Goal: Task Accomplishment & Management: Manage account settings

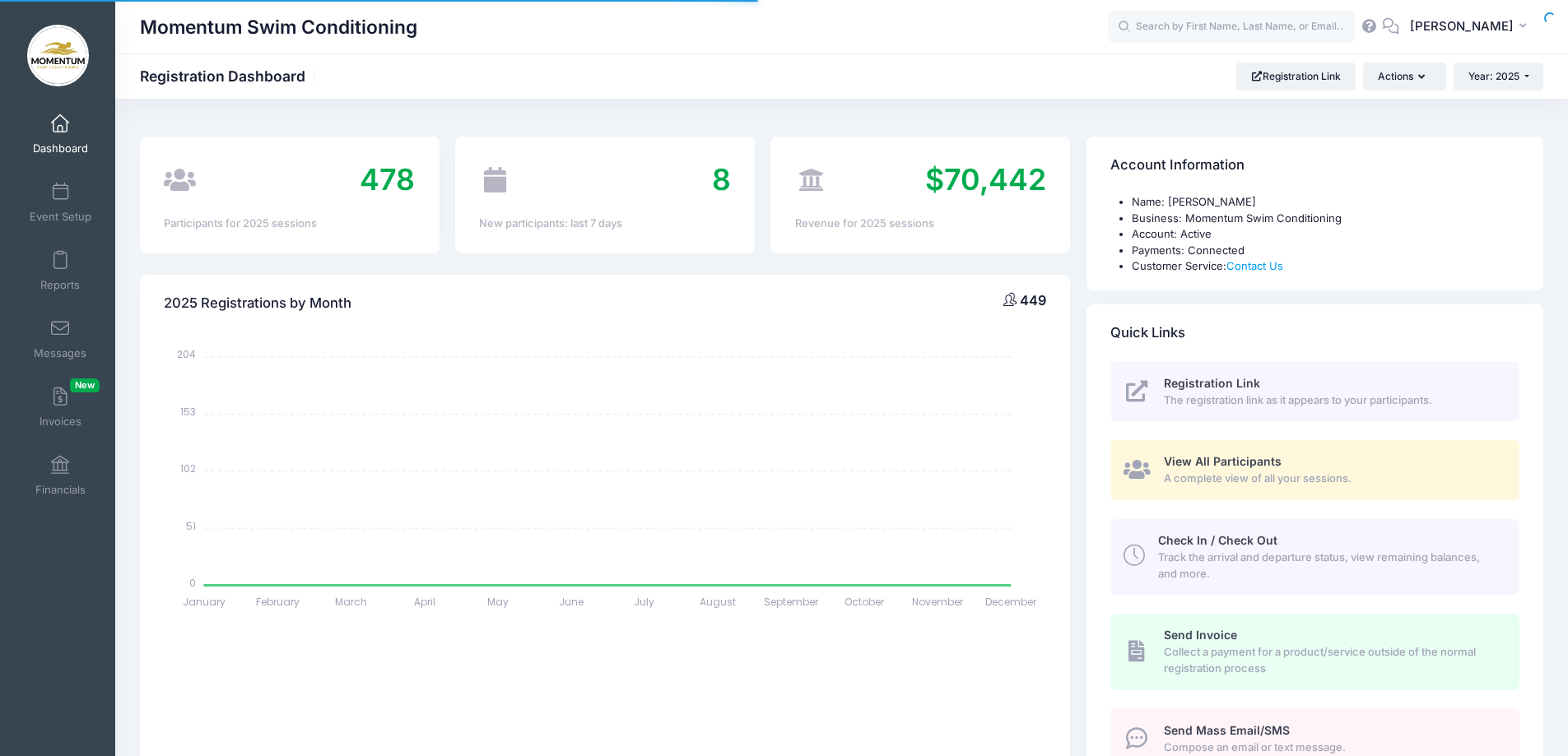
select select
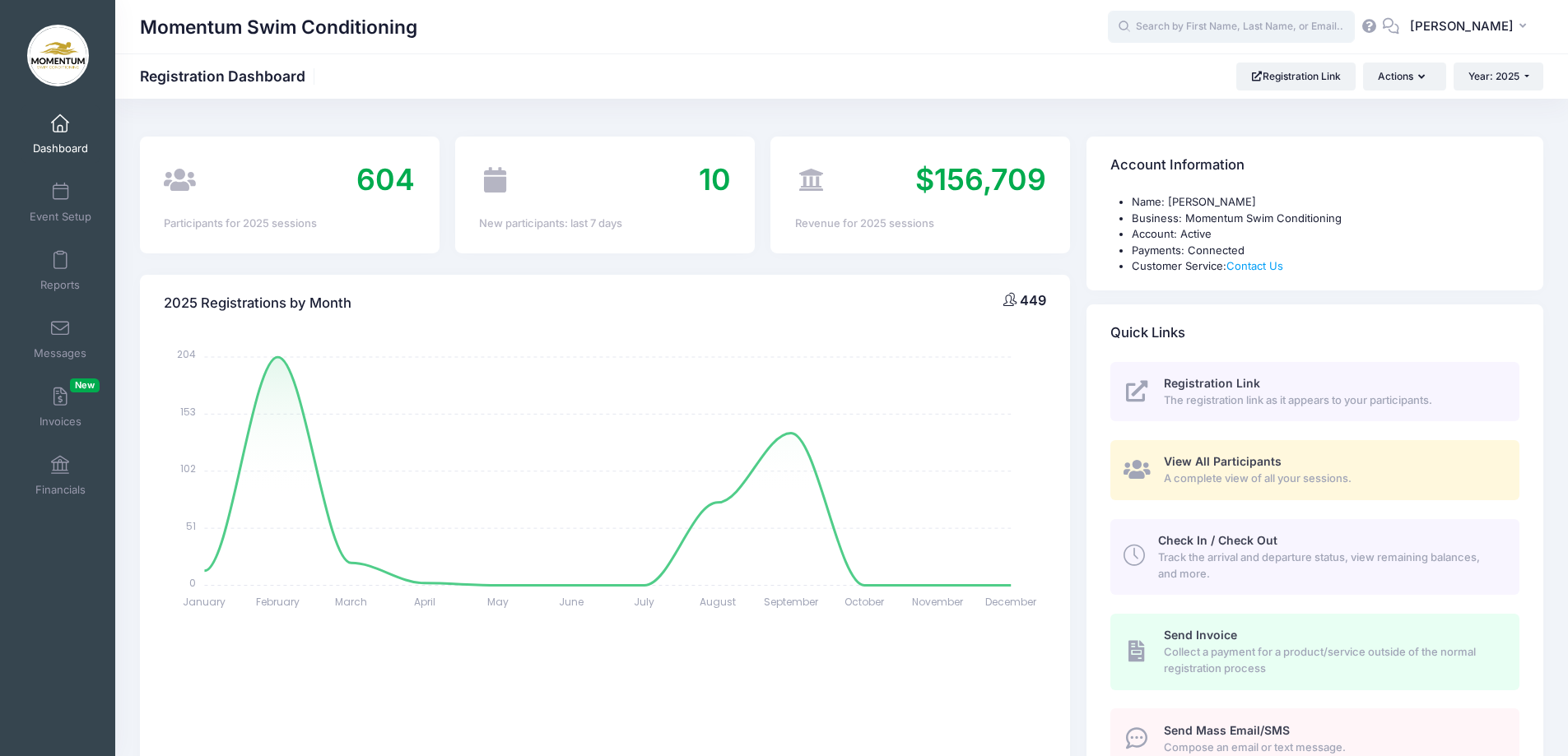
click at [1171, 31] on input "text" at bounding box center [1232, 27] width 247 height 33
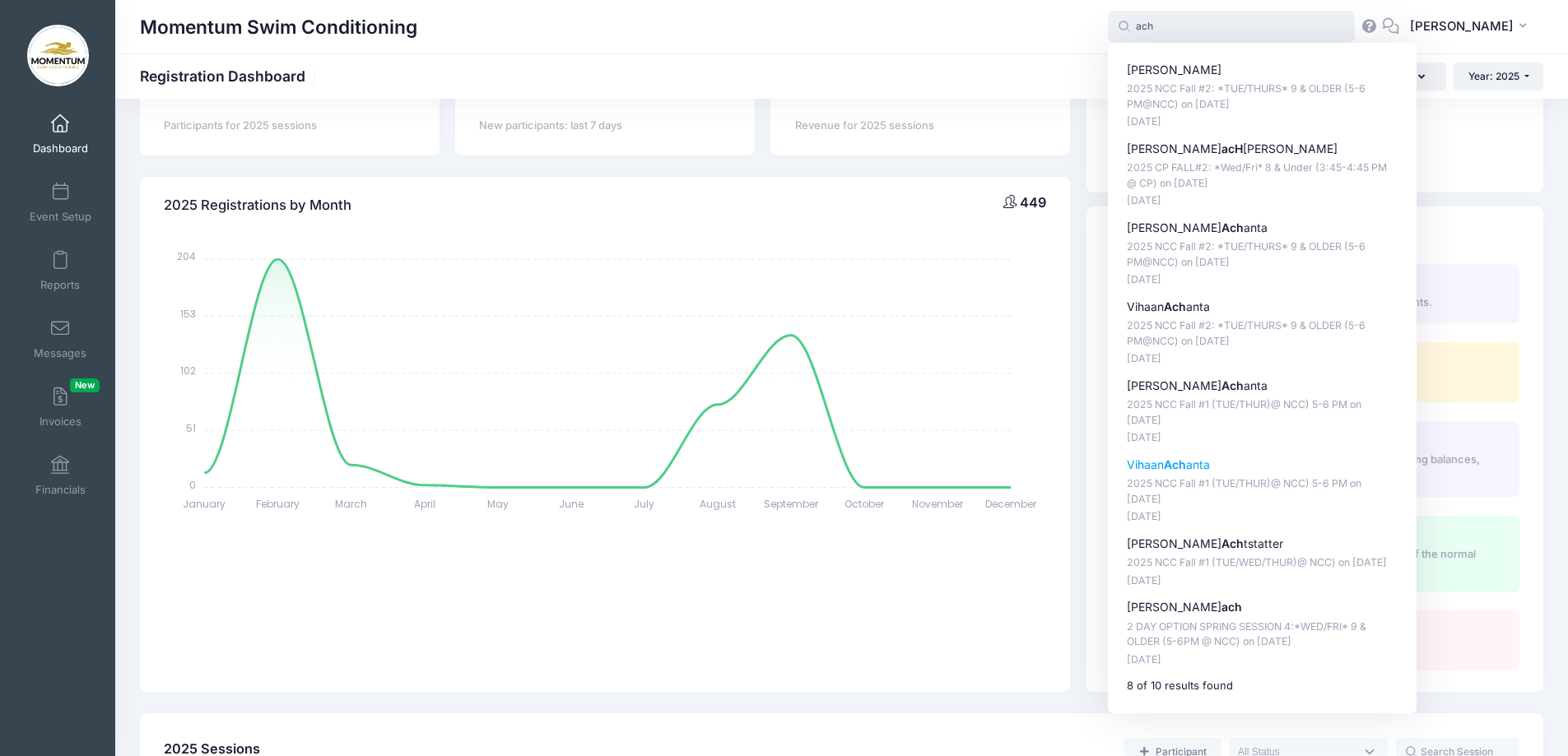
scroll to position [247, 0]
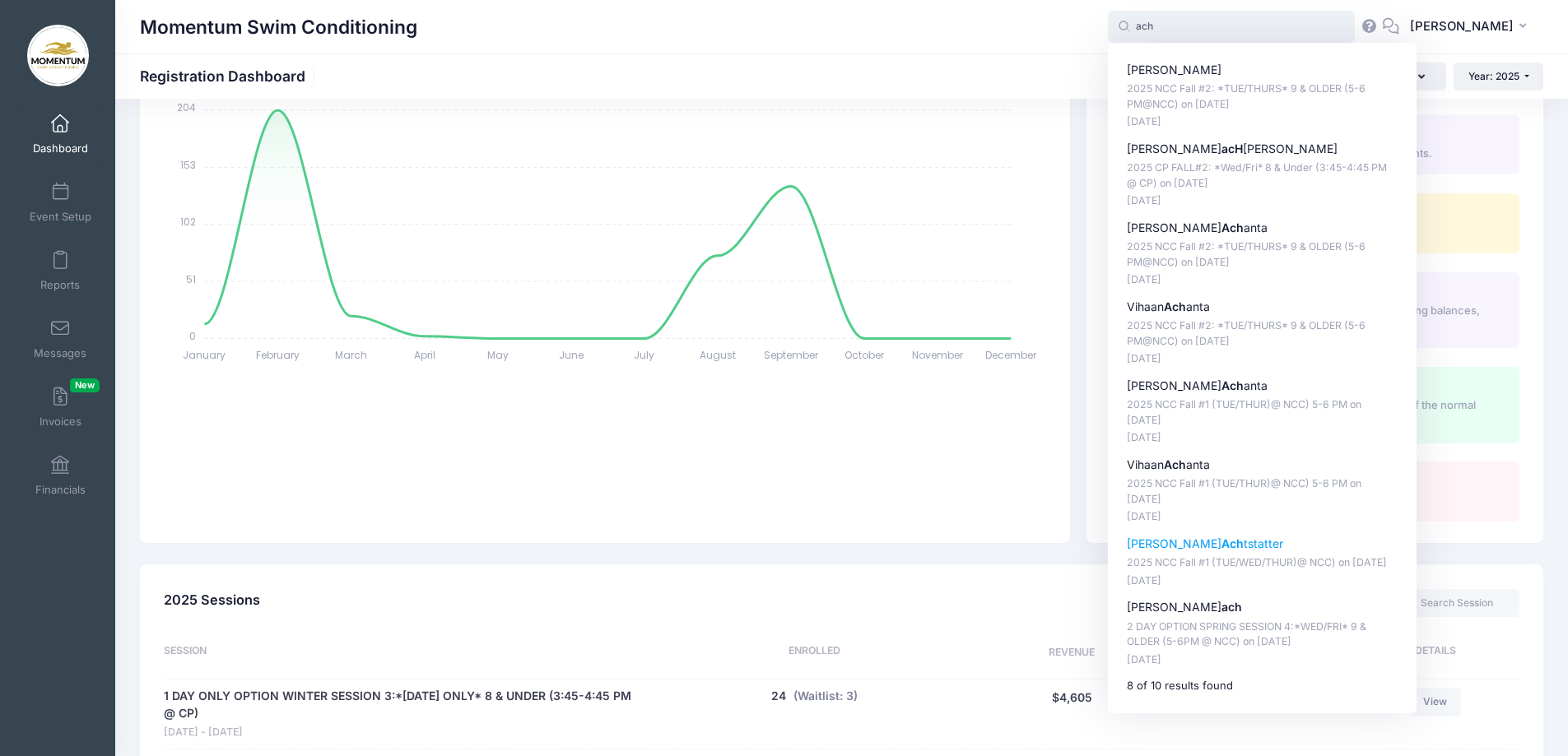
click at [1201, 545] on p "Anna Ach tstatter" at bounding box center [1262, 544] width 271 height 17
type input "Anna Achtstatter (2025 NCC Fall #1 (TUE/WED/THUR)@ NCC), Sep-16, 2025)"
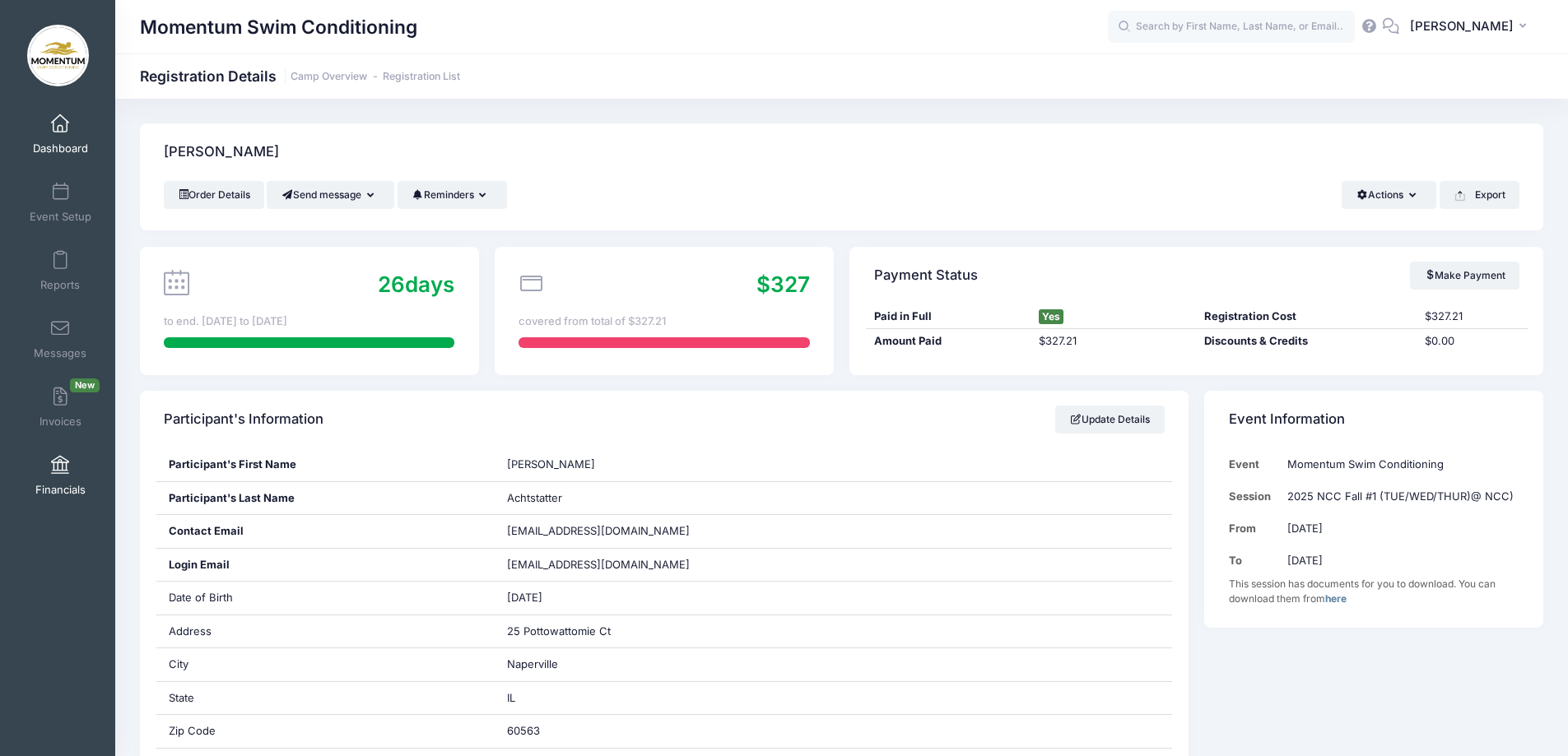
click at [47, 488] on span "Financials" at bounding box center [61, 490] width 50 height 14
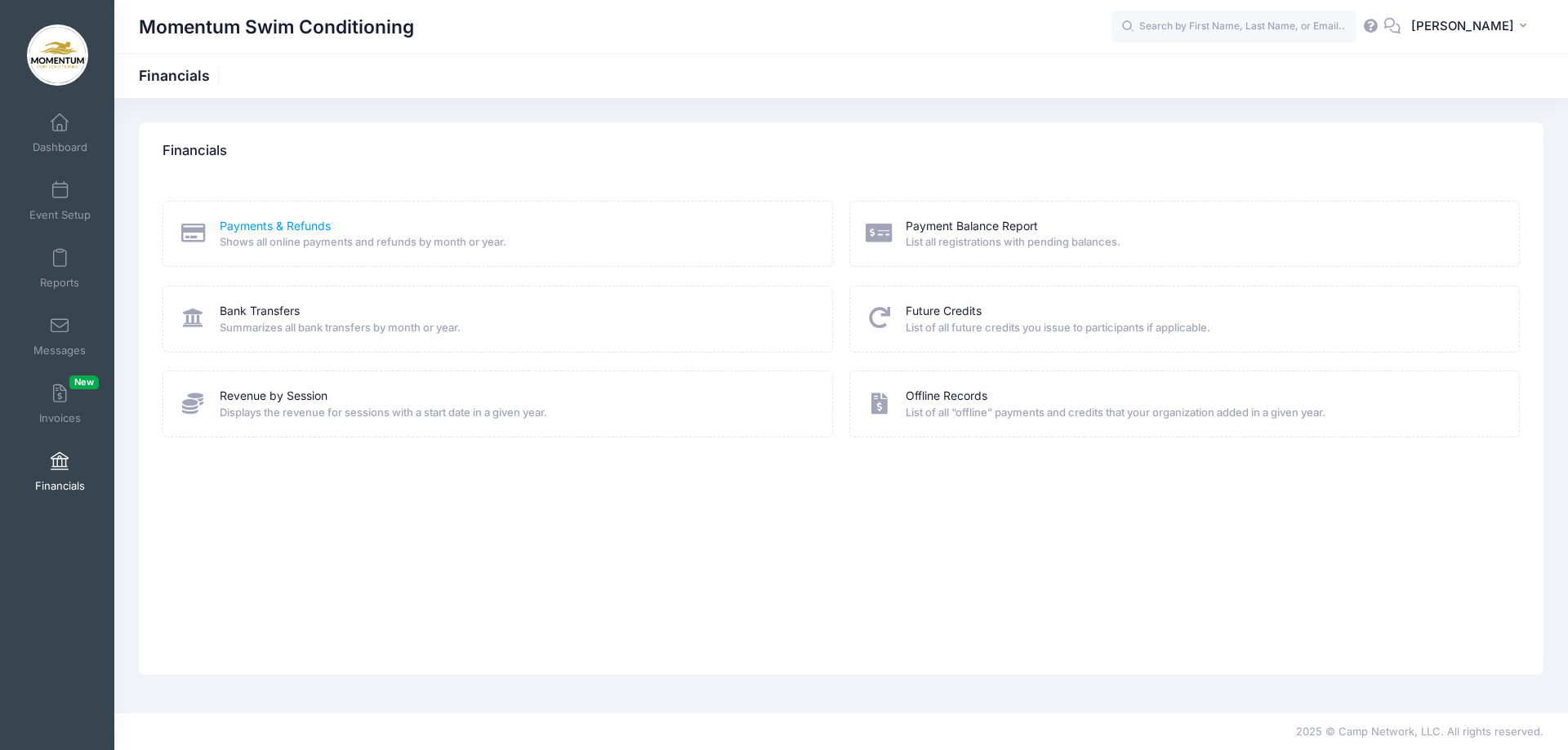
click at [257, 224] on link "Payments & Refunds" at bounding box center [275, 226] width 111 height 17
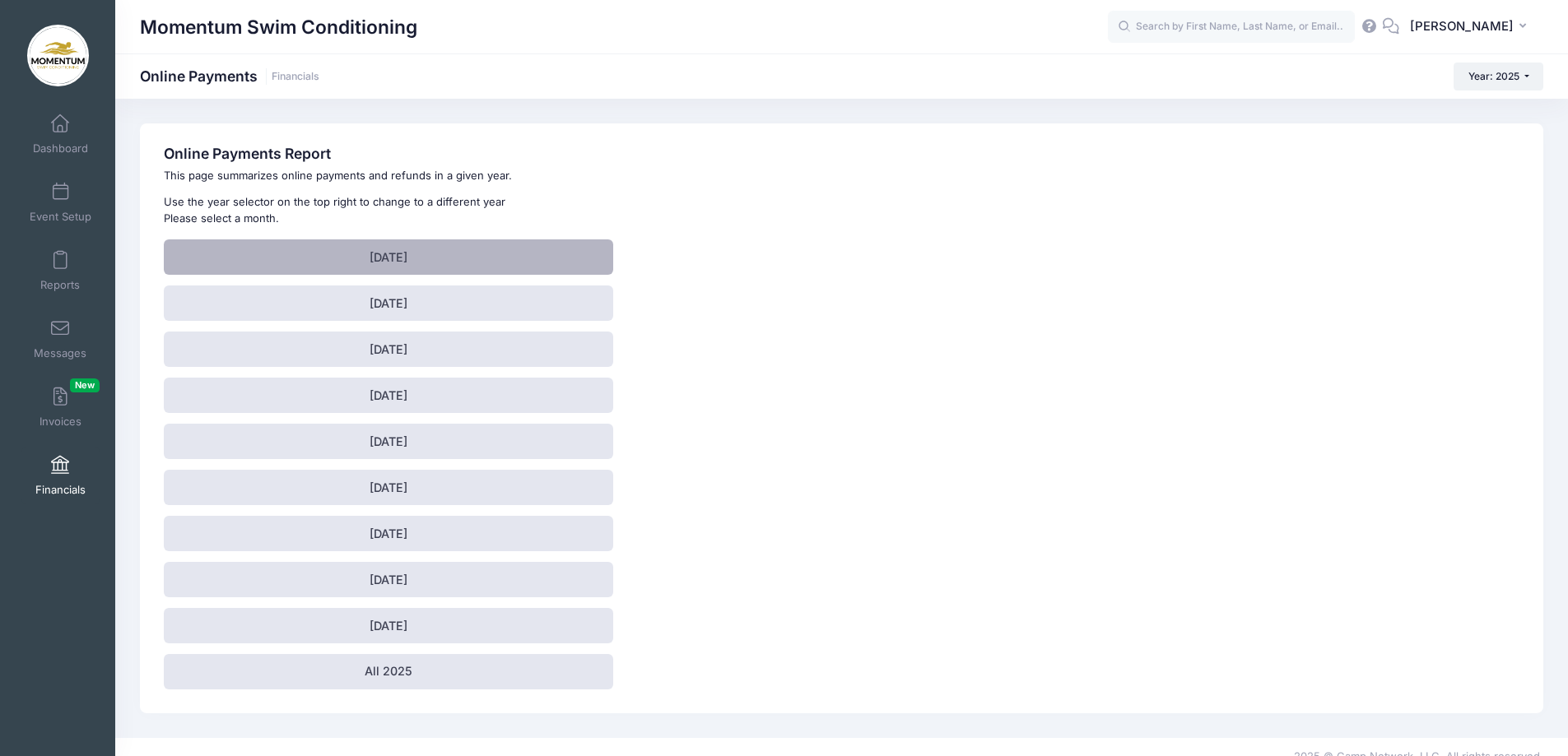
click at [401, 254] on link "[DATE]" at bounding box center [389, 257] width 450 height 36
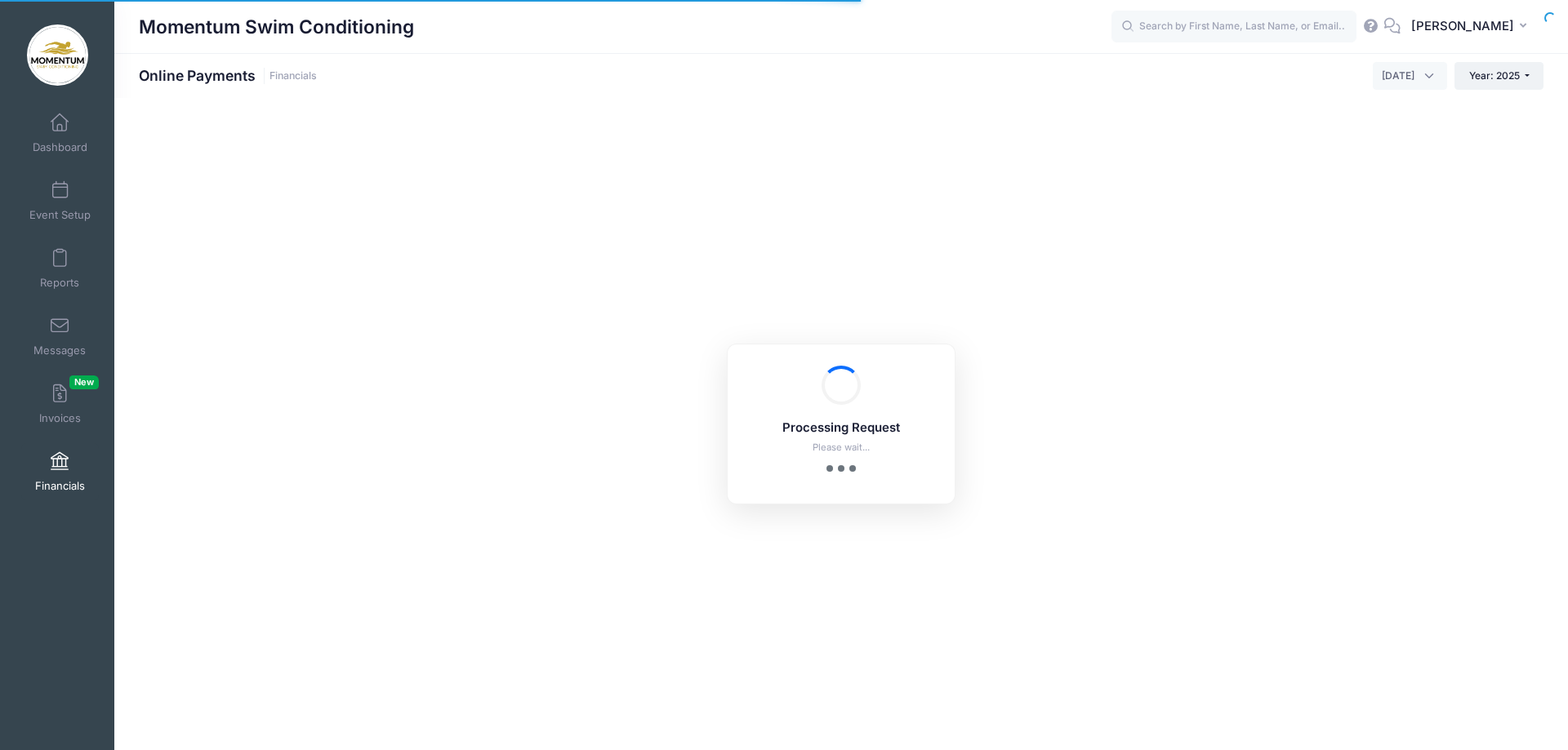
select select "10"
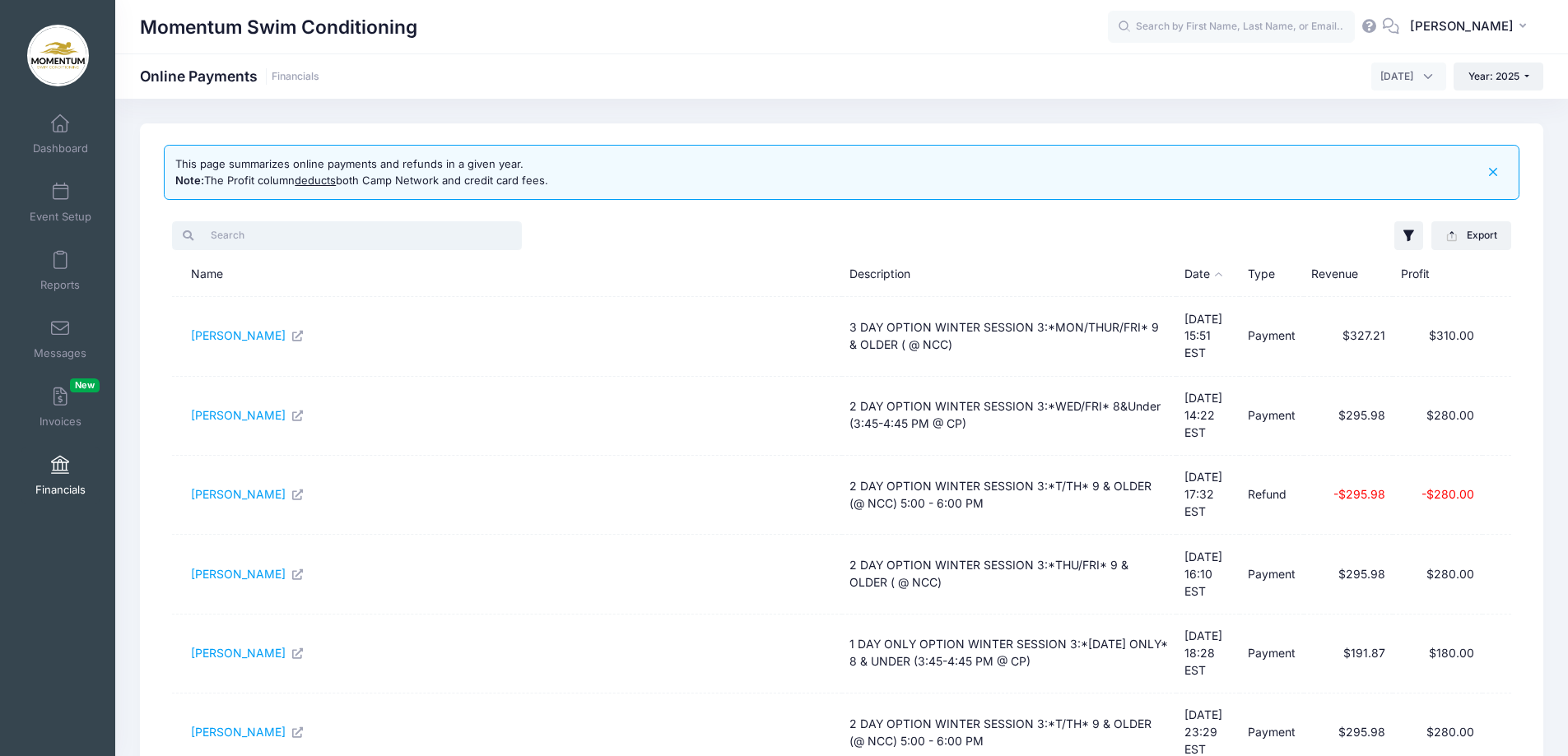
click at [288, 238] on input "search" at bounding box center [347, 235] width 349 height 28
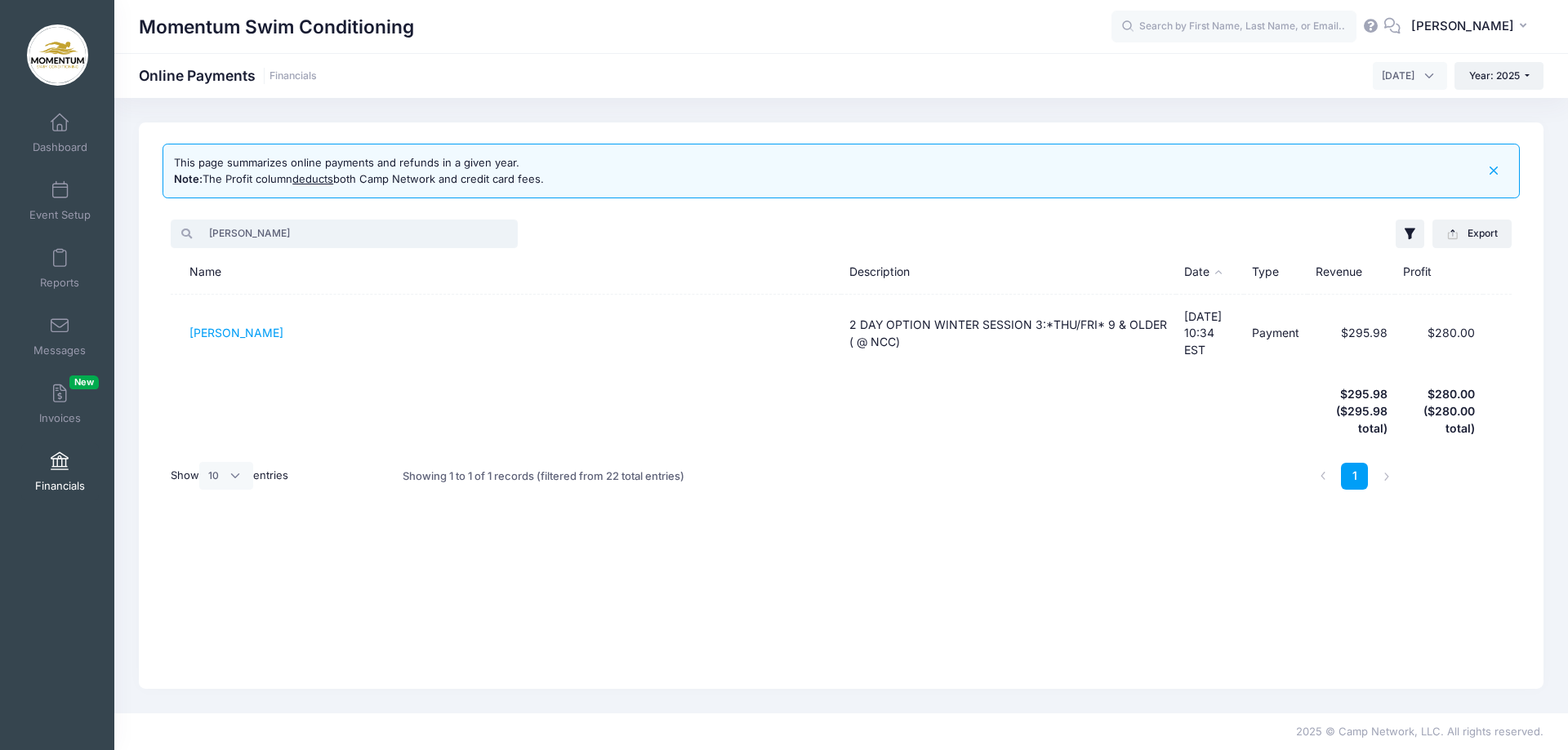
click at [266, 221] on input "[PERSON_NAME]" at bounding box center [344, 233] width 347 height 28
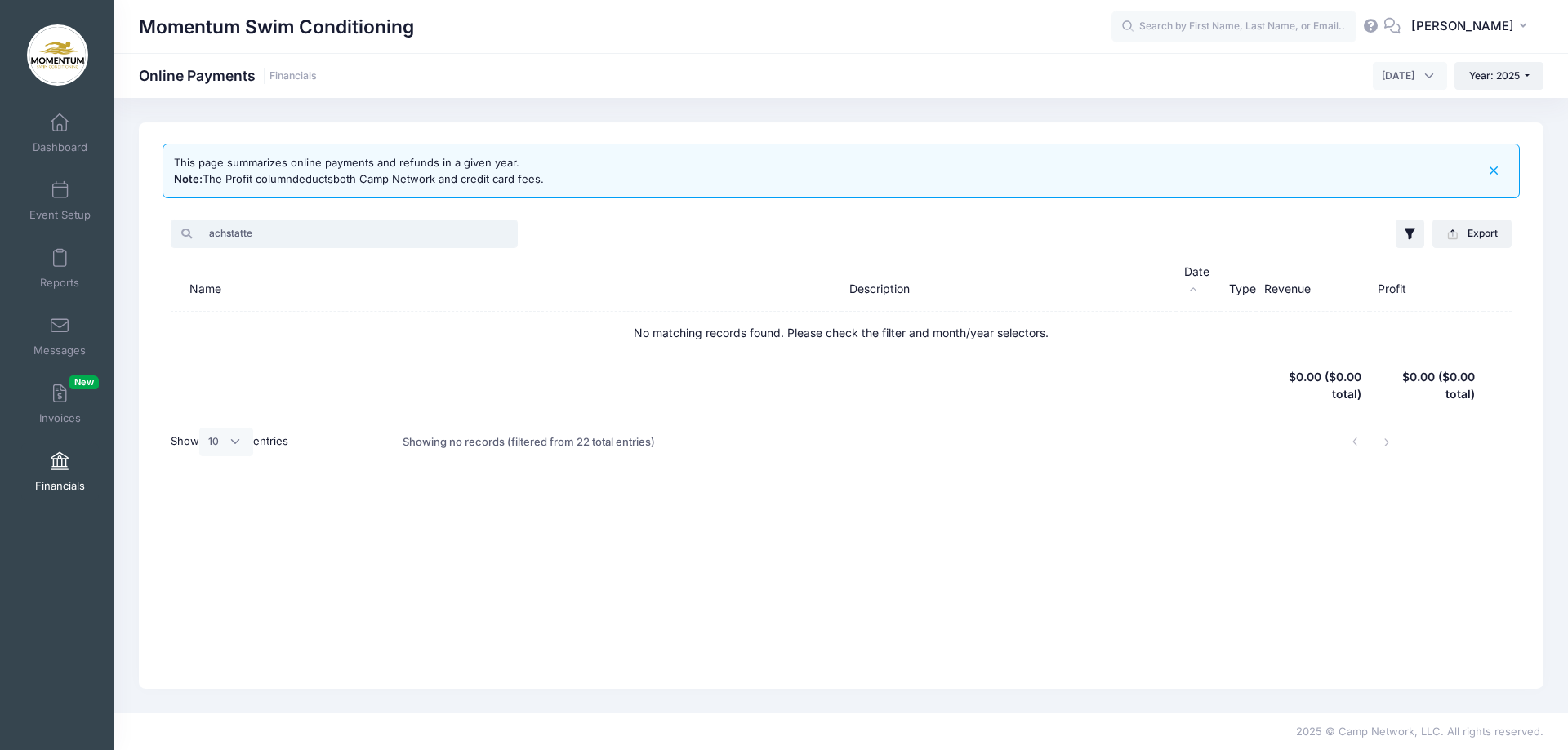
type input "achstatter"
click at [503, 234] on input "achstatter" at bounding box center [344, 233] width 347 height 28
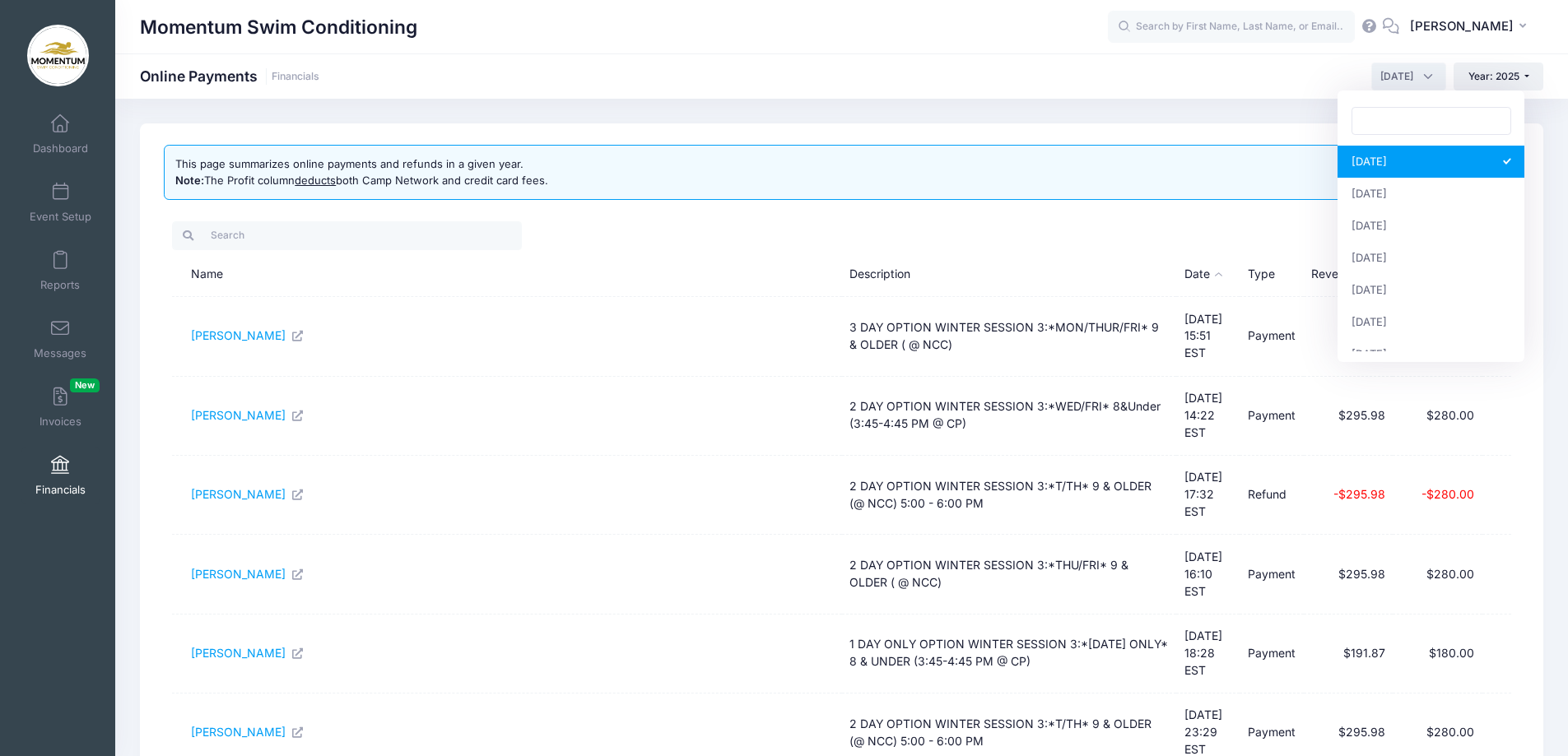
click at [1431, 78] on span "[DATE]" at bounding box center [1409, 76] width 75 height 28
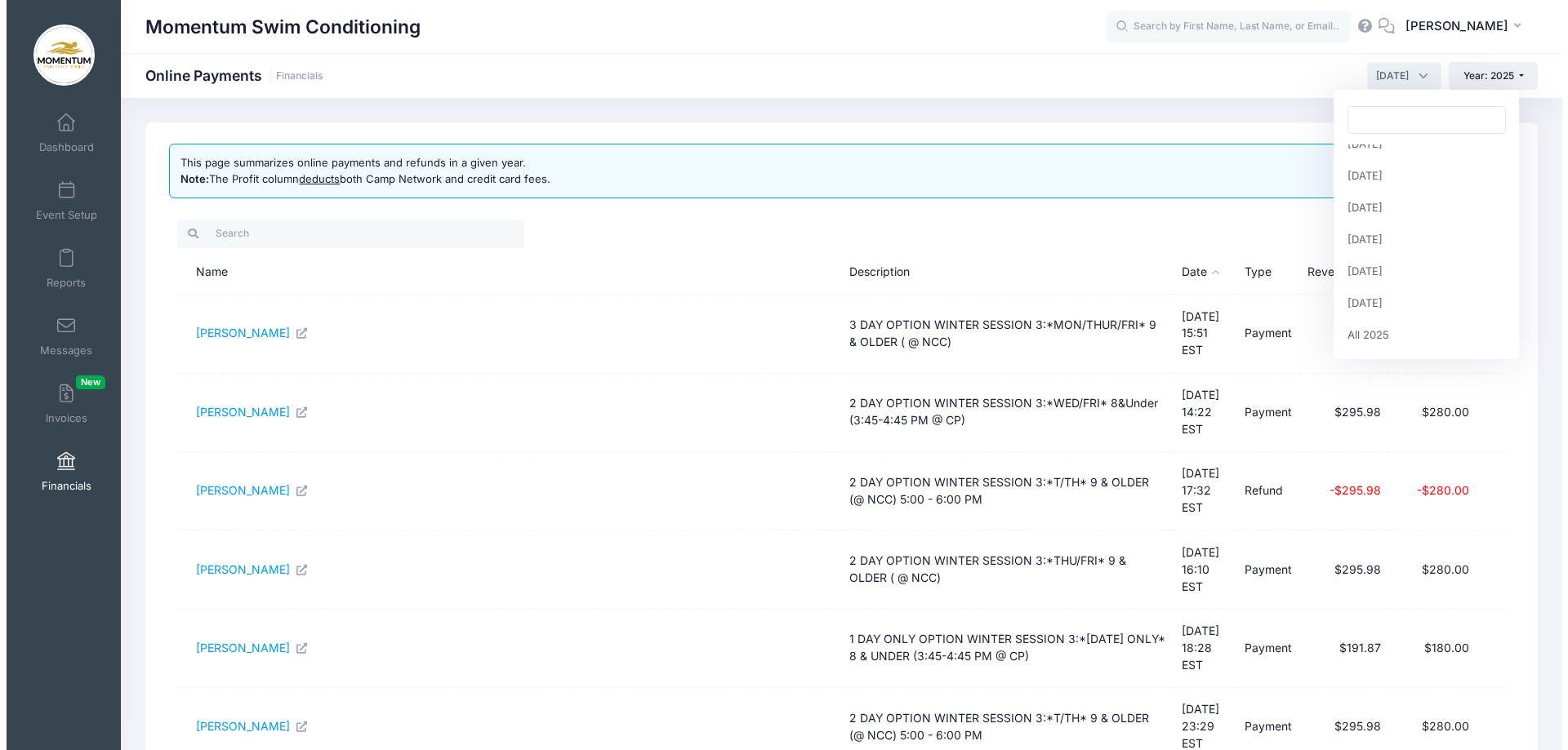
scroll to position [210, 0]
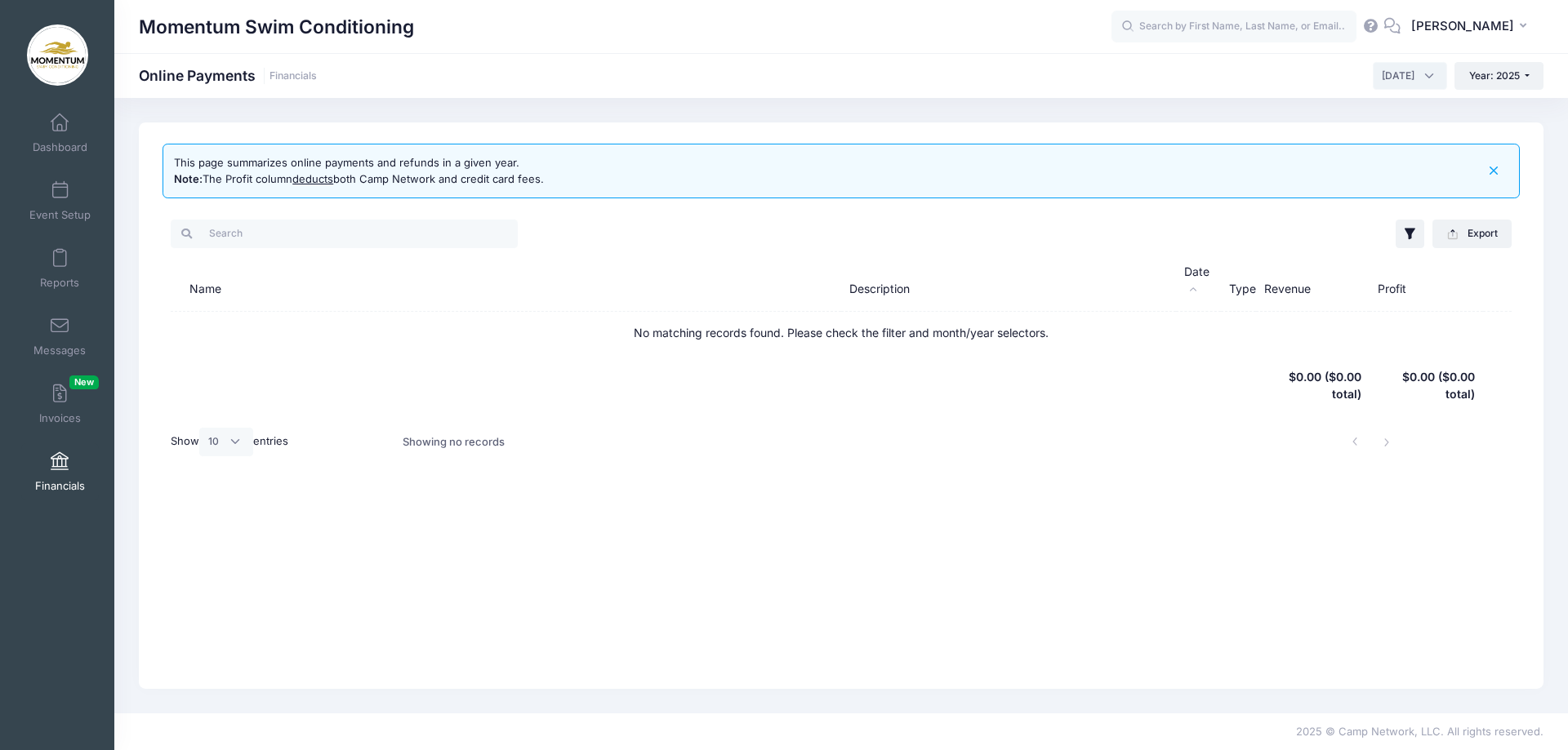
click at [1432, 74] on span "December 2025" at bounding box center [1411, 76] width 75 height 28
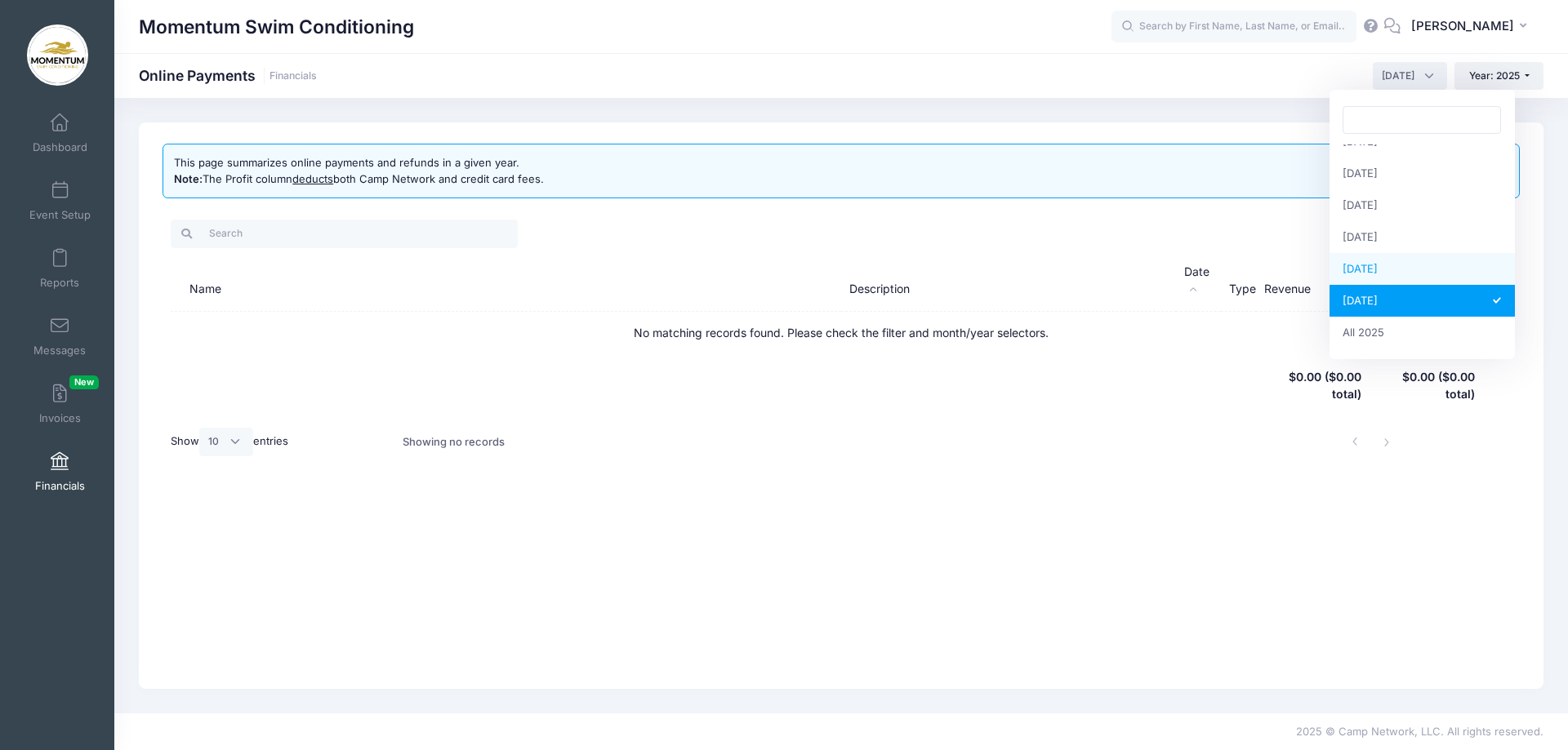
select select "11"
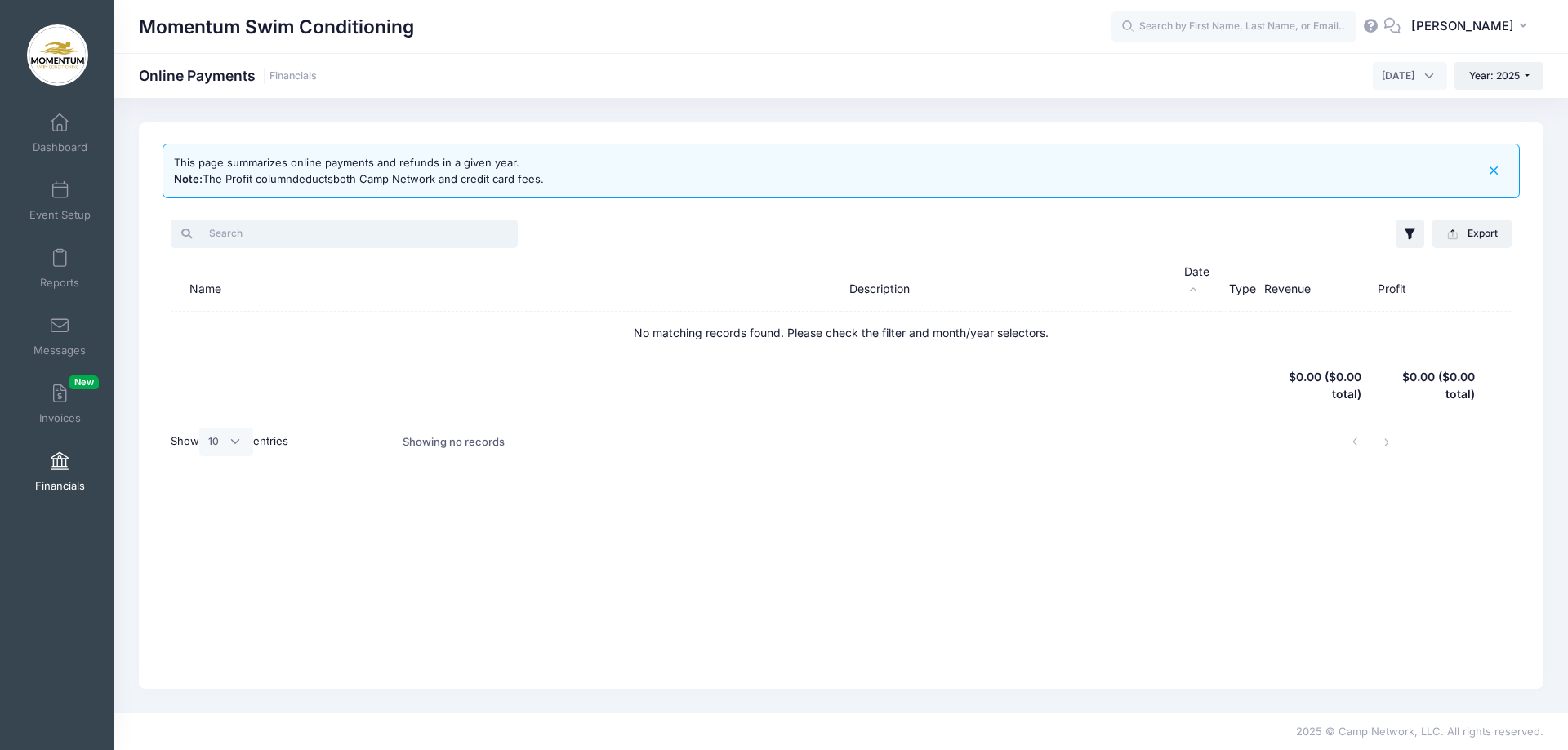
click at [256, 236] on input "search" at bounding box center [344, 233] width 347 height 28
type input "anna"
click at [48, 472] on link "Financials" at bounding box center [60, 472] width 77 height 57
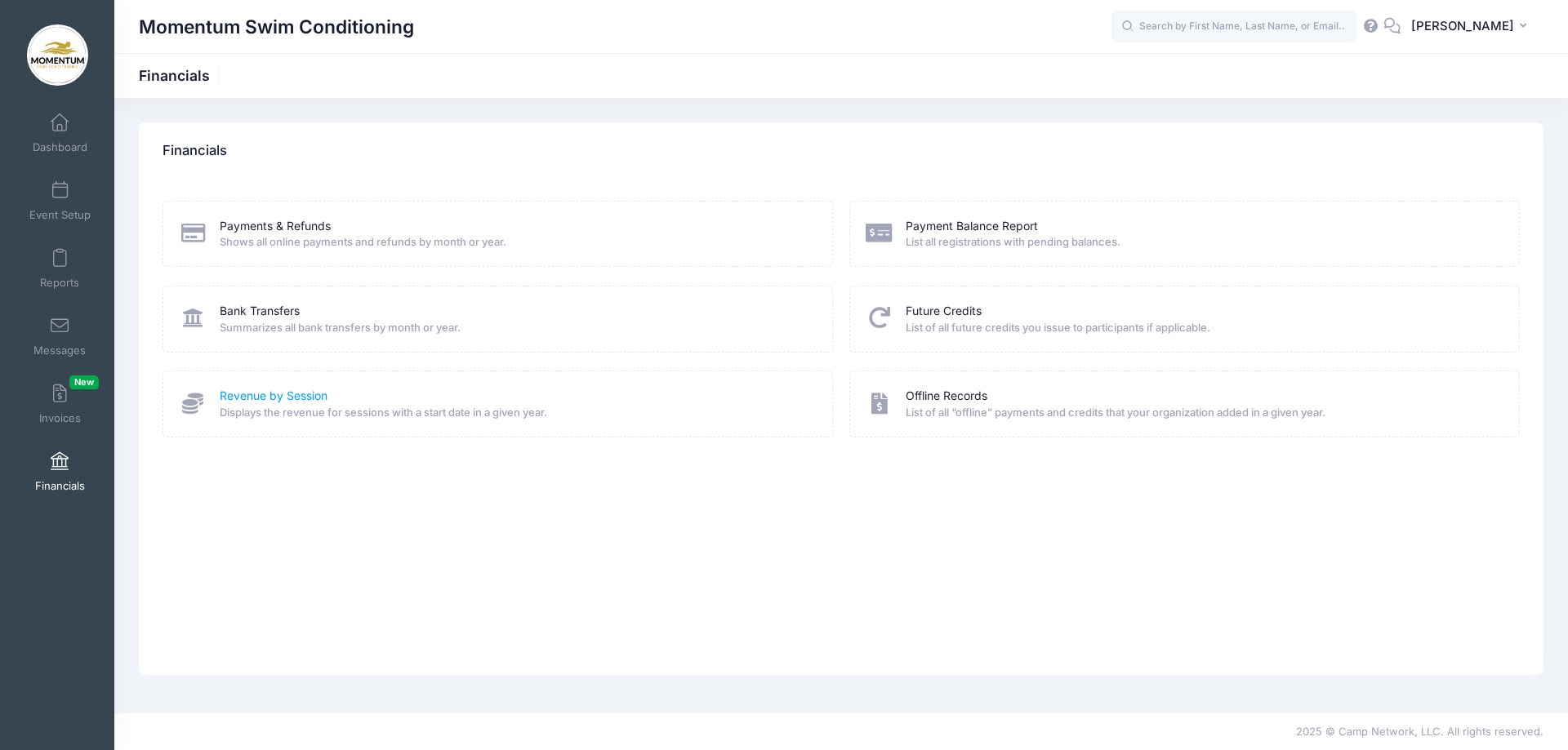
click at [304, 397] on link "Revenue by Session" at bounding box center [273, 395] width 108 height 17
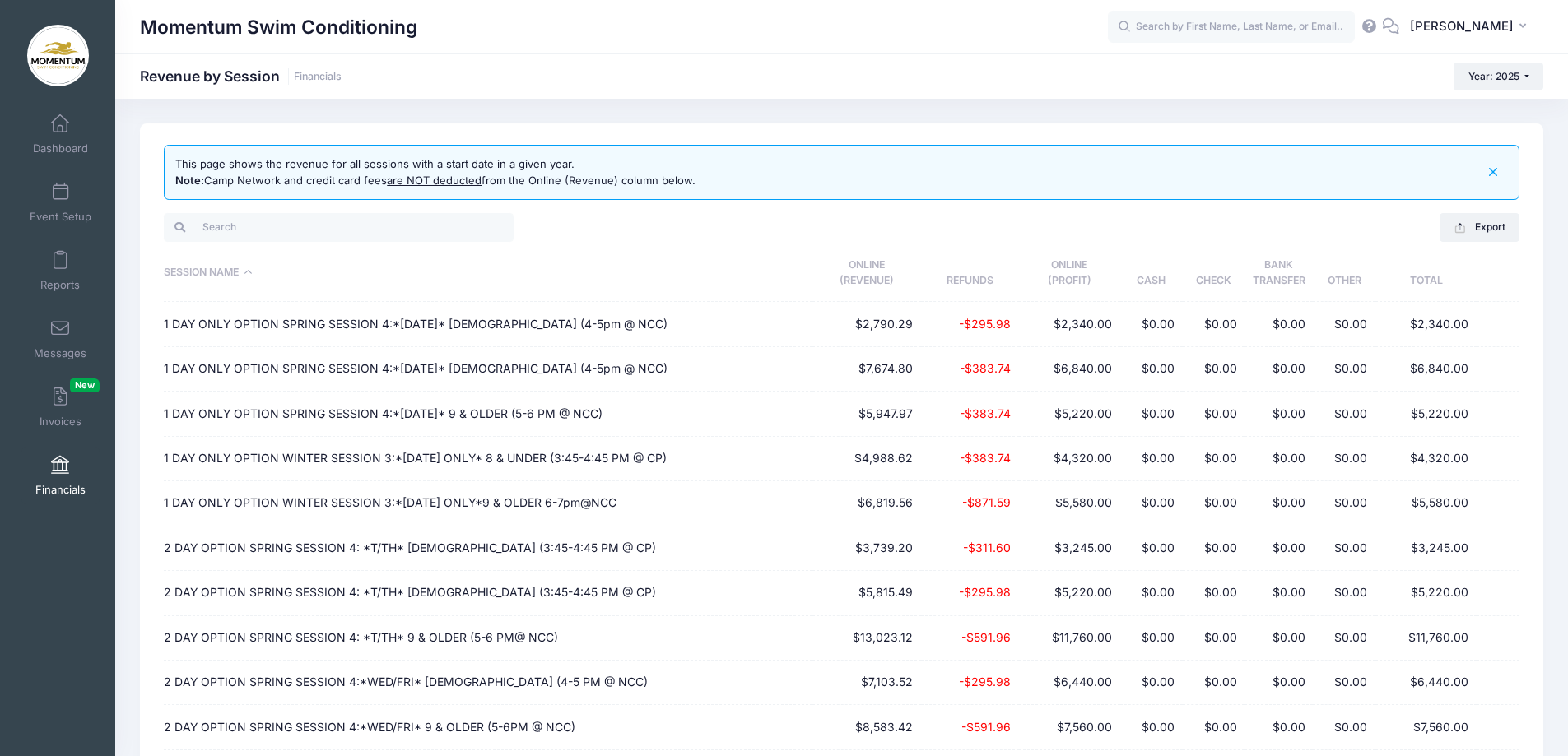
click at [56, 483] on span "Financials" at bounding box center [61, 490] width 50 height 14
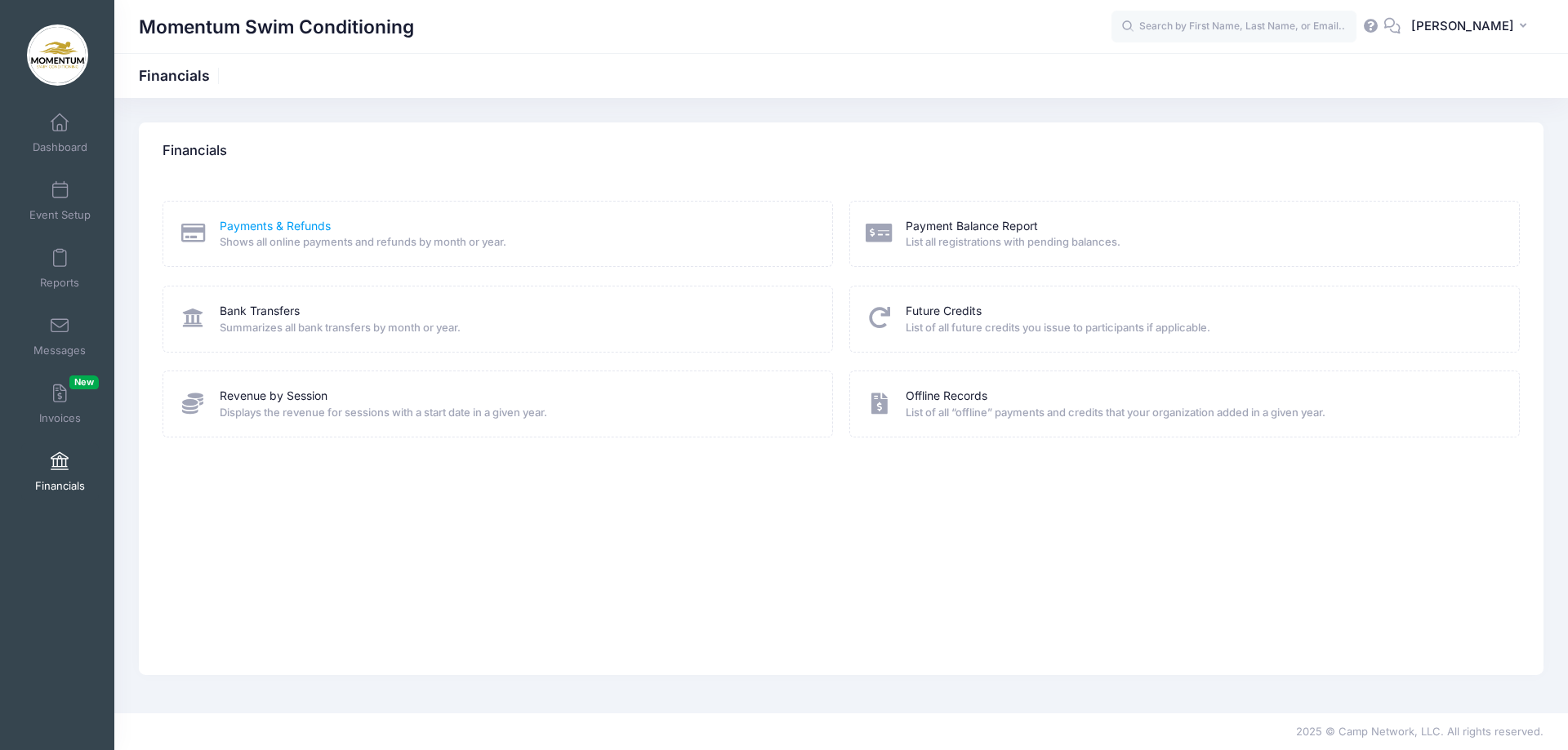
click at [316, 226] on link "Payments & Refunds" at bounding box center [275, 226] width 111 height 17
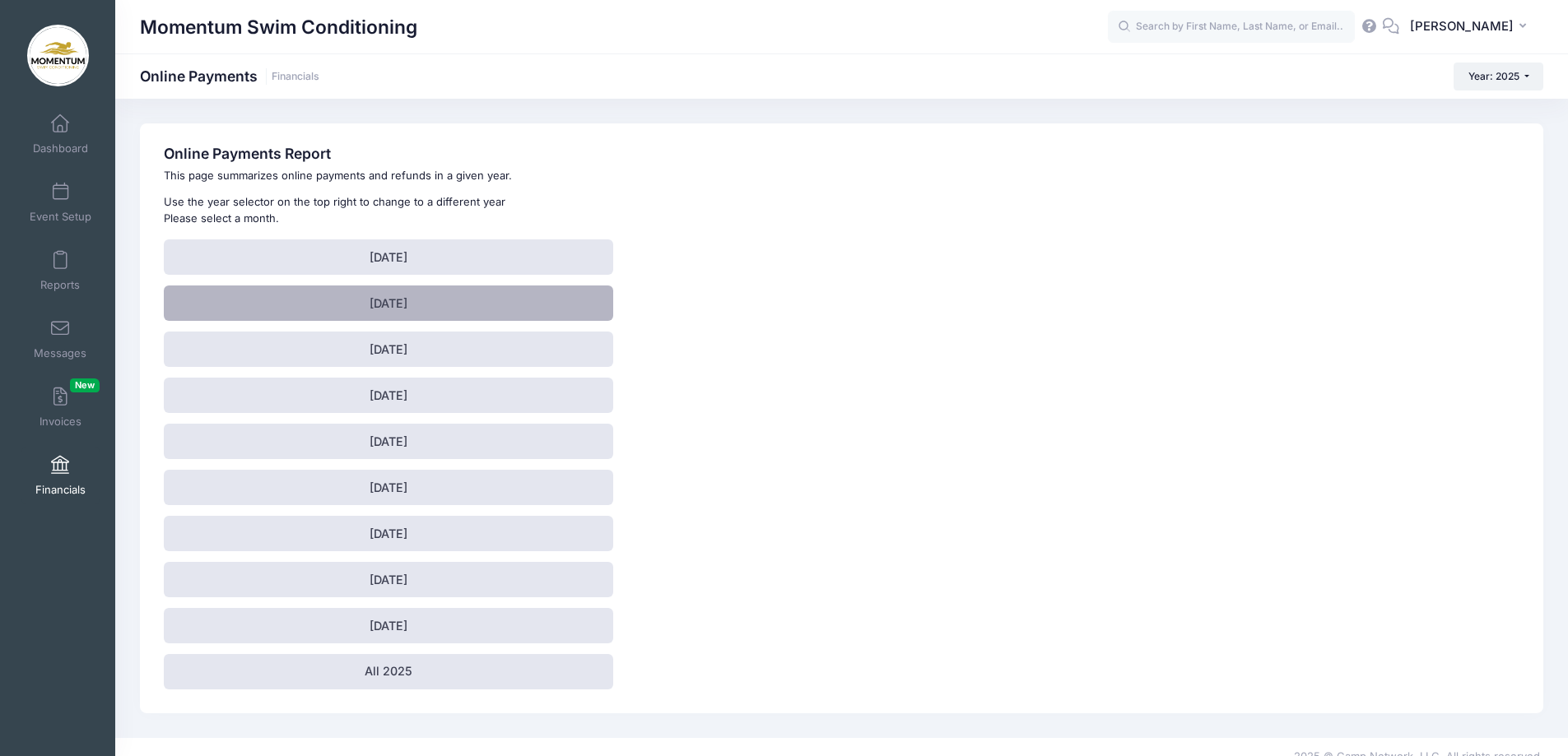
click at [383, 297] on link "February 2025" at bounding box center [389, 304] width 450 height 36
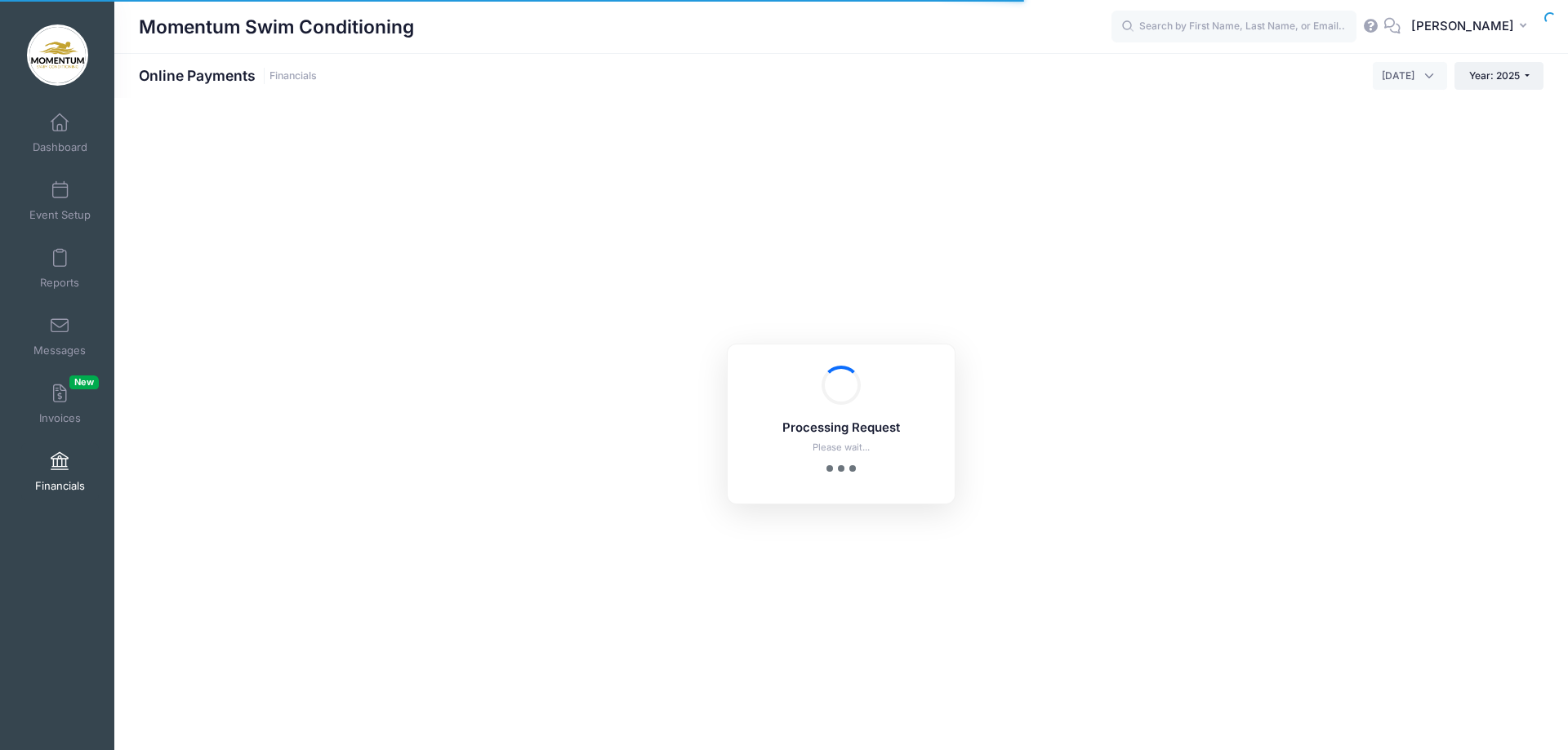
select select "10"
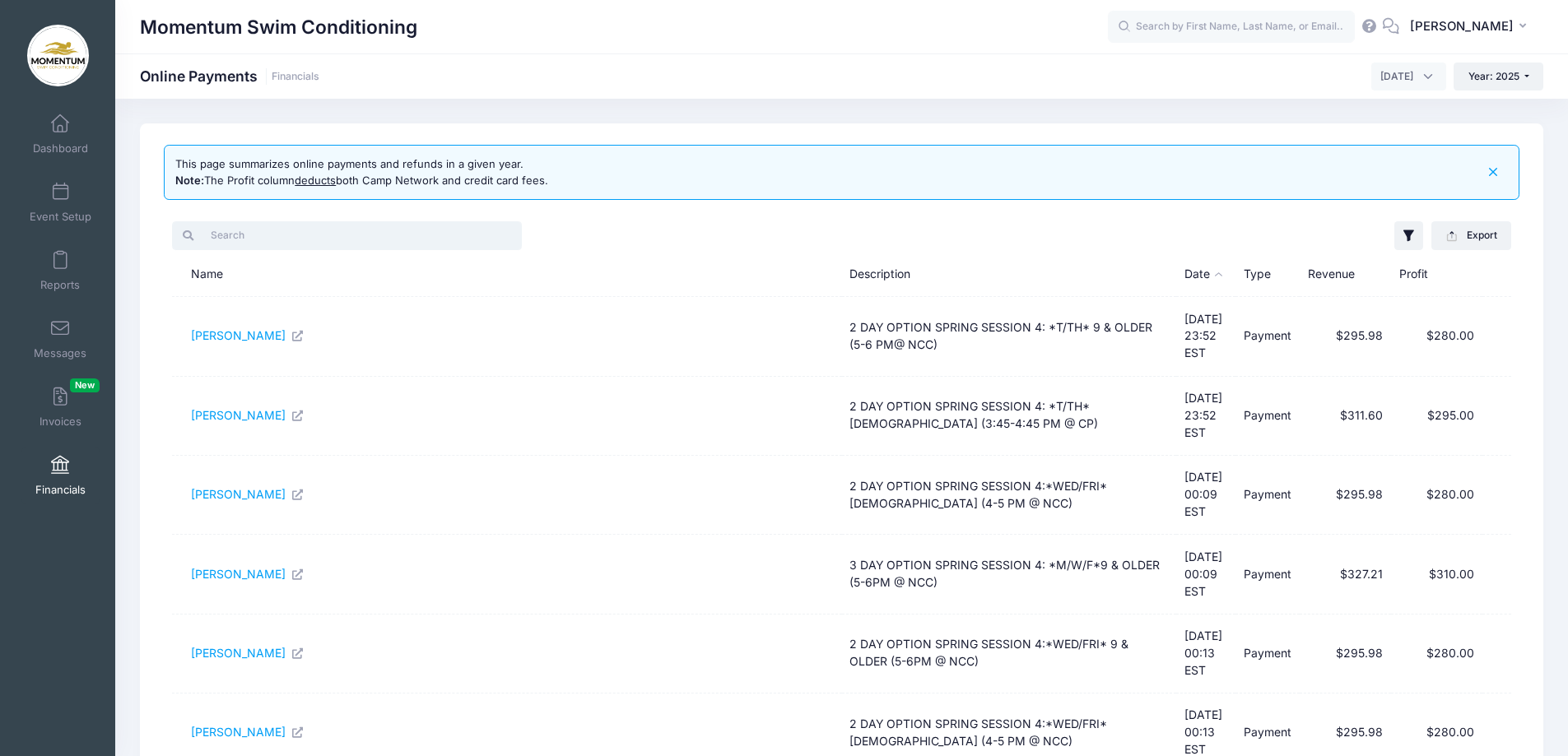
click at [339, 238] on input "search" at bounding box center [347, 235] width 349 height 28
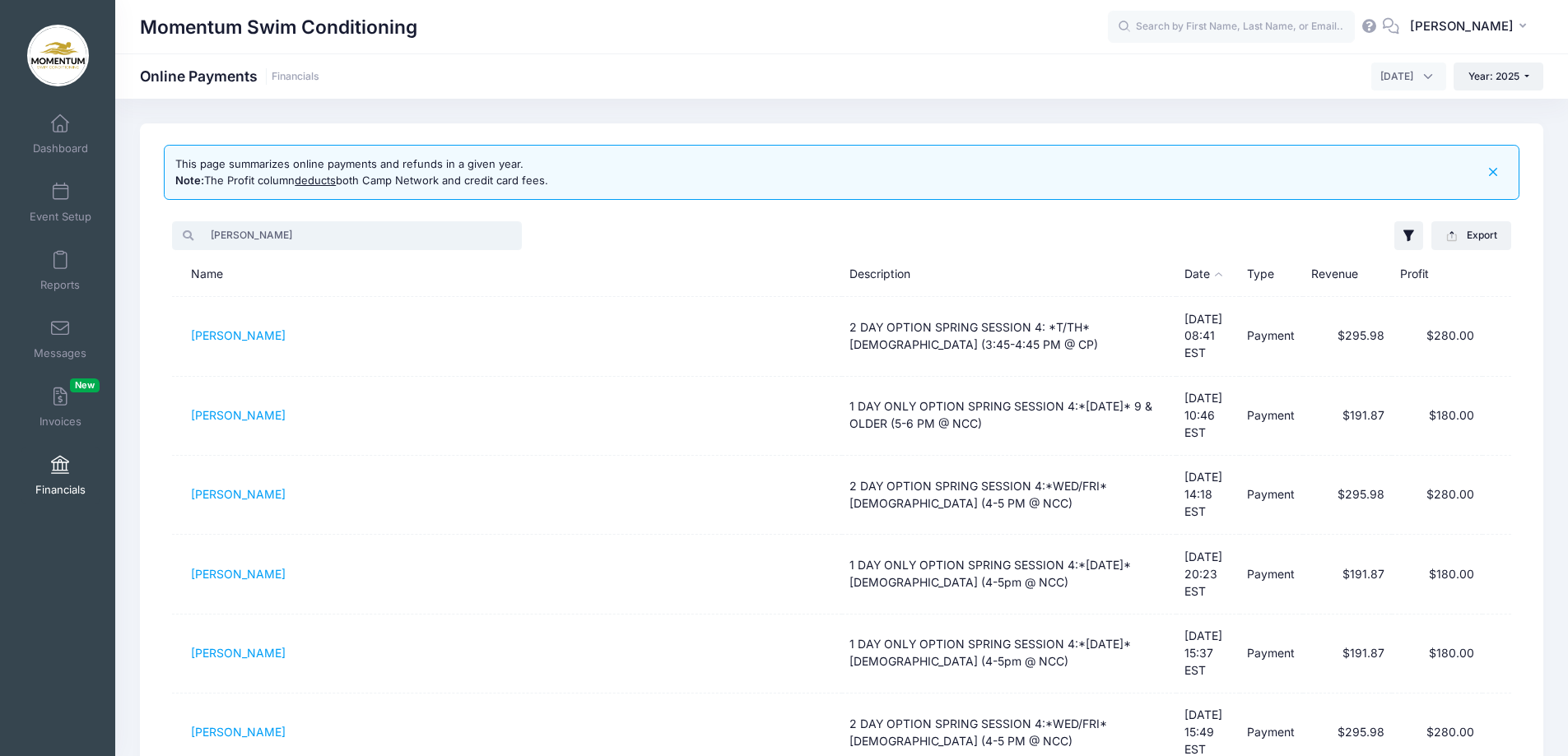
click at [370, 235] on input "anna" at bounding box center [347, 235] width 349 height 28
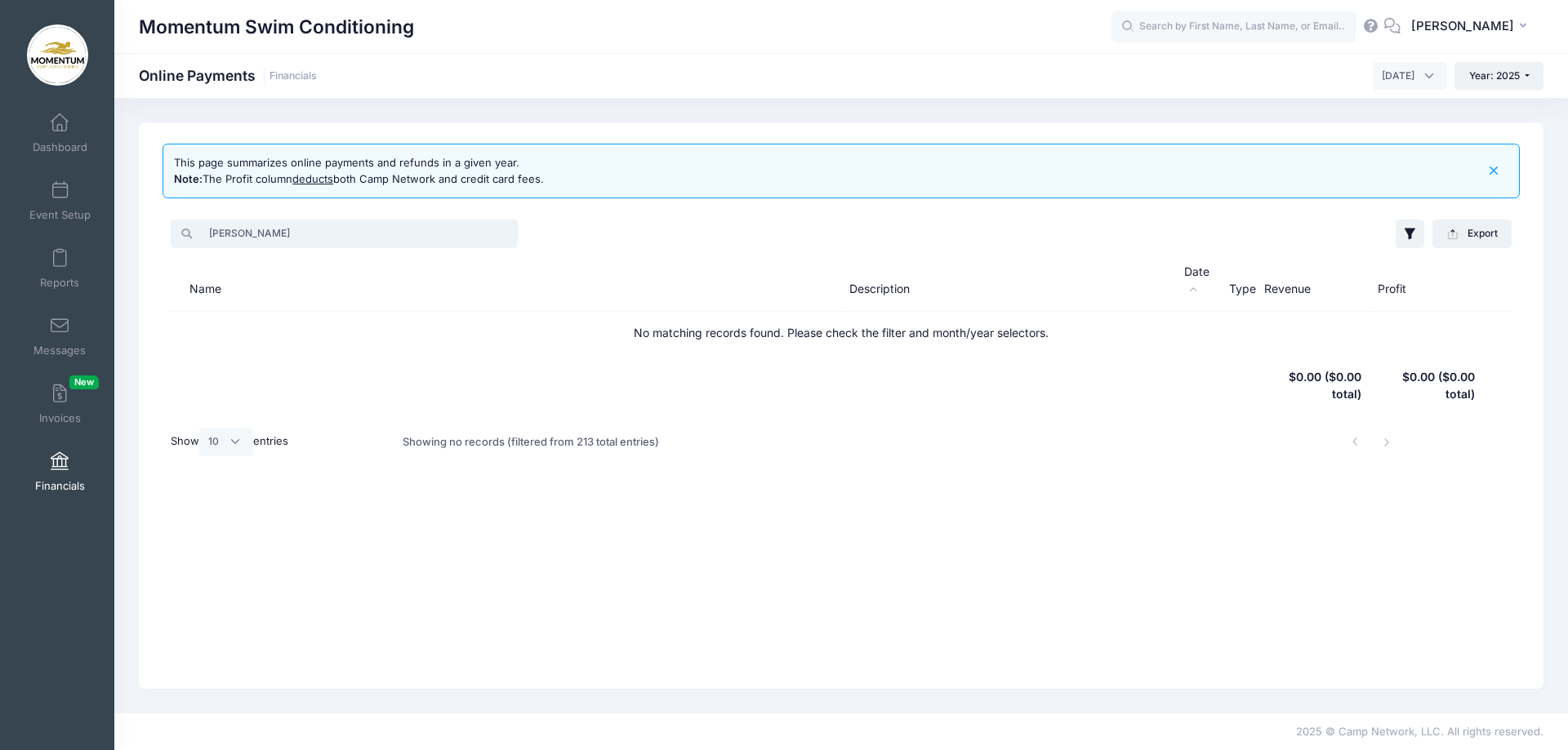
drag, startPoint x: 232, startPoint y: 233, endPoint x: 180, endPoint y: 228, distance: 52.2
click at [180, 228] on div "anna ach" at bounding box center [344, 233] width 347 height 28
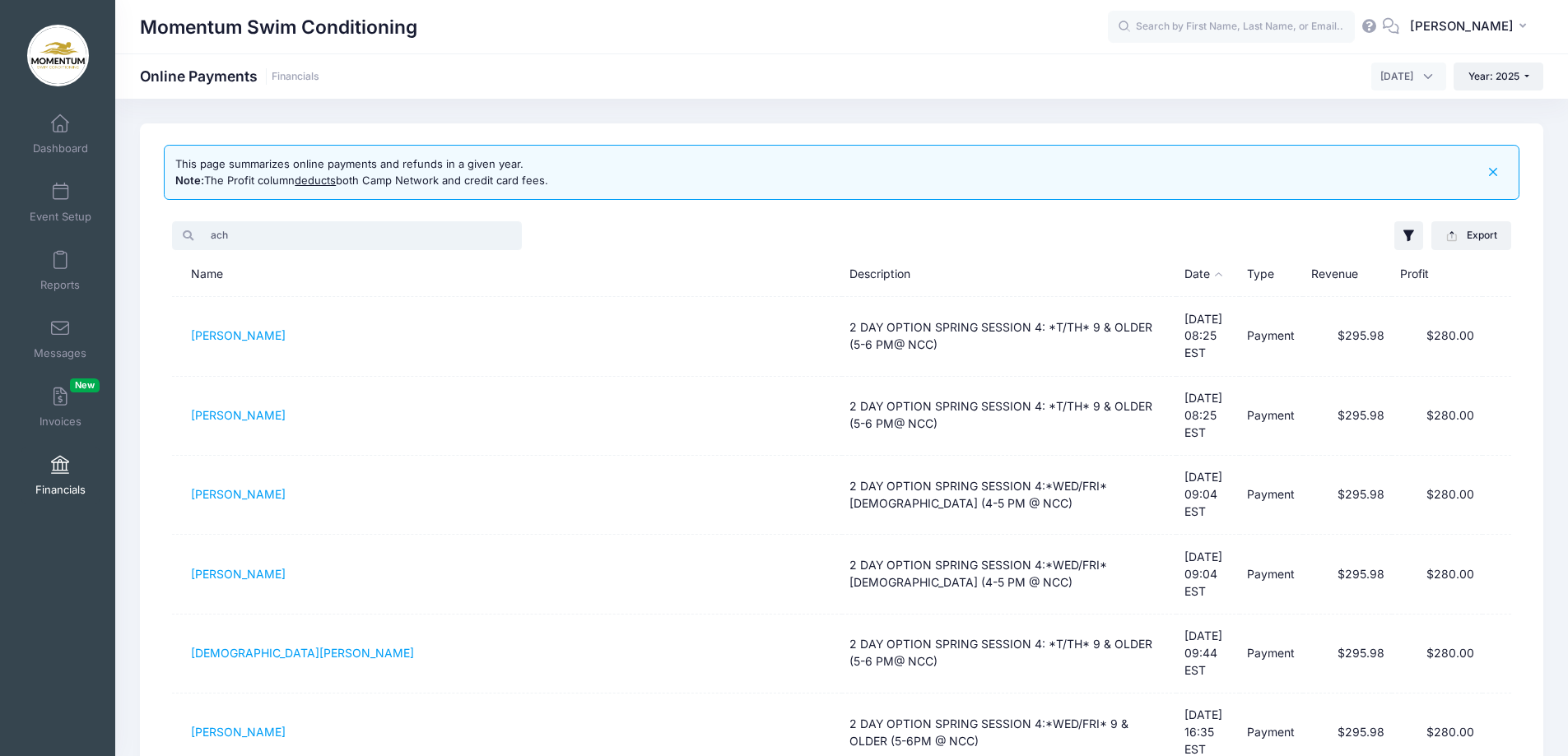
type input "ach"
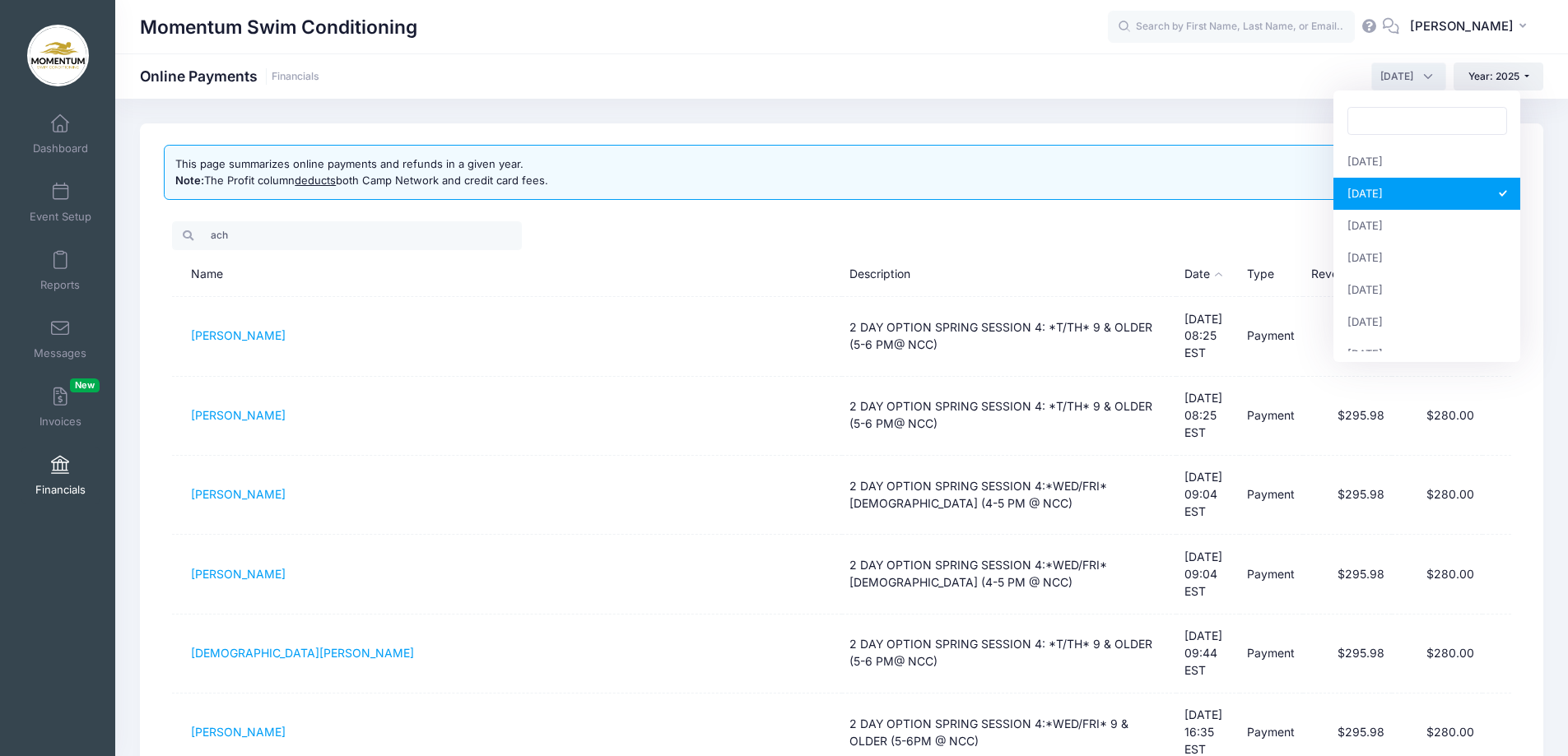
click at [1429, 76] on span "February 2025" at bounding box center [1409, 76] width 75 height 28
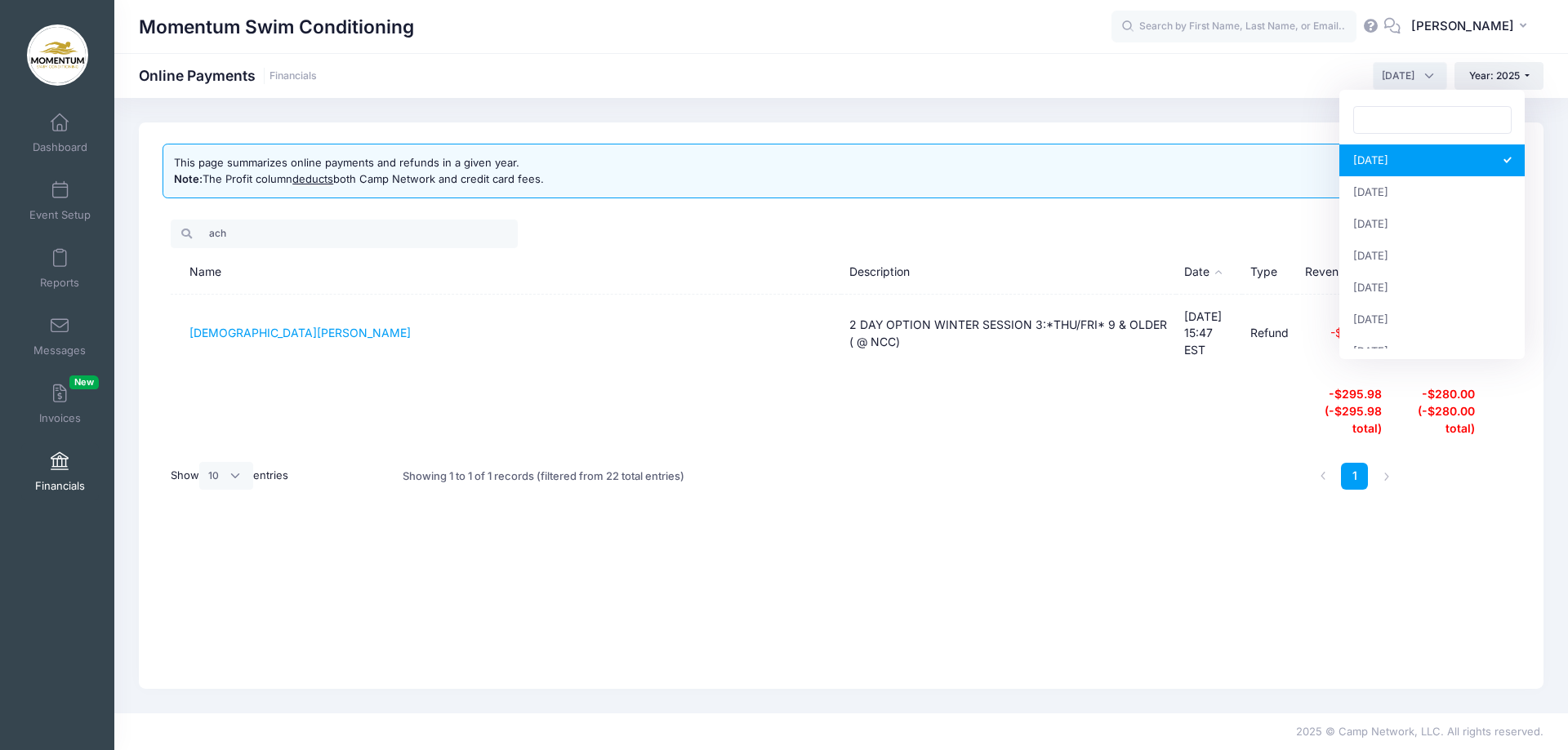
click at [1431, 77] on span "January 2025" at bounding box center [1411, 76] width 75 height 28
select select "3"
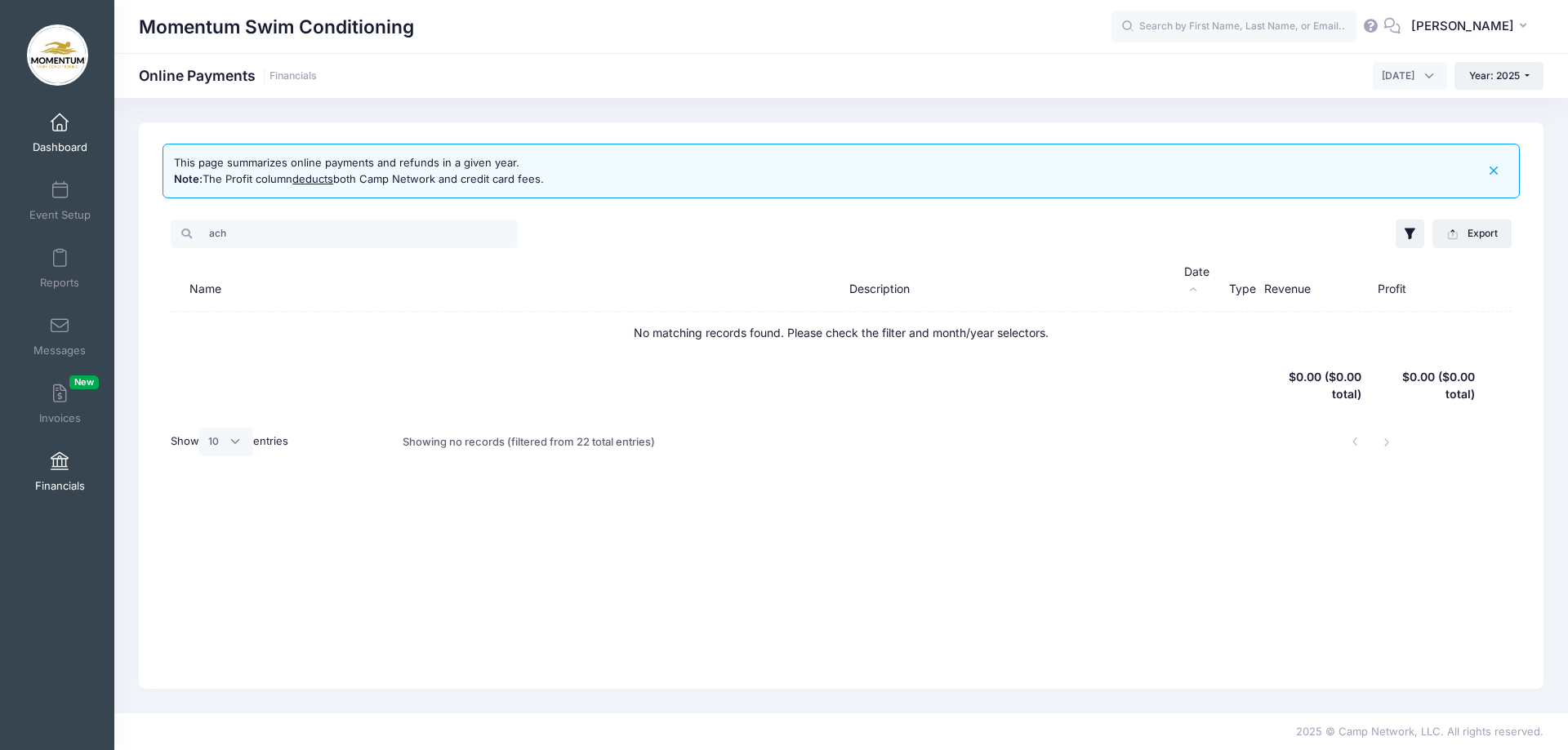
click at [51, 140] on span "Dashboard" at bounding box center [60, 148] width 55 height 14
click at [57, 148] on span "Dashboard" at bounding box center [60, 148] width 55 height 14
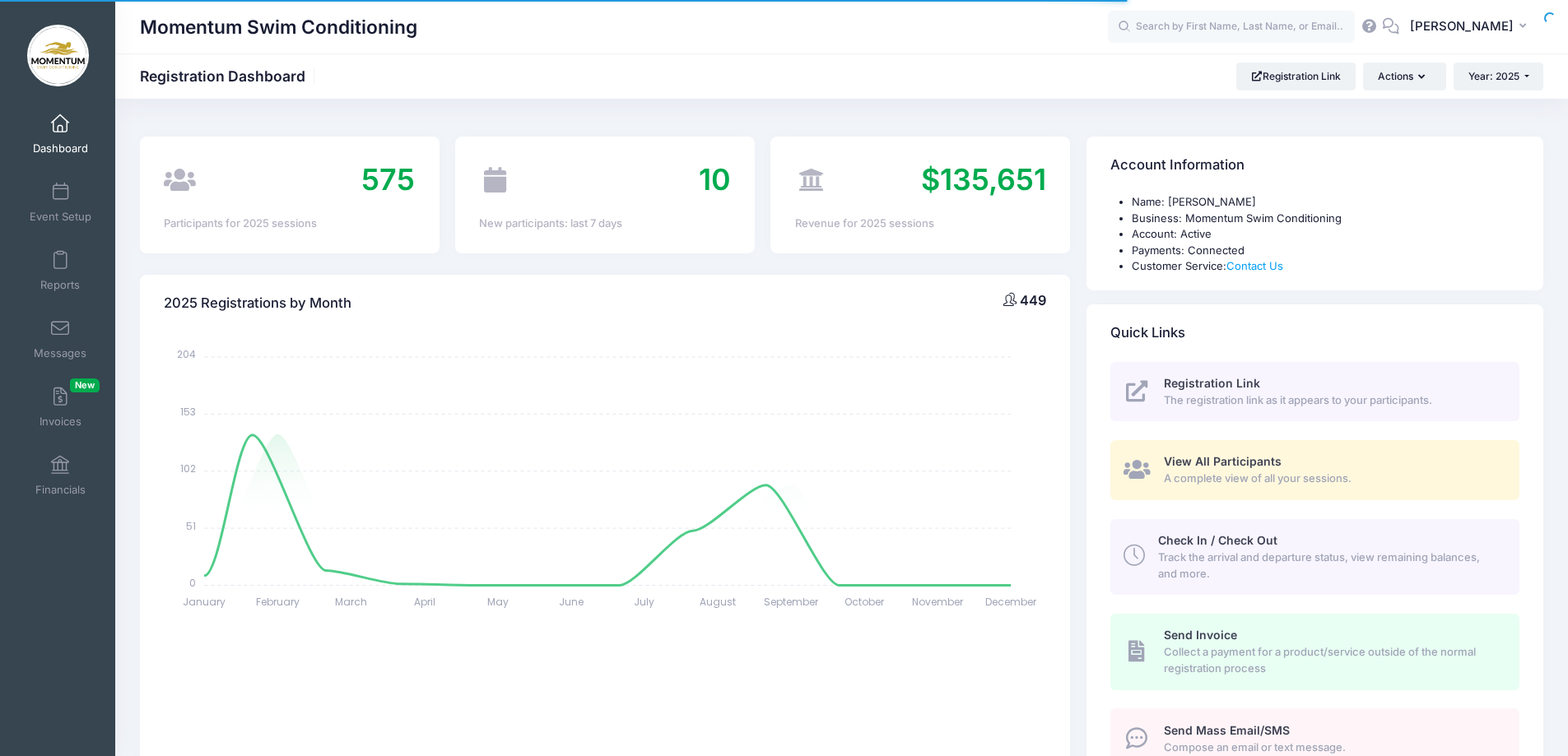
select select
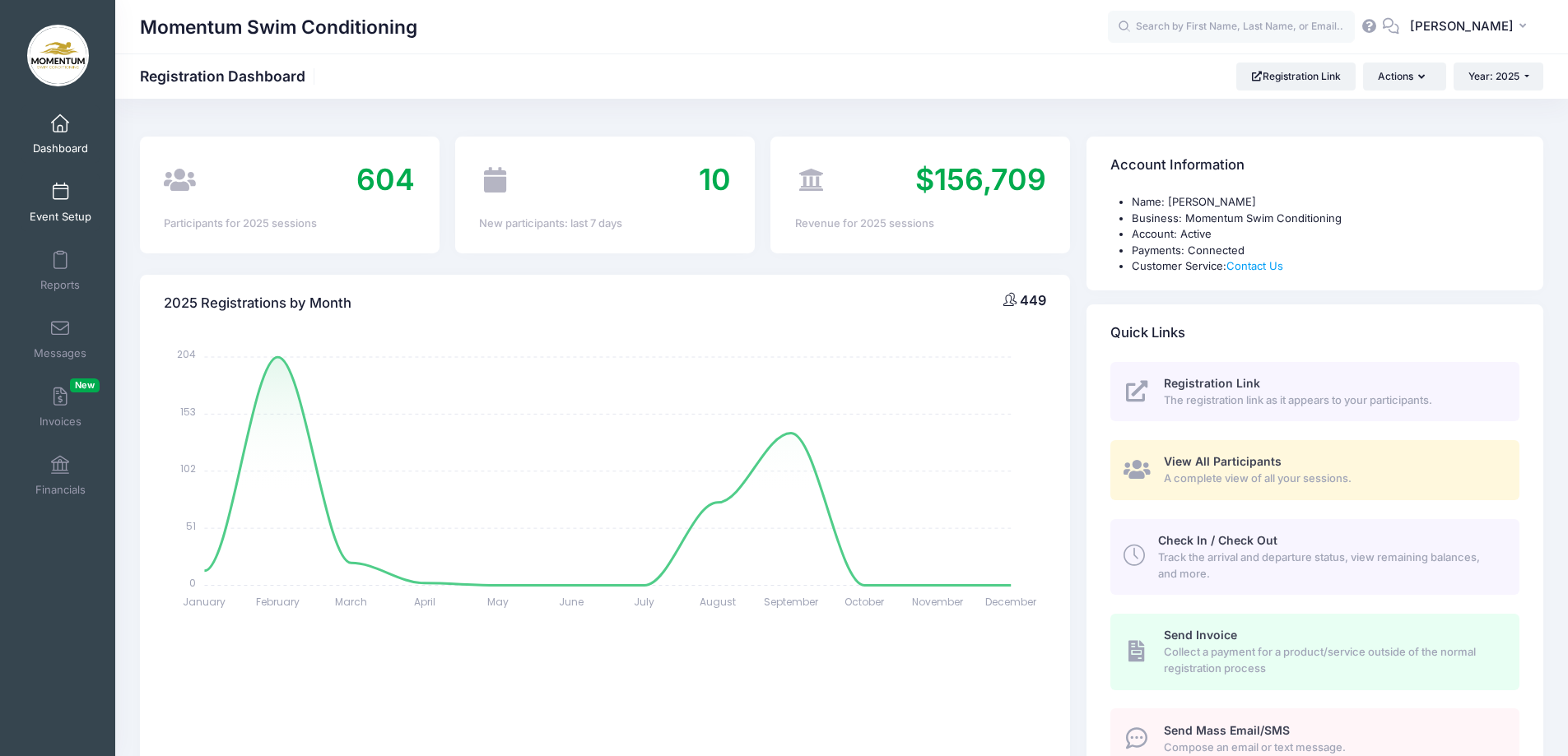
click at [70, 218] on span "Event Setup" at bounding box center [60, 217] width 62 height 14
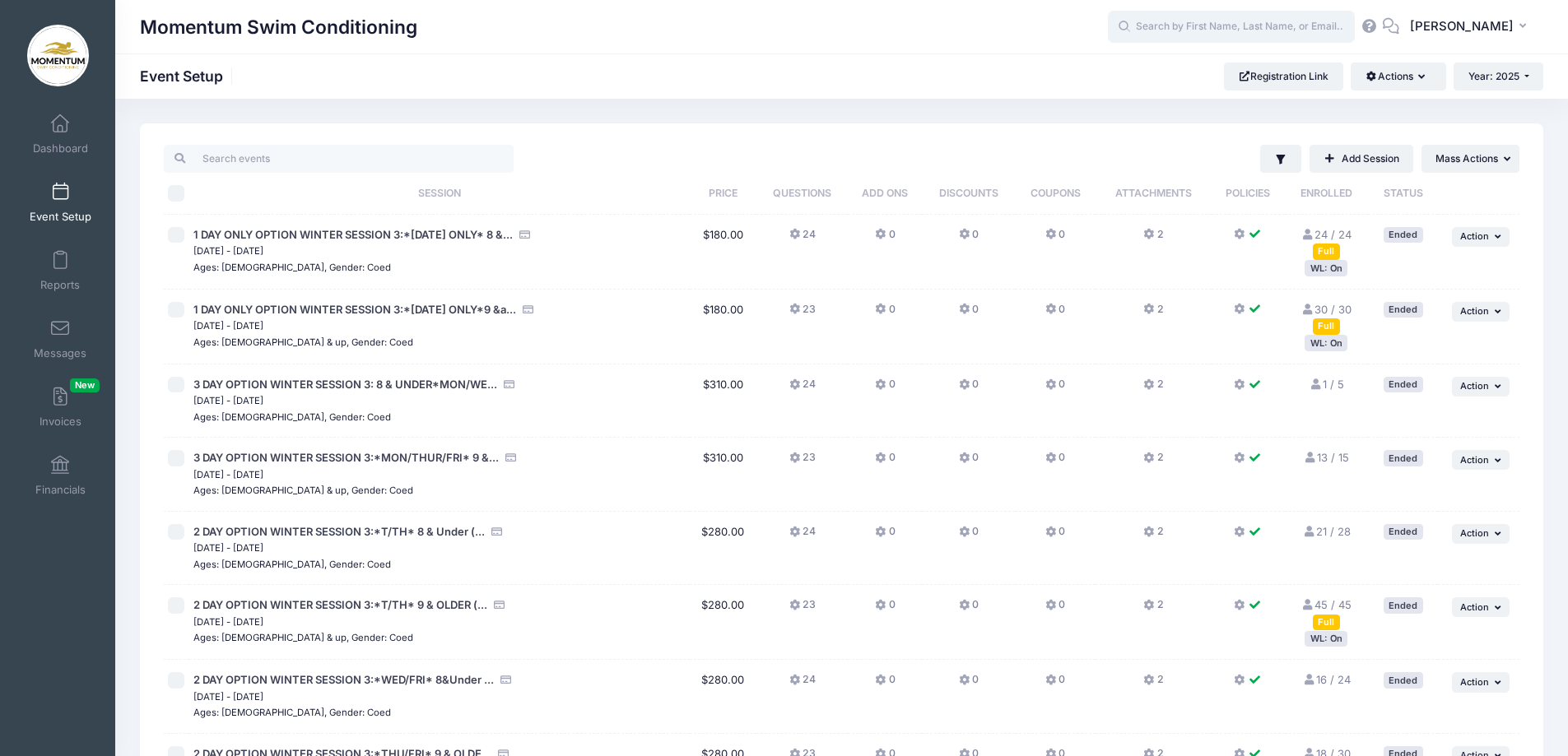
click at [1156, 31] on input "text" at bounding box center [1232, 27] width 247 height 33
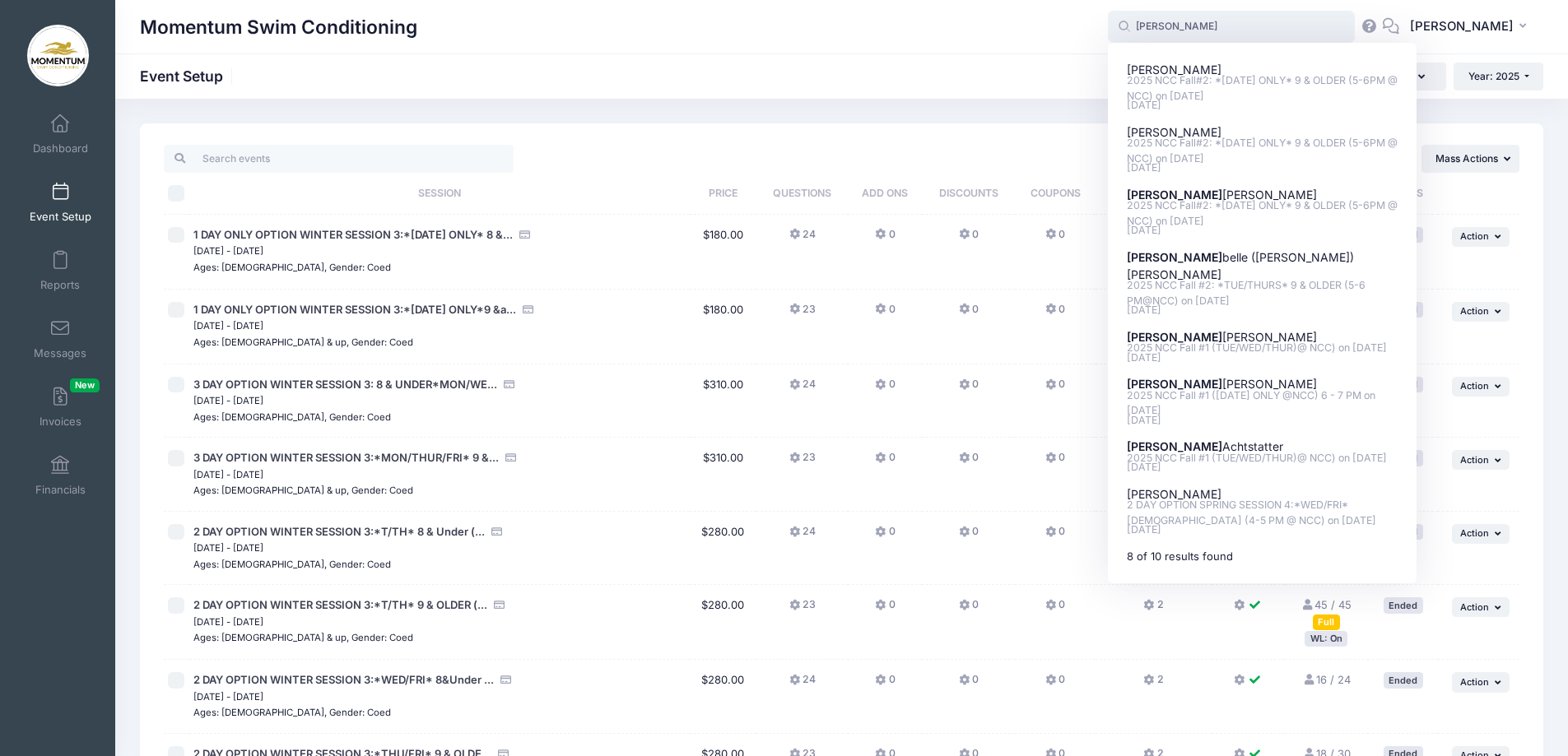
type input "anna"
click at [1228, 21] on input "anna" at bounding box center [1232, 27] width 247 height 33
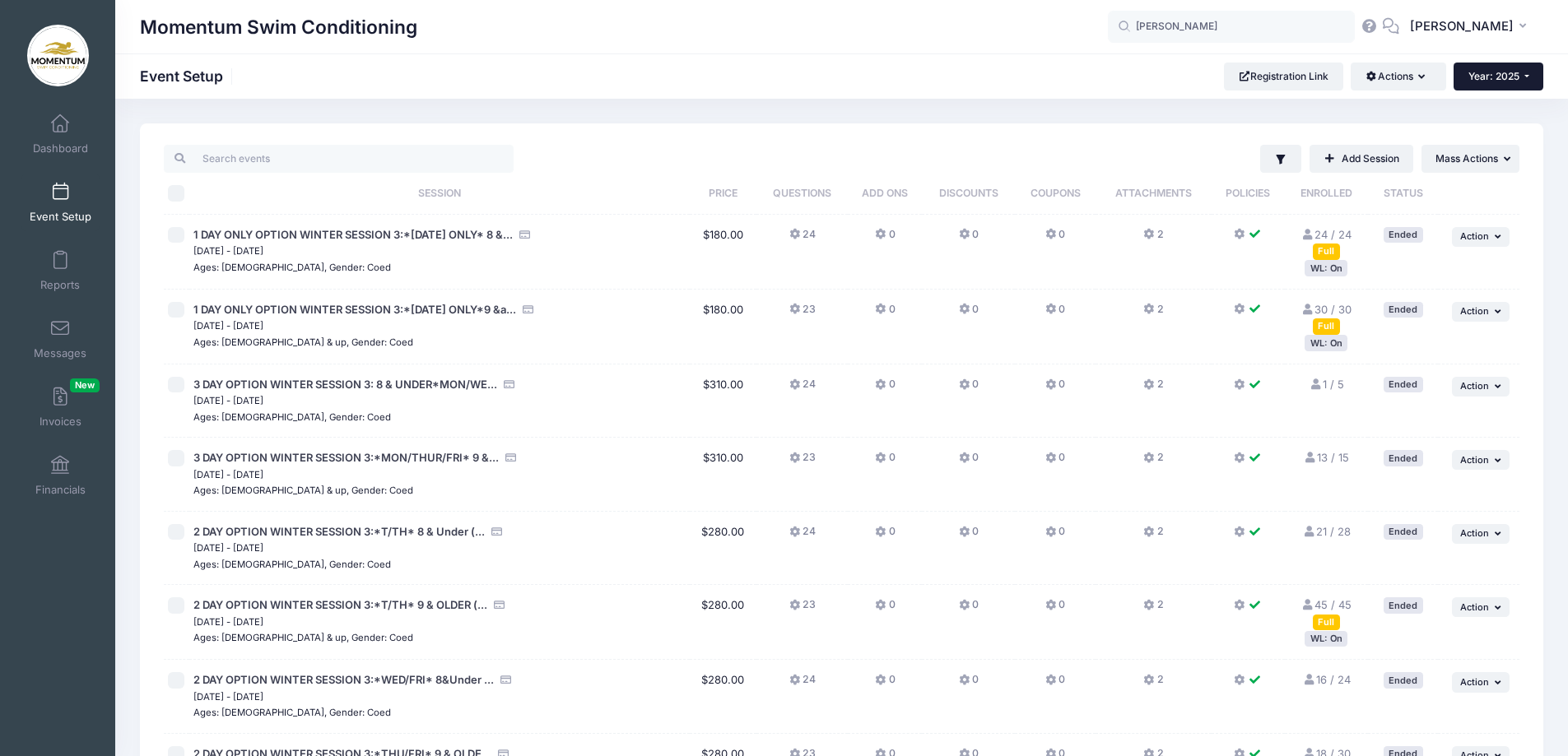
click at [1526, 74] on button "Year: 2025" at bounding box center [1499, 76] width 90 height 28
click at [1481, 133] on link "Year: 2024" at bounding box center [1507, 129] width 107 height 21
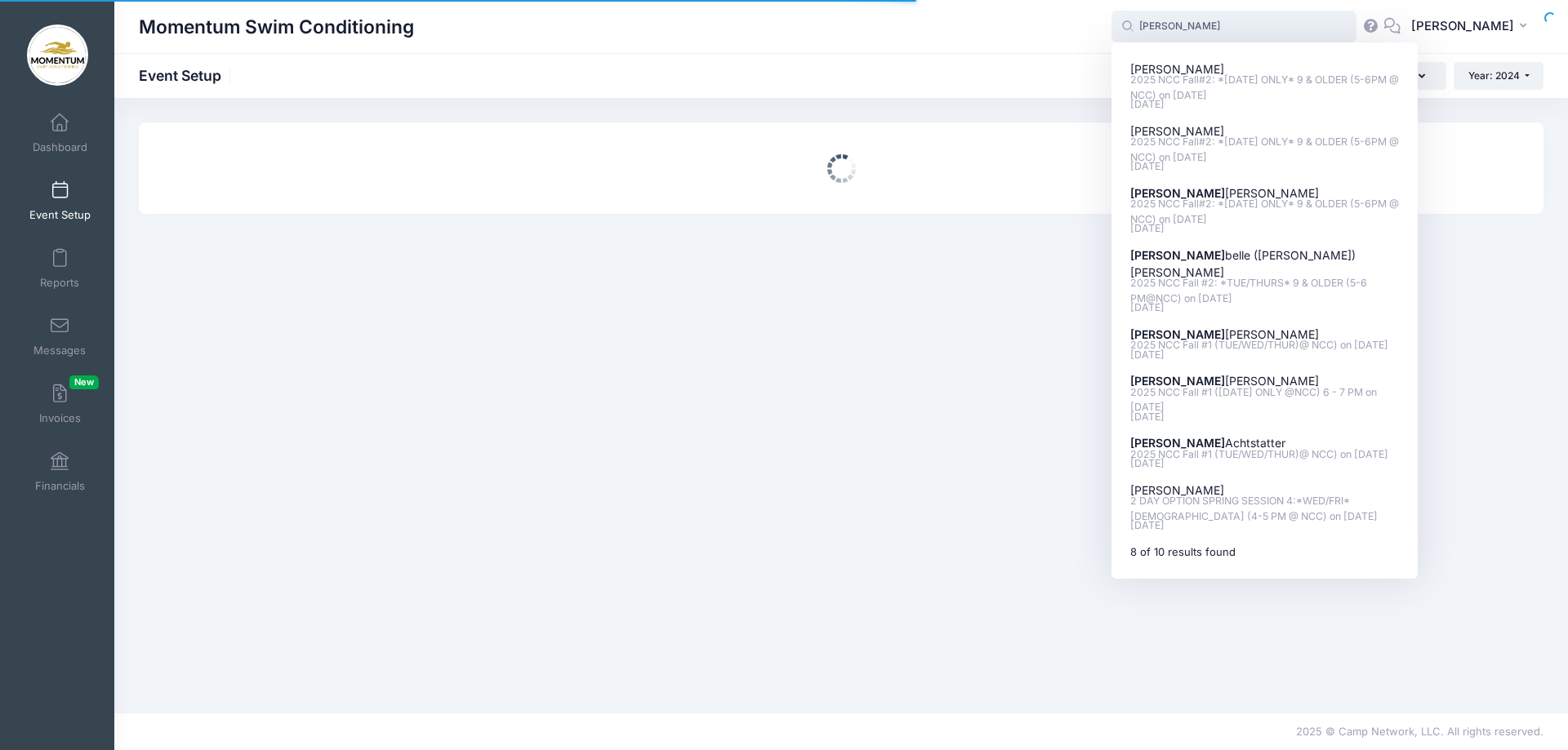
click at [1201, 27] on input "anna" at bounding box center [1234, 27] width 245 height 33
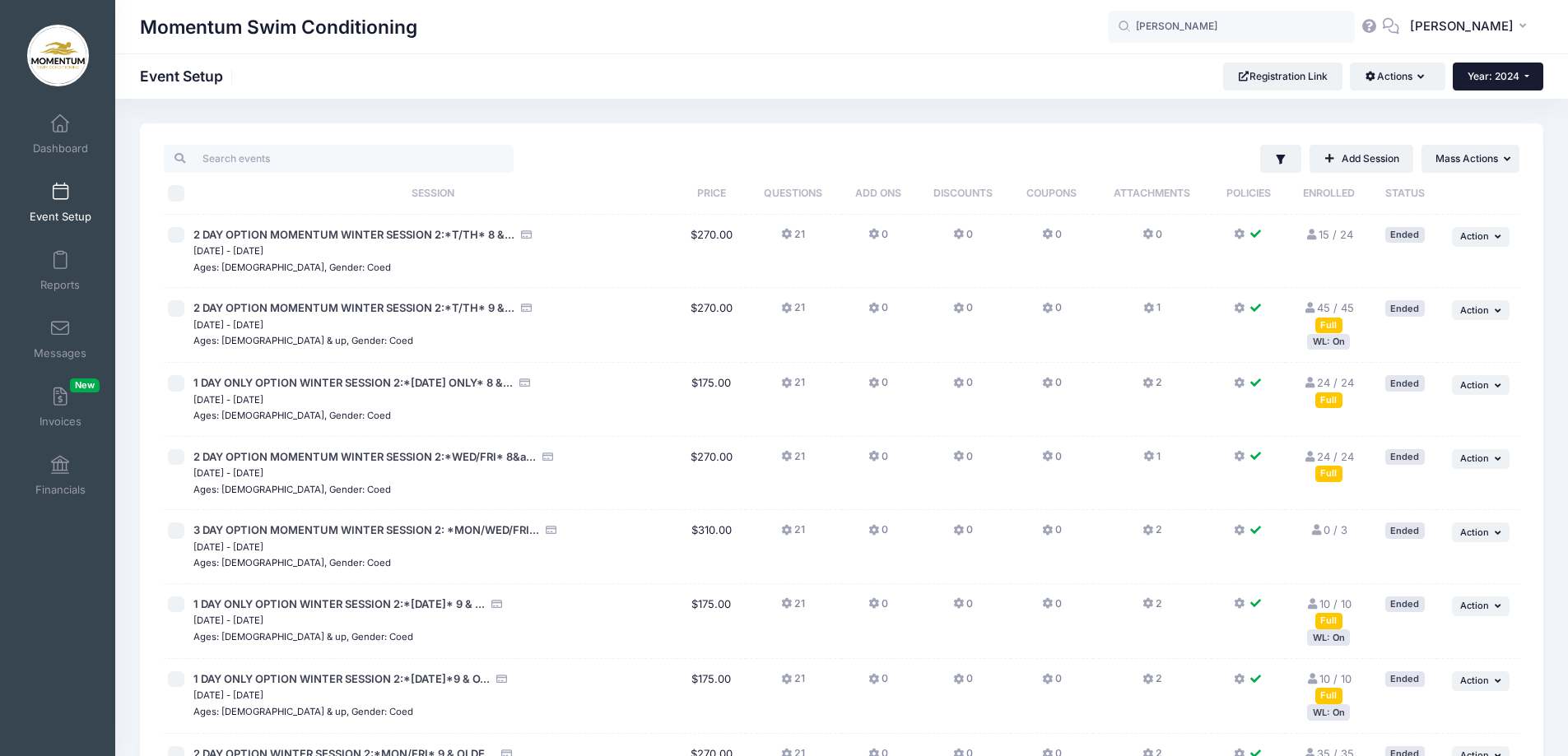
click at [1529, 76] on button "Year: 2024" at bounding box center [1498, 76] width 90 height 28
click at [1512, 150] on link "Year: 2023" at bounding box center [1506, 150] width 107 height 21
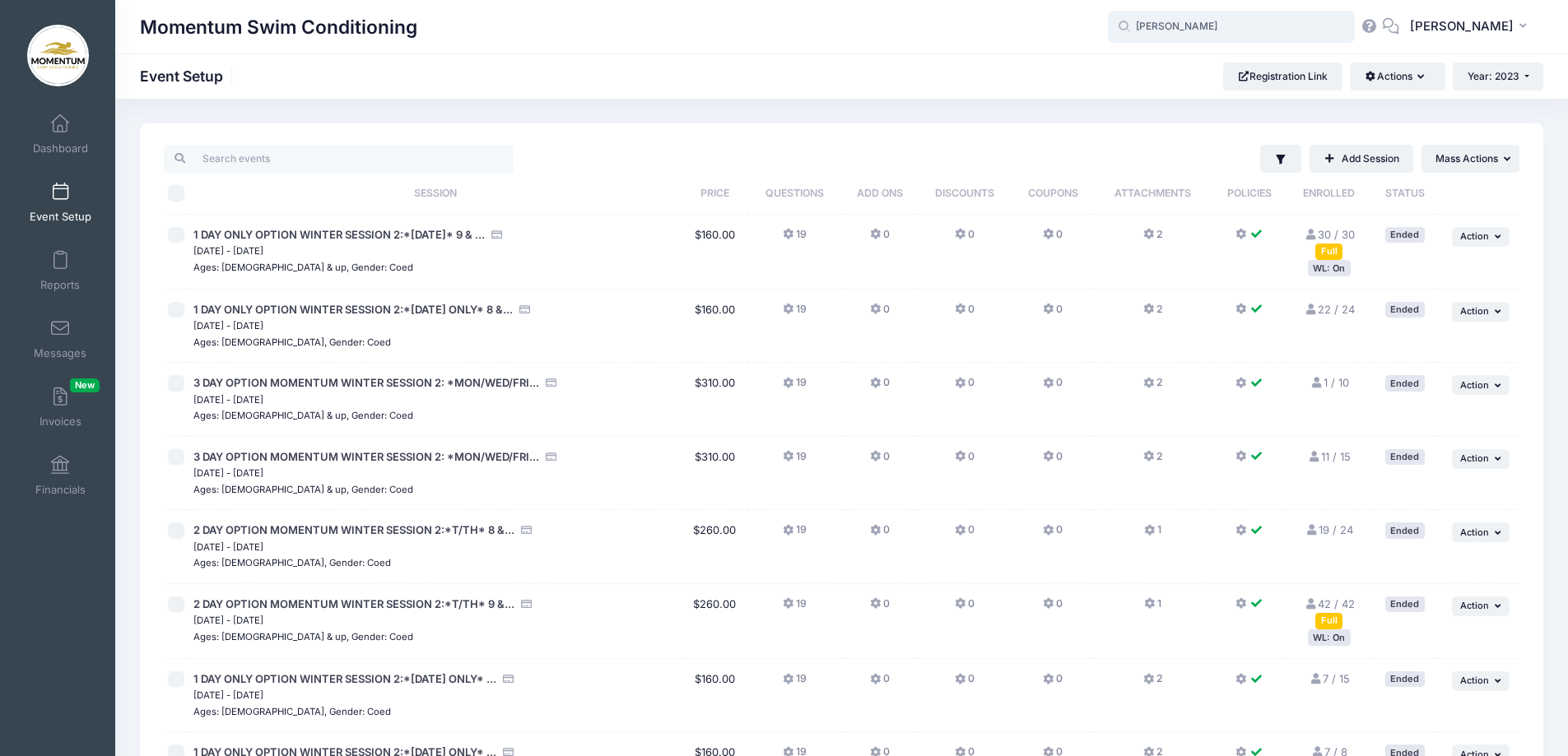
click at [1196, 29] on input "[PERSON_NAME]" at bounding box center [1232, 27] width 247 height 33
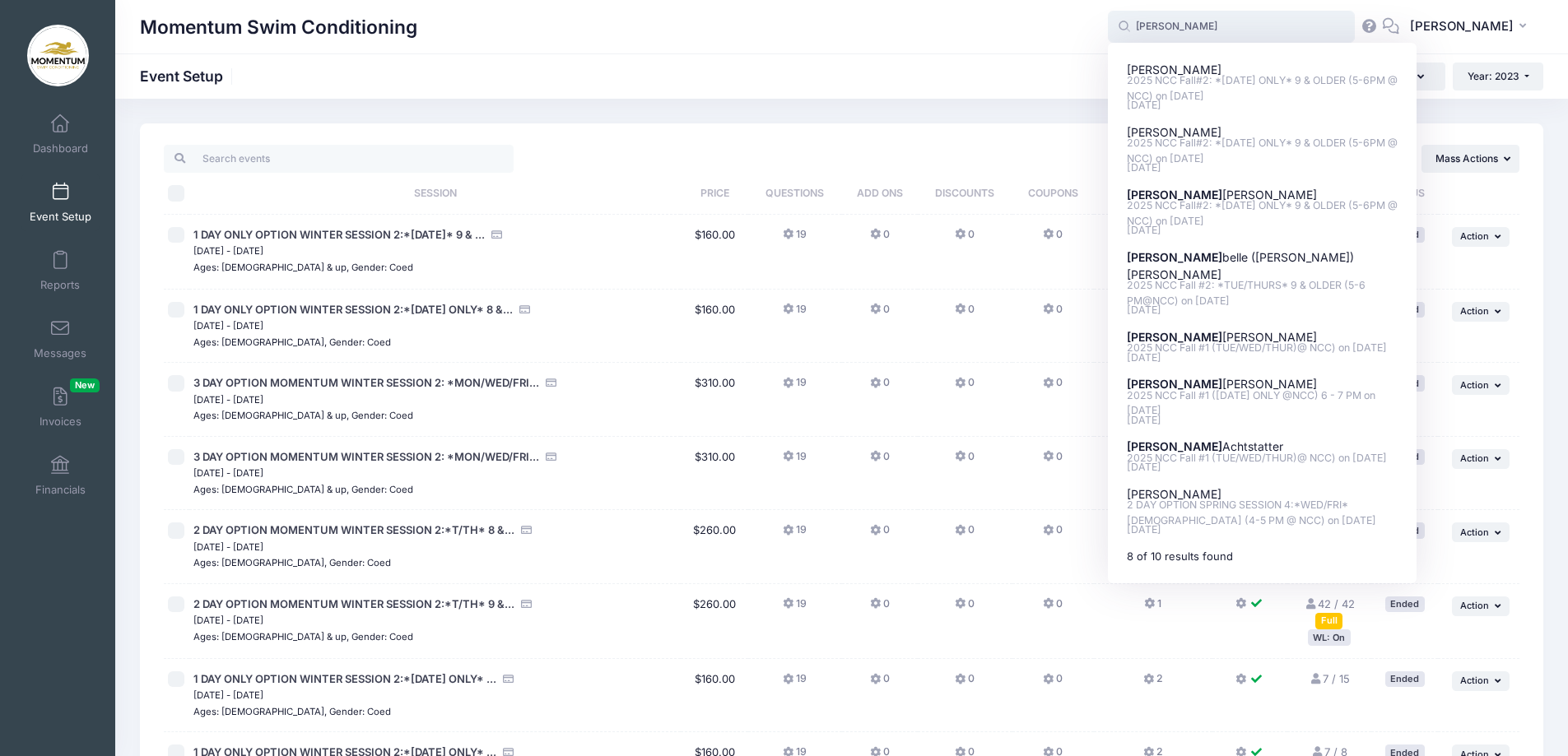
click at [1212, 31] on input "[PERSON_NAME]" at bounding box center [1232, 27] width 247 height 33
click at [1228, 21] on input "[PERSON_NAME]" at bounding box center [1232, 27] width 247 height 33
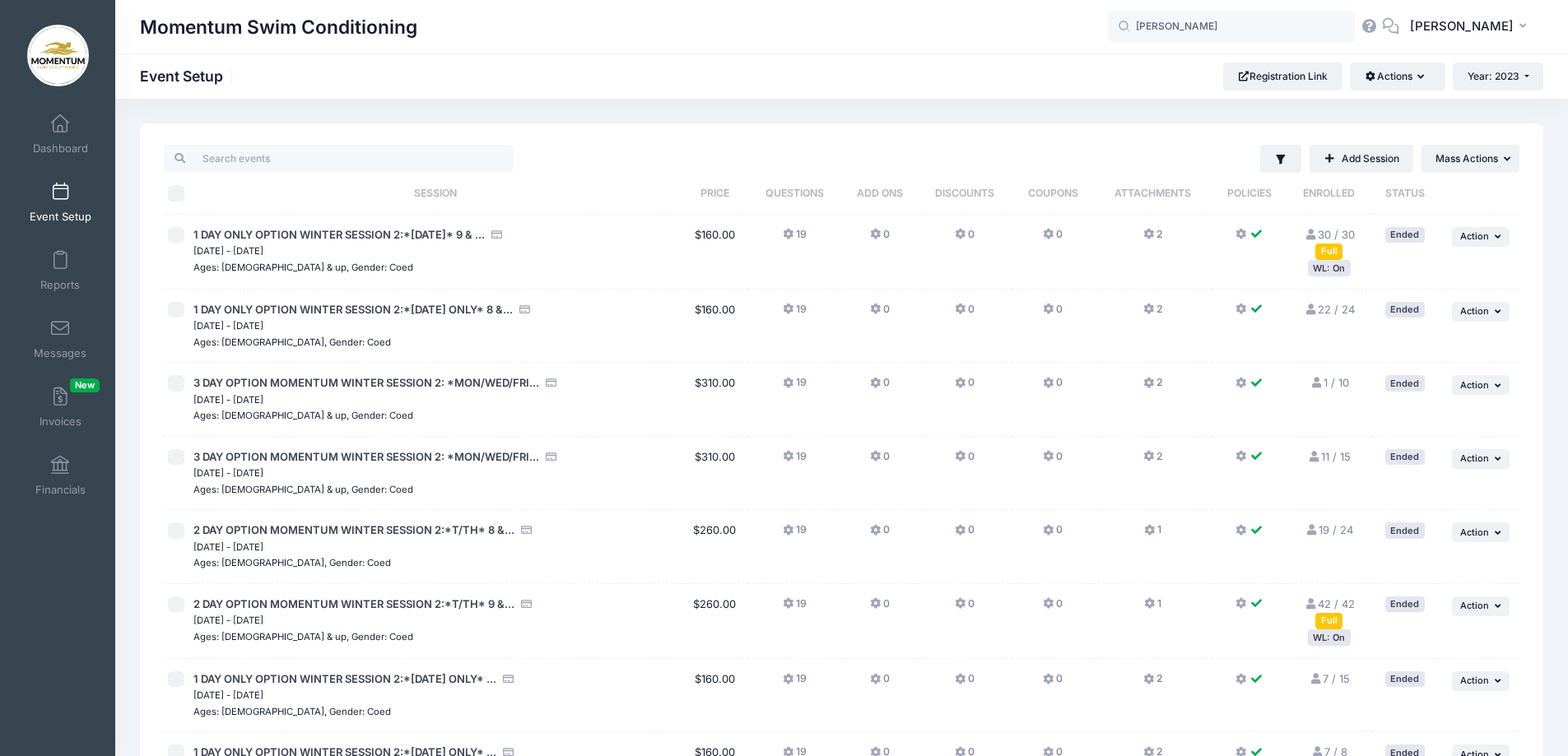
click at [1030, 34] on div "Momentum Swim Conditioning" at bounding box center [624, 27] width 969 height 38
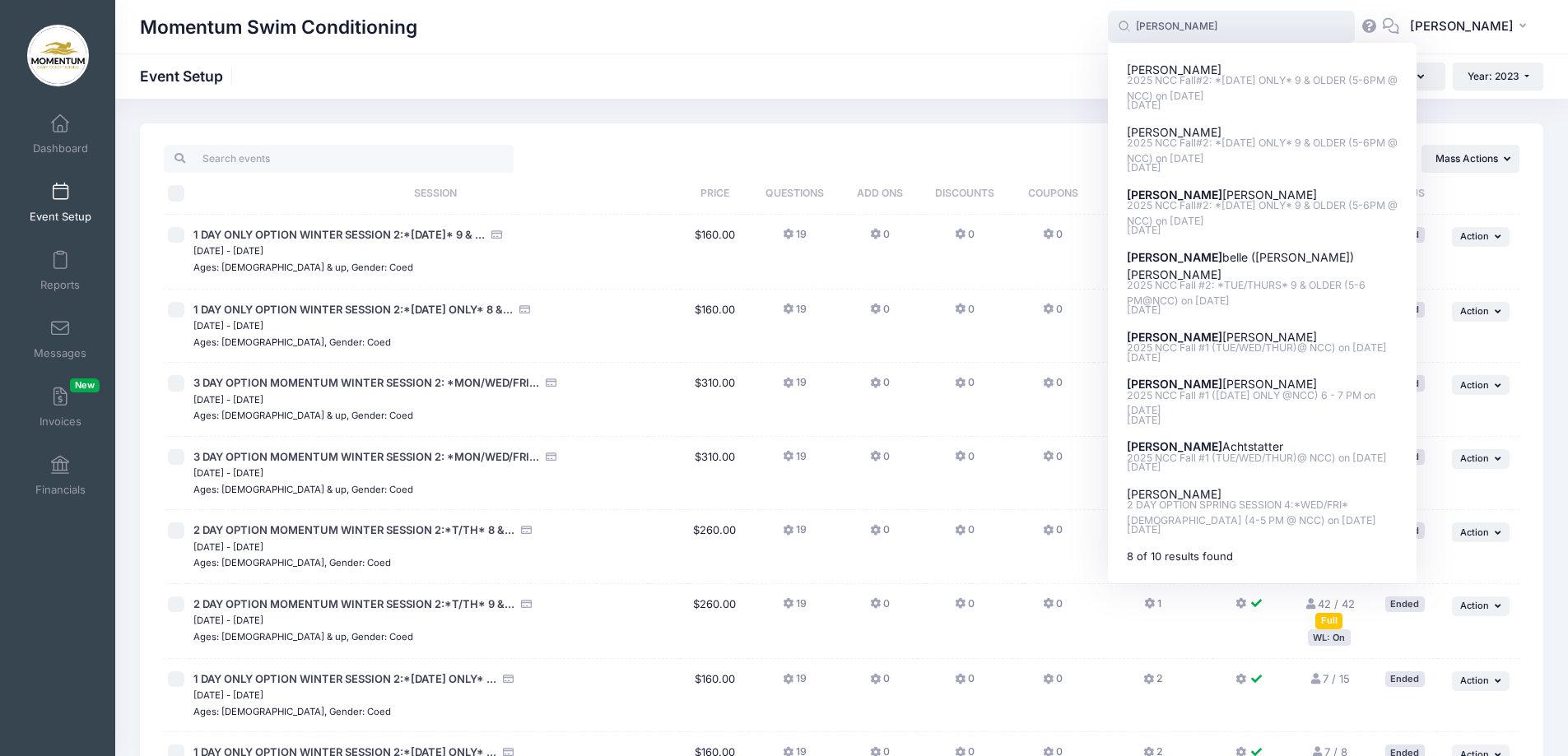
drag, startPoint x: 1178, startPoint y: 21, endPoint x: 1124, endPoint y: 23, distance: 54.0
click at [1124, 23] on input "[PERSON_NAME]" at bounding box center [1232, 27] width 247 height 33
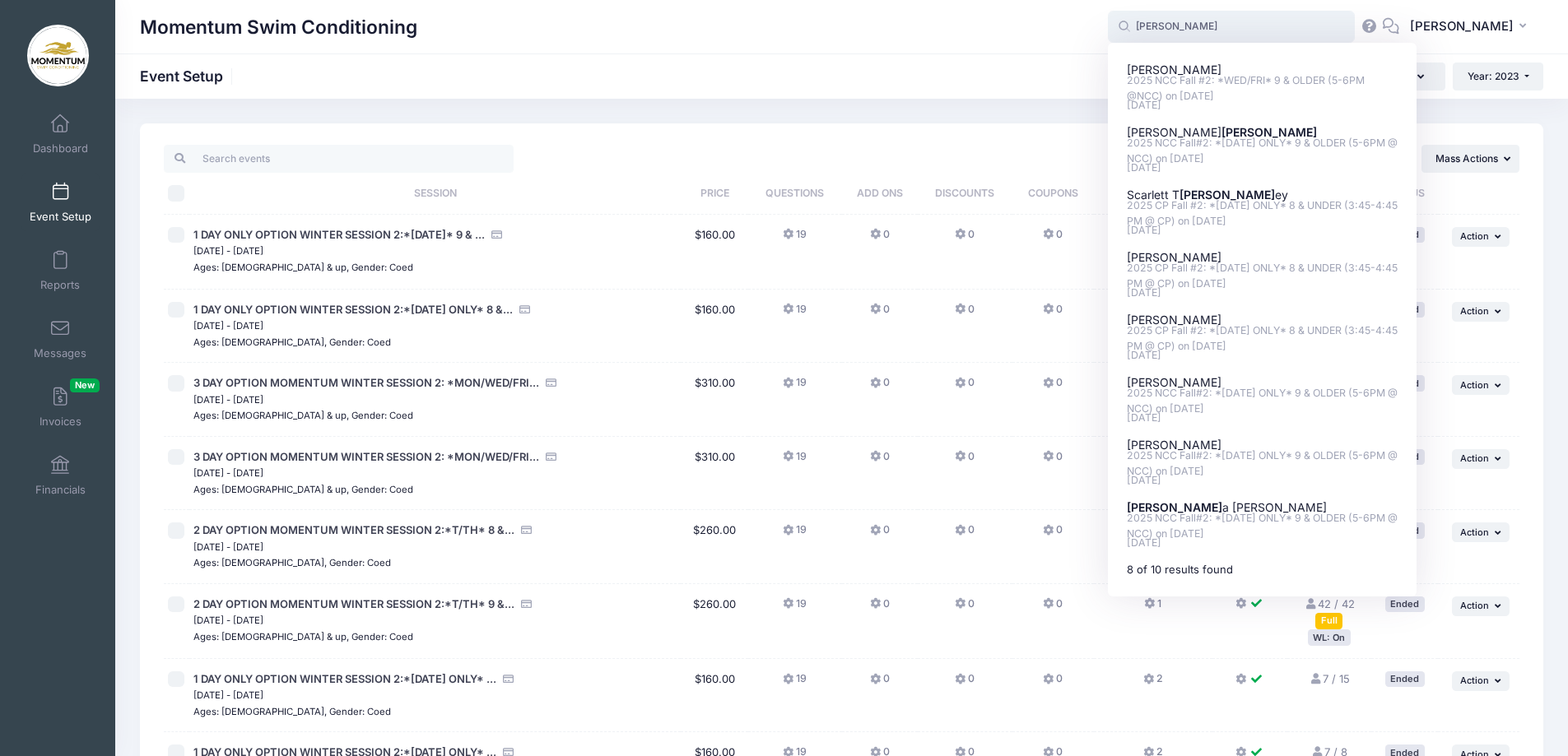
type input "[PERSON_NAME]"
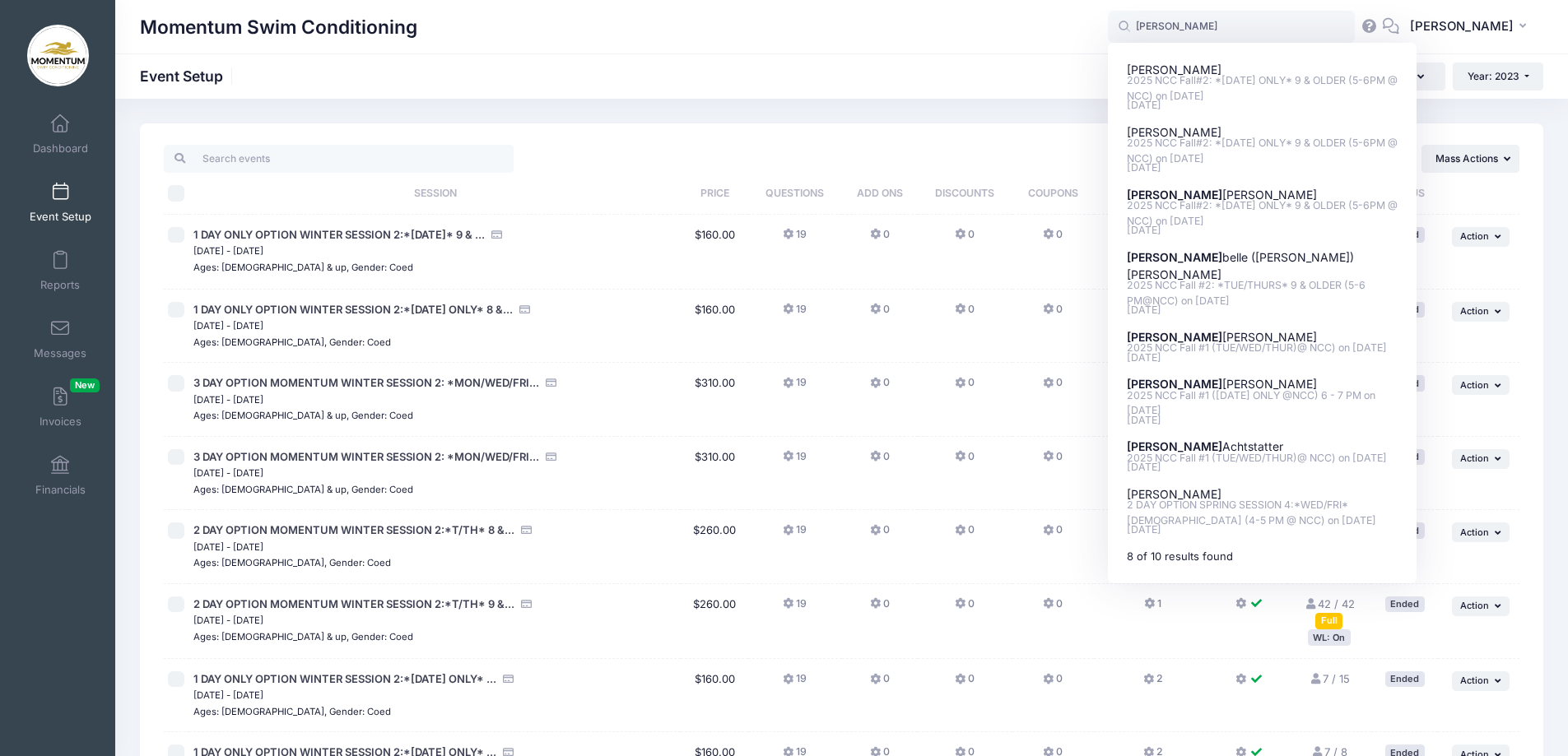
click at [1009, 56] on div "Momentum Swim Conditioning Event Setup Registration Link Actions Manage Registr…" at bounding box center [842, 76] width 1453 height 46
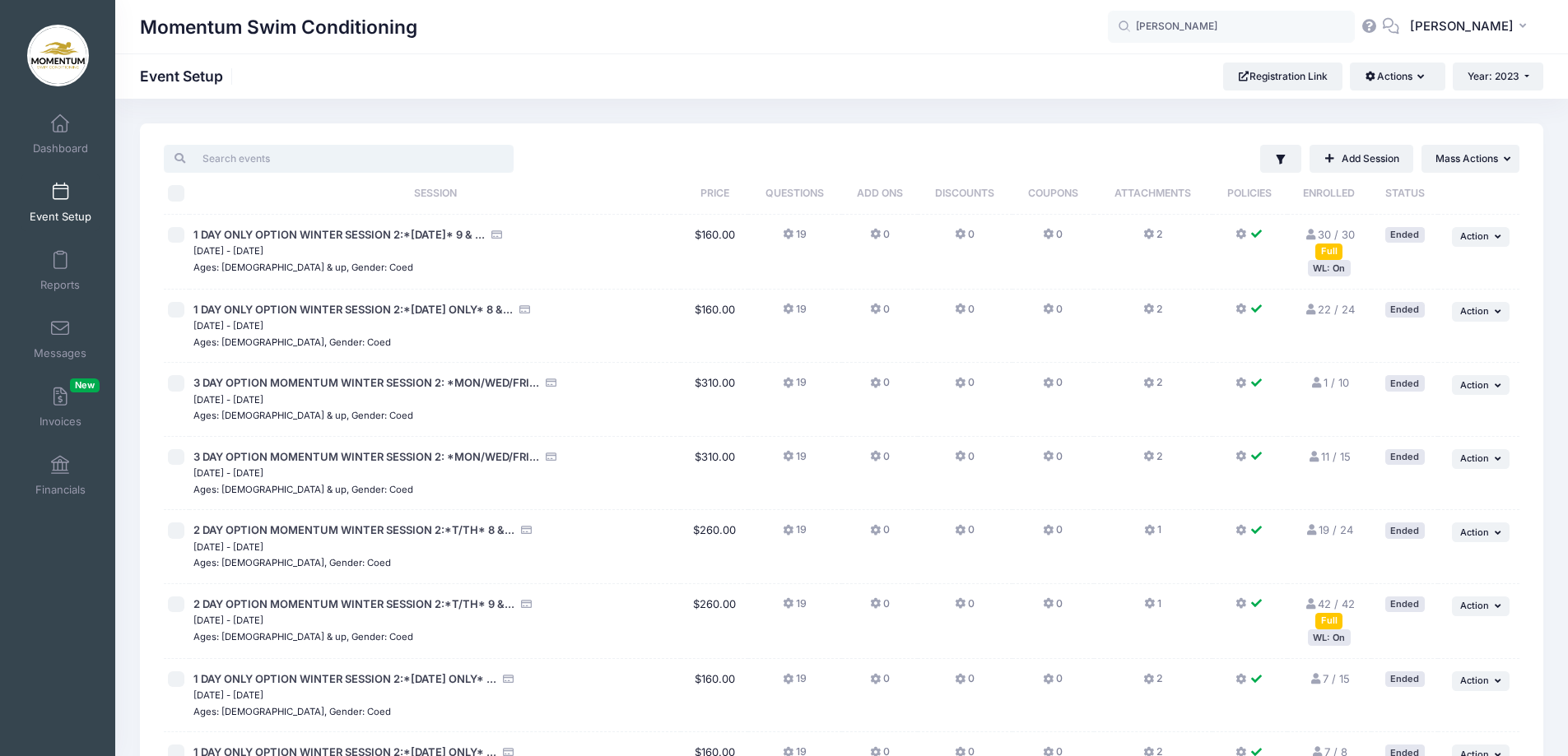
click at [241, 159] on input "search" at bounding box center [339, 159] width 349 height 28
click at [56, 140] on link "Dashboard" at bounding box center [60, 134] width 78 height 57
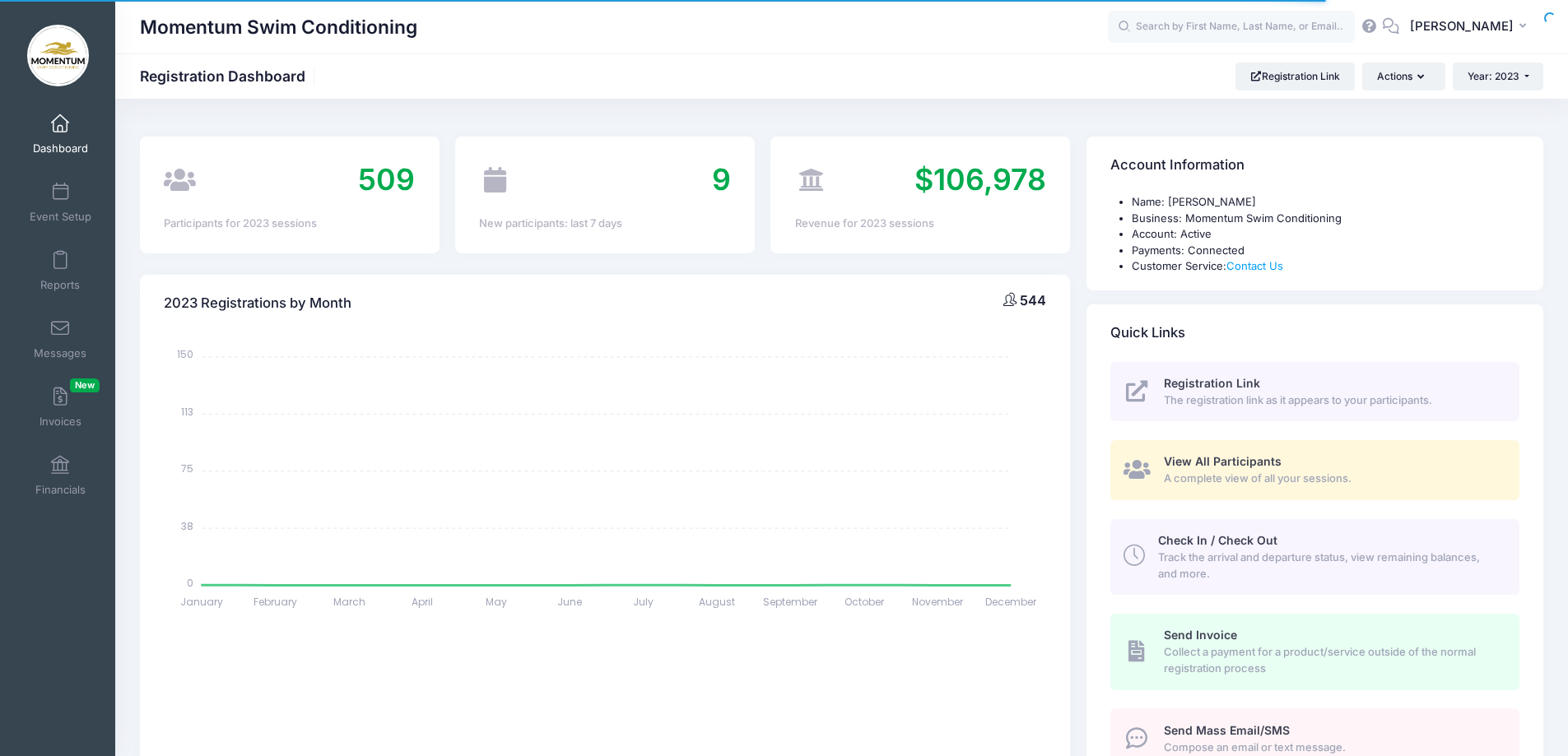
select select
click at [1167, 21] on input "text" at bounding box center [1232, 27] width 247 height 33
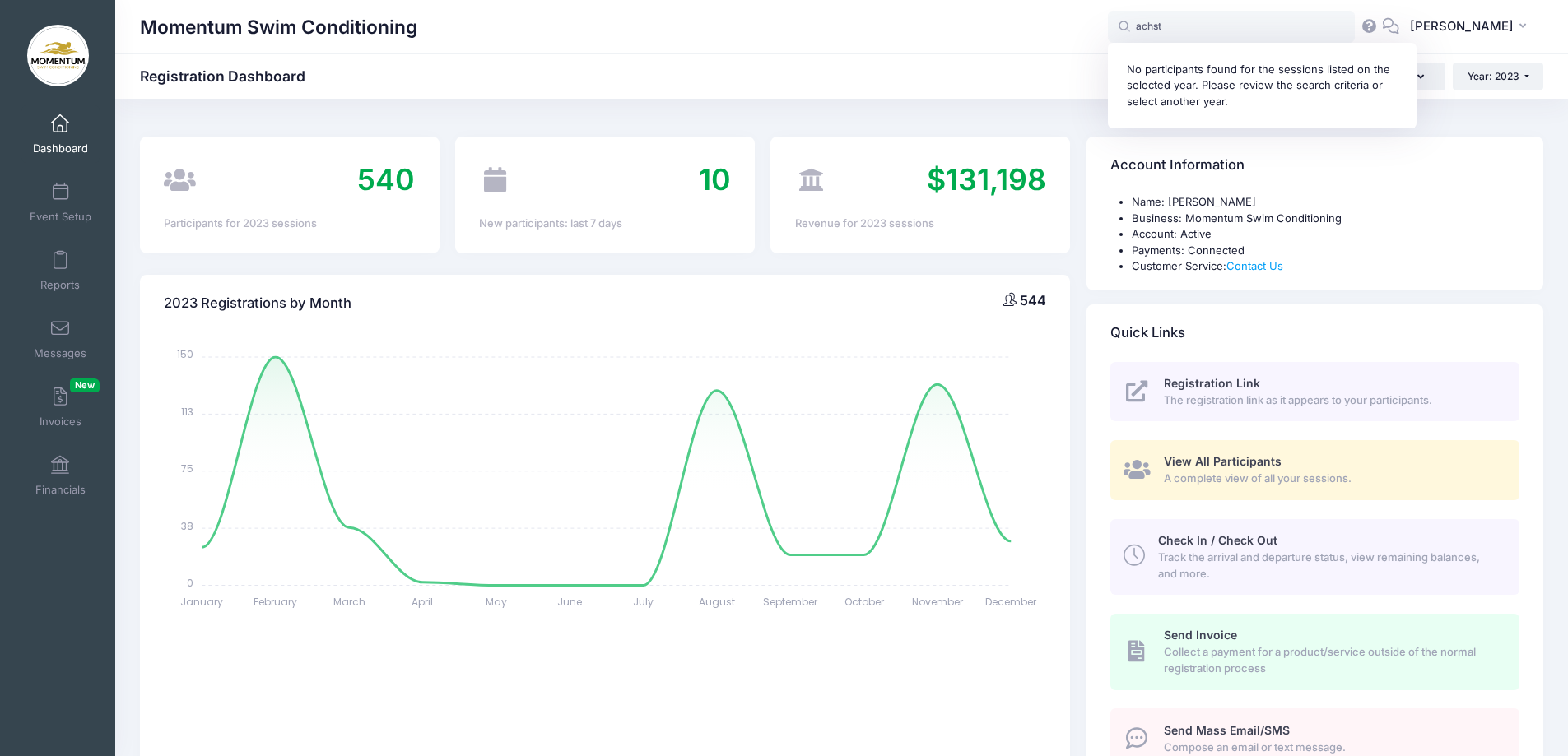
click at [974, 65] on div "Momentum Swim Conditioning Registration Dashboard Registration Link Actions Yea…" at bounding box center [842, 76] width 1453 height 28
click at [1150, 25] on input "achst" at bounding box center [1232, 27] width 247 height 33
type input "[PERSON_NAME]"
click at [1526, 74] on button "Year: 2023" at bounding box center [1498, 76] width 90 height 28
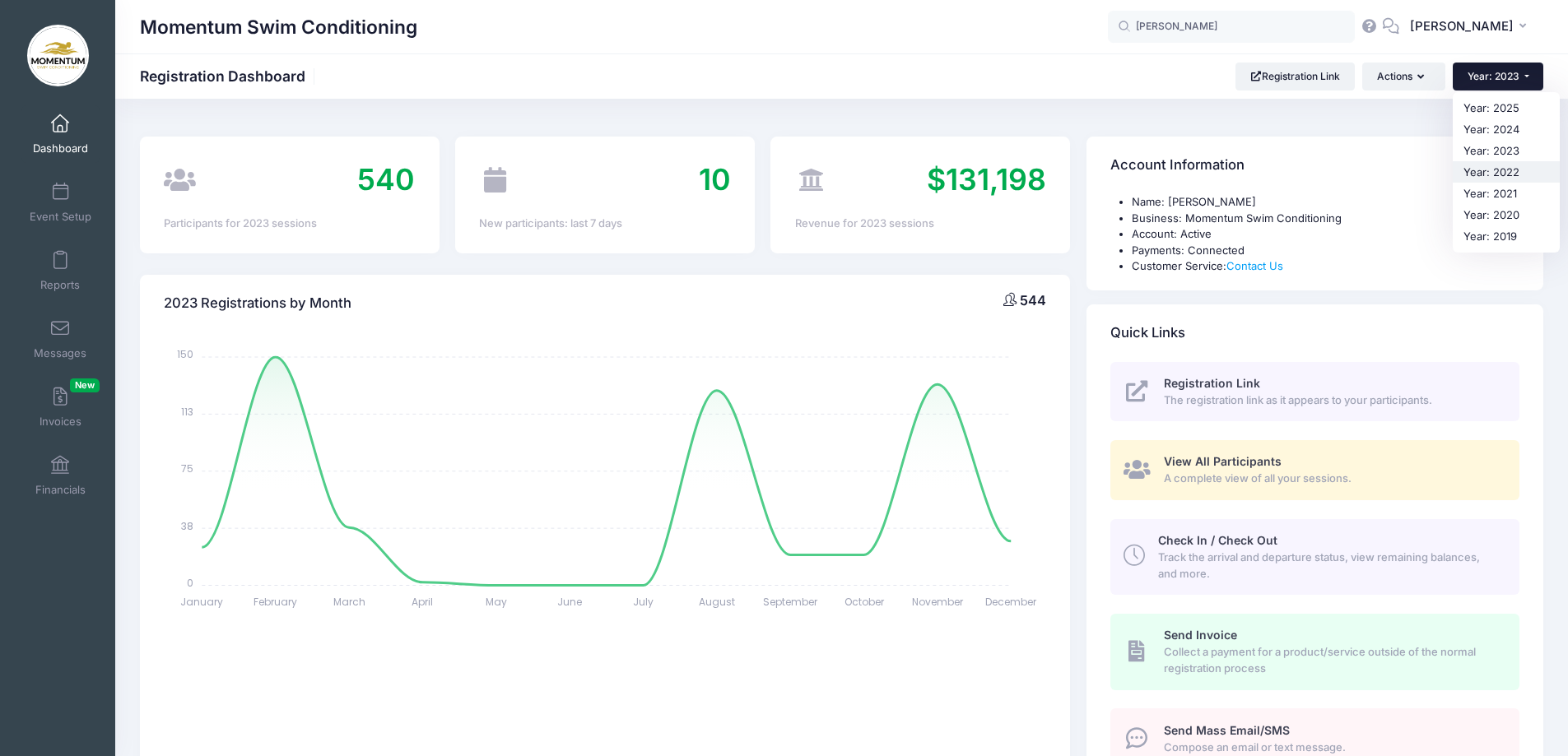
click at [1502, 174] on link "Year: 2022" at bounding box center [1506, 172] width 107 height 21
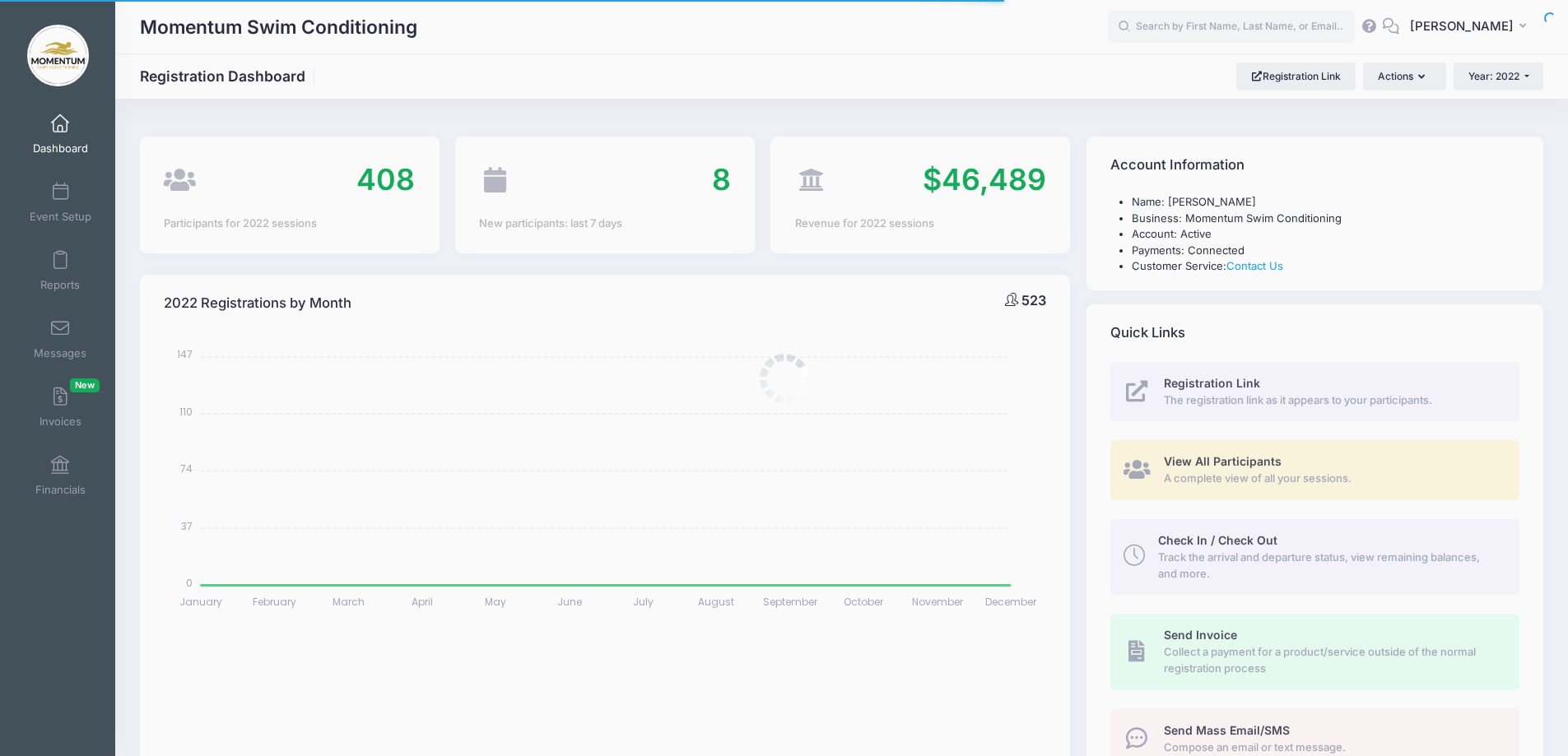
select select
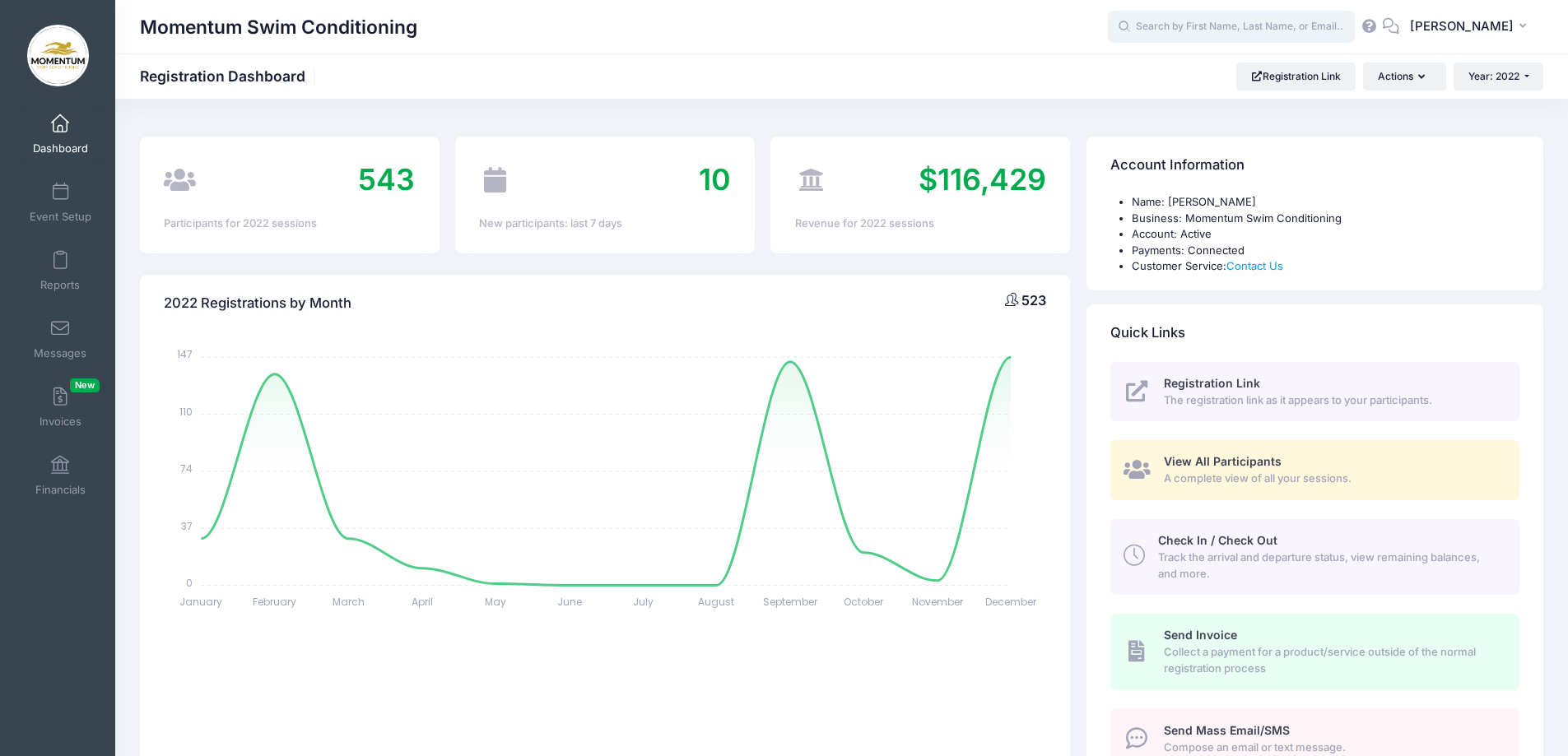
click at [1161, 28] on input "text" at bounding box center [1232, 27] width 247 height 33
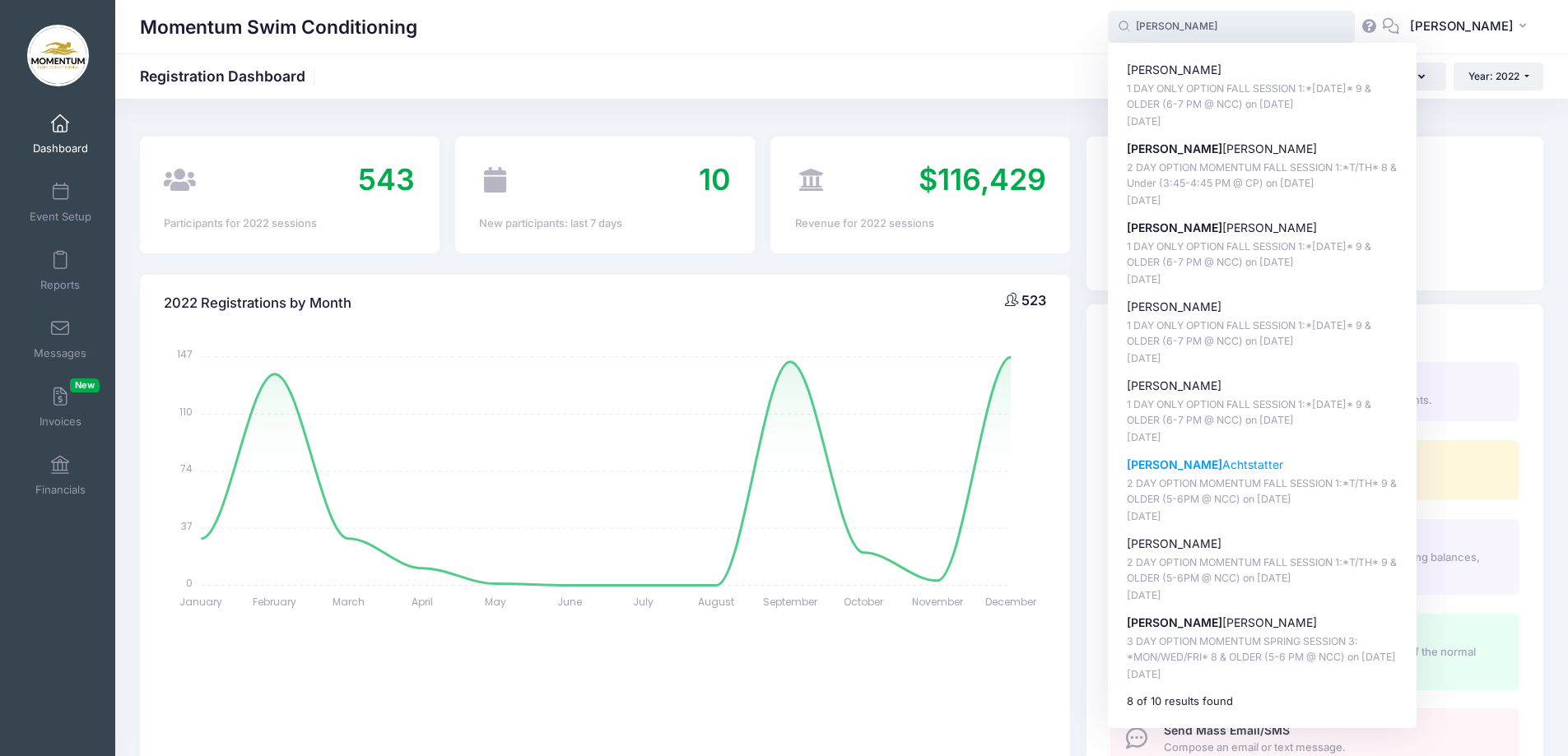
click at [1191, 466] on p "Anna Achtstatter" at bounding box center [1262, 465] width 271 height 17
type input "Anna Achtstatter (2 DAY OPTION MOMENTUM FALL SESSION 1:*T/TH* 9 &amp; OLDER (5-…"
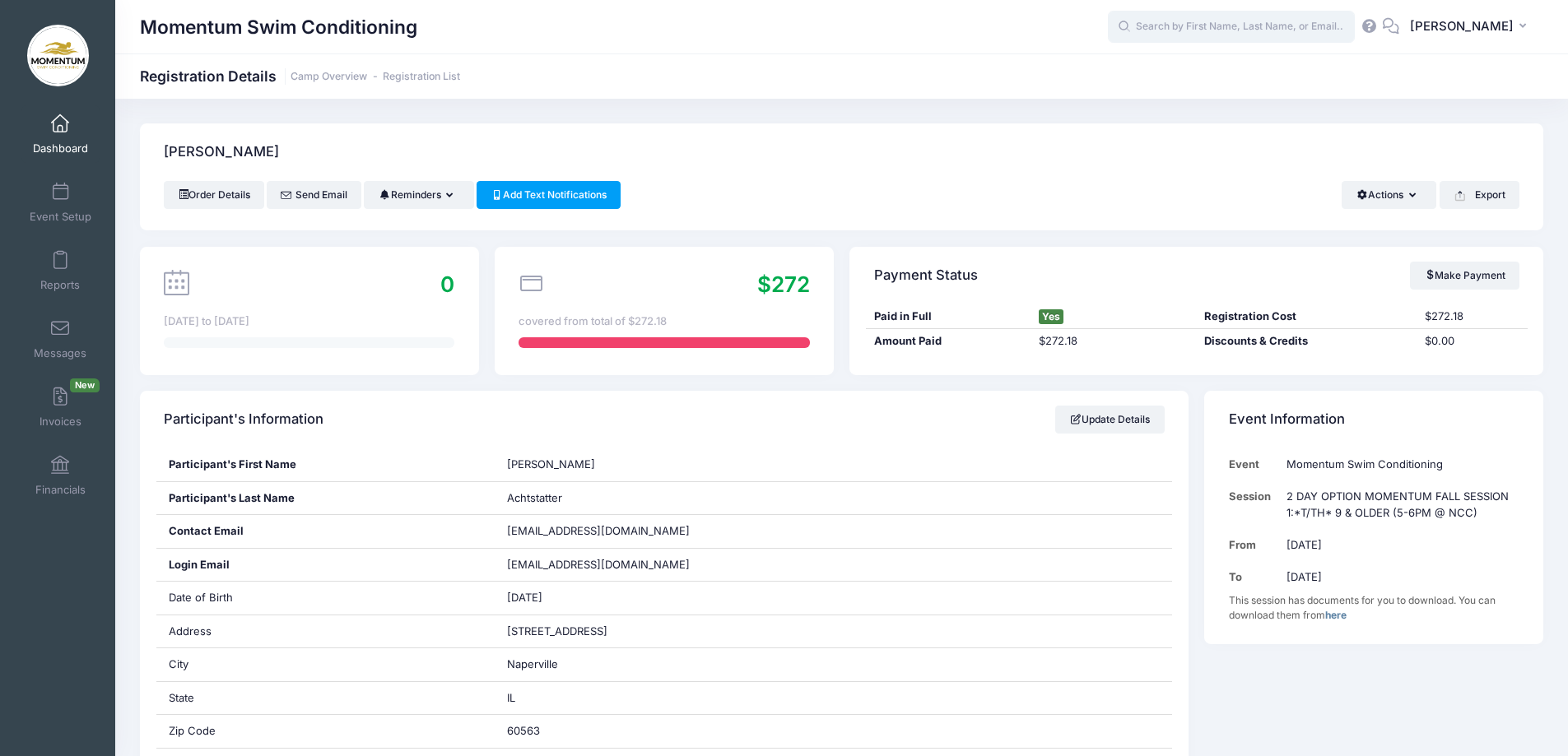
click at [1188, 26] on input "text" at bounding box center [1232, 27] width 247 height 33
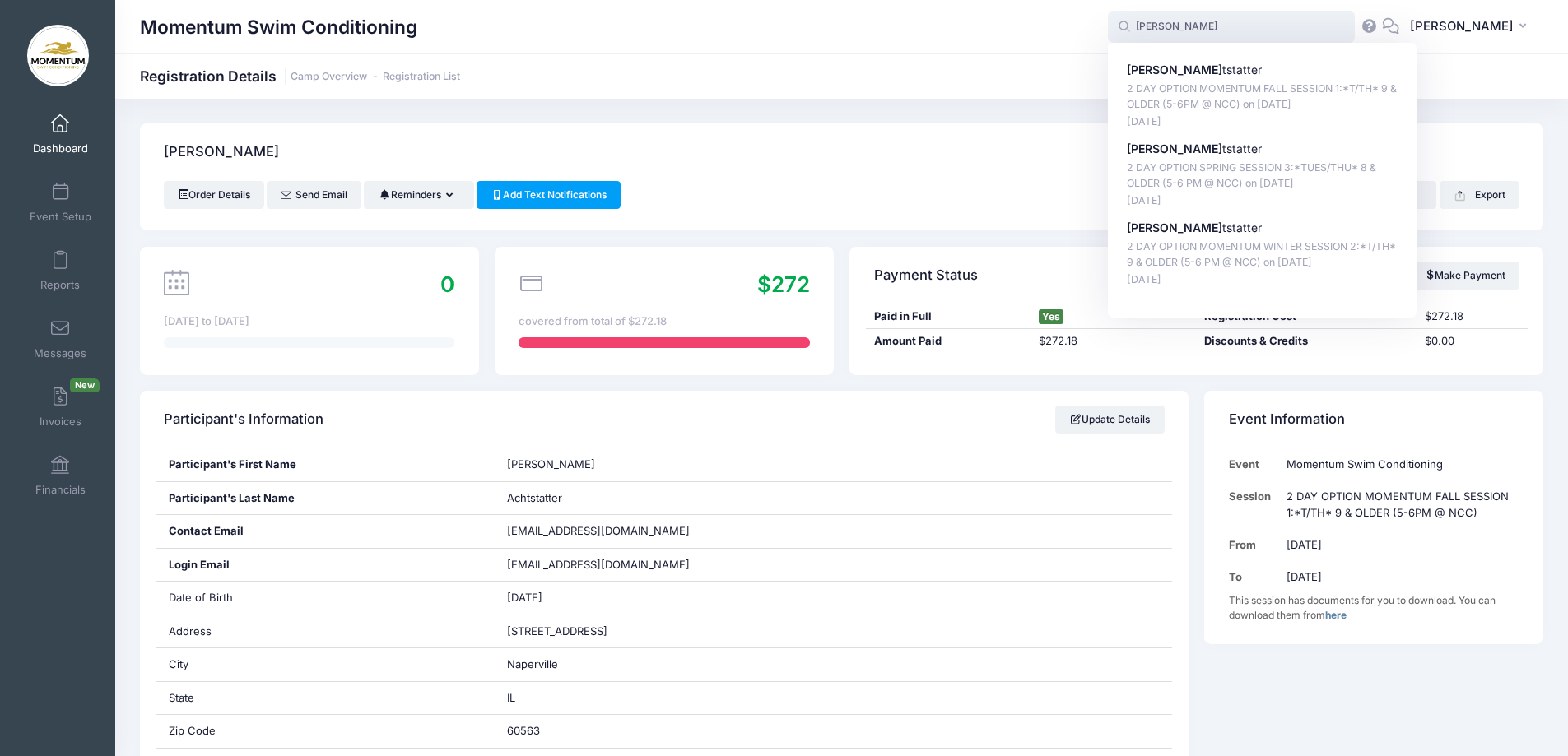
type input "anna ach"
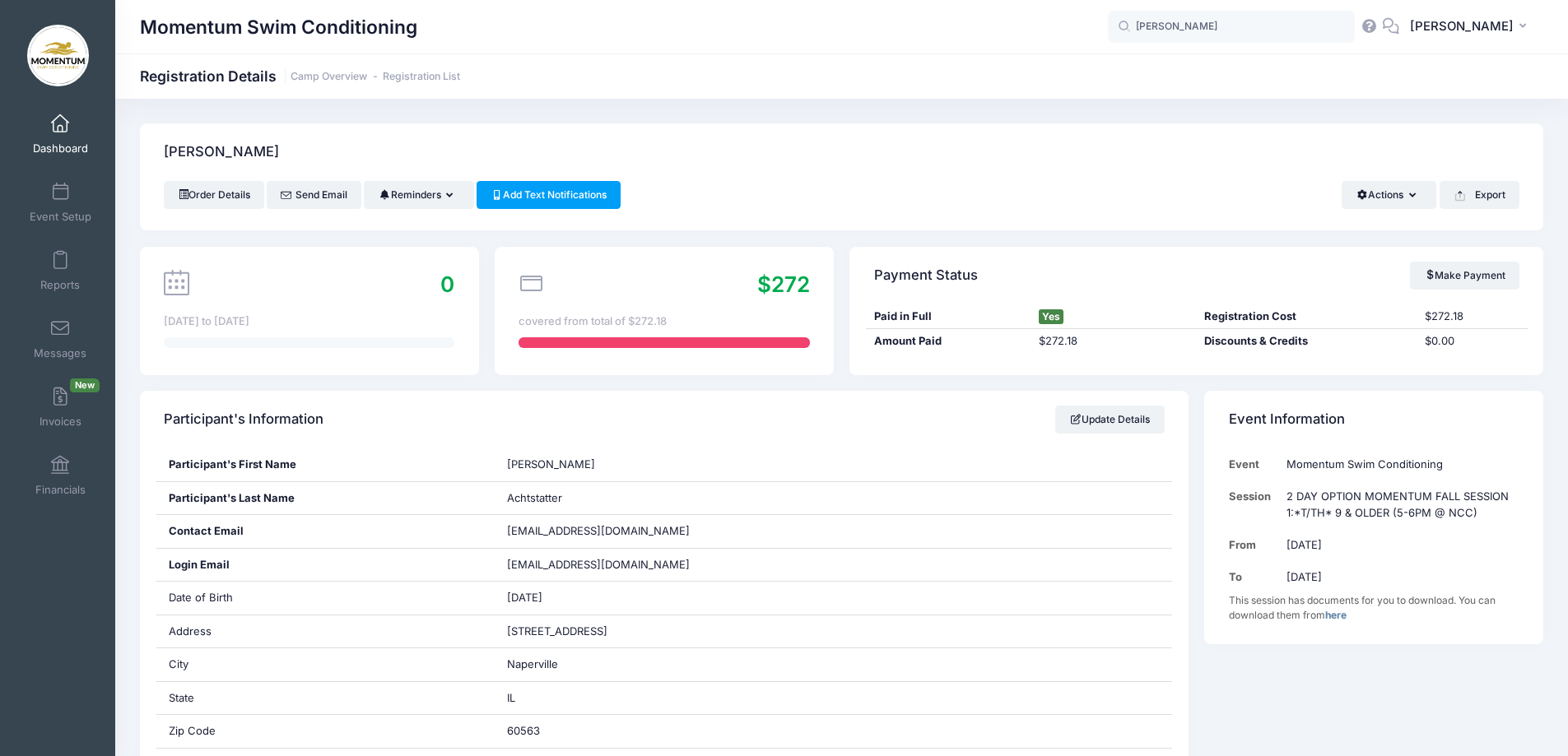
click at [988, 42] on div "Momentum Swim Conditioning" at bounding box center [624, 27] width 969 height 38
click at [1274, 16] on input "anna ach" at bounding box center [1232, 27] width 247 height 33
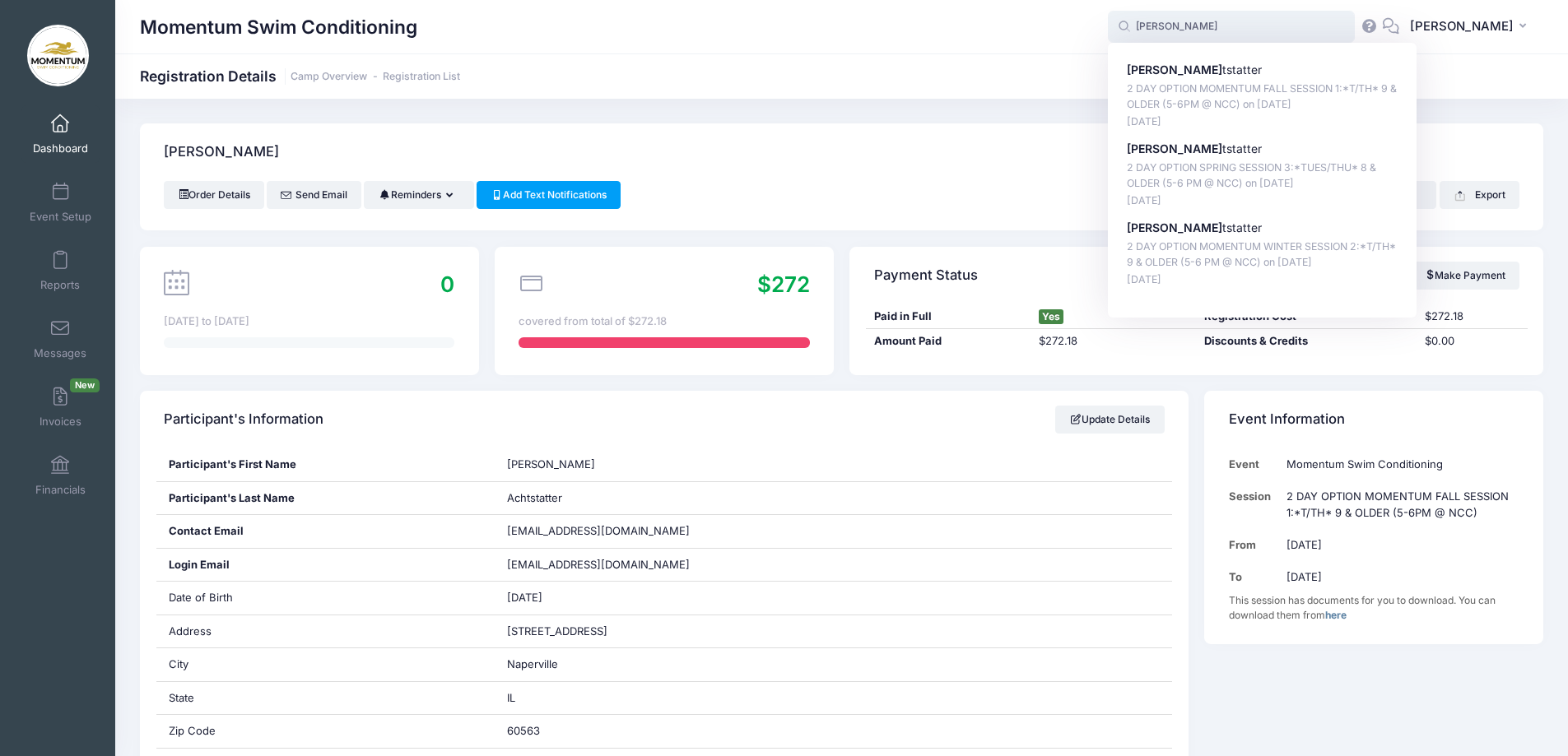
click at [1267, 37] on input "anna ach" at bounding box center [1232, 27] width 247 height 33
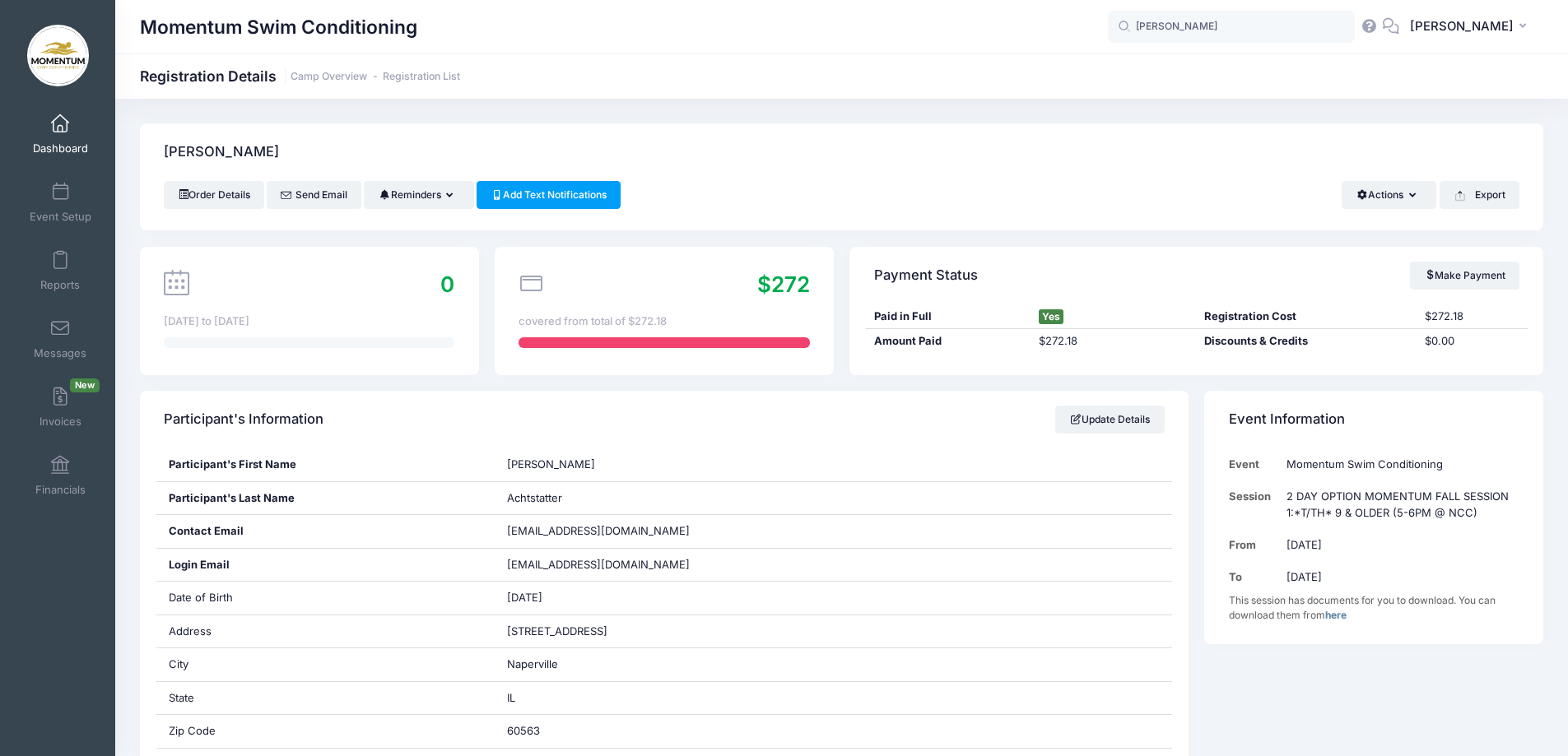
click at [1477, 77] on div "Momentum Swim Conditioning Registration Details Camp Overview Registration List" at bounding box center [842, 77] width 1453 height 23
click at [67, 147] on span "Dashboard" at bounding box center [61, 149] width 56 height 14
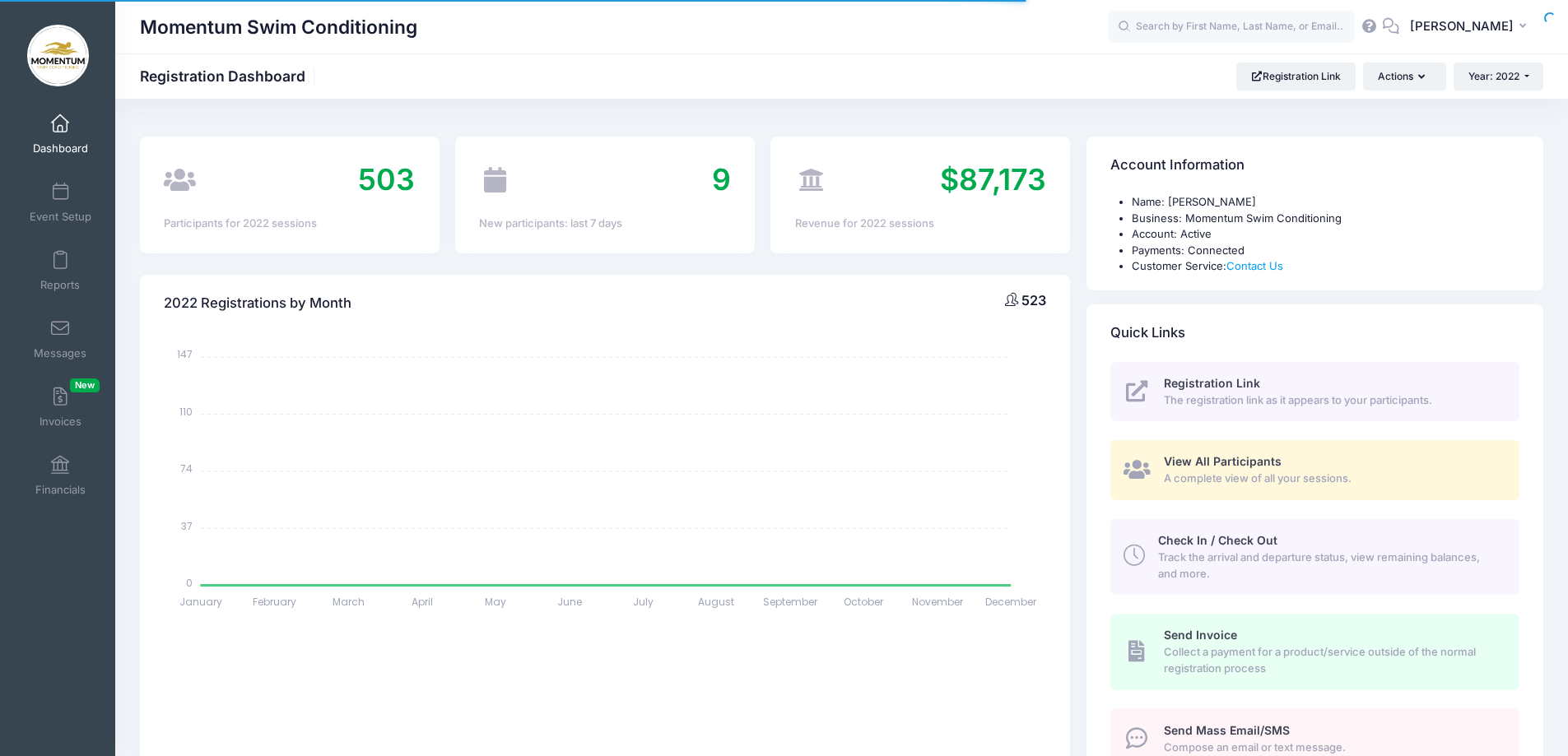
select select
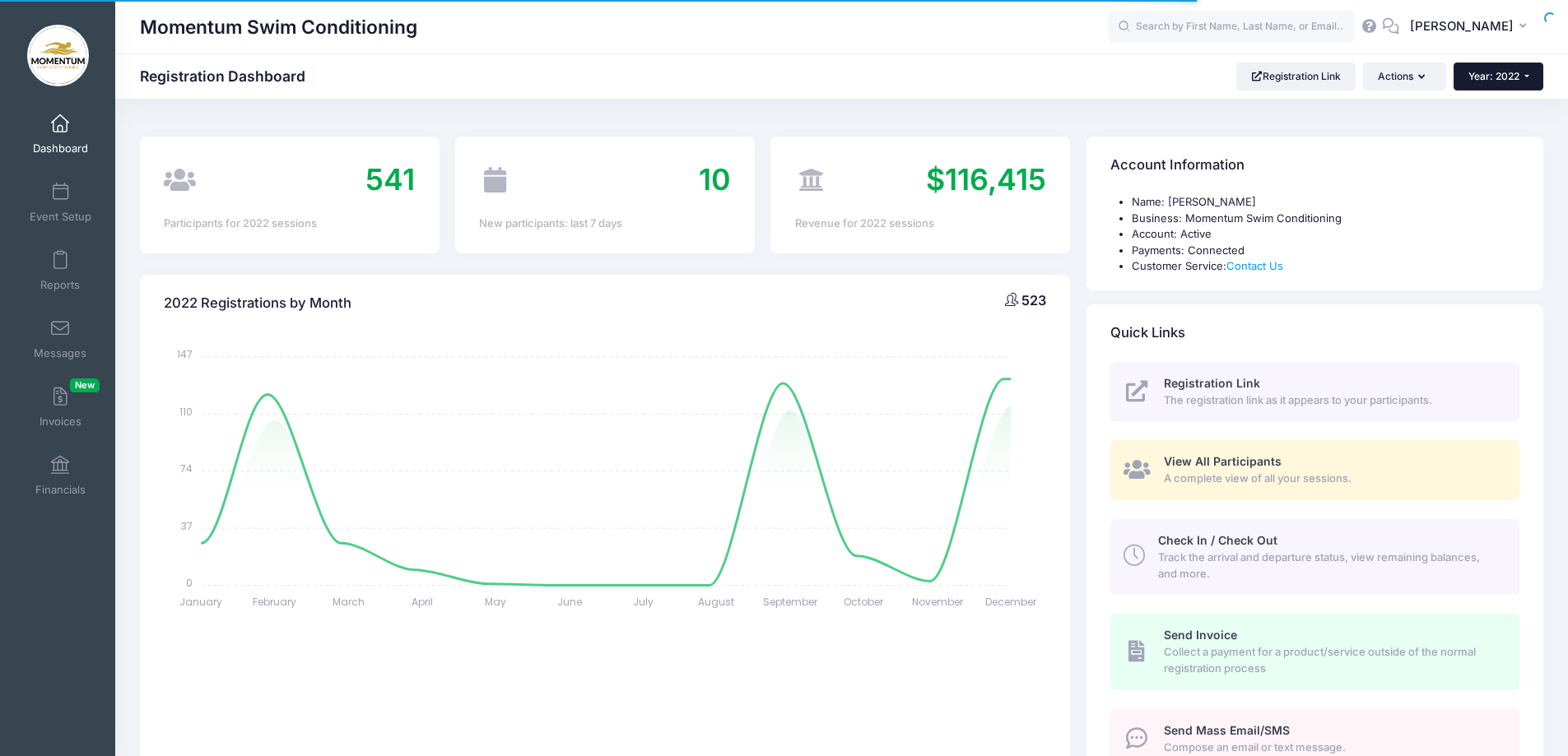
click at [1528, 82] on button "Year: 2022" at bounding box center [1499, 76] width 90 height 28
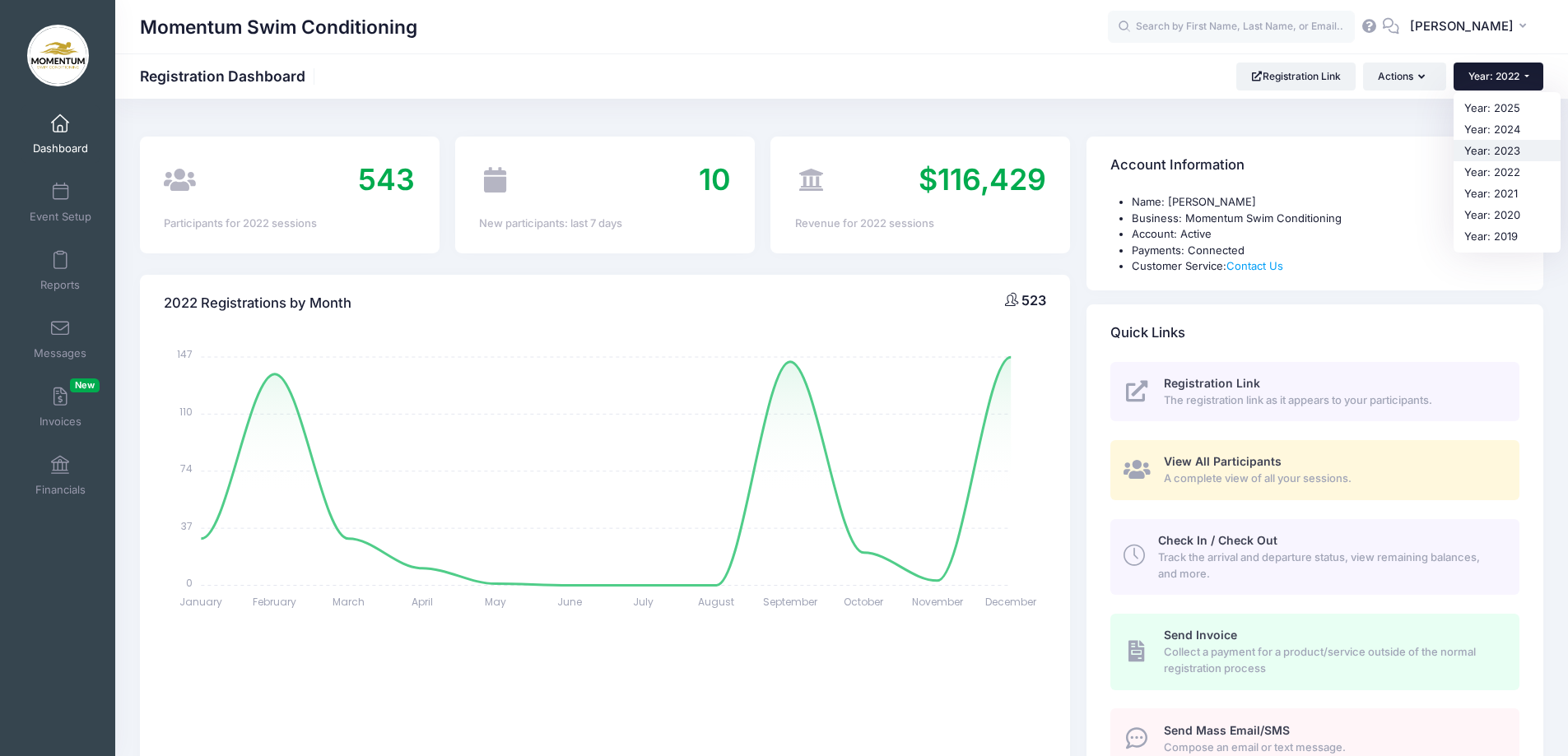
click at [1491, 149] on link "Year: 2023" at bounding box center [1507, 150] width 107 height 21
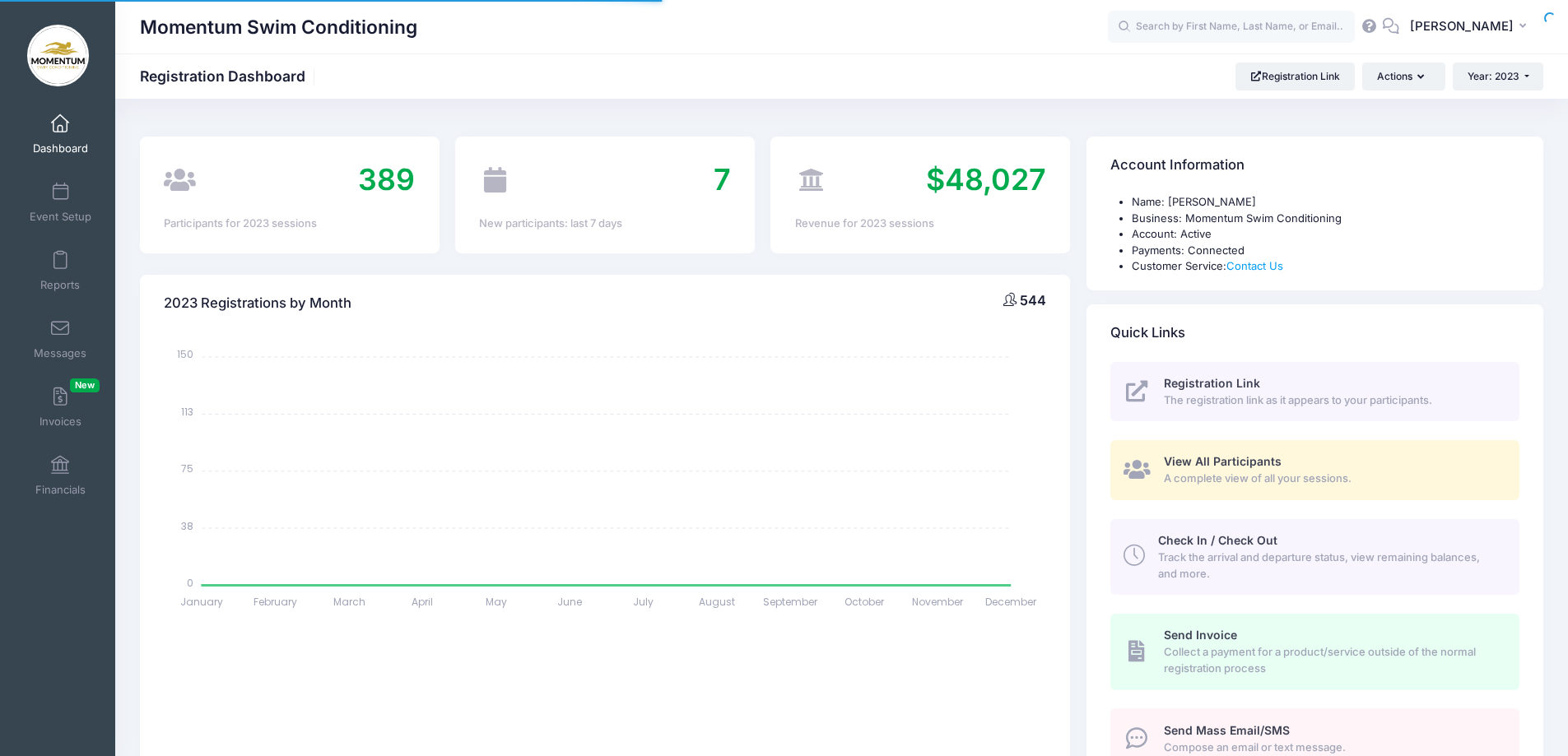
select select
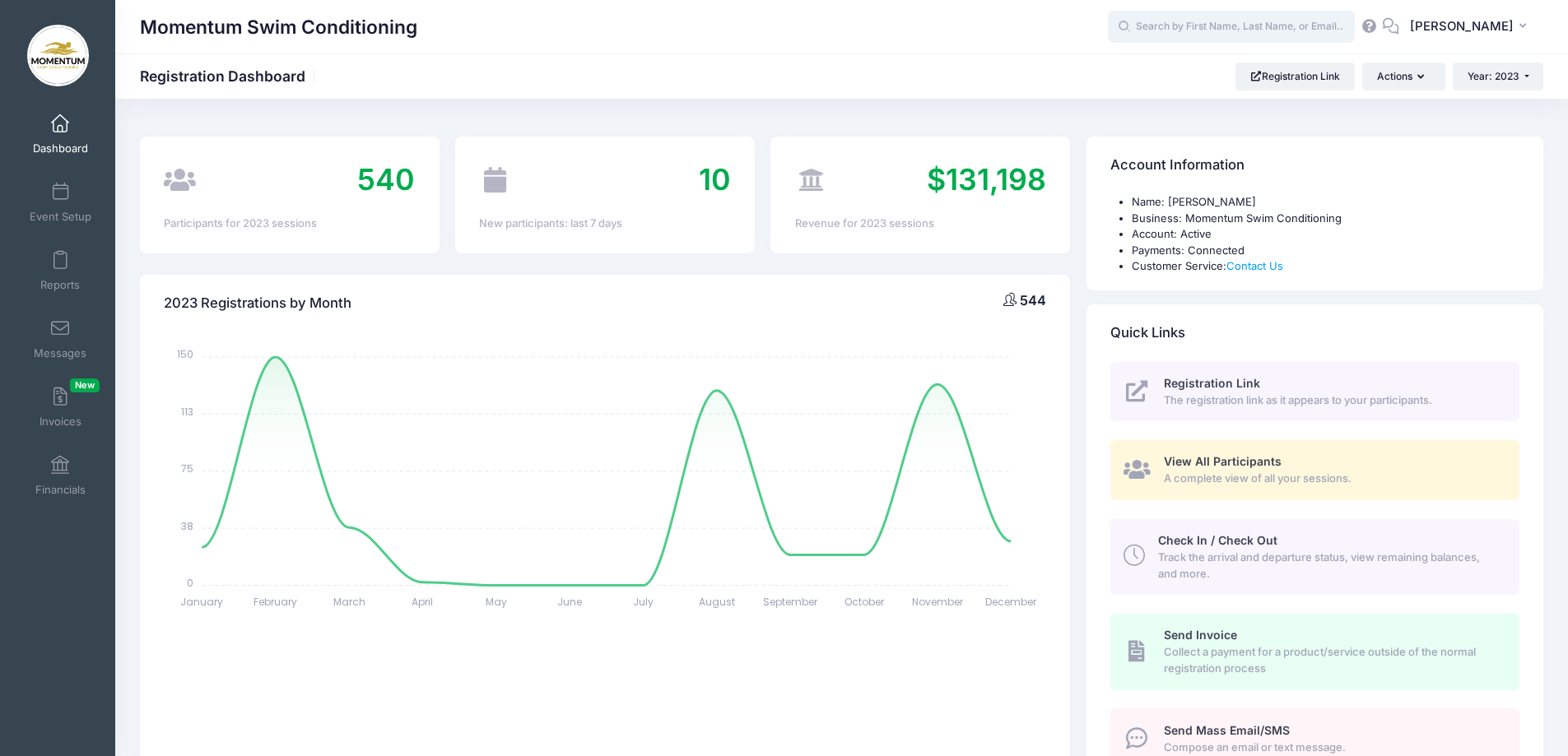
click at [1187, 30] on input "text" at bounding box center [1232, 27] width 247 height 33
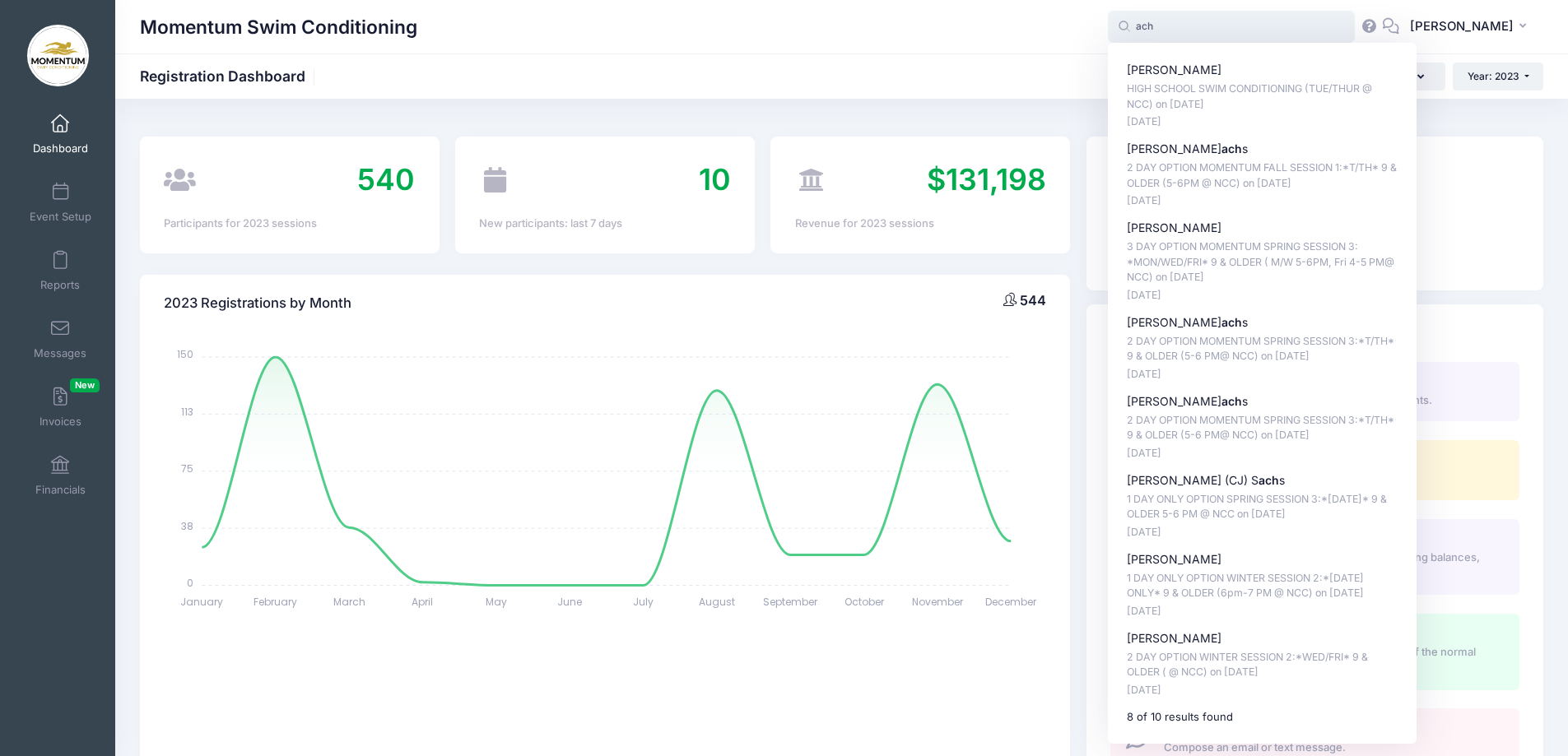
click at [1172, 26] on input "ach" at bounding box center [1232, 27] width 247 height 33
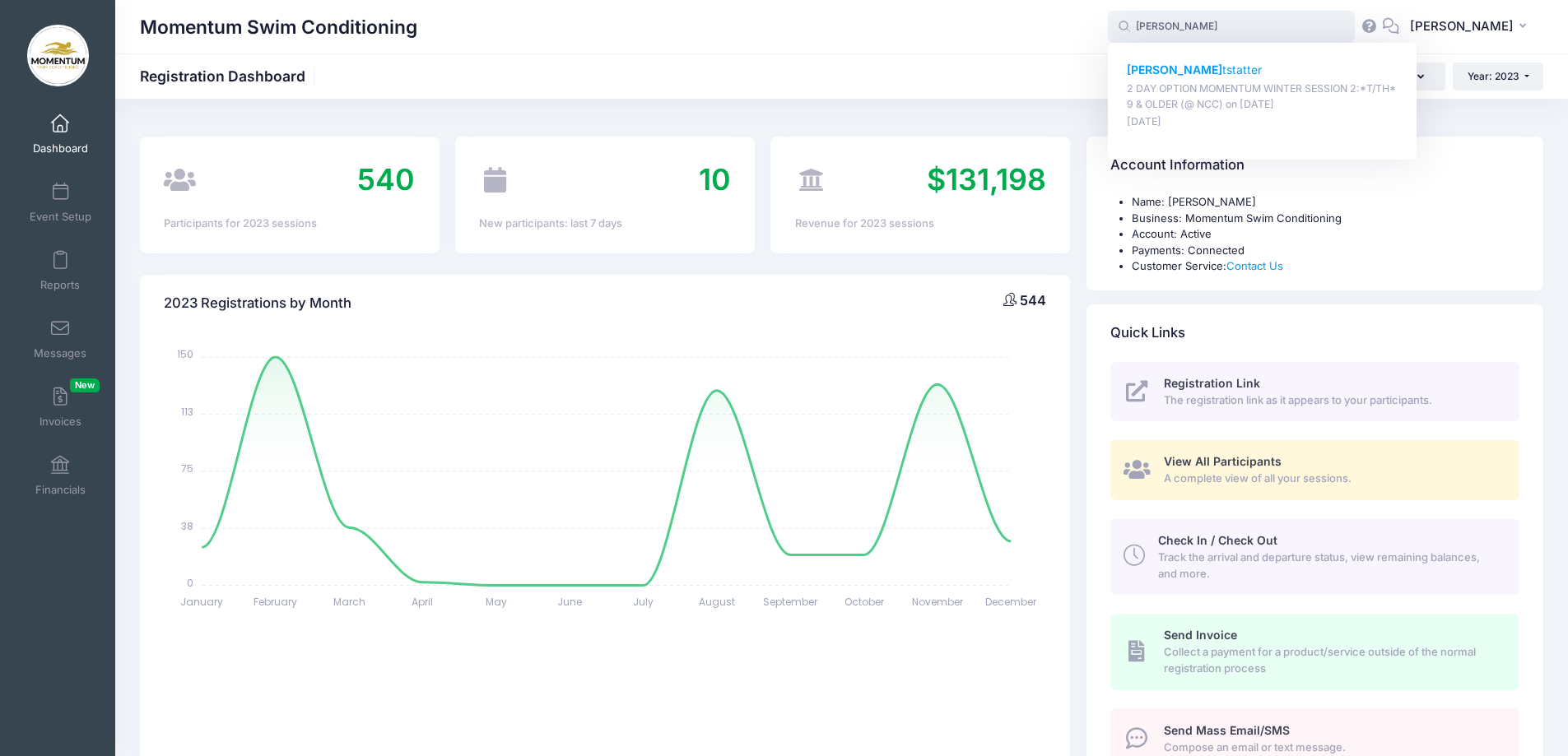
click at [1179, 66] on strong "Anna Ach" at bounding box center [1175, 70] width 96 height 14
type input "Anna Achtstatter (2 DAY OPTION MOMENTUM WINTER SESSION 2:*T/TH* 9 &amp; OLDER (…"
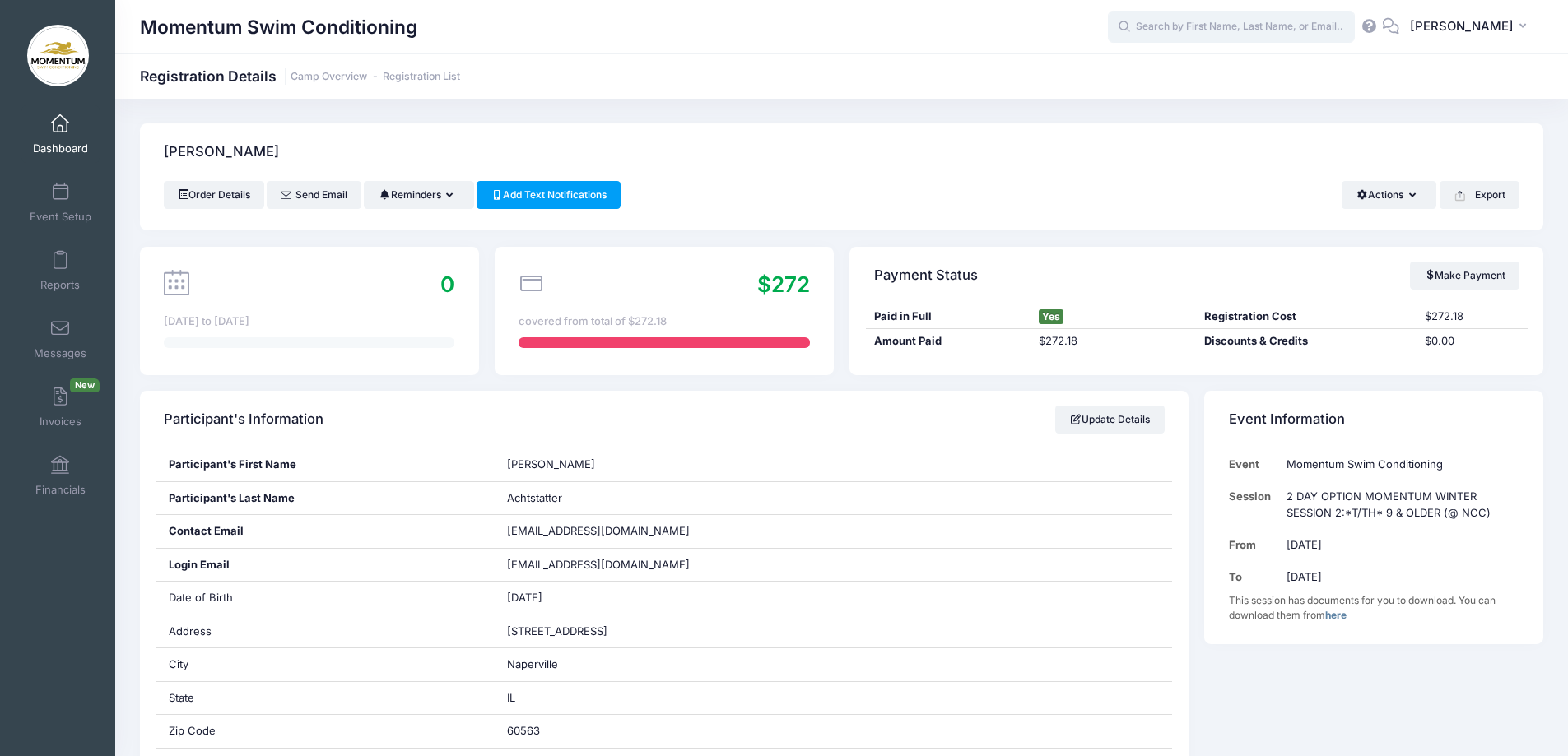
click at [1176, 27] on input "text" at bounding box center [1232, 27] width 247 height 33
type input "[PERSON_NAME]"
click at [1266, 178] on div "[PERSON_NAME]" at bounding box center [841, 152] width 1404 height 57
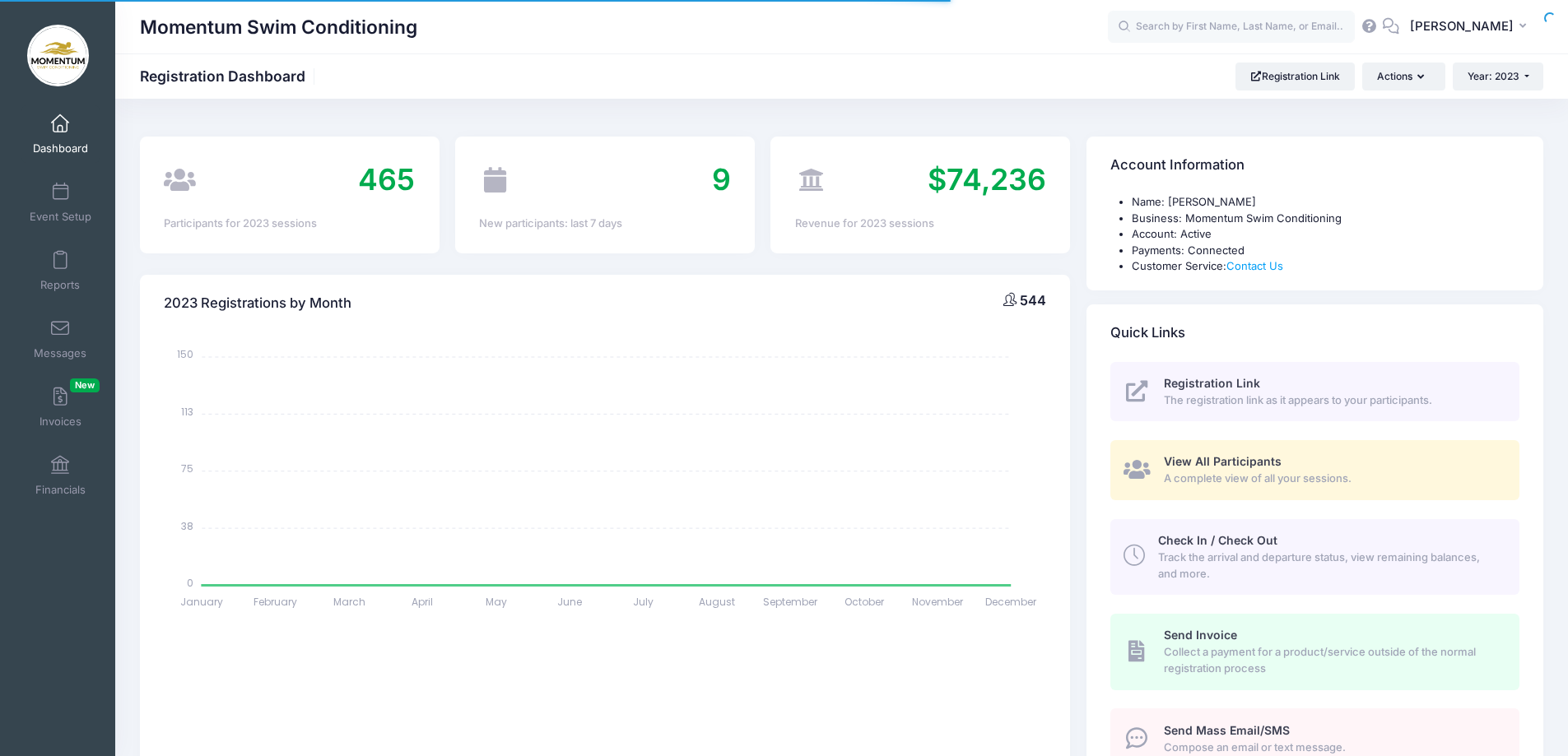
select select
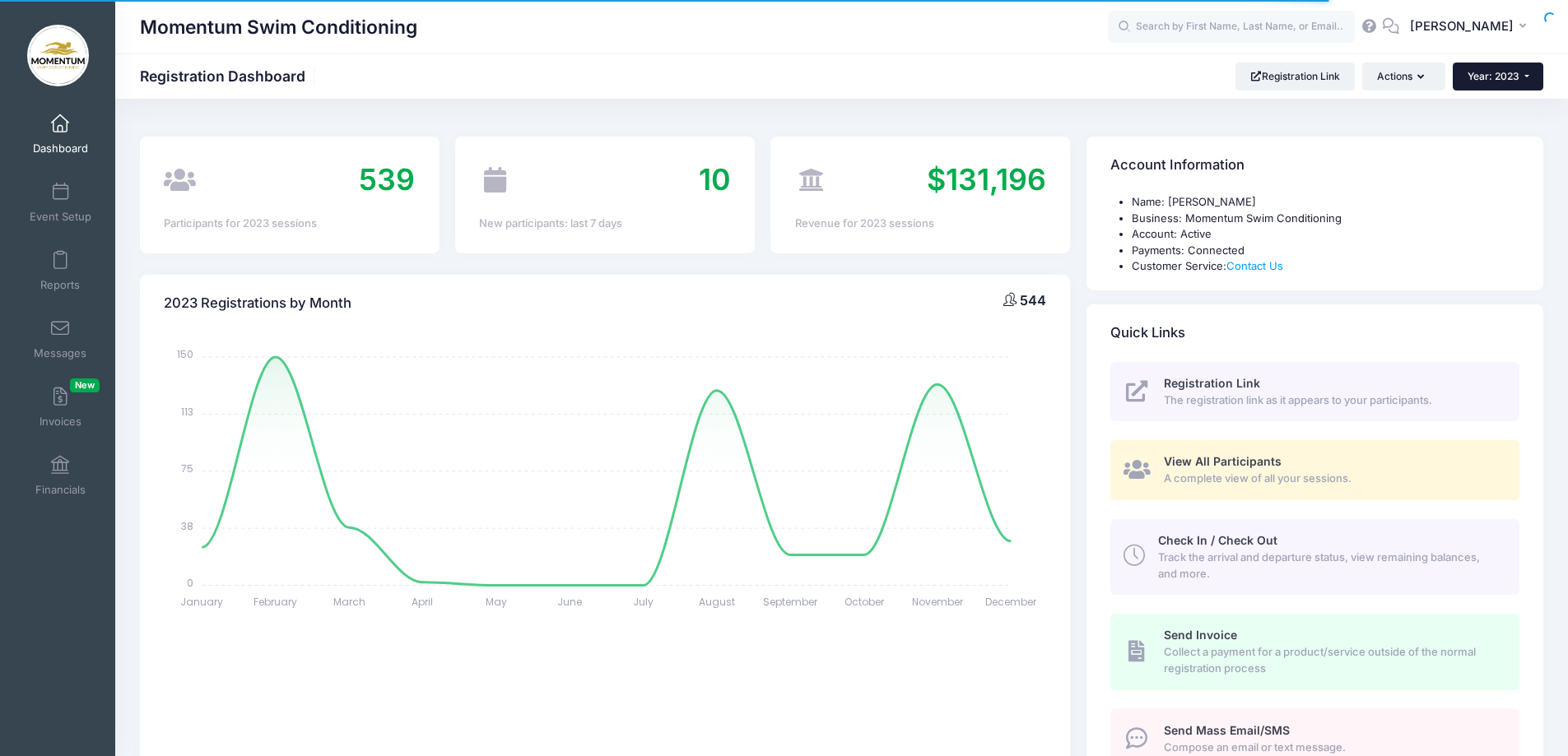
click at [1527, 77] on button "Year: 2023" at bounding box center [1498, 76] width 90 height 28
click at [1515, 130] on link "Year: 2024" at bounding box center [1506, 129] width 107 height 21
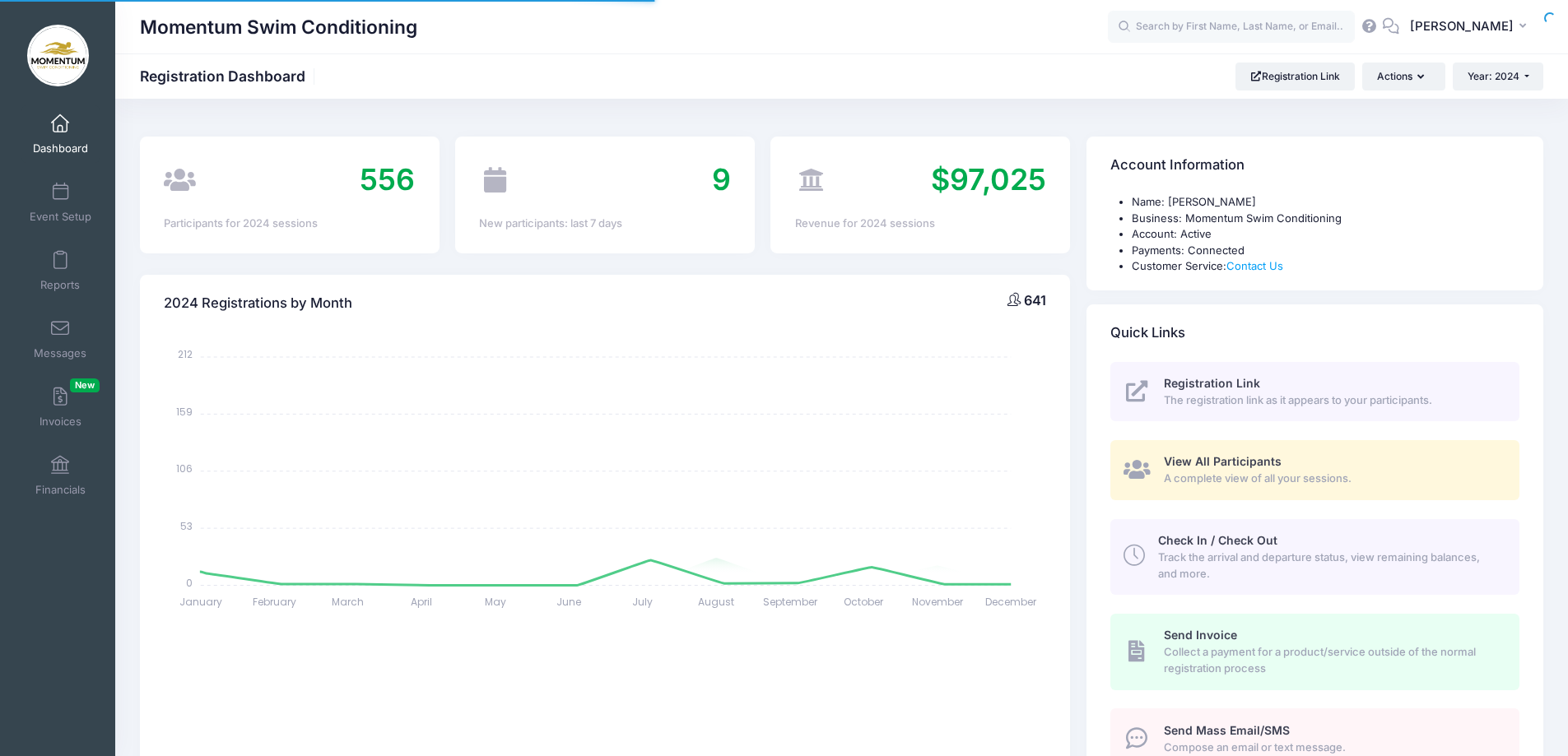
select select
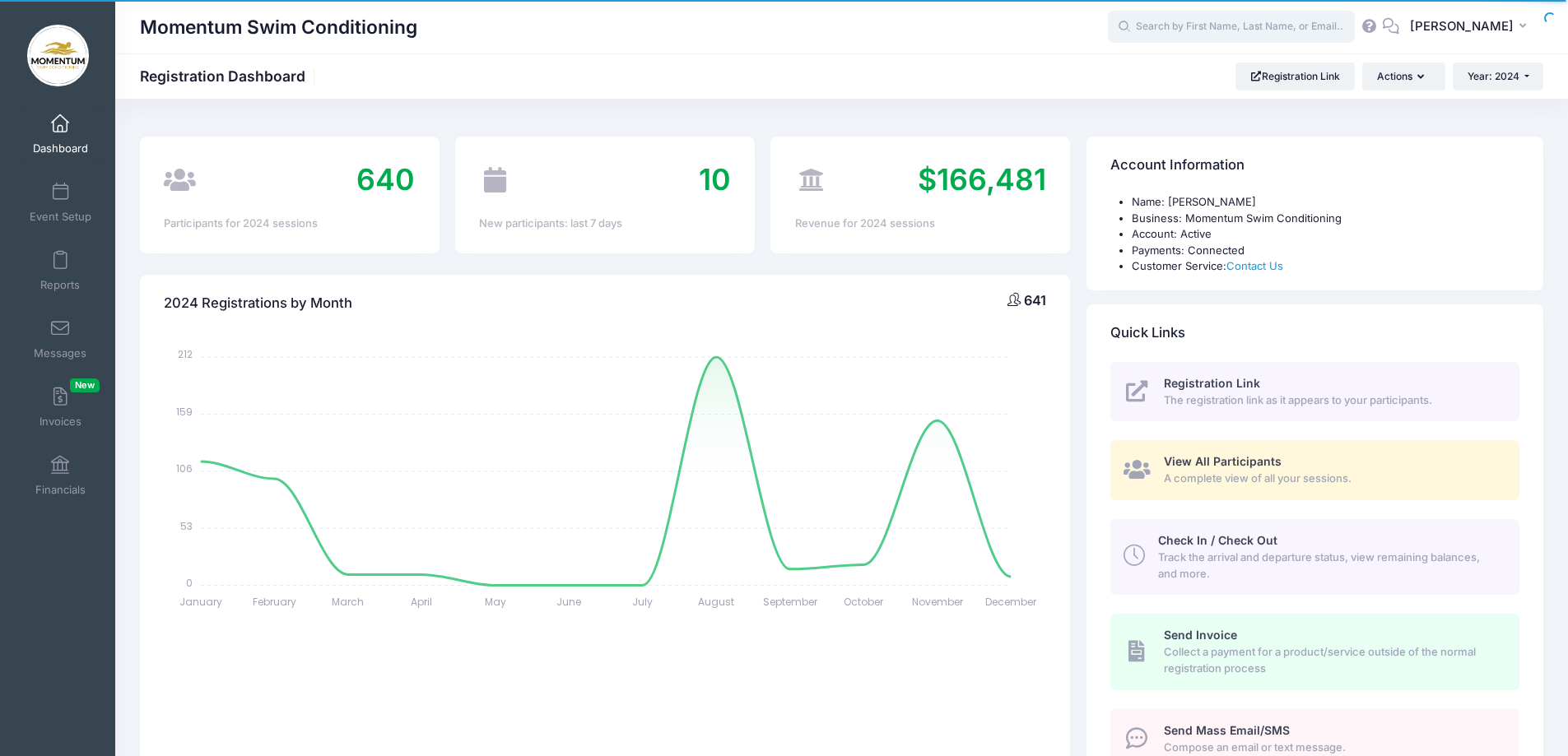
click at [1190, 32] on input "text" at bounding box center [1232, 27] width 247 height 33
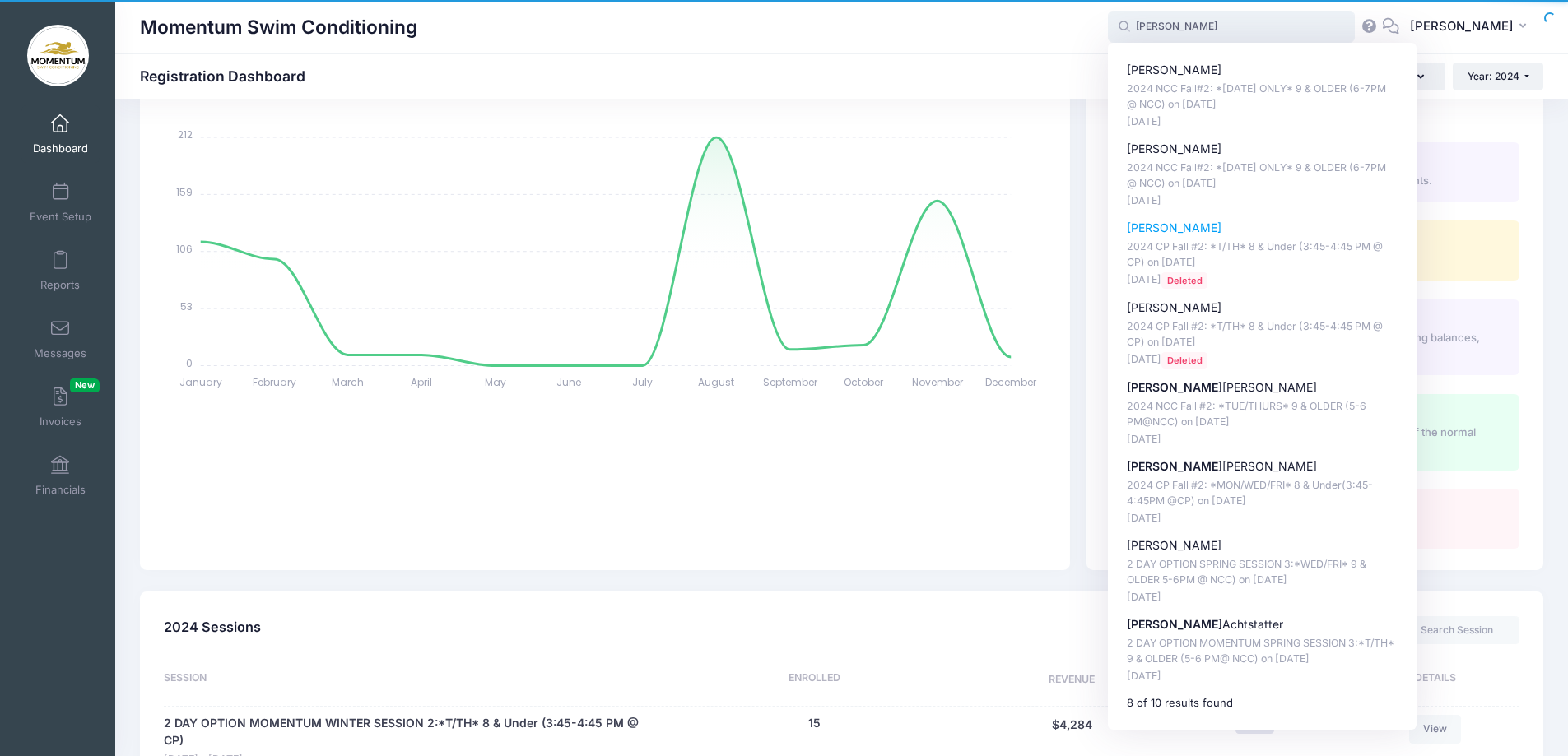
scroll to position [165, 0]
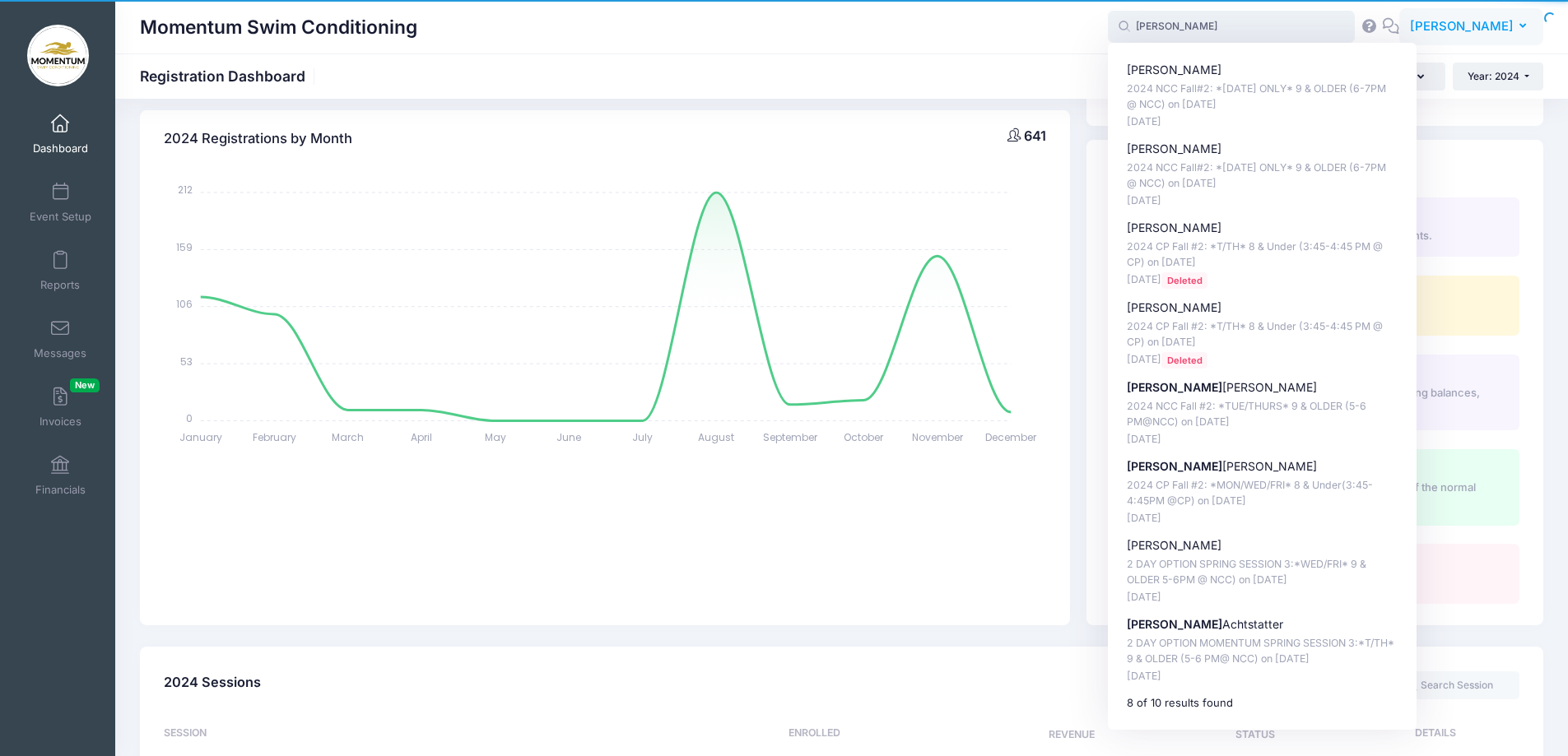
type input "[PERSON_NAME]"
click at [1439, 45] on button "RO Ruthy O'Malley" at bounding box center [1471, 27] width 144 height 38
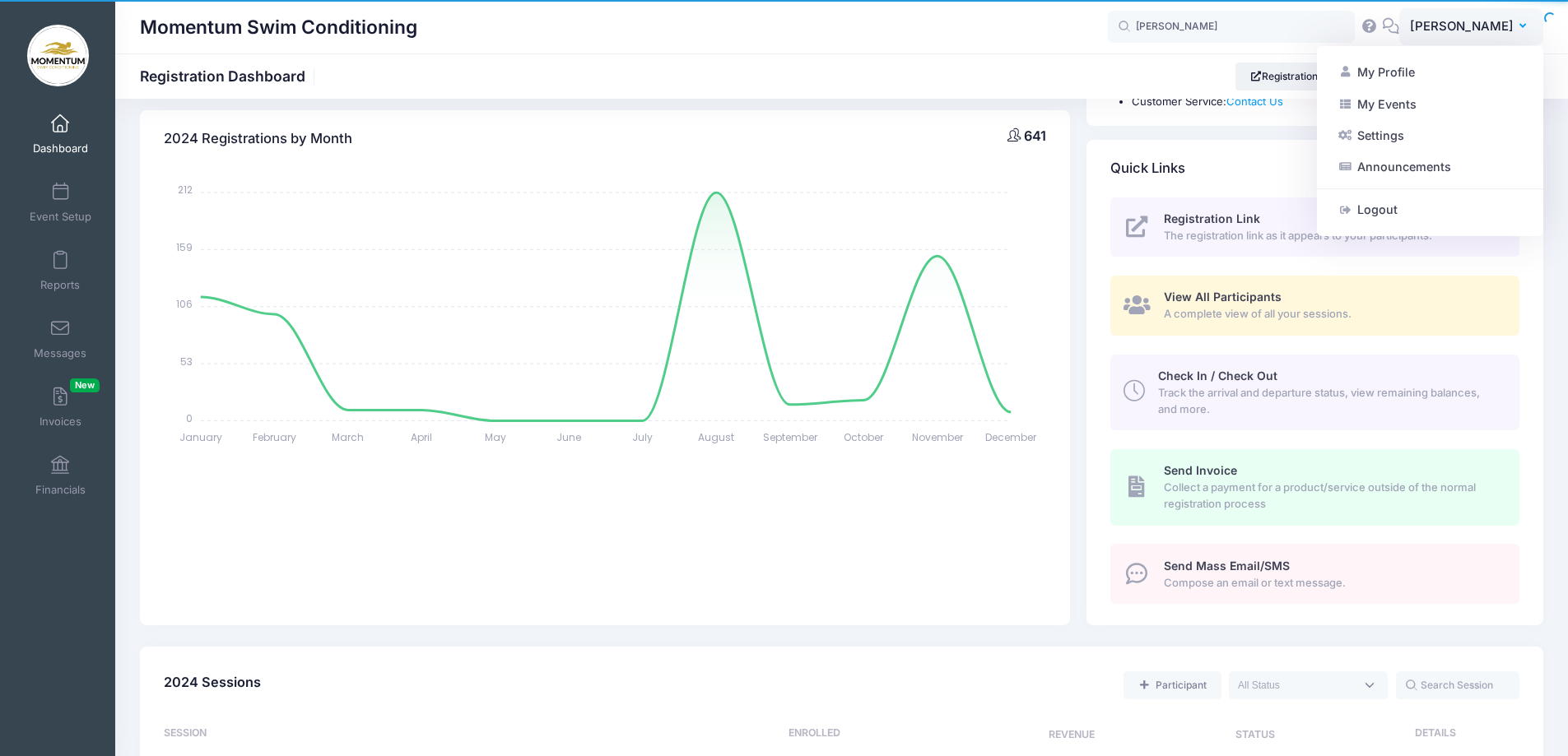
click at [1073, 66] on div "Momentum Swim Conditioning Registration Dashboard Registration Link Actions Yea…" at bounding box center [842, 76] width 1453 height 28
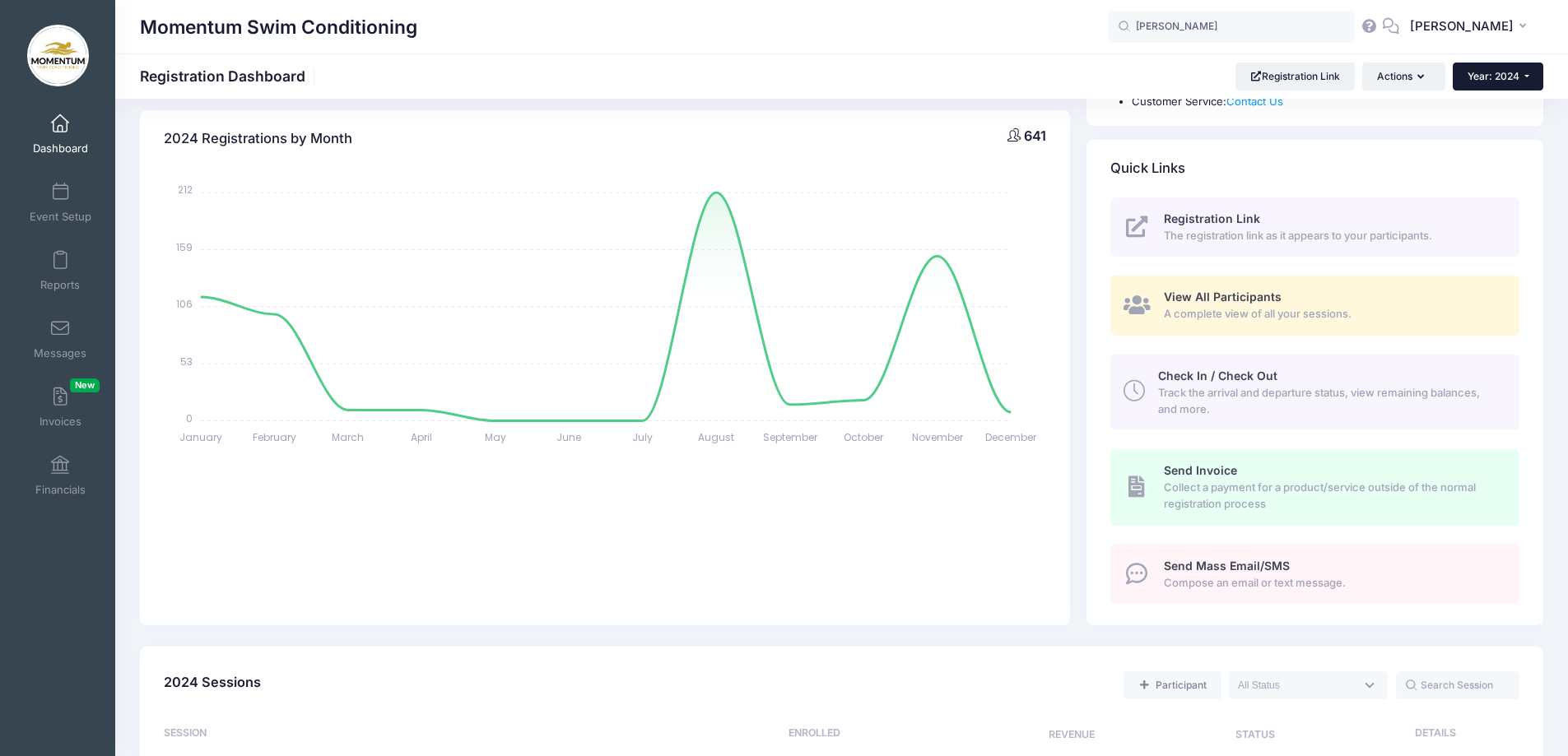
click at [1528, 74] on button "Year: 2024" at bounding box center [1498, 76] width 90 height 28
click at [1499, 108] on link "Year: 2025" at bounding box center [1506, 107] width 107 height 21
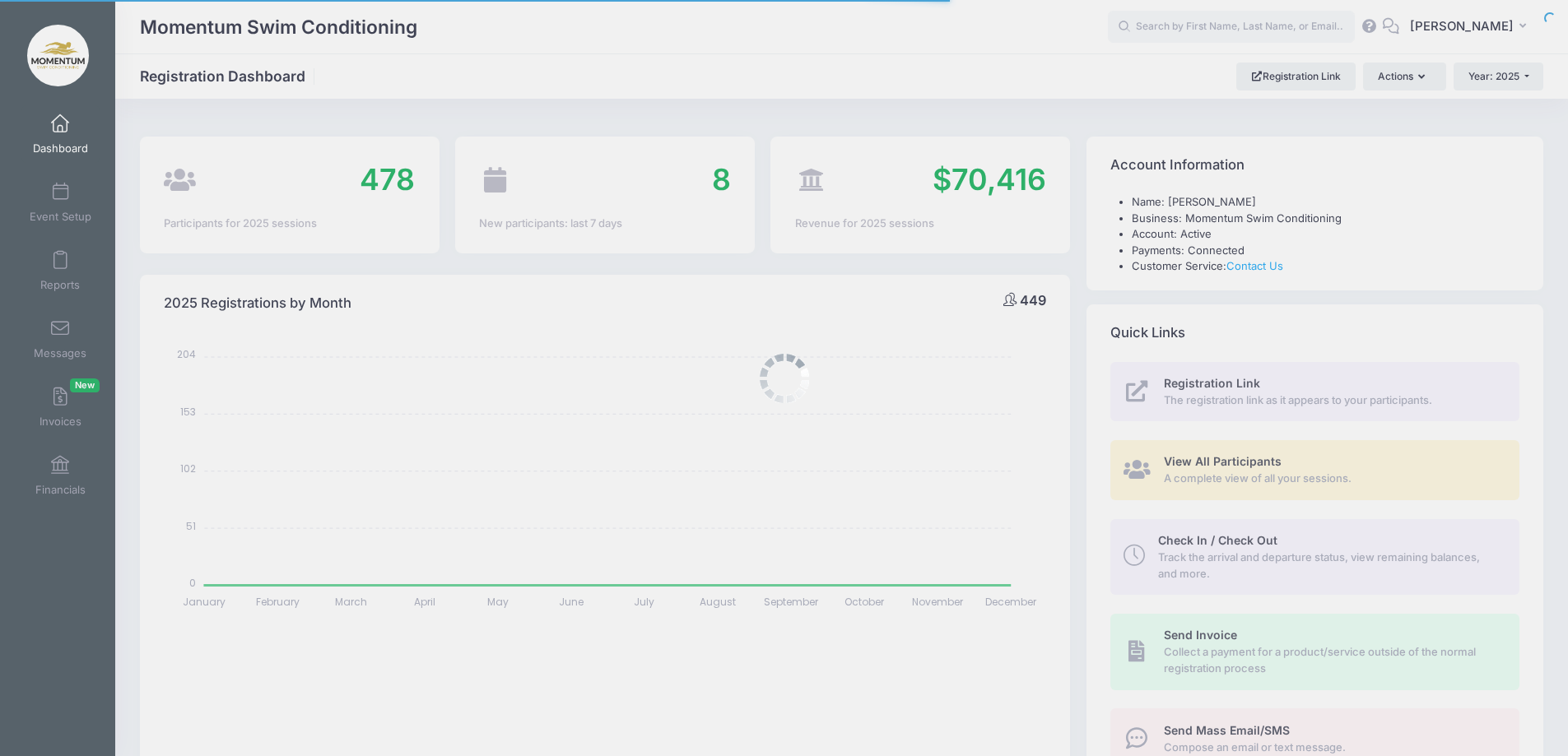
select select
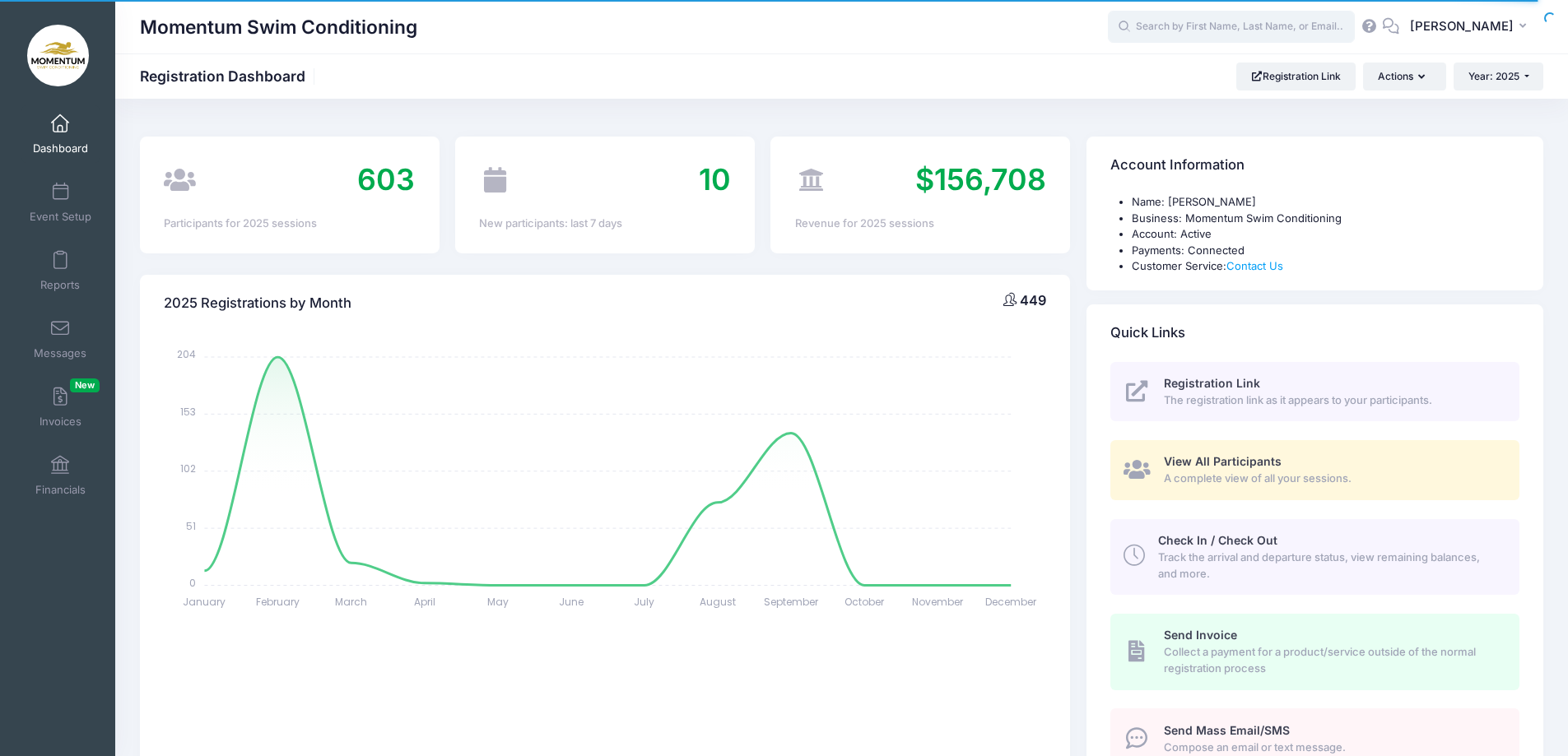
click at [1170, 29] on input "text" at bounding box center [1232, 27] width 247 height 33
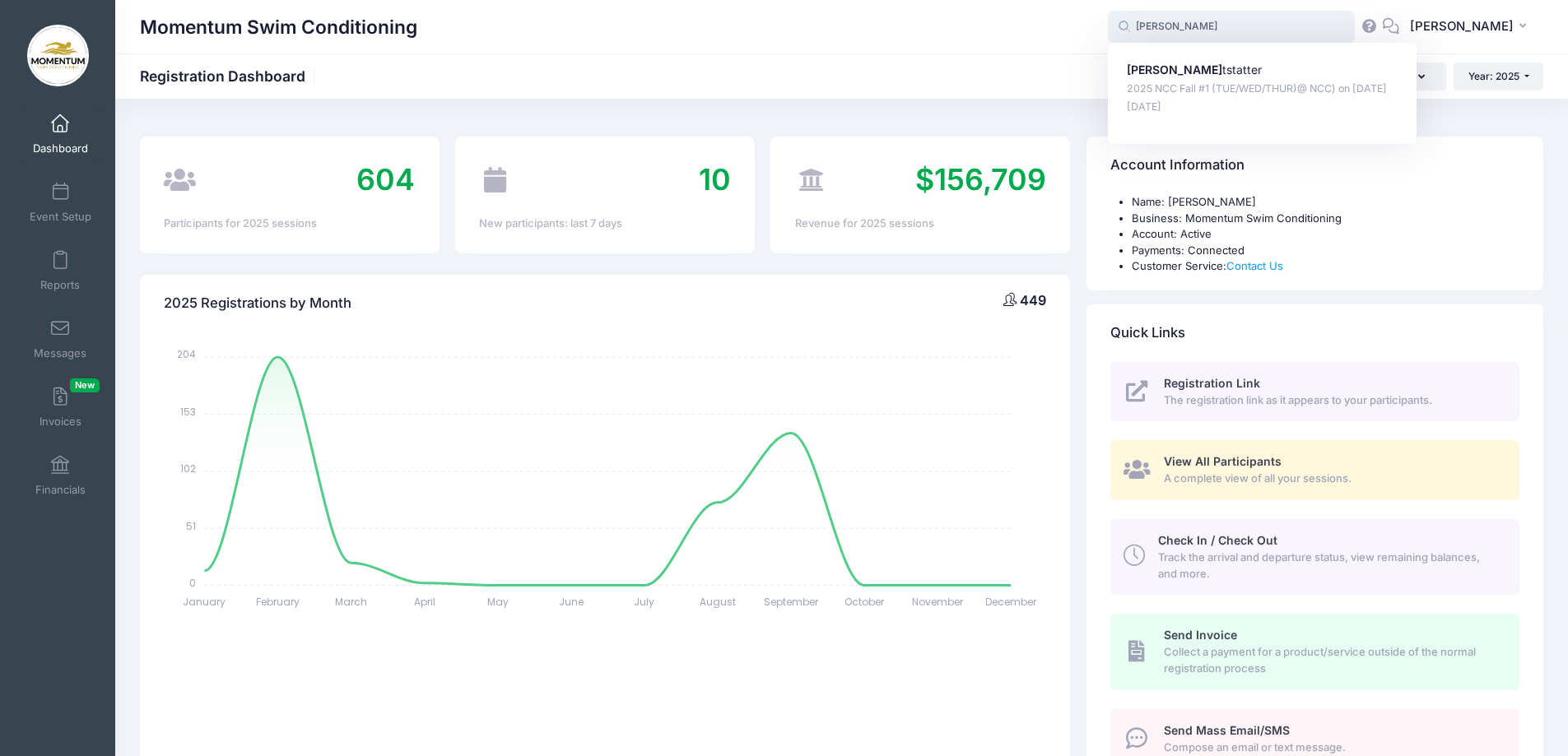
type input "[PERSON_NAME]"
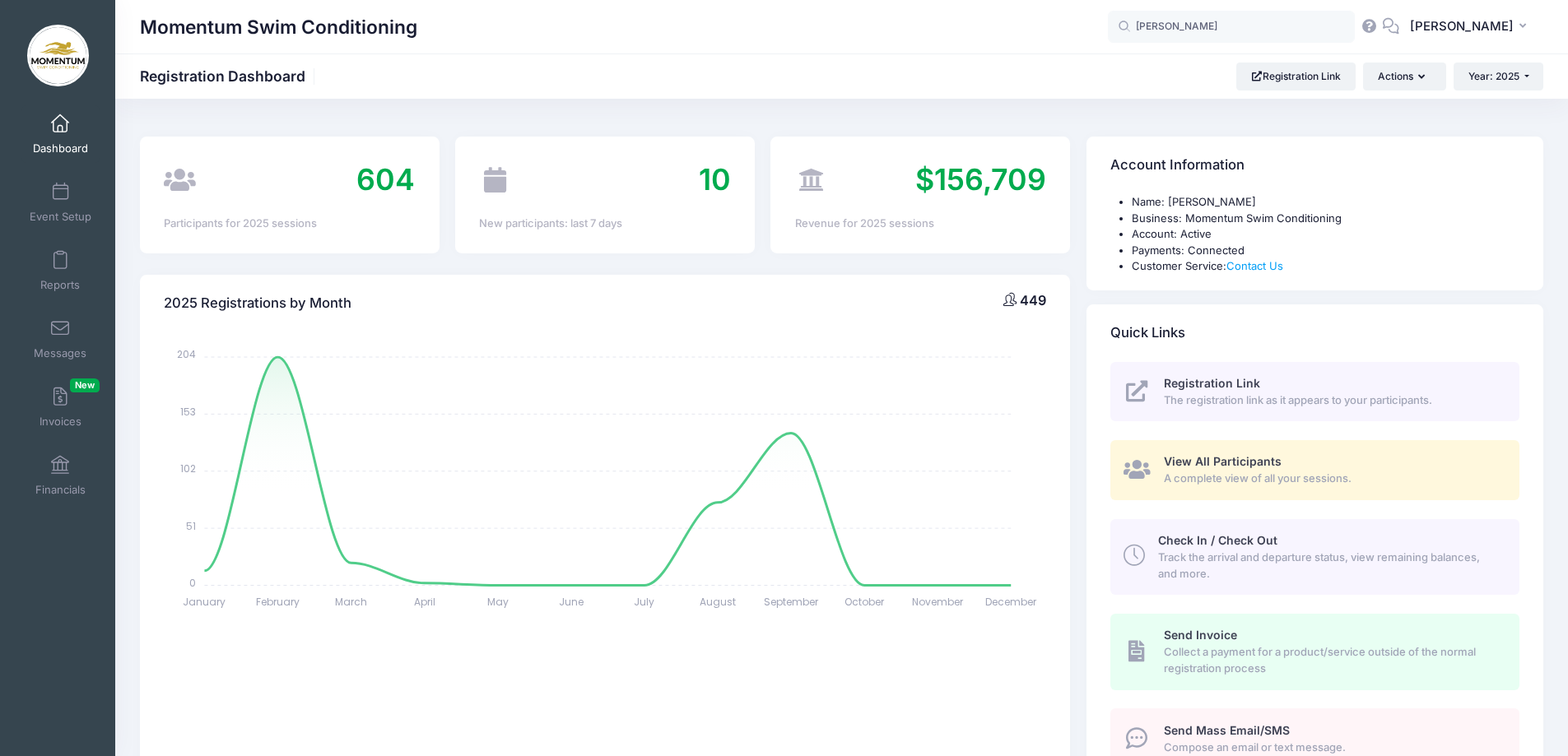
drag, startPoint x: 1024, startPoint y: 55, endPoint x: 1146, endPoint y: 47, distance: 122.3
click at [1023, 54] on div "Momentum Swim Conditioning Registration Dashboard Registration Link Actions Yea…" at bounding box center [842, 76] width 1453 height 46
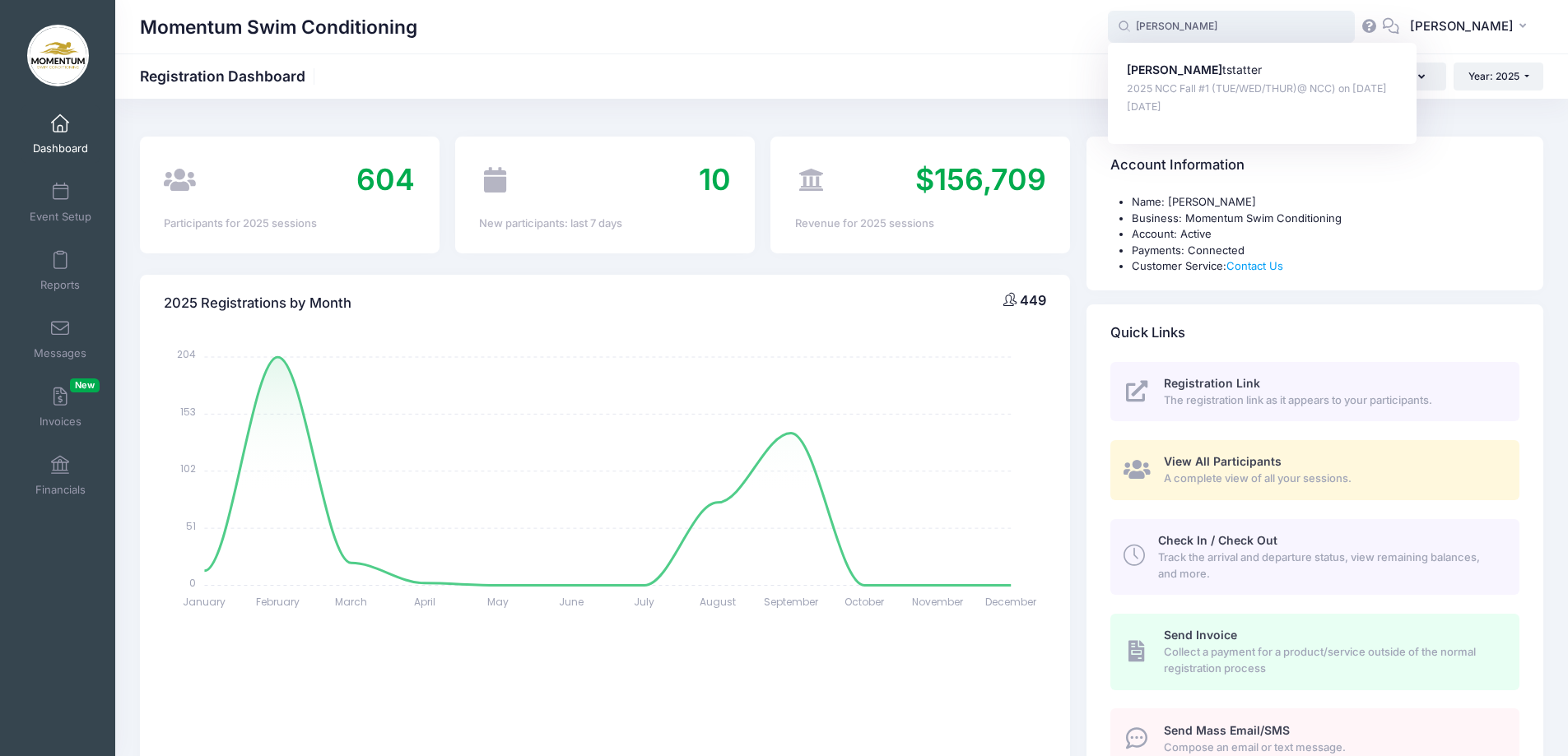
drag, startPoint x: 1205, startPoint y: 26, endPoint x: 1120, endPoint y: 24, distance: 85.0
click at [1120, 24] on div "Momentum Swim Conditioning anna ach anna ach Anna Ach tstatter 2025 NCC Fall #1…" at bounding box center [842, 27] width 1453 height 38
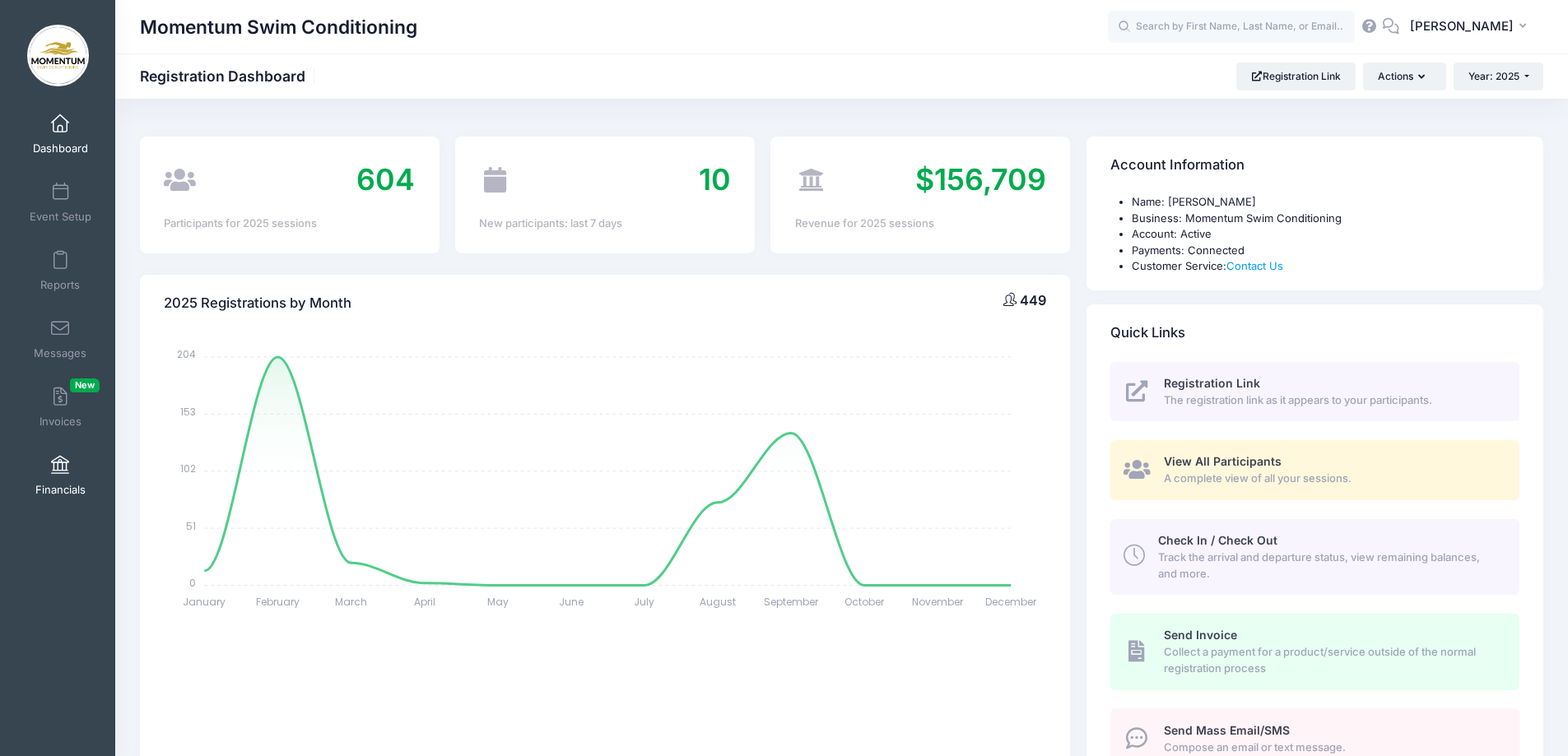
click at [47, 479] on link "Financials" at bounding box center [60, 476] width 78 height 57
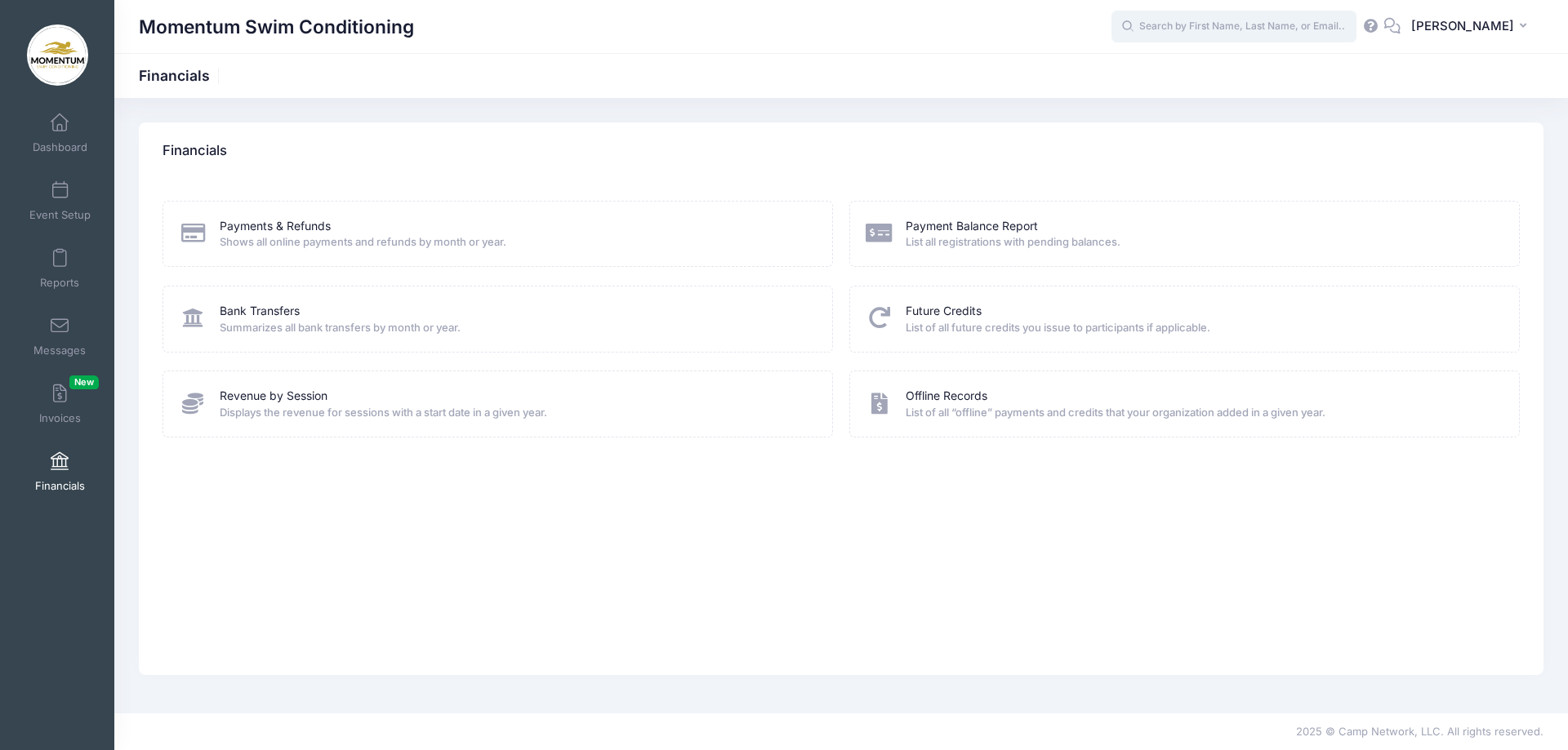
click at [1198, 25] on input "text" at bounding box center [1234, 27] width 245 height 33
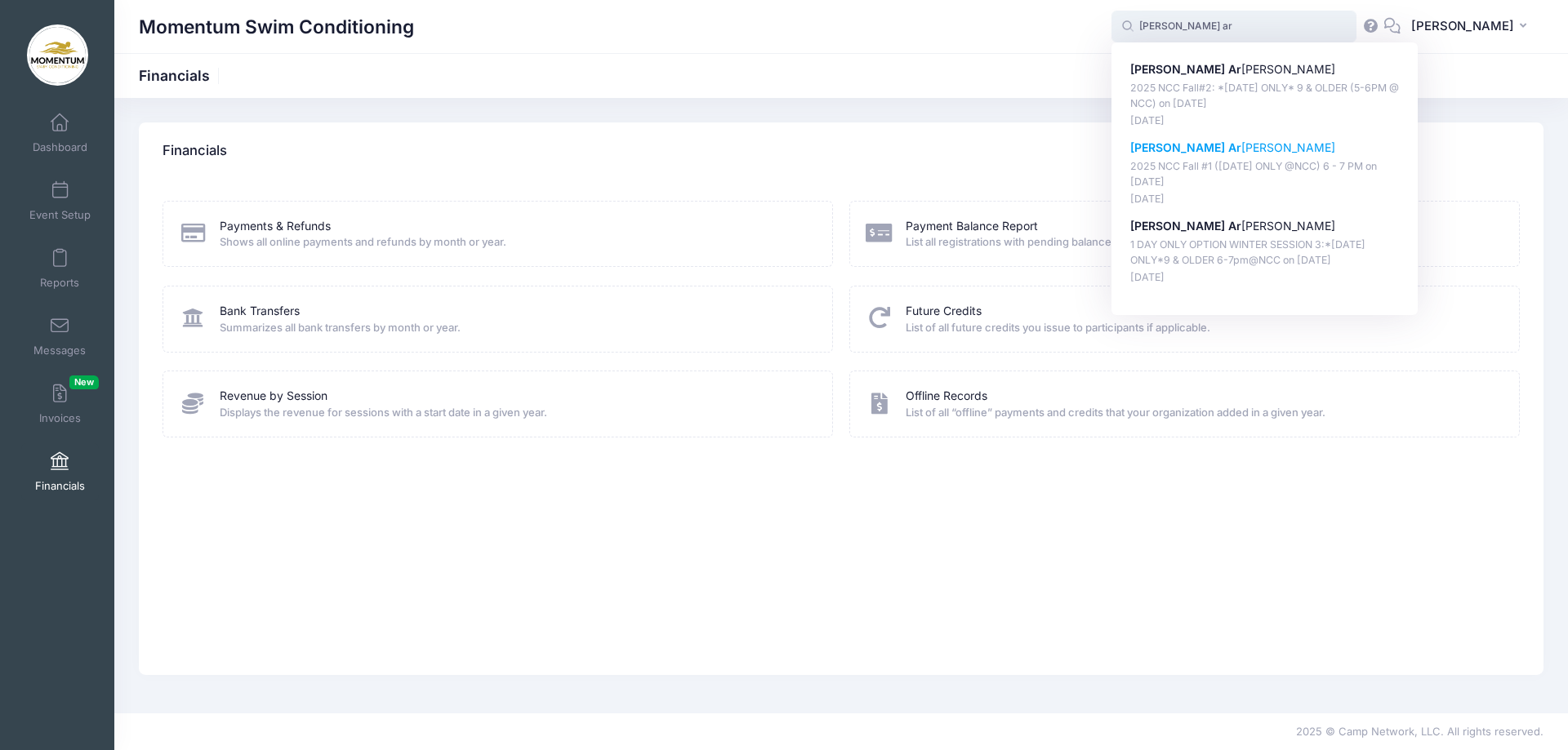
click at [1192, 146] on strong "Harper Ar" at bounding box center [1186, 148] width 111 height 14
type input "Harper Arnold (2025 NCC Fall #1 (WEDNESDAY ONLY @NCC) 6 - 7 PM, Sep-17, 2025)"
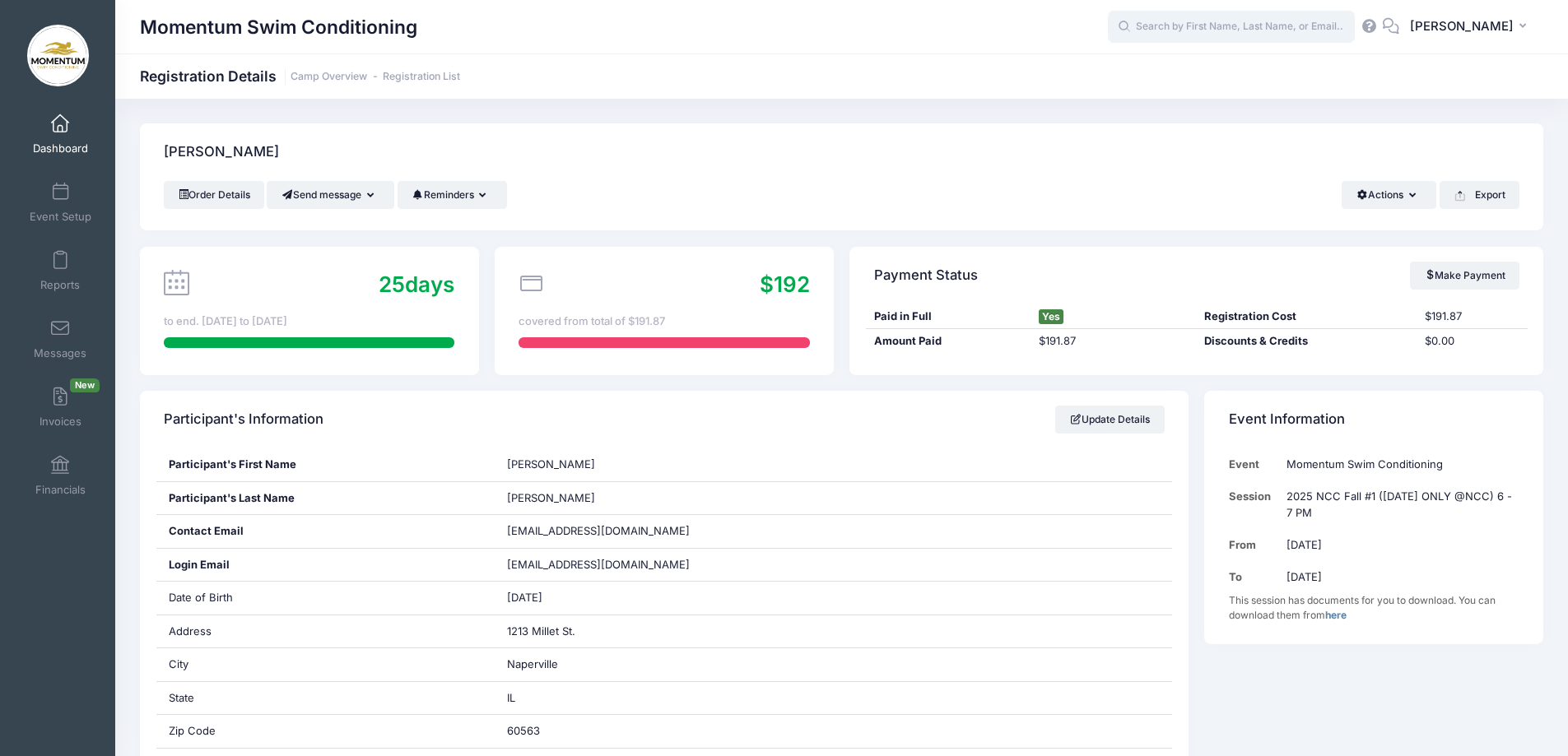
click at [1179, 22] on input "text" at bounding box center [1232, 27] width 247 height 33
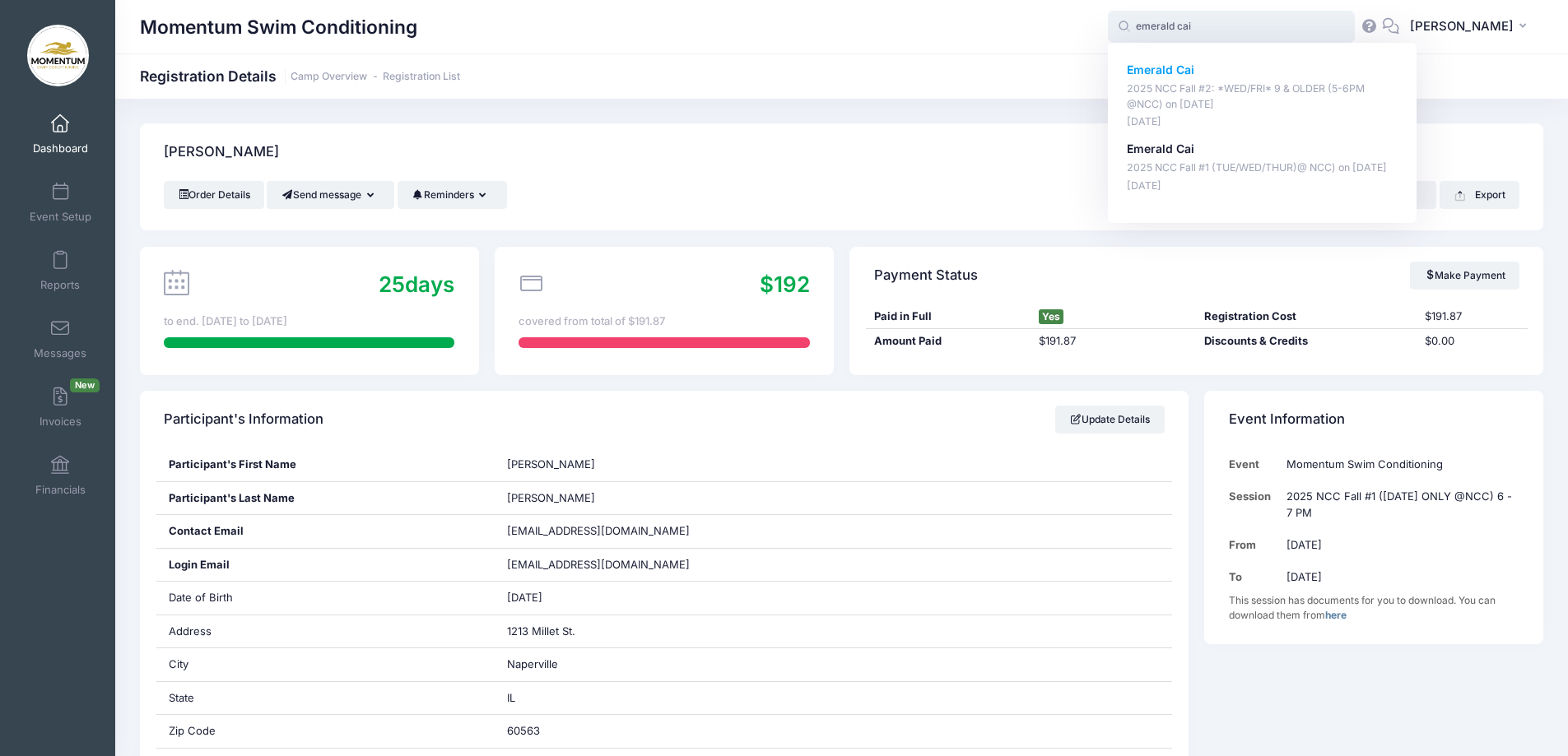
click at [1183, 67] on strong "Emerald Cai" at bounding box center [1160, 70] width 67 height 14
type input "Emerald Cai (2025 NCC Fall #2: *WED/FRI* 9 &amp; OLDER (5-6PM @NCC), Nov-05, 20…"
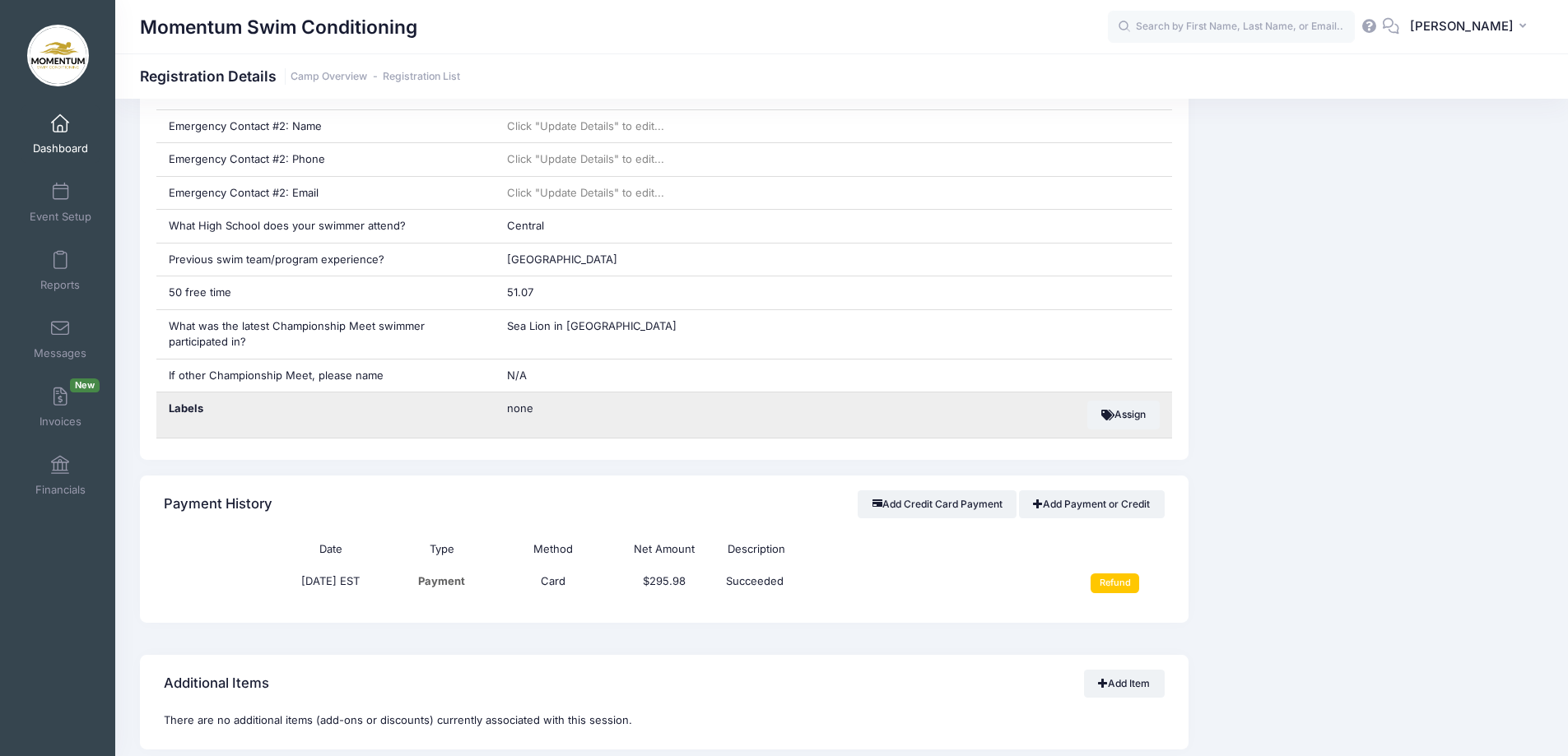
scroll to position [1234, 0]
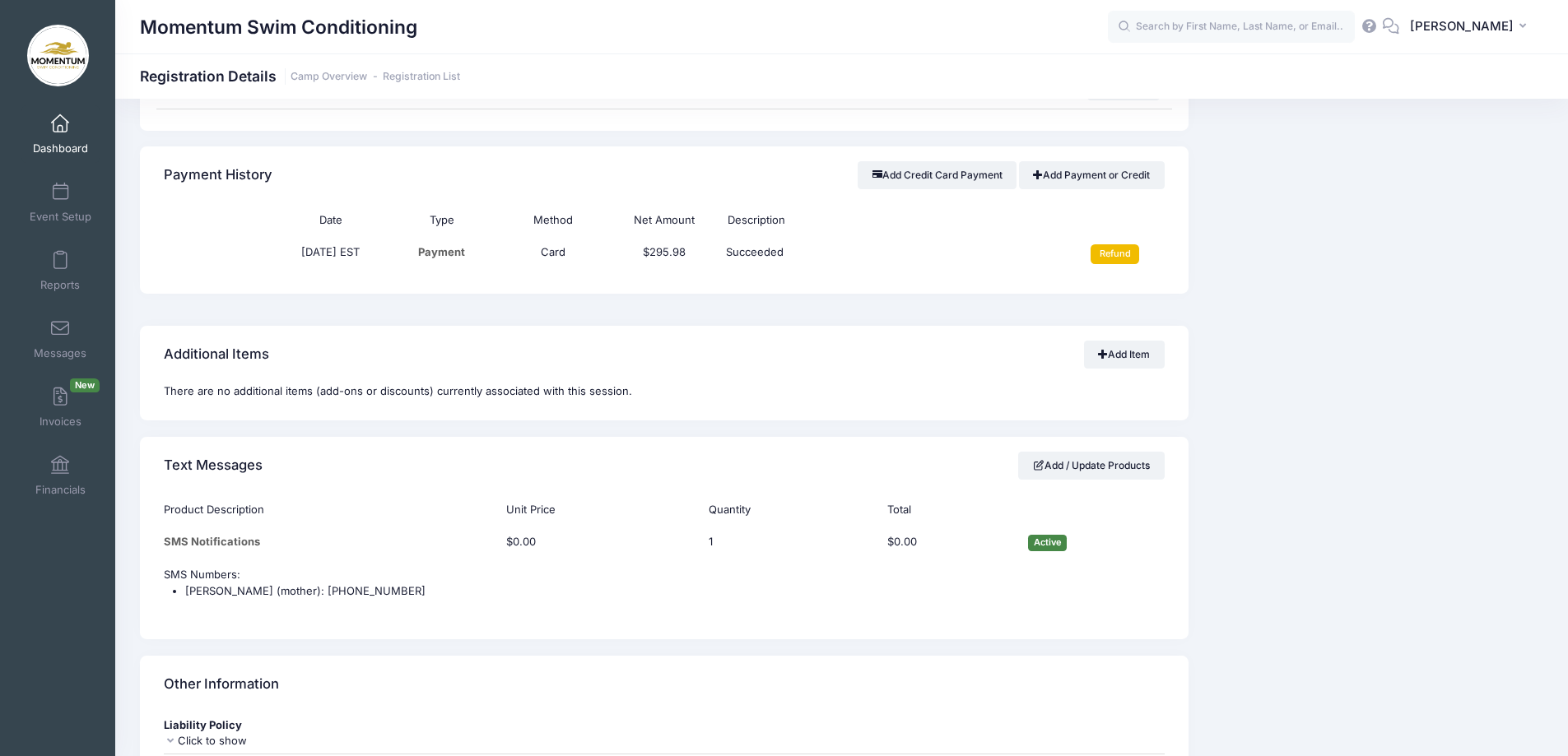
click at [1113, 250] on input "Refund" at bounding box center [1115, 254] width 48 height 20
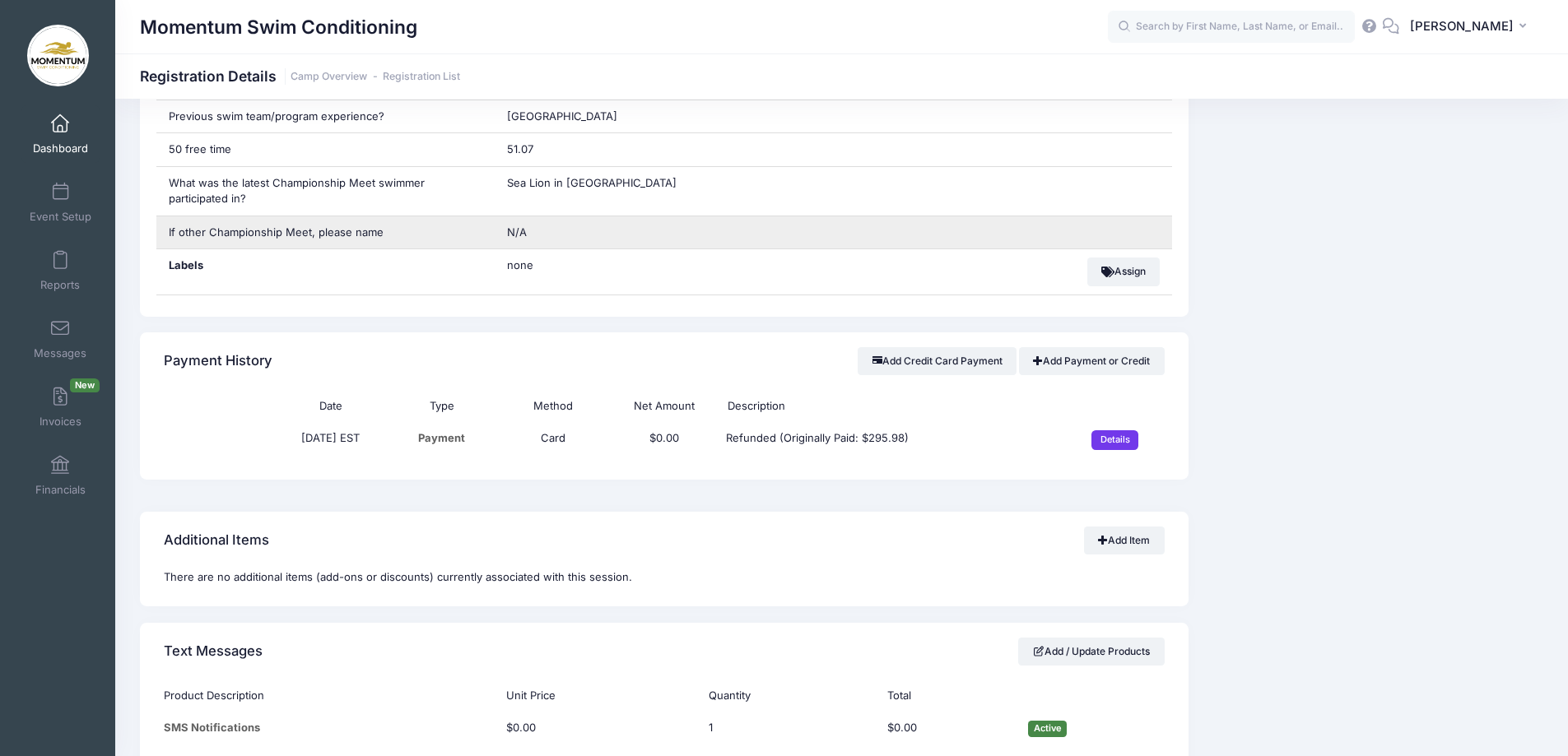
scroll to position [1070, 0]
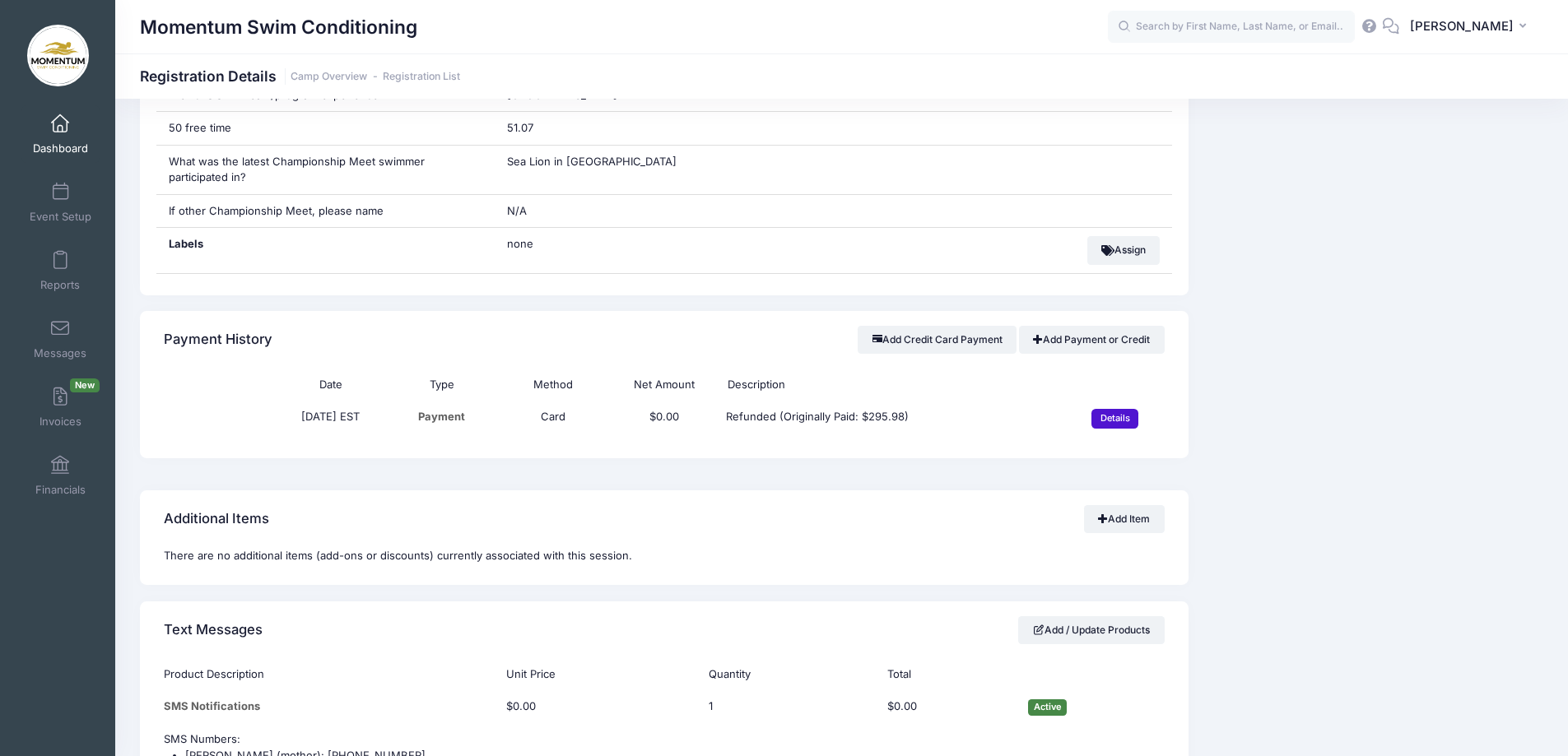
click at [1107, 420] on input "Details" at bounding box center [1115, 419] width 47 height 20
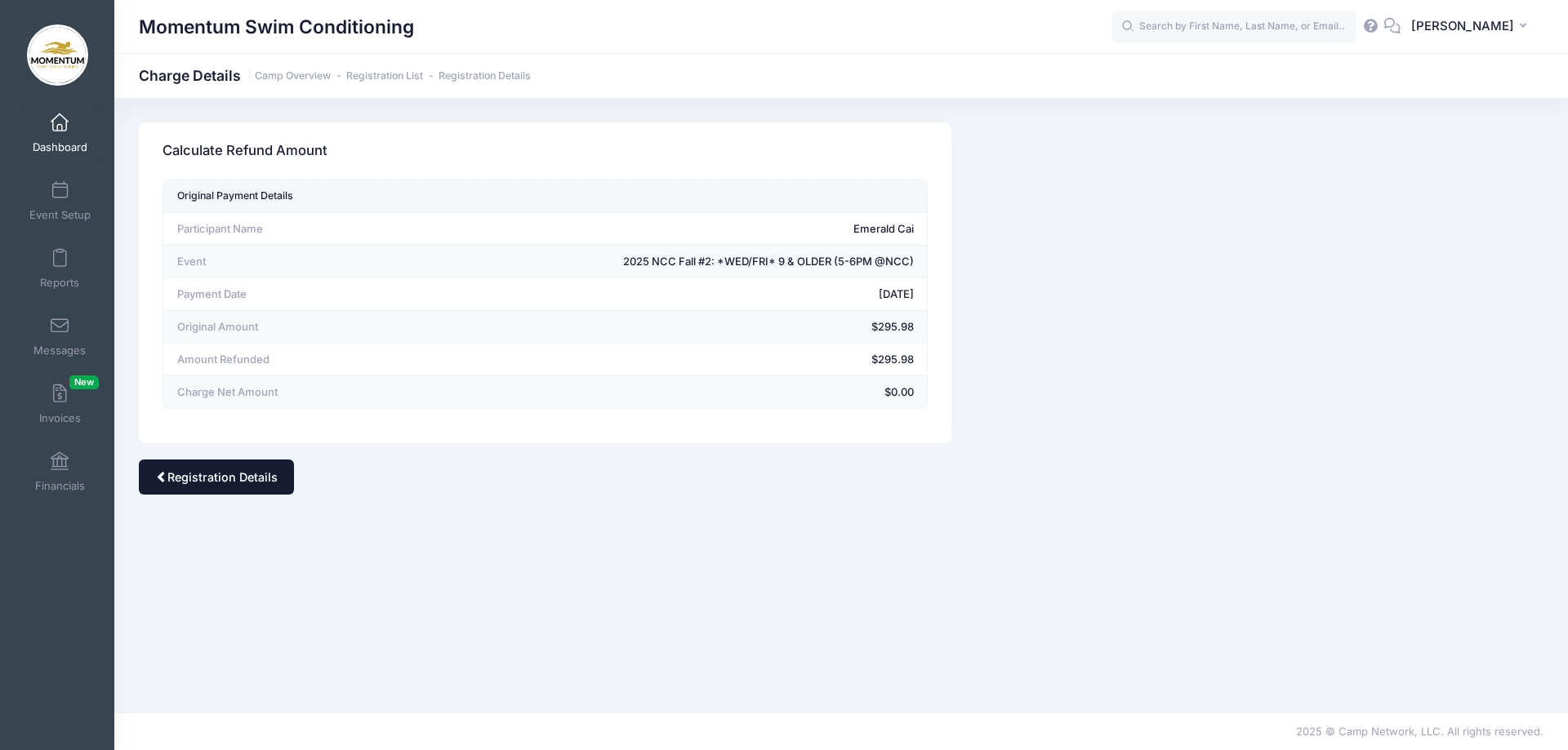
click at [205, 477] on link "Registration Details" at bounding box center [216, 477] width 156 height 36
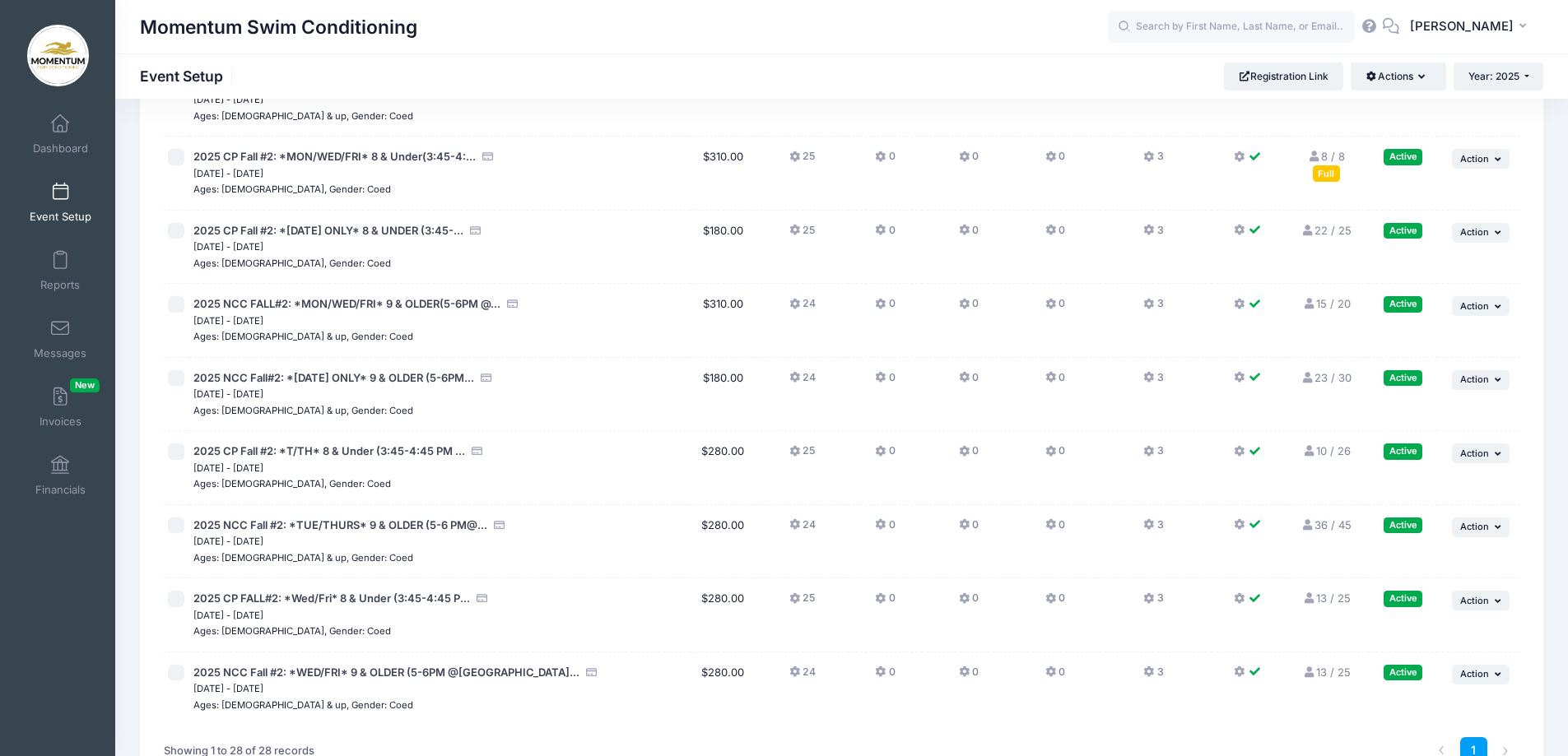
scroll to position [1646, 0]
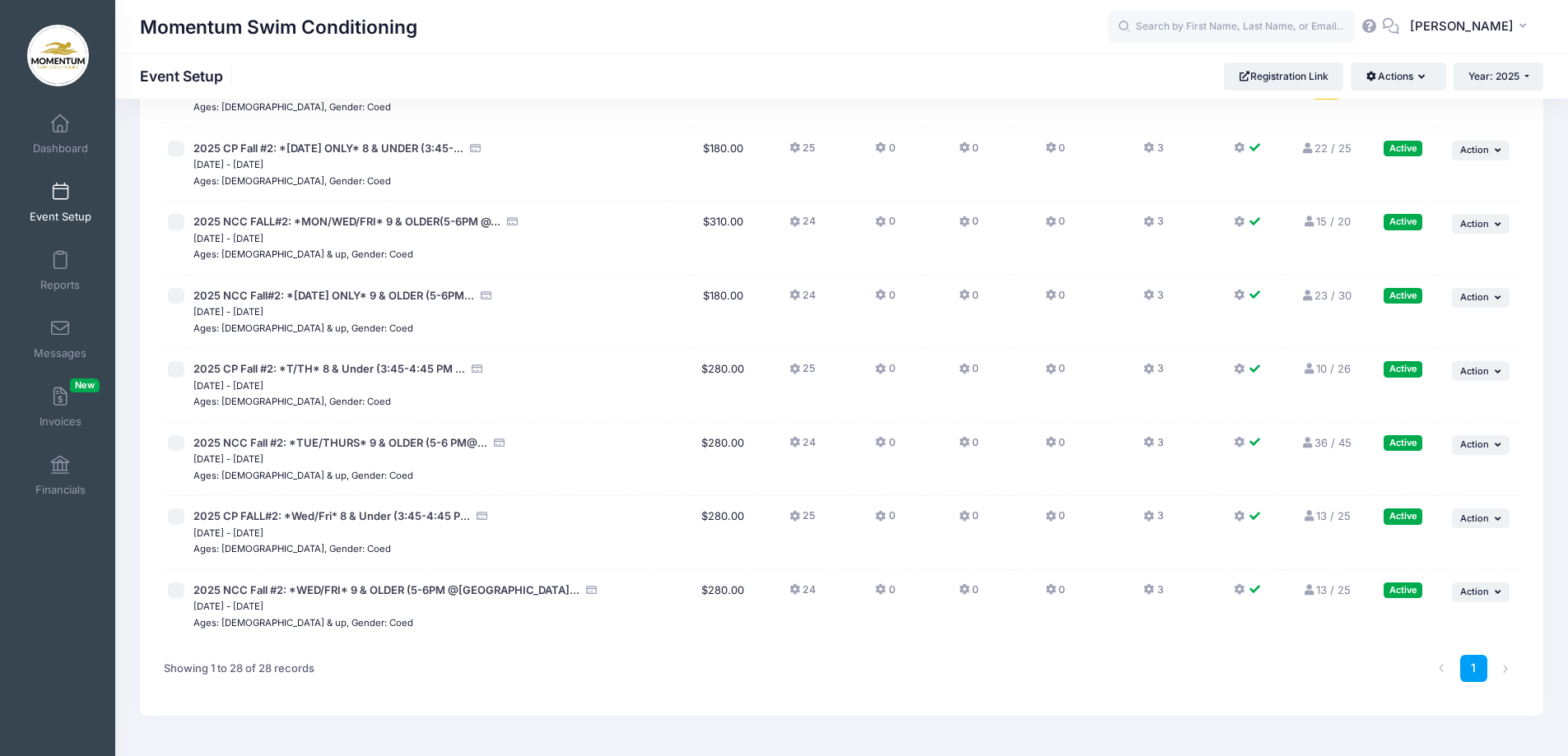
click at [1322, 592] on link "13 / 25 Full" at bounding box center [1326, 589] width 47 height 13
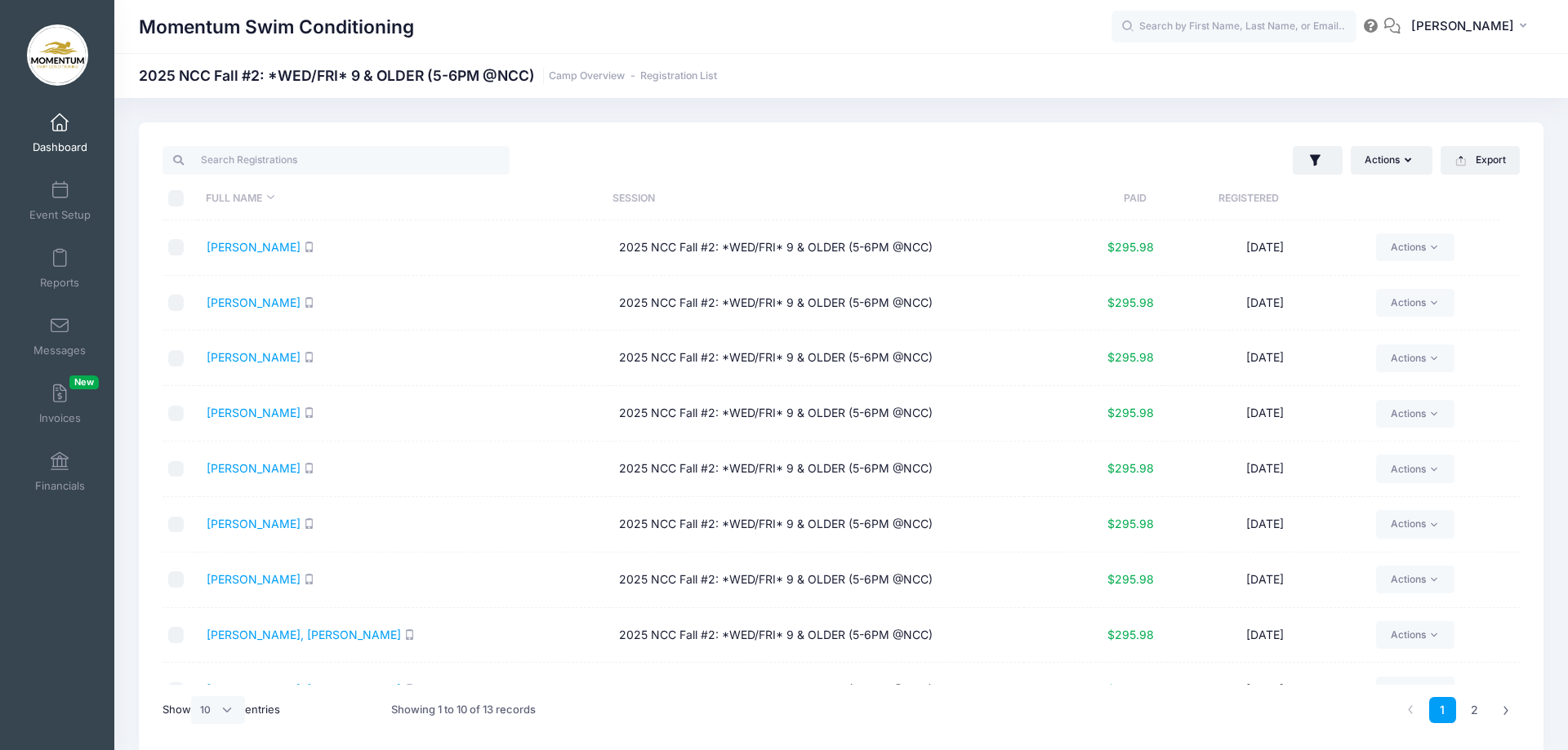
select select "10"
click at [251, 200] on th "Full Name" at bounding box center [401, 198] width 407 height 44
click at [45, 215] on span "Event Setup" at bounding box center [60, 215] width 61 height 14
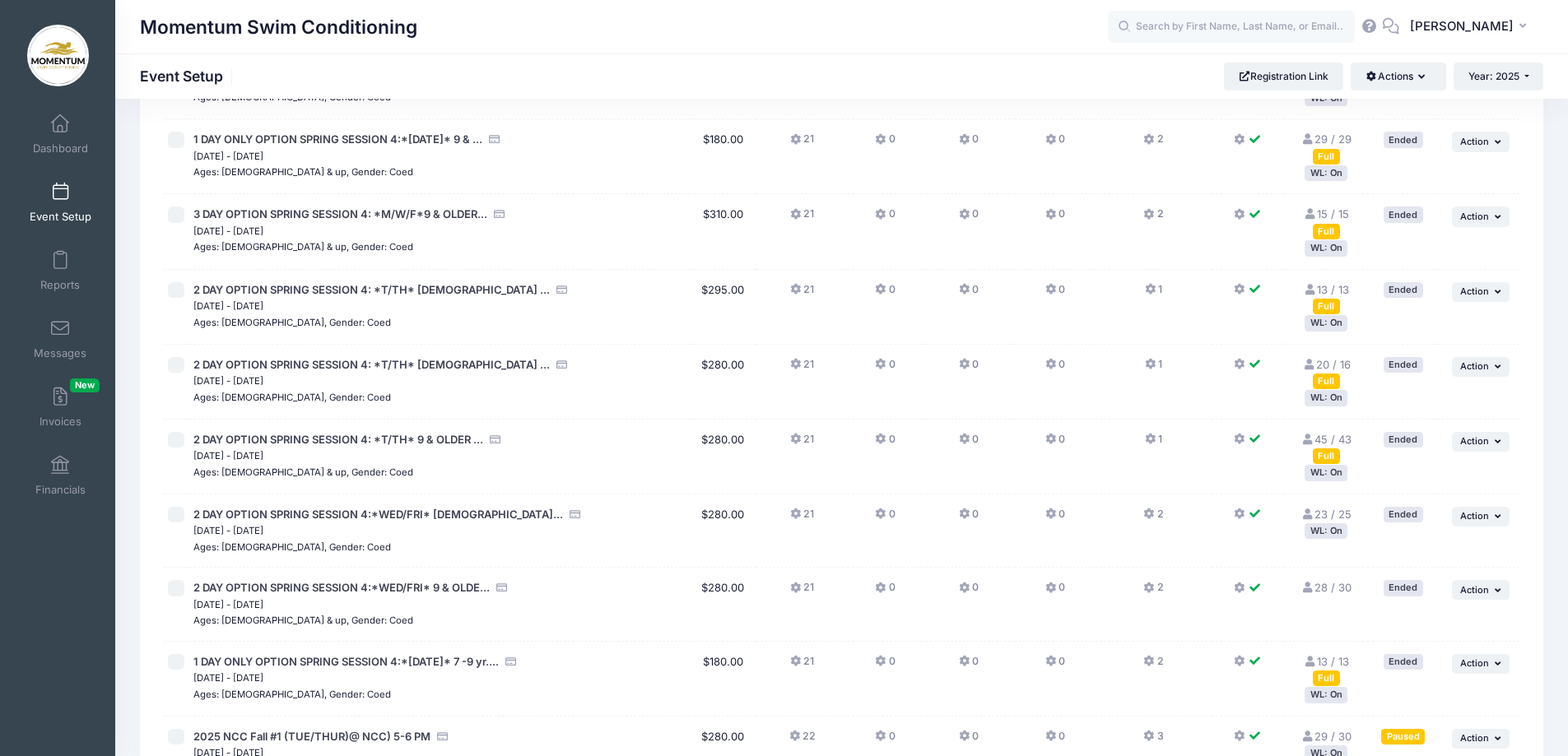
scroll to position [741, 0]
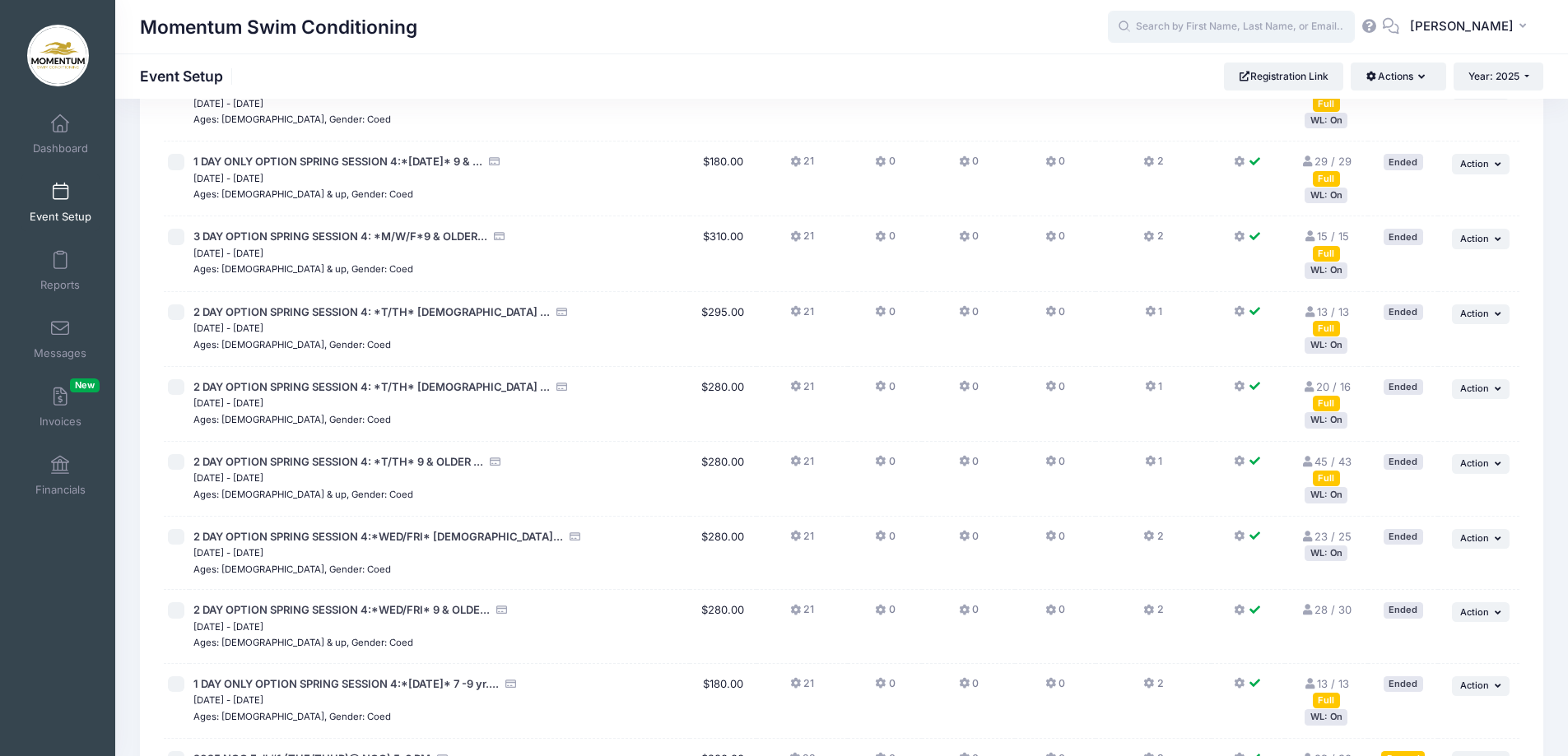
click at [1199, 28] on input "text" at bounding box center [1232, 27] width 247 height 33
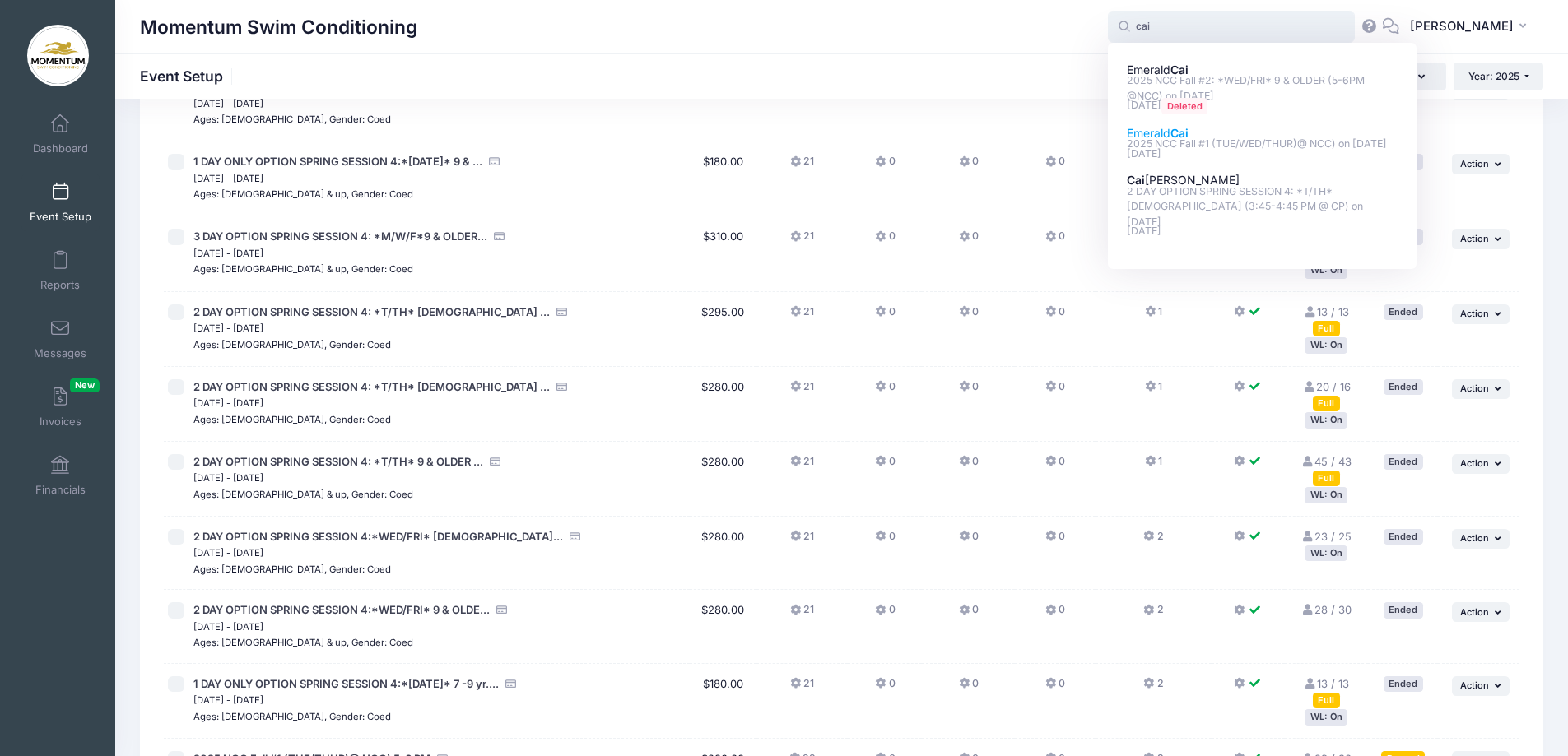
click at [1157, 139] on p "2025 NCC Fall #1 (TUE/WED/THUR)@ NCC) on Sep-16, 2025" at bounding box center [1262, 144] width 271 height 15
type input "Emerald Cai (2025 NCC Fall #1 (TUE/WED/THUR)@ NCC), Sep-16, 2025)"
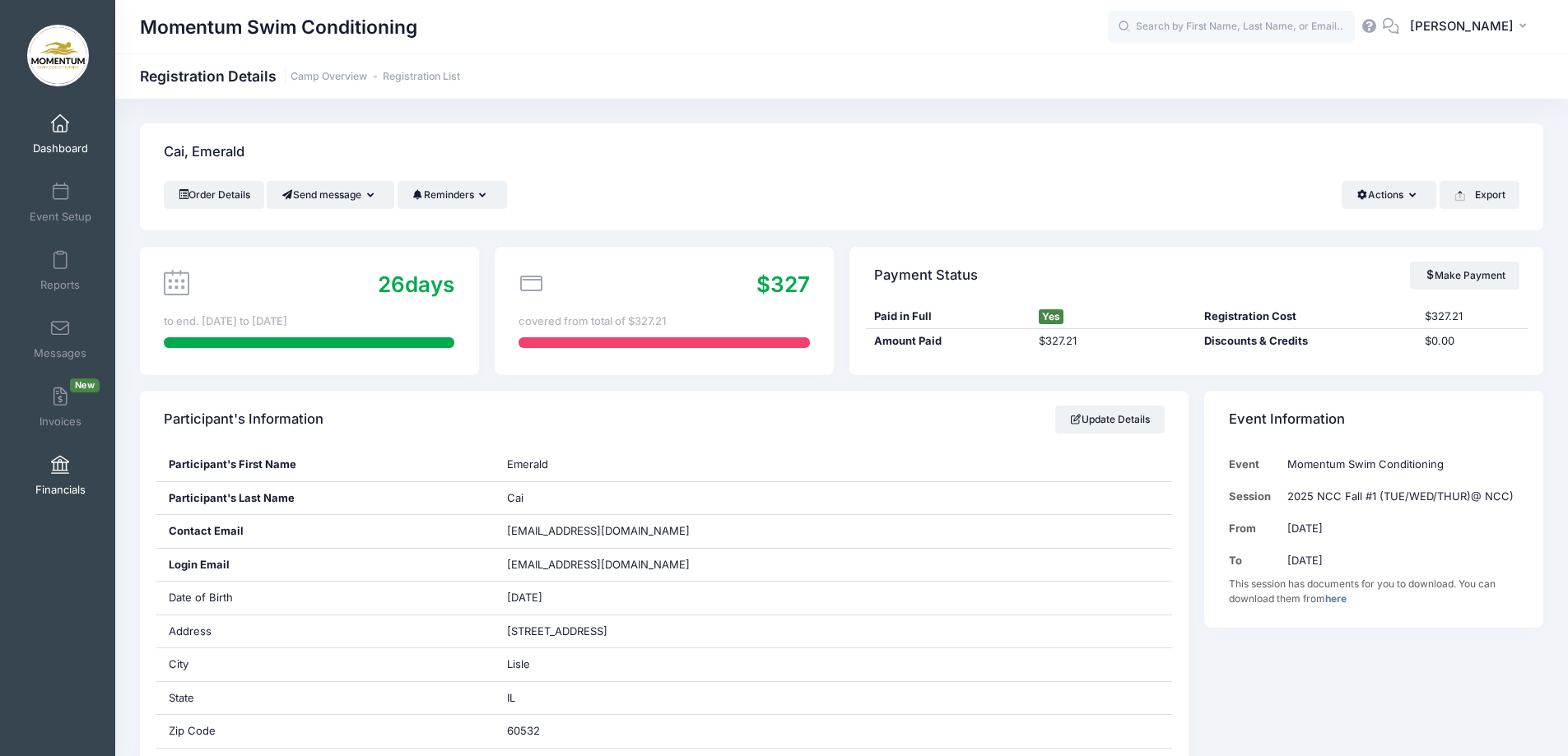
click at [59, 483] on span "Financials" at bounding box center [61, 490] width 50 height 14
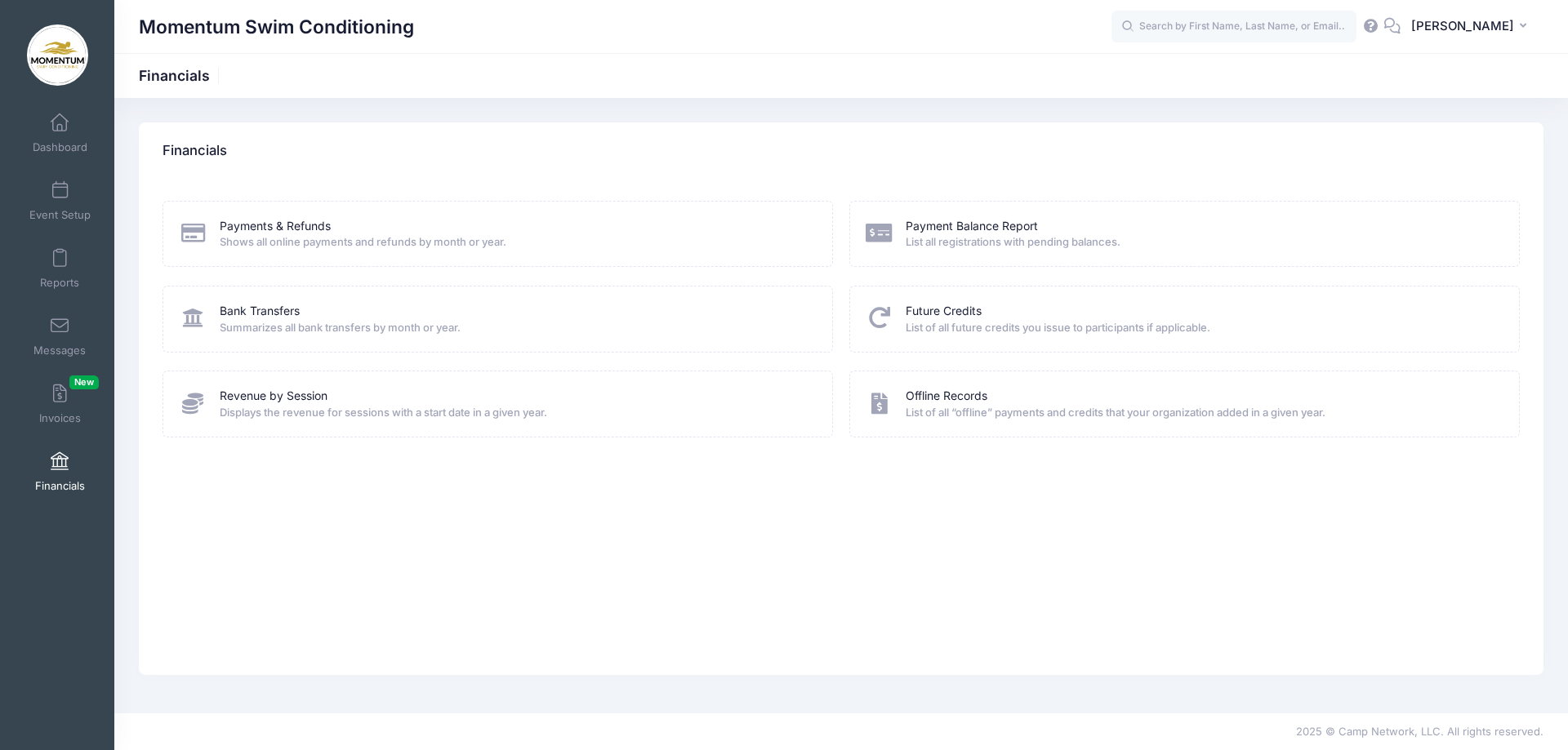
click at [53, 483] on span "Financials" at bounding box center [60, 486] width 50 height 14
click at [959, 311] on link "Future Credits" at bounding box center [943, 311] width 76 height 17
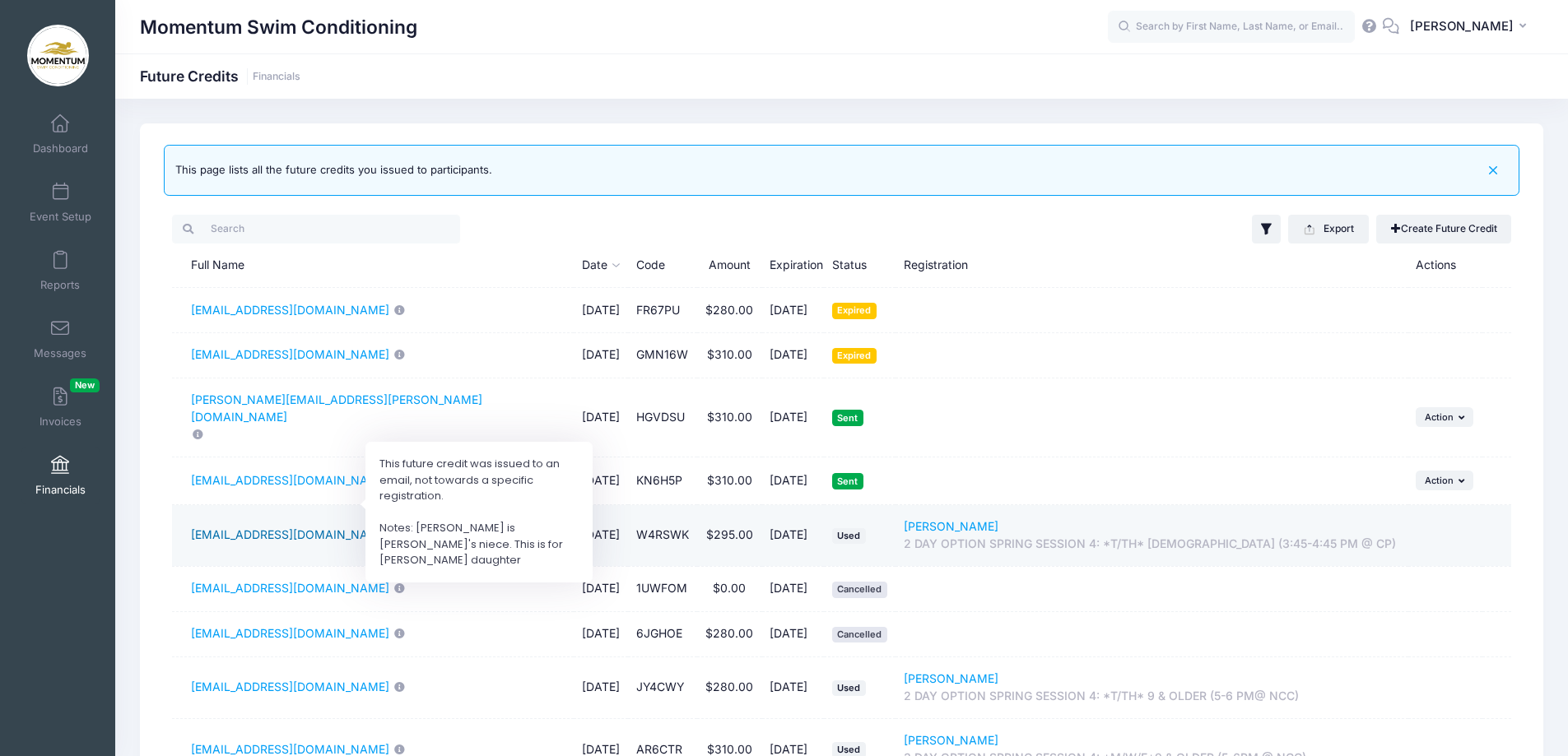
click at [332, 527] on link "[EMAIL_ADDRESS][DOMAIN_NAME]" at bounding box center [289, 535] width 198 height 17
drag, startPoint x: 191, startPoint y: 503, endPoint x: 358, endPoint y: 510, distance: 167.1
click at [358, 510] on td "[EMAIL_ADDRESS][DOMAIN_NAME]" at bounding box center [373, 536] width 401 height 62
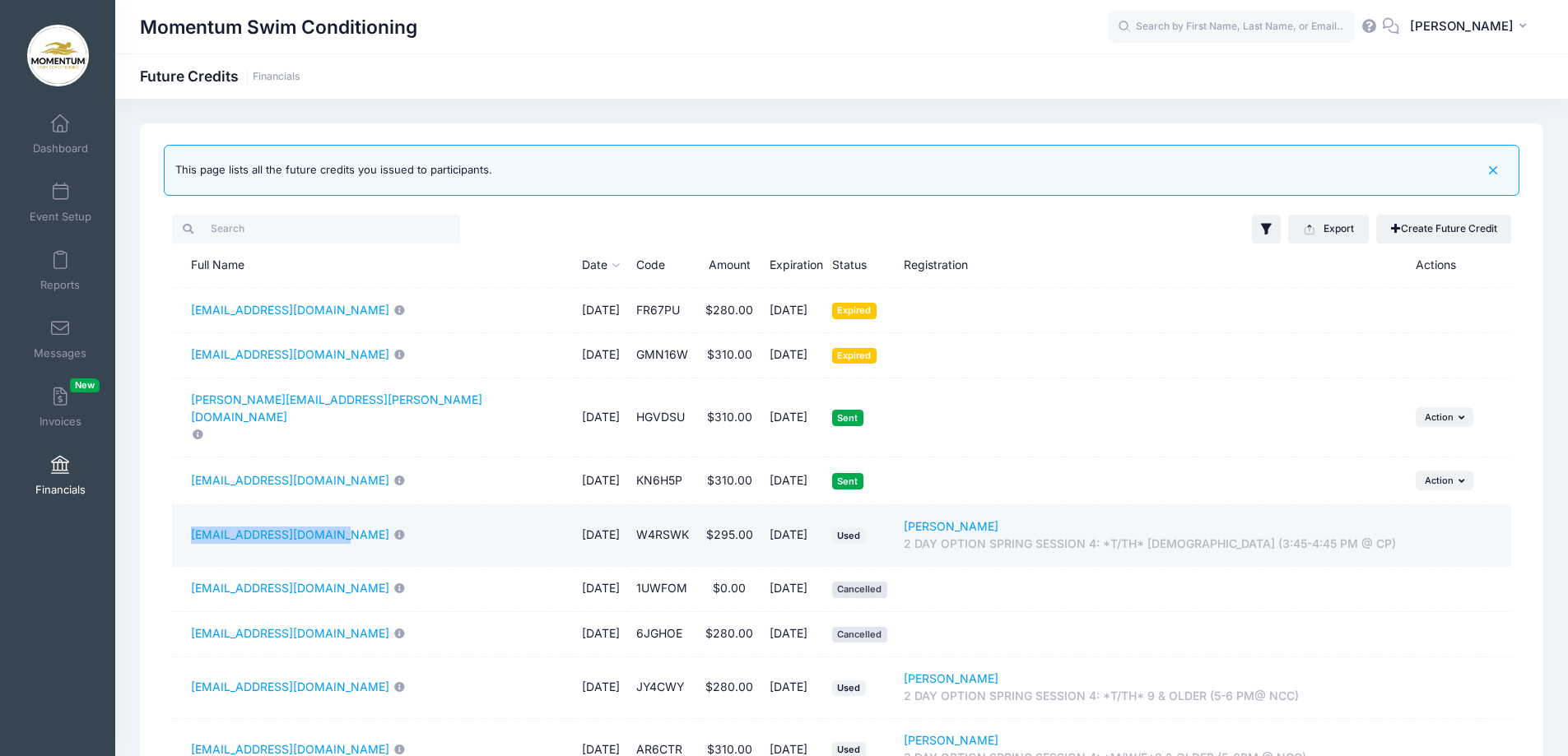
copy link "[EMAIL_ADDRESS][DOMAIN_NAME]"
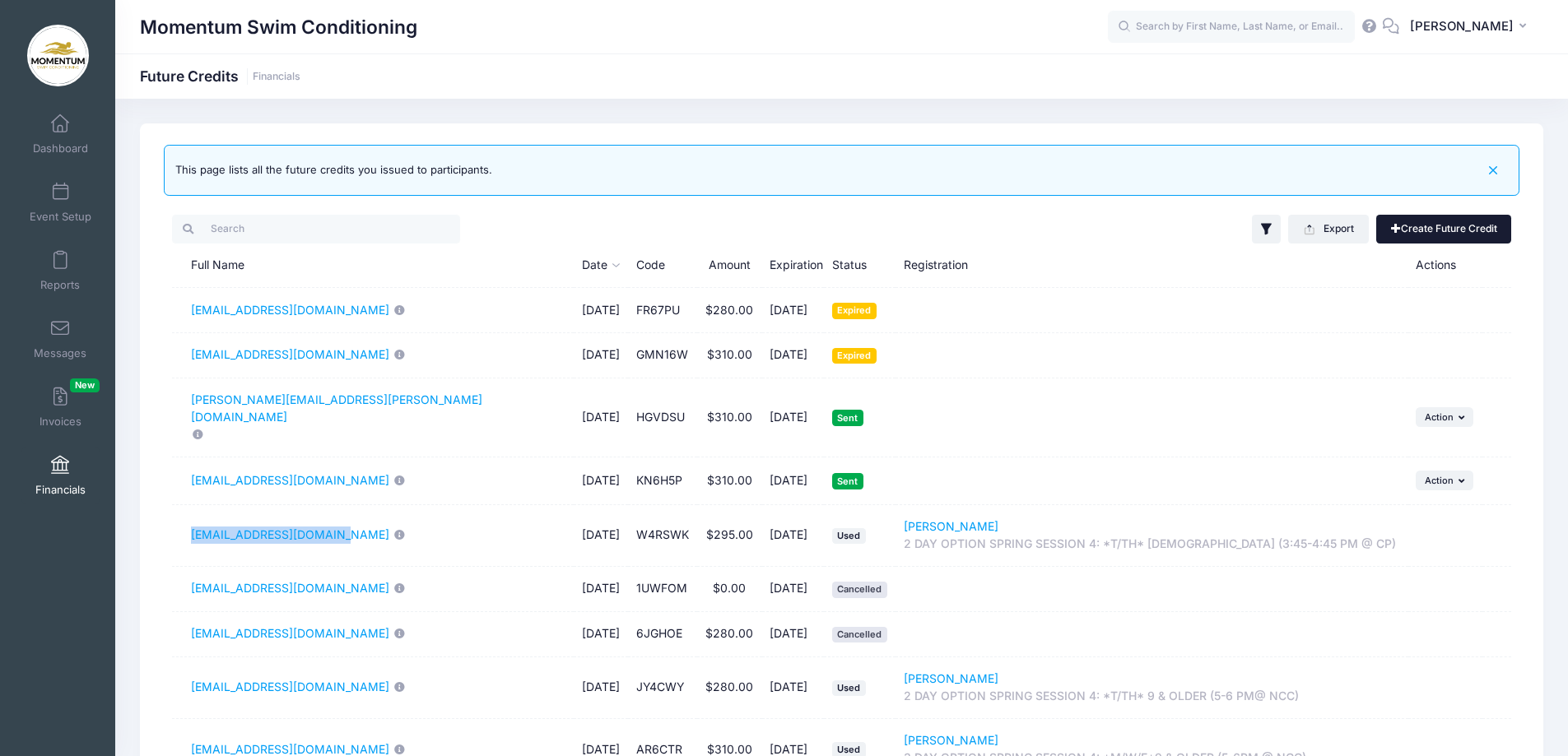
click at [1406, 225] on link "Create Future Credit" at bounding box center [1443, 228] width 135 height 28
type input "0"
type input "09/26/2026"
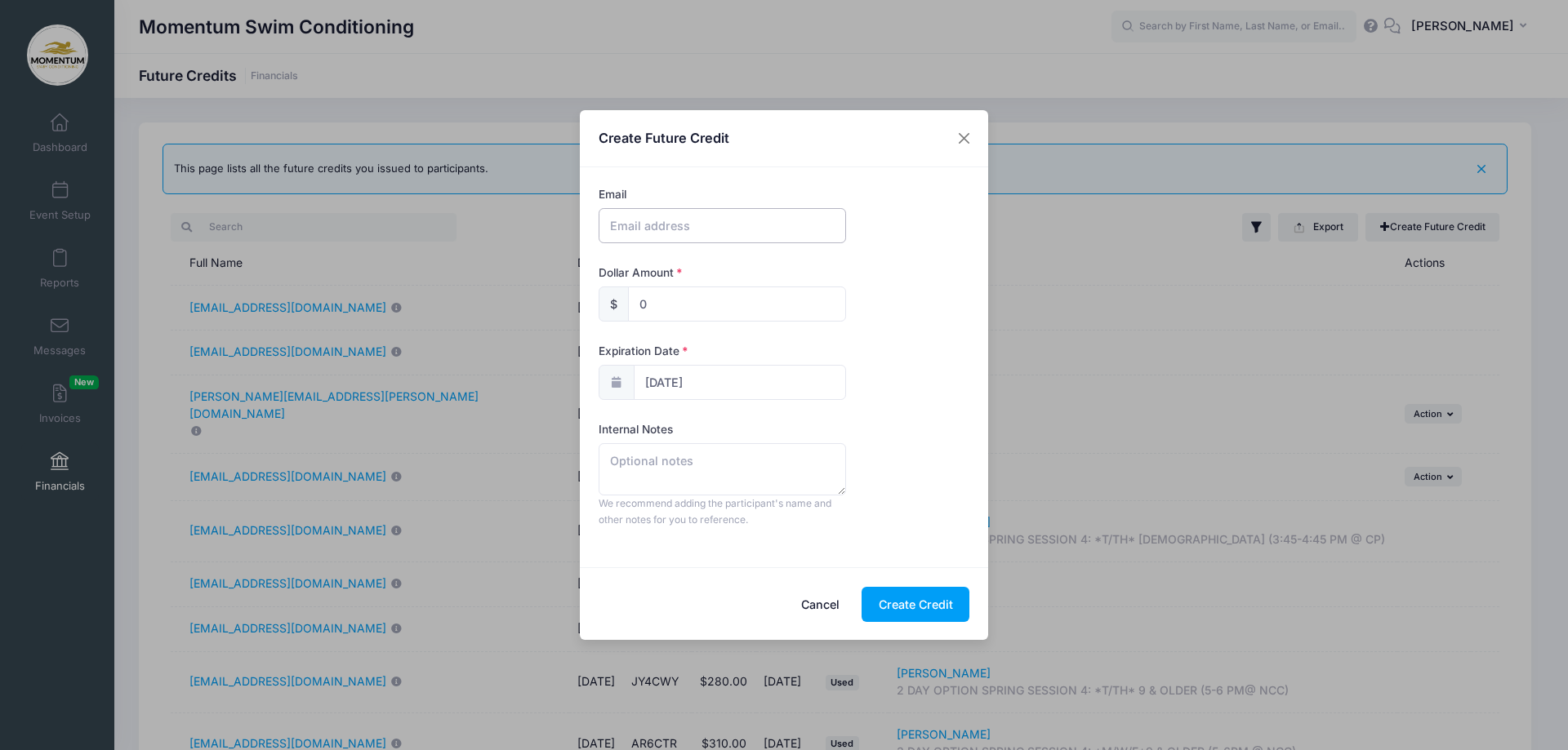
click at [681, 227] on input "text" at bounding box center [722, 226] width 247 height 36
paste input "[EMAIL_ADDRESS][DOMAIN_NAME]"
type input "[EMAIL_ADDRESS][DOMAIN_NAME]"
click at [679, 307] on input "0" at bounding box center [737, 304] width 218 height 36
type input "180"
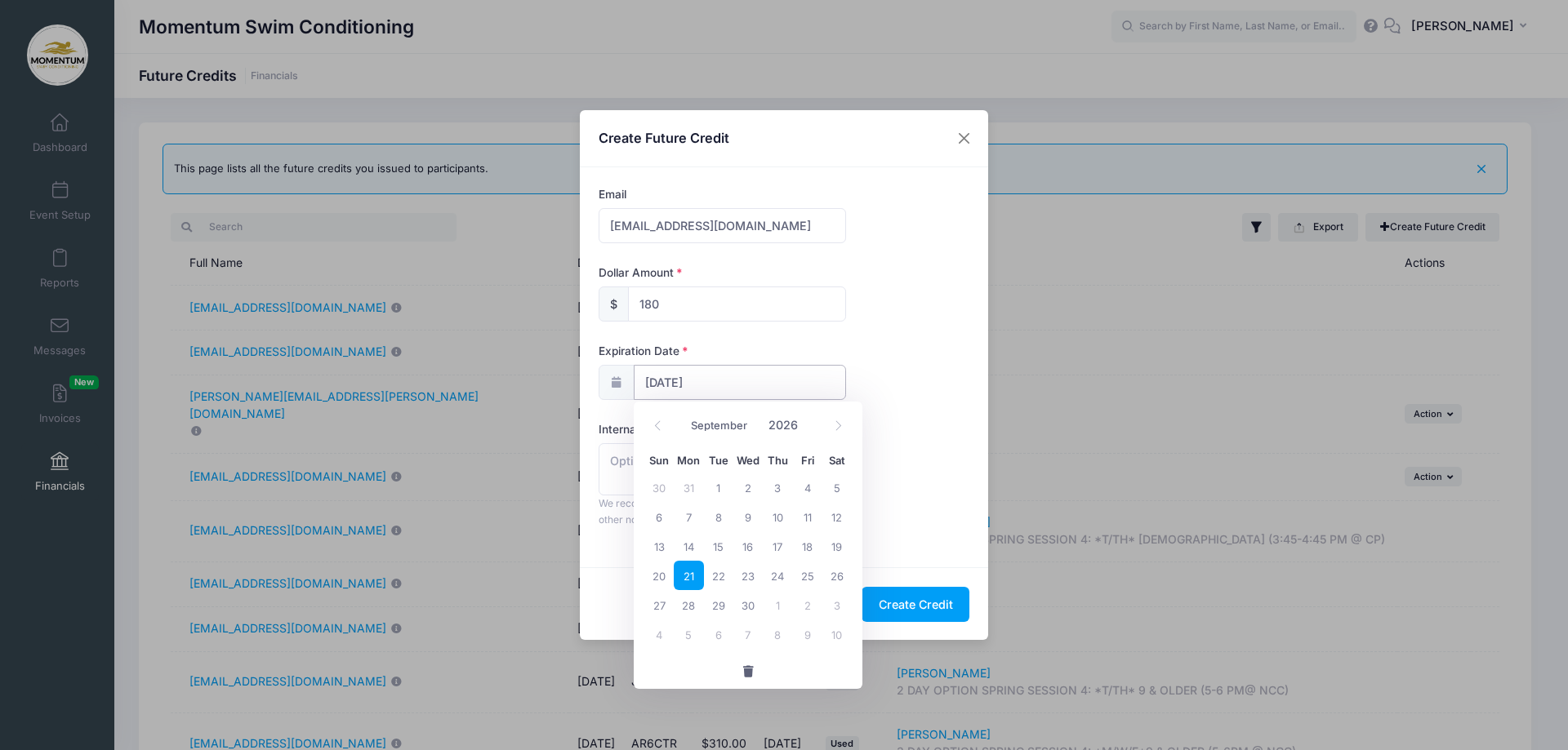
click at [710, 378] on input "09/26/2026" at bounding box center [740, 383] width 212 height 36
click at [840, 427] on icon at bounding box center [839, 426] width 5 height 10
click at [656, 421] on icon at bounding box center [658, 426] width 11 height 11
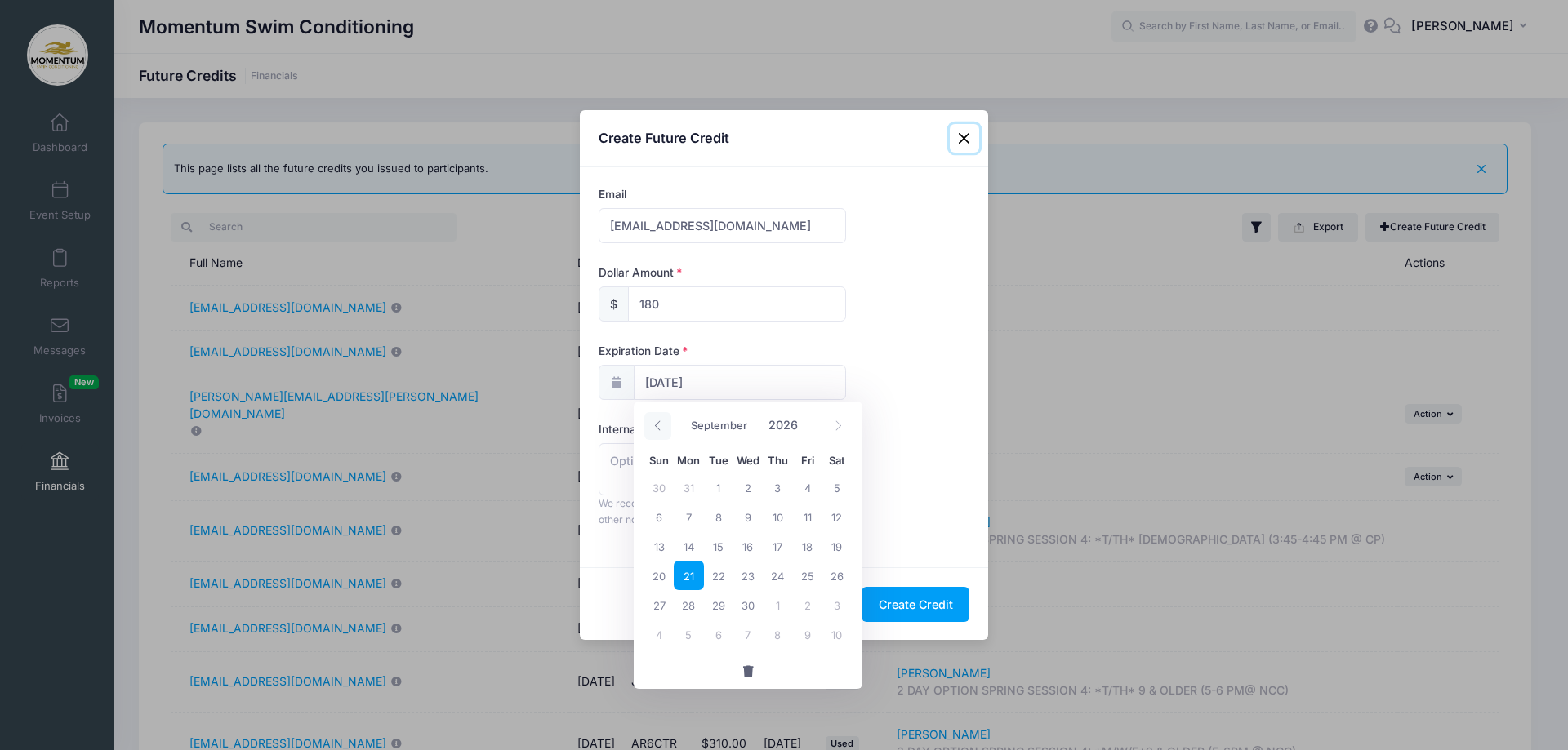
click at [656, 421] on icon at bounding box center [658, 426] width 11 height 11
click at [655, 421] on icon at bounding box center [658, 426] width 11 height 11
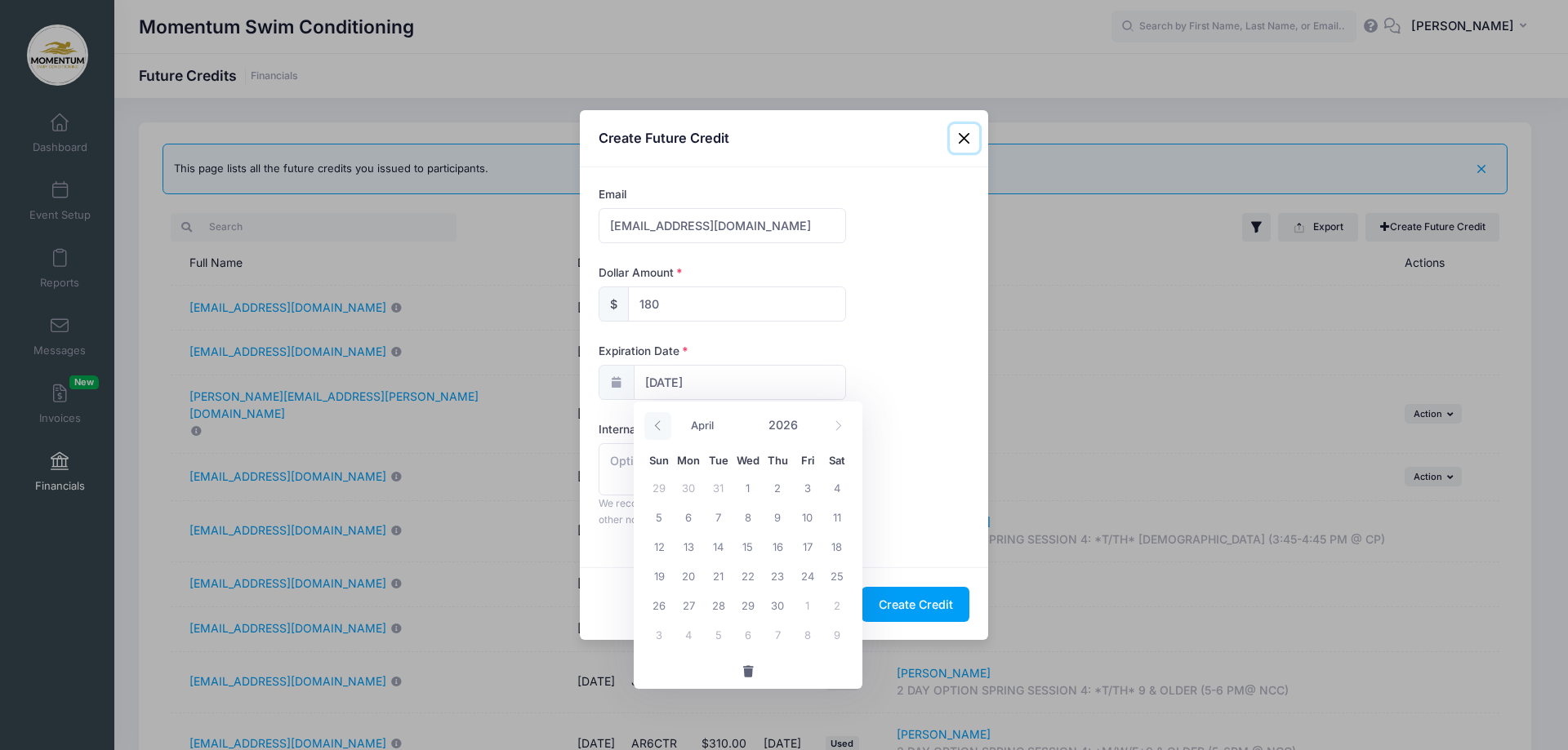
click at [655, 421] on icon at bounding box center [658, 426] width 11 height 11
select select "0"
click at [655, 421] on icon at bounding box center [658, 426] width 11 height 11
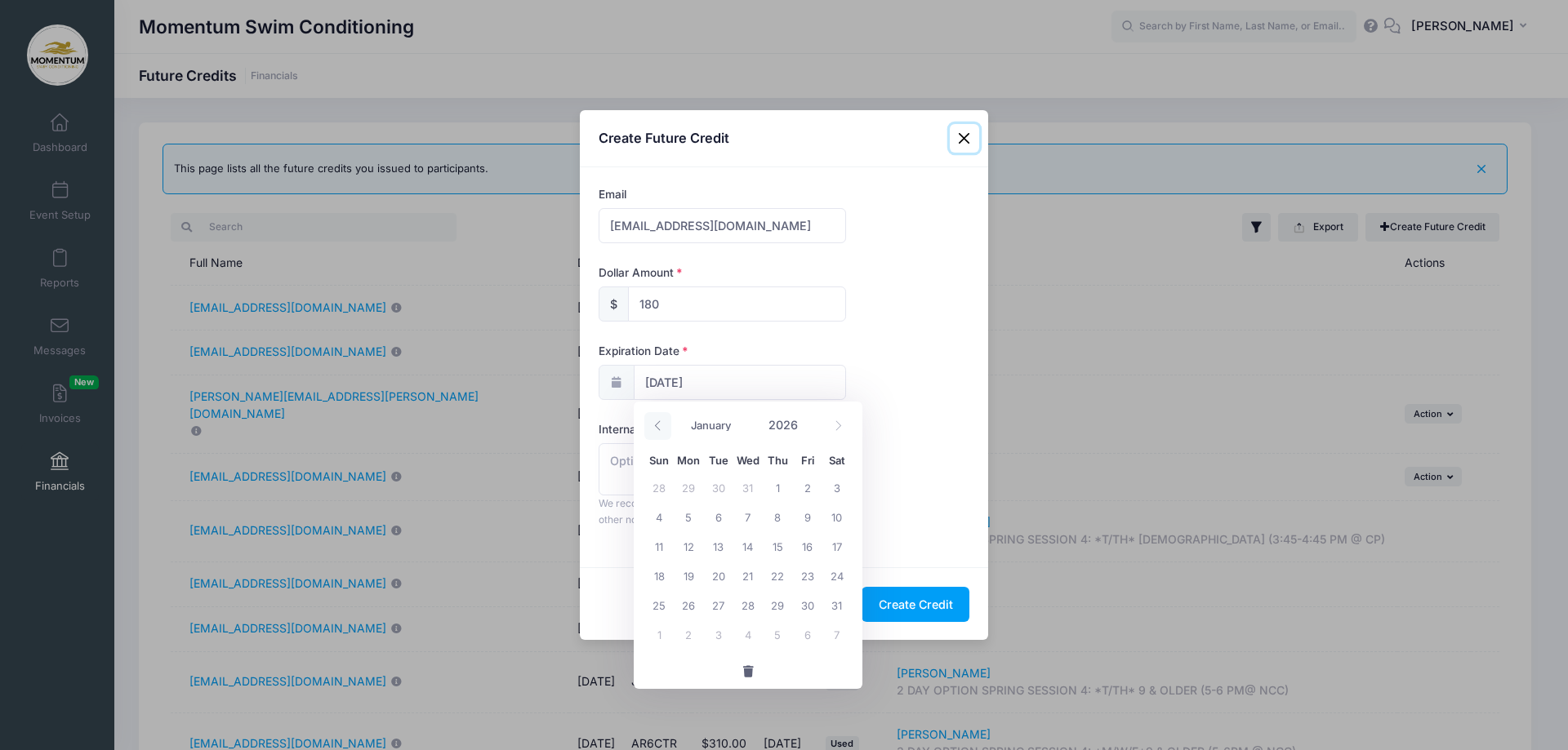
type input "2025"
click at [655, 421] on icon at bounding box center [658, 426] width 11 height 11
click at [840, 423] on icon at bounding box center [838, 426] width 11 height 11
select select "10"
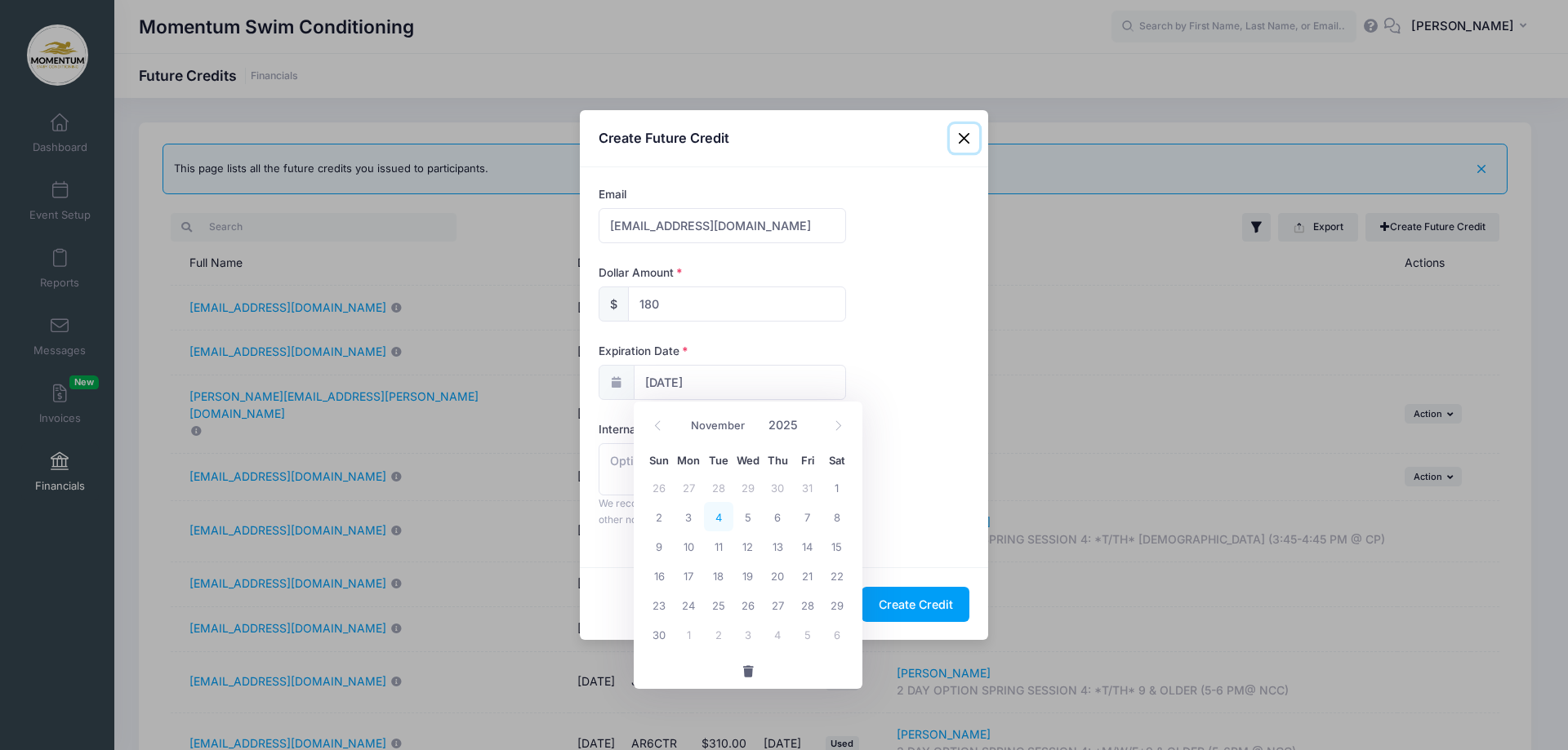
click at [717, 518] on span "4" at bounding box center [718, 516] width 29 height 29
type input "[DATE]"
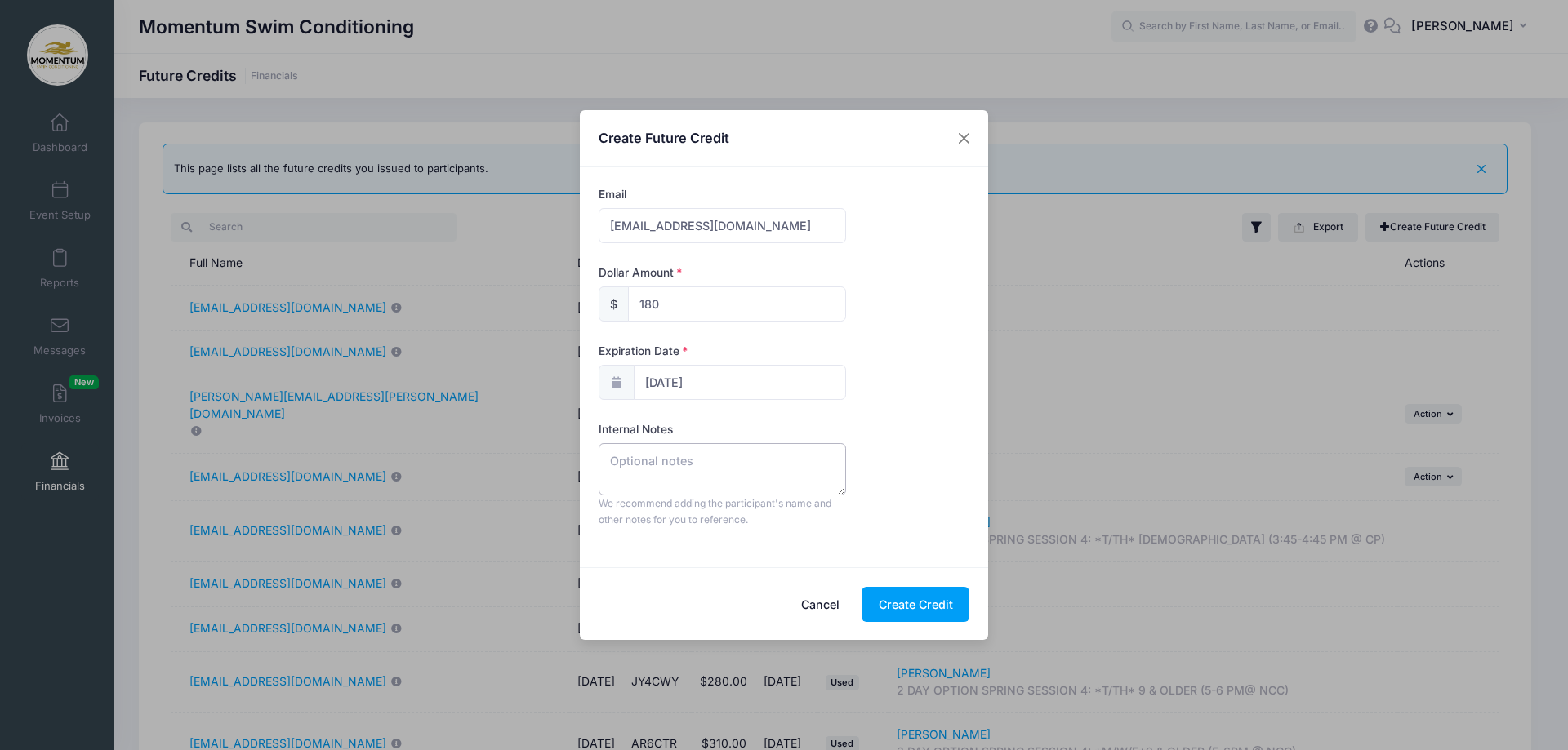
click at [763, 466] on textarea at bounding box center [722, 469] width 247 height 52
click at [367, 499] on div "Create Future Credit Email RILEYBROERING@GMAIL.COM Dollar Amount $ 180 Expirati…" at bounding box center [784, 375] width 1568 height 750
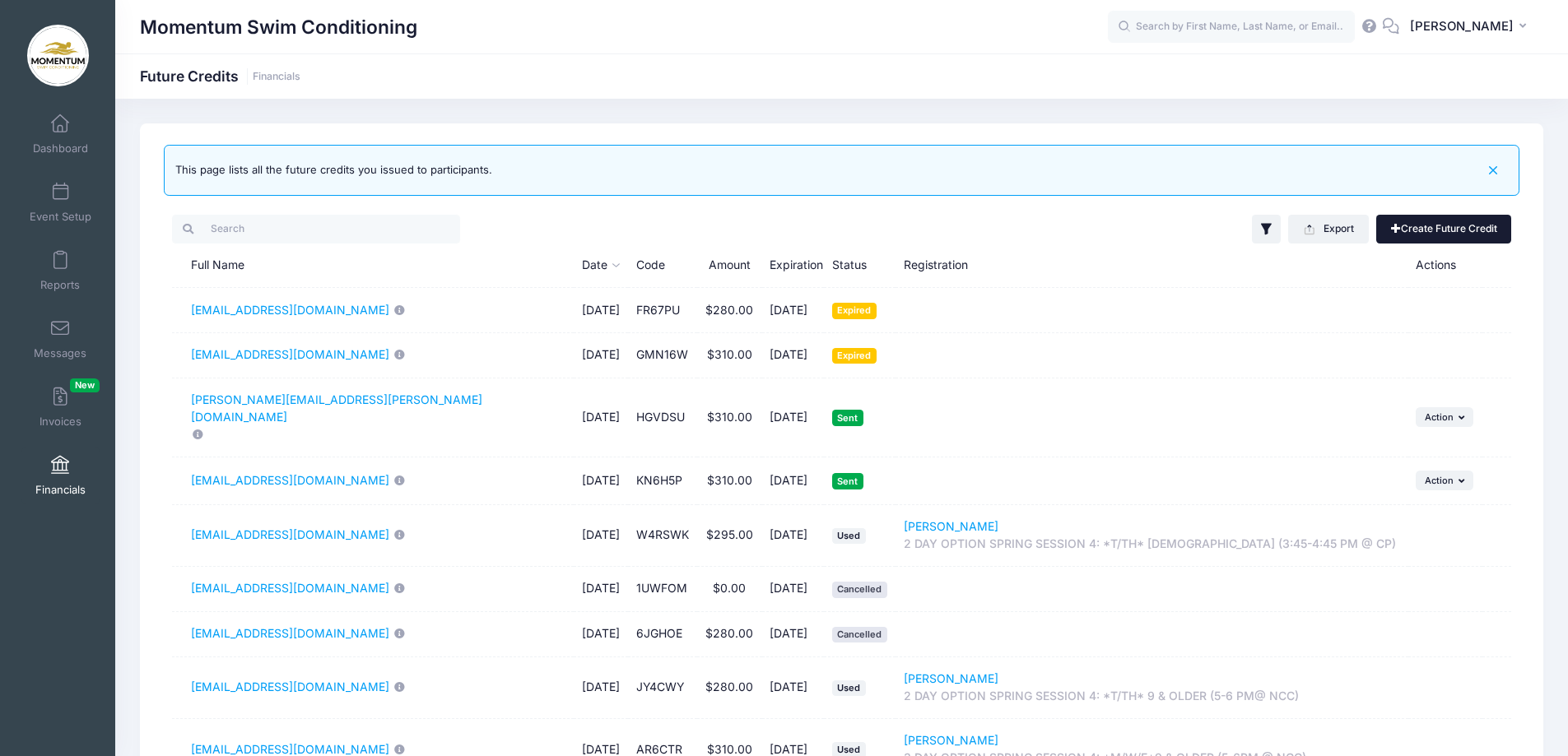
click at [1459, 222] on link "Create Future Credit" at bounding box center [1443, 228] width 135 height 28
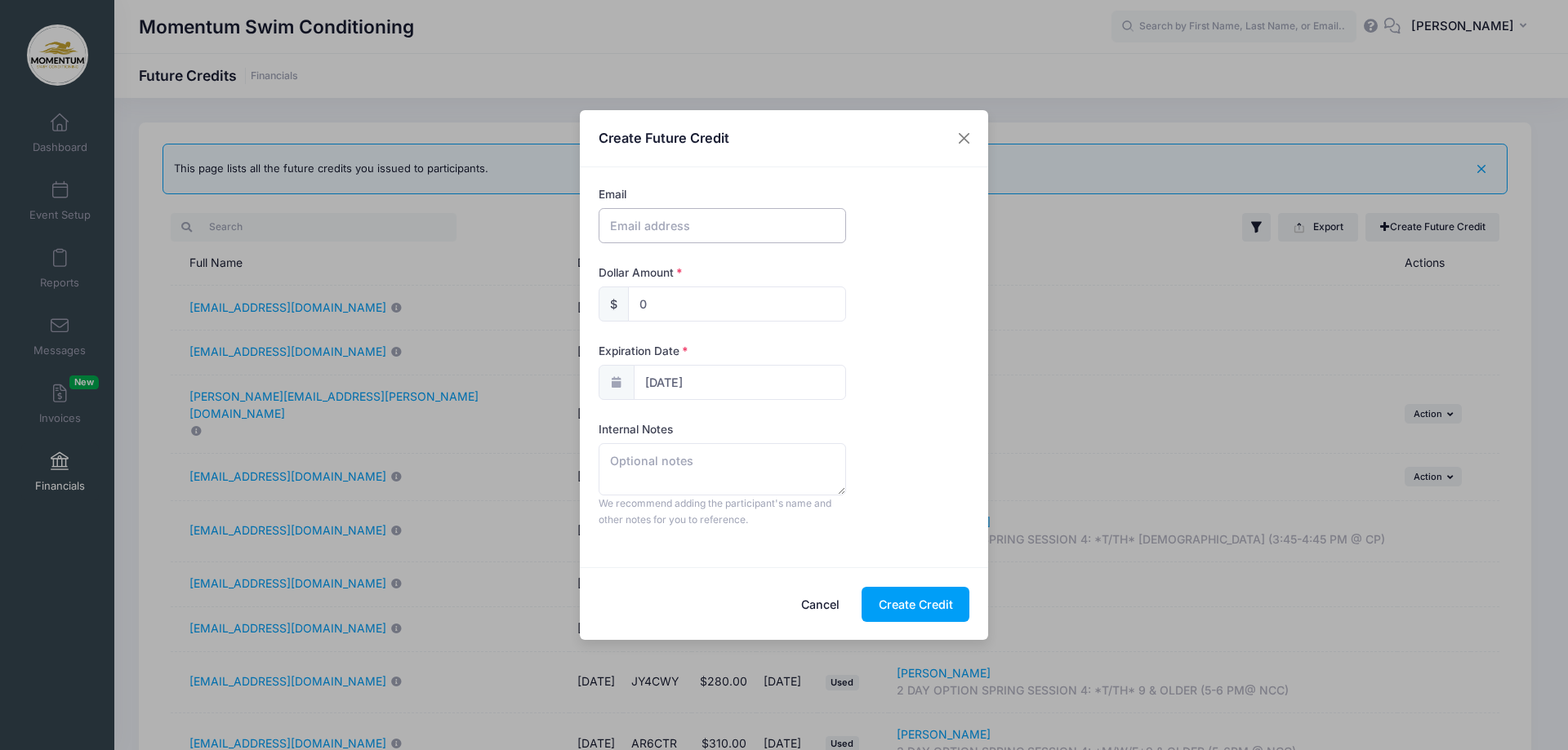
click at [764, 227] on input "text" at bounding box center [722, 226] width 247 height 36
click at [347, 498] on div "Create Future Credit Email Dollar Amount $ 0 Expiration Date 09/26/2026 Interna…" at bounding box center [784, 375] width 1568 height 750
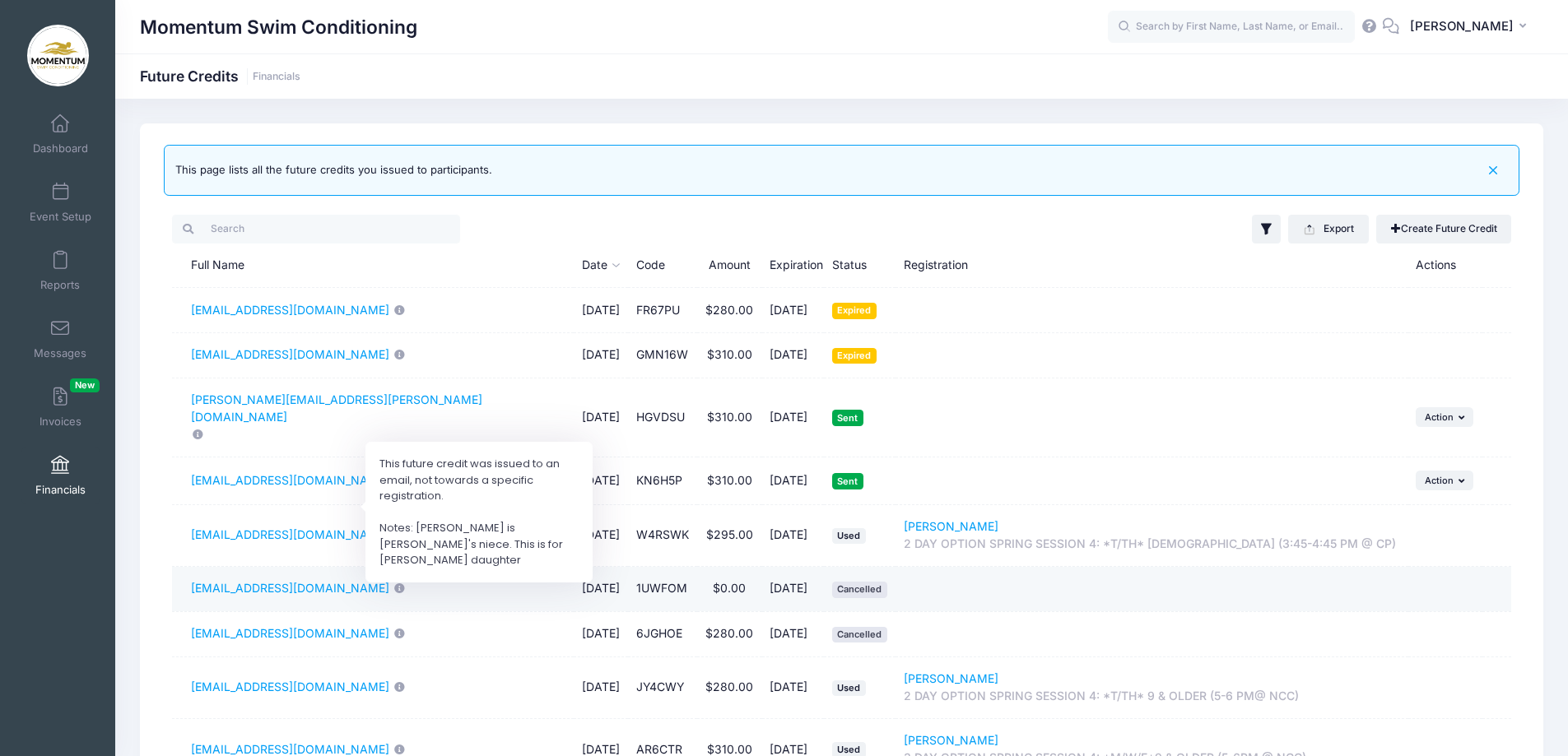
click at [466, 573] on td "[EMAIL_ADDRESS][DOMAIN_NAME]" at bounding box center [373, 589] width 401 height 46
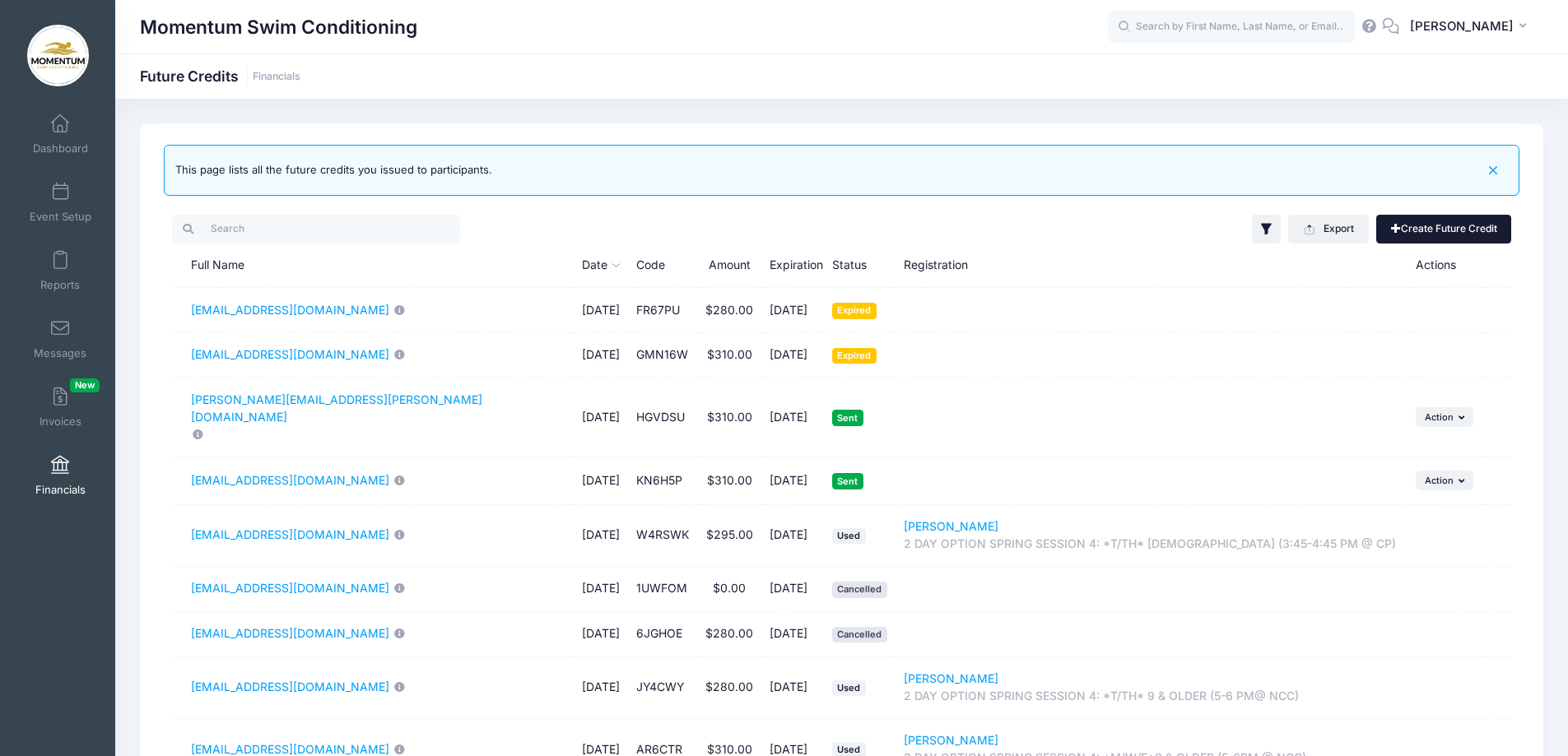
click at [1416, 222] on link "Create Future Credit" at bounding box center [1443, 228] width 135 height 28
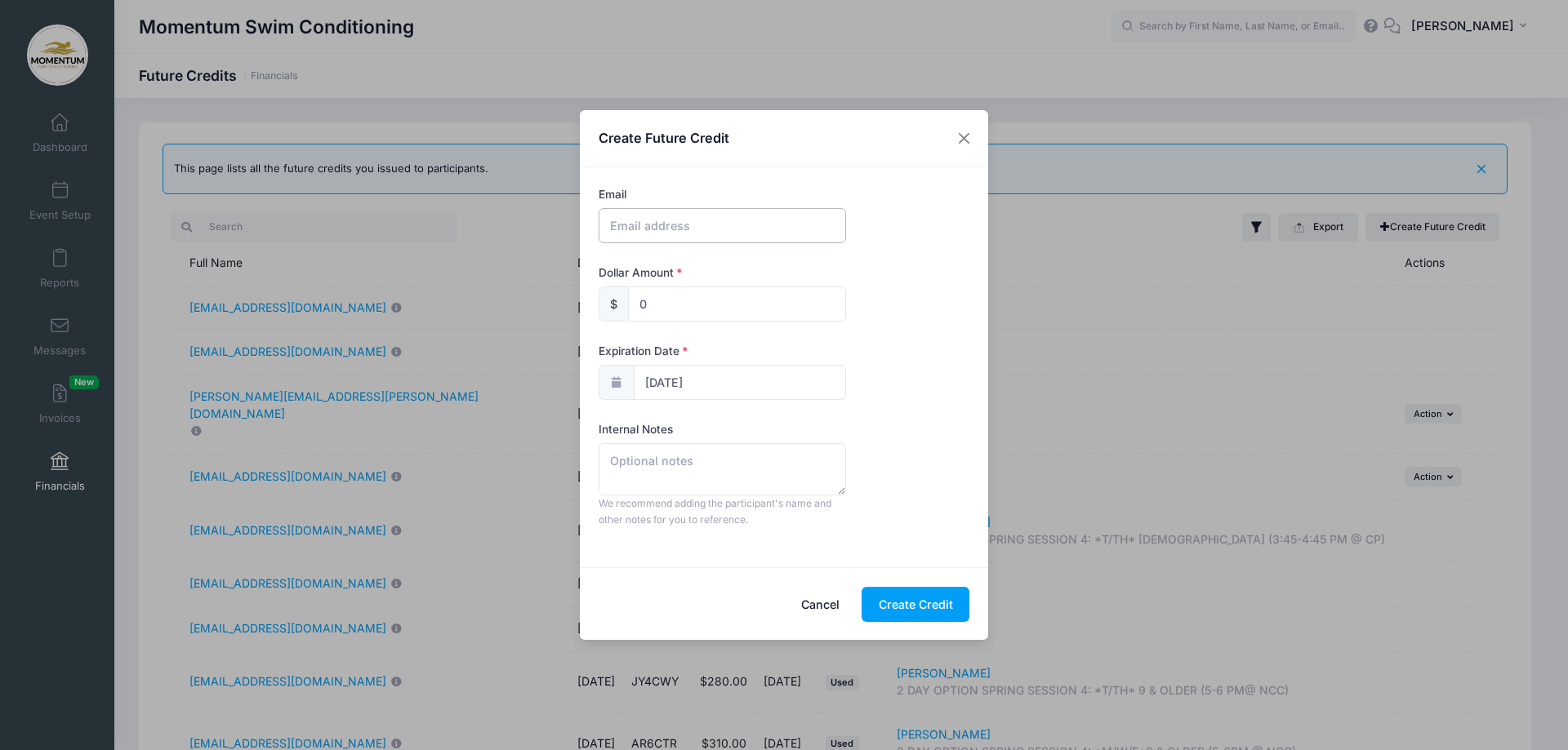
click at [708, 227] on input "text" at bounding box center [722, 226] width 247 height 36
click at [633, 225] on input "Rilebroering" at bounding box center [722, 226] width 247 height 36
click at [695, 225] on input "Rileybroering" at bounding box center [722, 226] width 247 height 36
type input "[EMAIL_ADDRESS][DOMAIN_NAME]"
click at [650, 301] on input "0" at bounding box center [737, 304] width 218 height 36
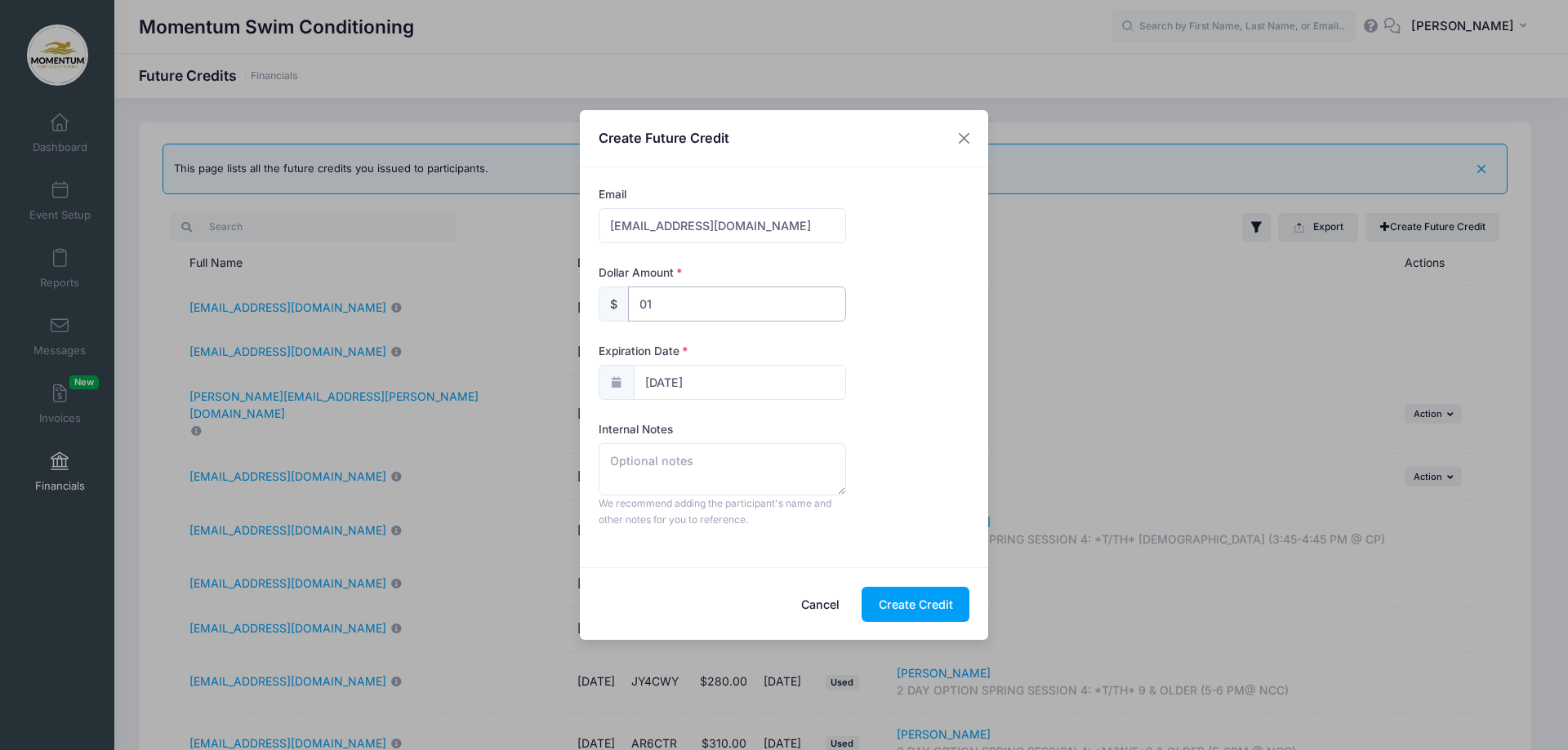
type input "0"
type input "180.00"
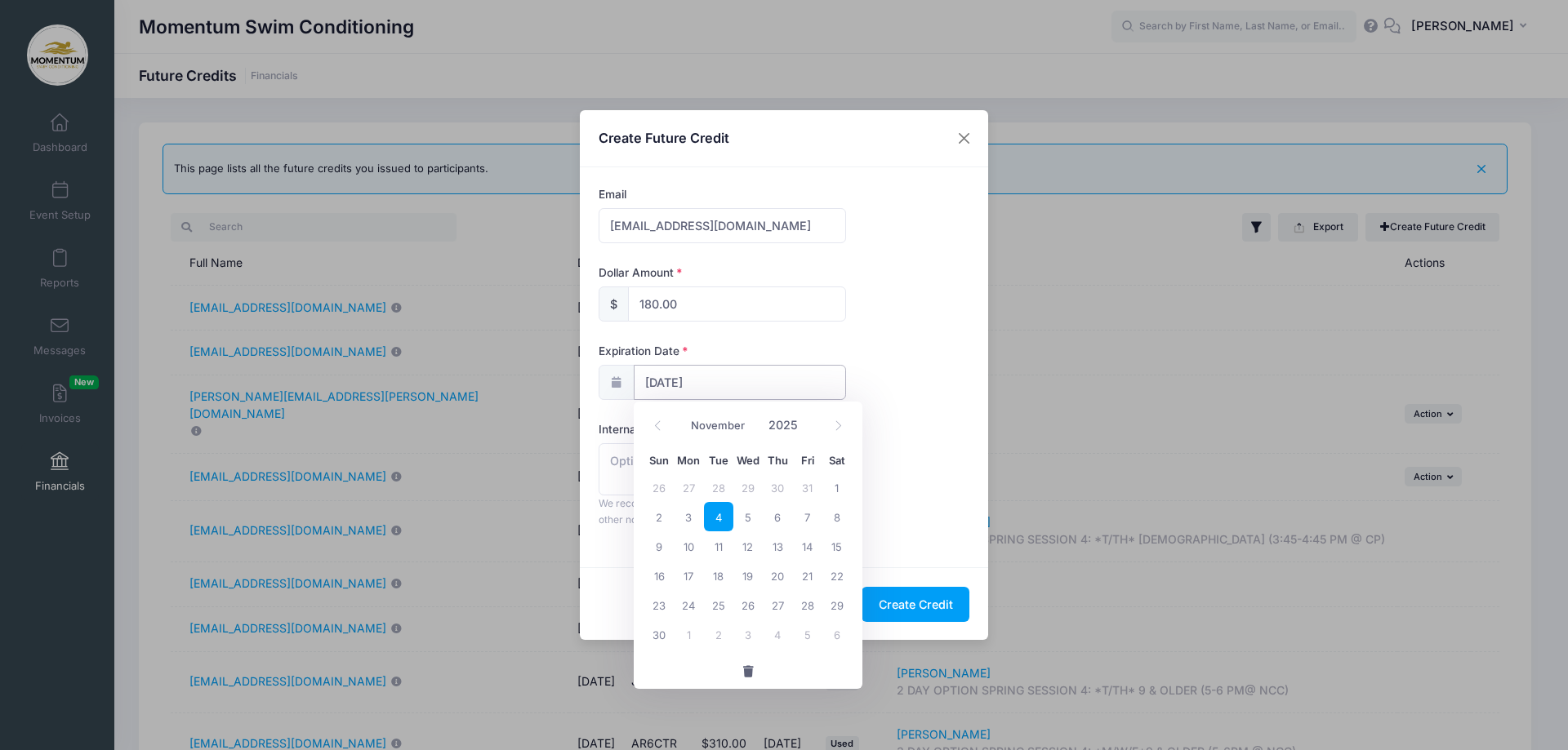
click at [697, 369] on input "09/26/2026" at bounding box center [740, 383] width 212 height 36
click at [725, 516] on span "4" at bounding box center [718, 516] width 29 height 29
type input "[DATE]"
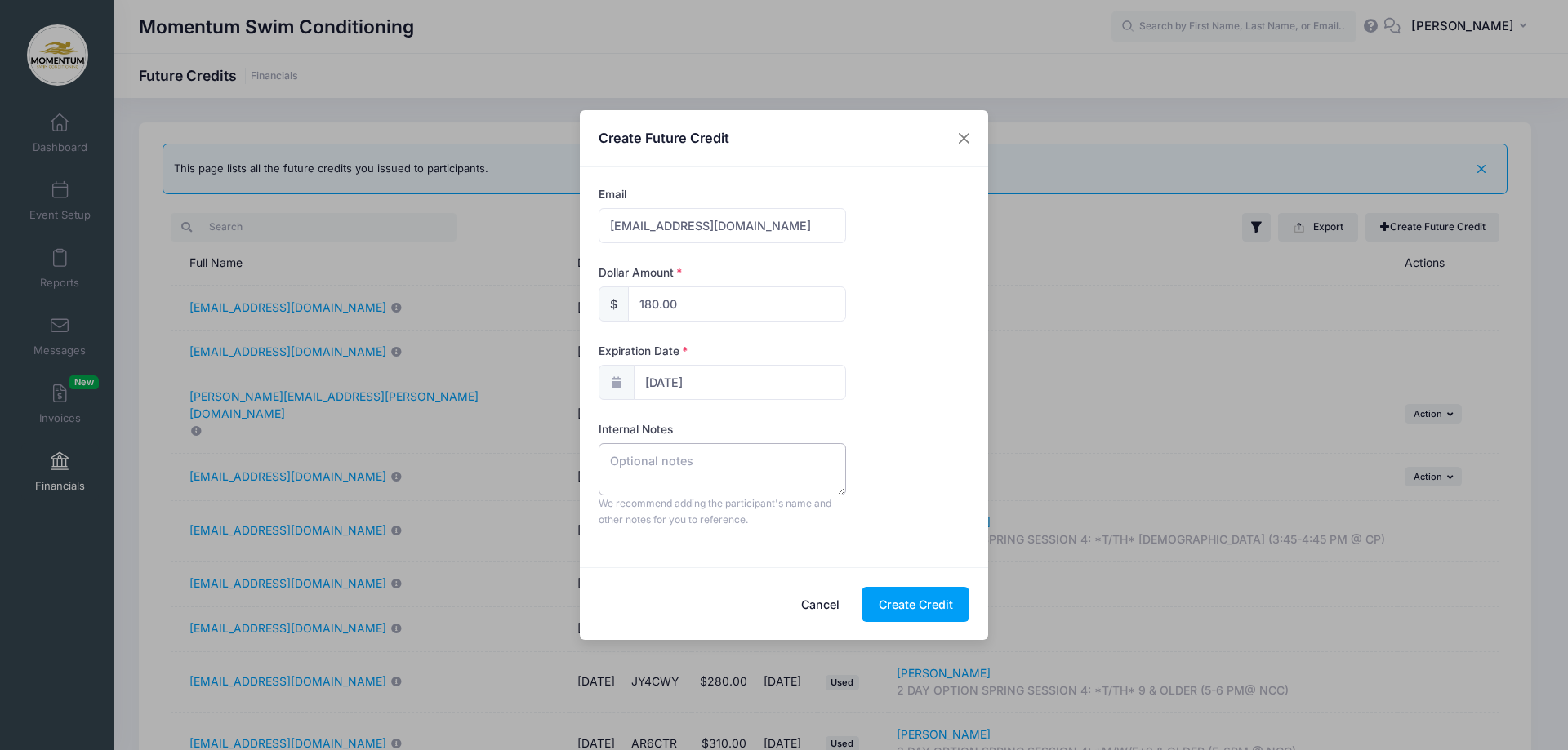
click at [693, 471] on textarea at bounding box center [722, 469] width 247 height 52
type textarea "Niece of Ruthy's . For Viv (Riley's daughter)"
click at [903, 603] on button "Create Credit" at bounding box center [915, 605] width 108 height 36
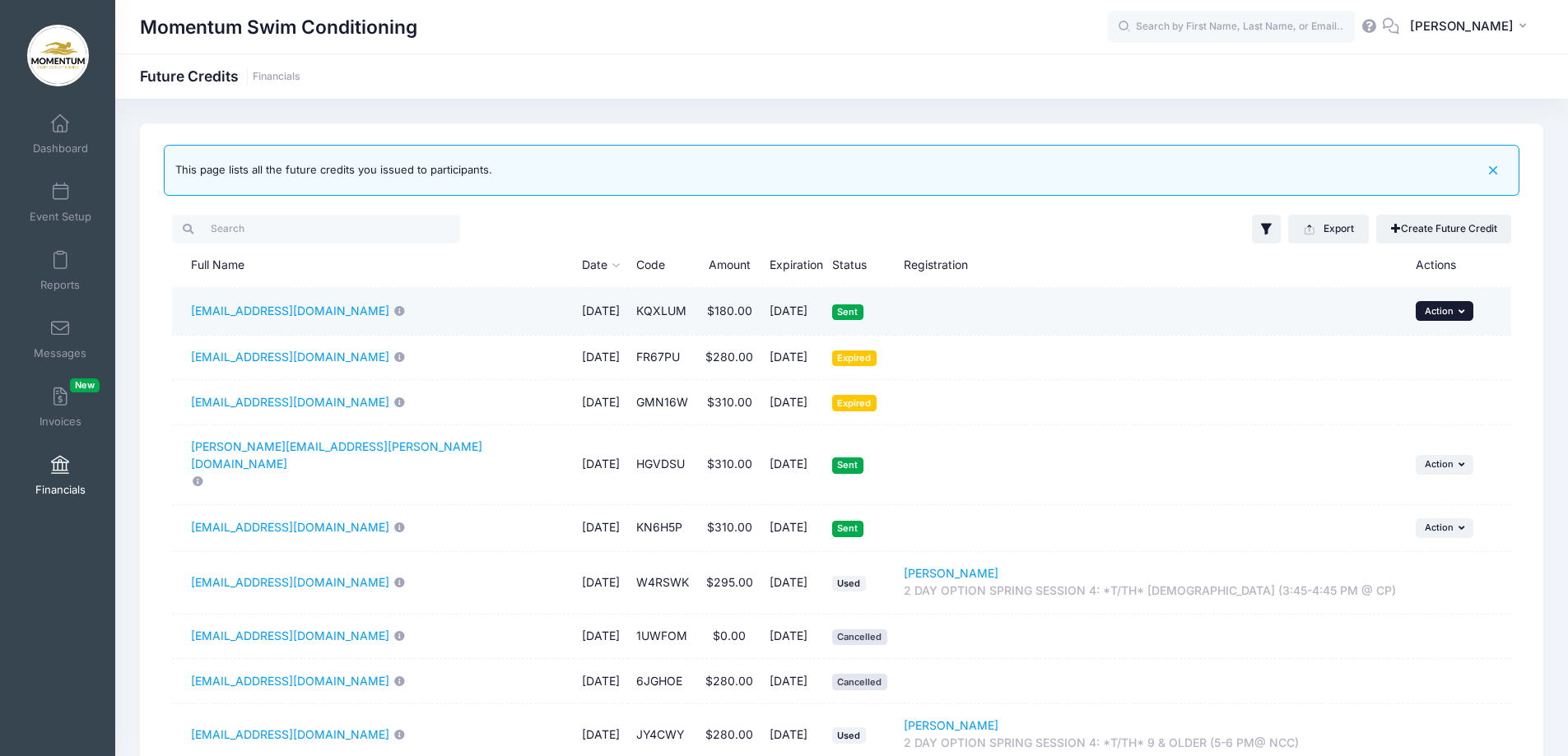
click at [1455, 311] on button "... Action" at bounding box center [1444, 311] width 57 height 20
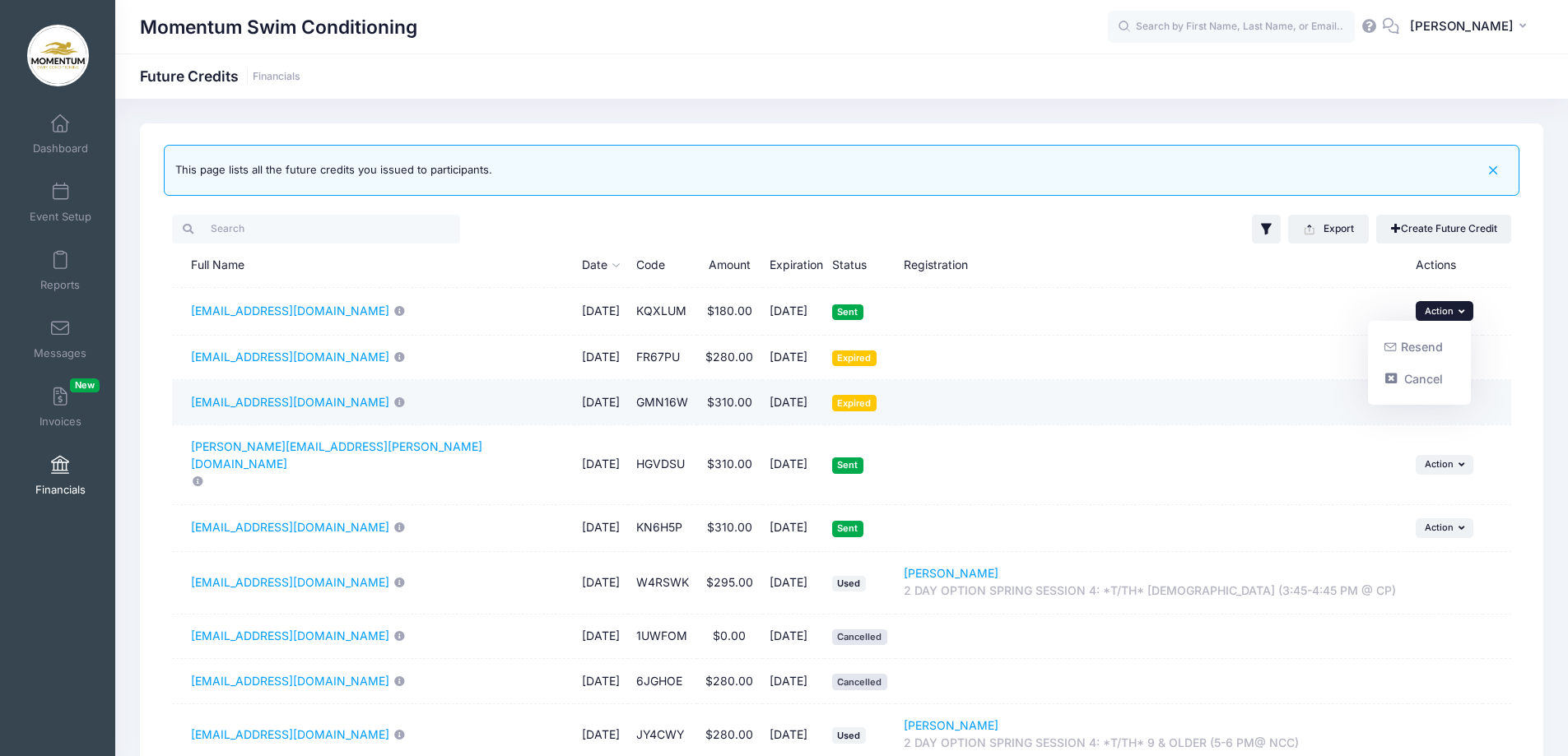
click at [1258, 396] on td at bounding box center [1152, 402] width 513 height 46
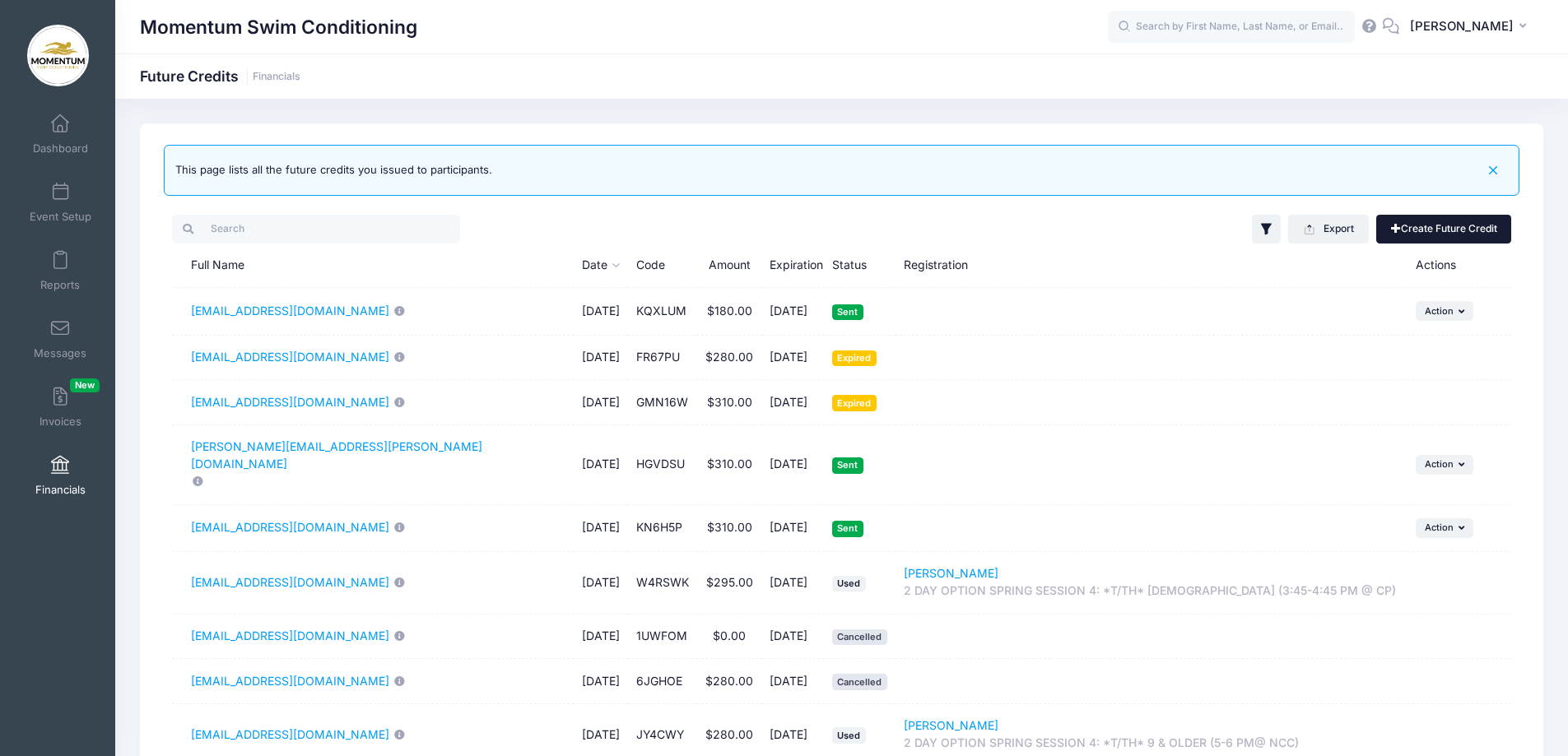
click at [1410, 224] on link "Create Future Credit" at bounding box center [1443, 228] width 135 height 28
type input "0"
type input "[DATE]"
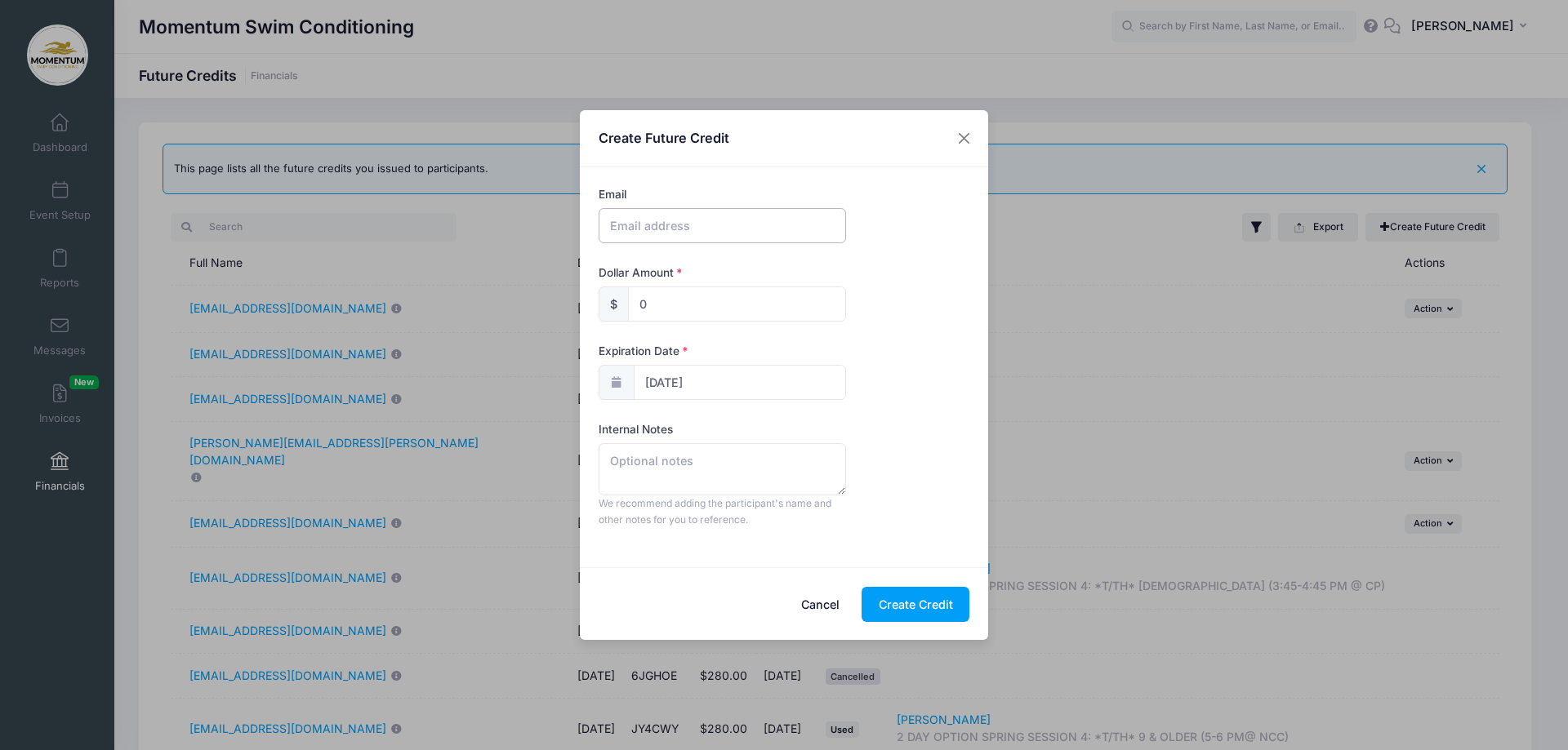
click at [691, 230] on input "text" at bounding box center [722, 226] width 247 height 36
type input "Katelippencott@yahoo.com"
click at [661, 299] on input "0" at bounding box center [737, 304] width 218 height 36
type input "180.00"
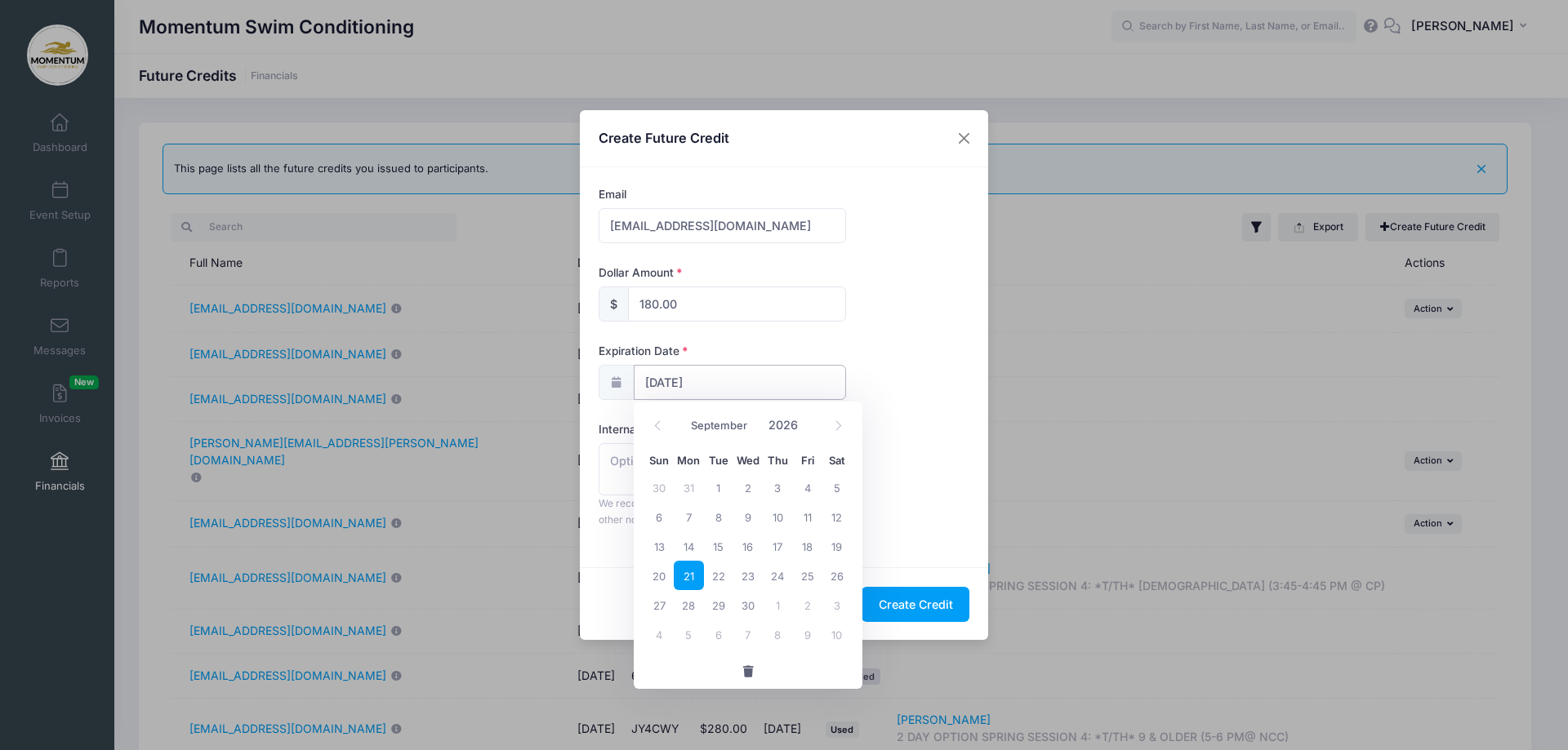
click at [722, 384] on input "09/26/2026" at bounding box center [740, 383] width 212 height 36
click at [660, 427] on icon at bounding box center [658, 426] width 11 height 11
click at [661, 427] on icon at bounding box center [658, 426] width 11 height 11
click at [663, 427] on span at bounding box center [658, 426] width 27 height 28
click at [659, 427] on icon at bounding box center [658, 426] width 11 height 11
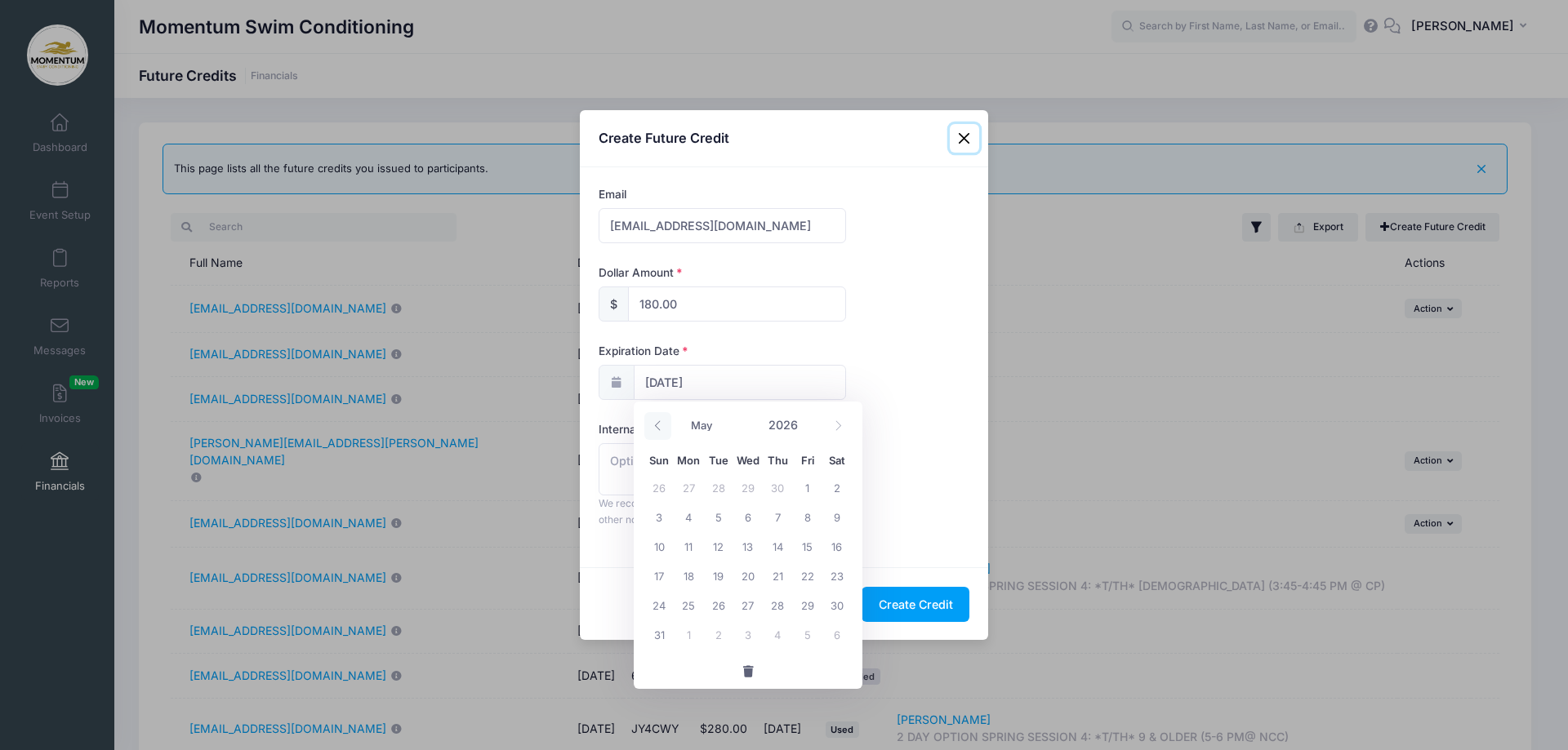
click at [659, 427] on icon at bounding box center [658, 426] width 11 height 11
select select "0"
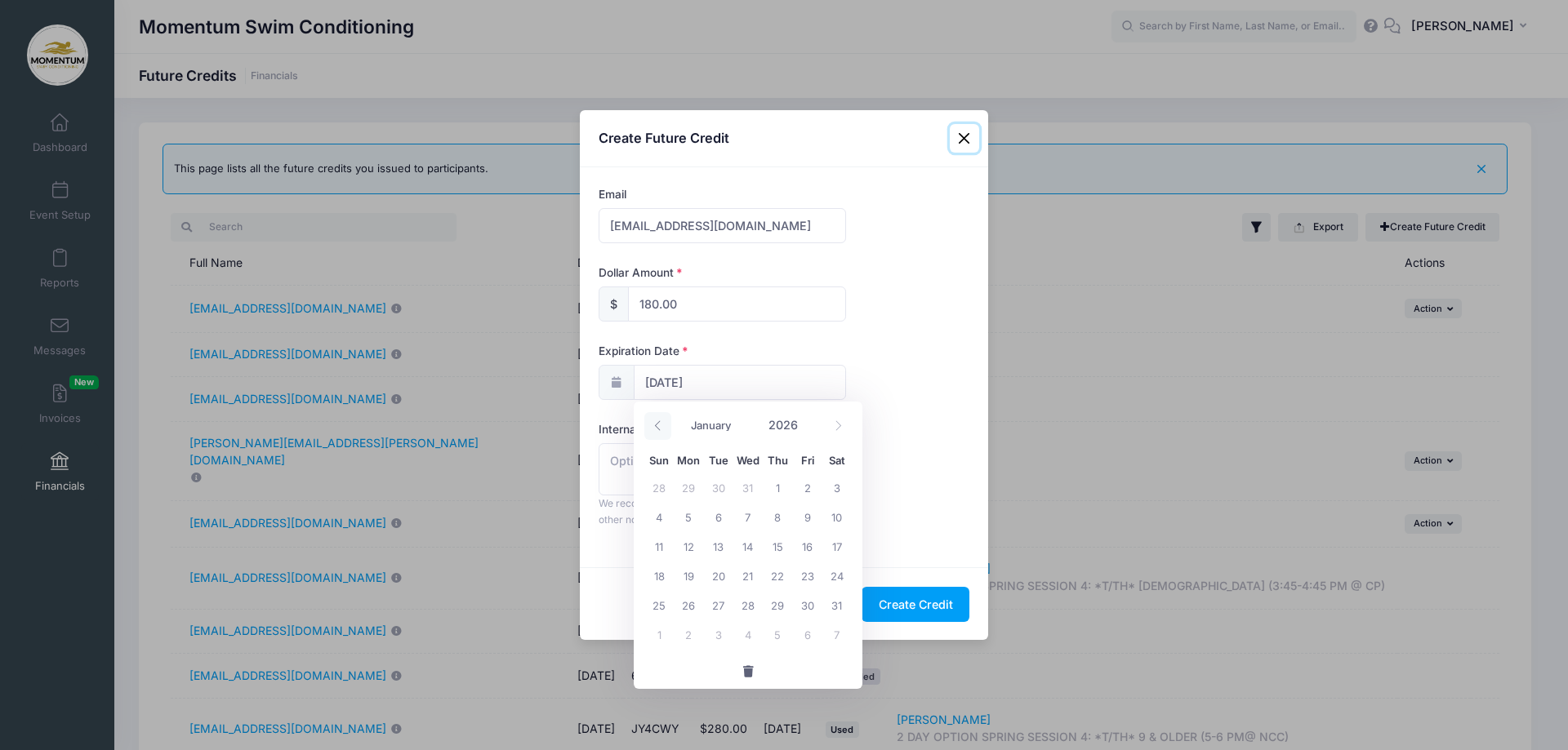
click at [659, 426] on icon at bounding box center [658, 426] width 11 height 11
type input "2025"
click at [659, 426] on icon at bounding box center [658, 426] width 11 height 11
select select "10"
click at [716, 518] on span "4" at bounding box center [718, 516] width 29 height 29
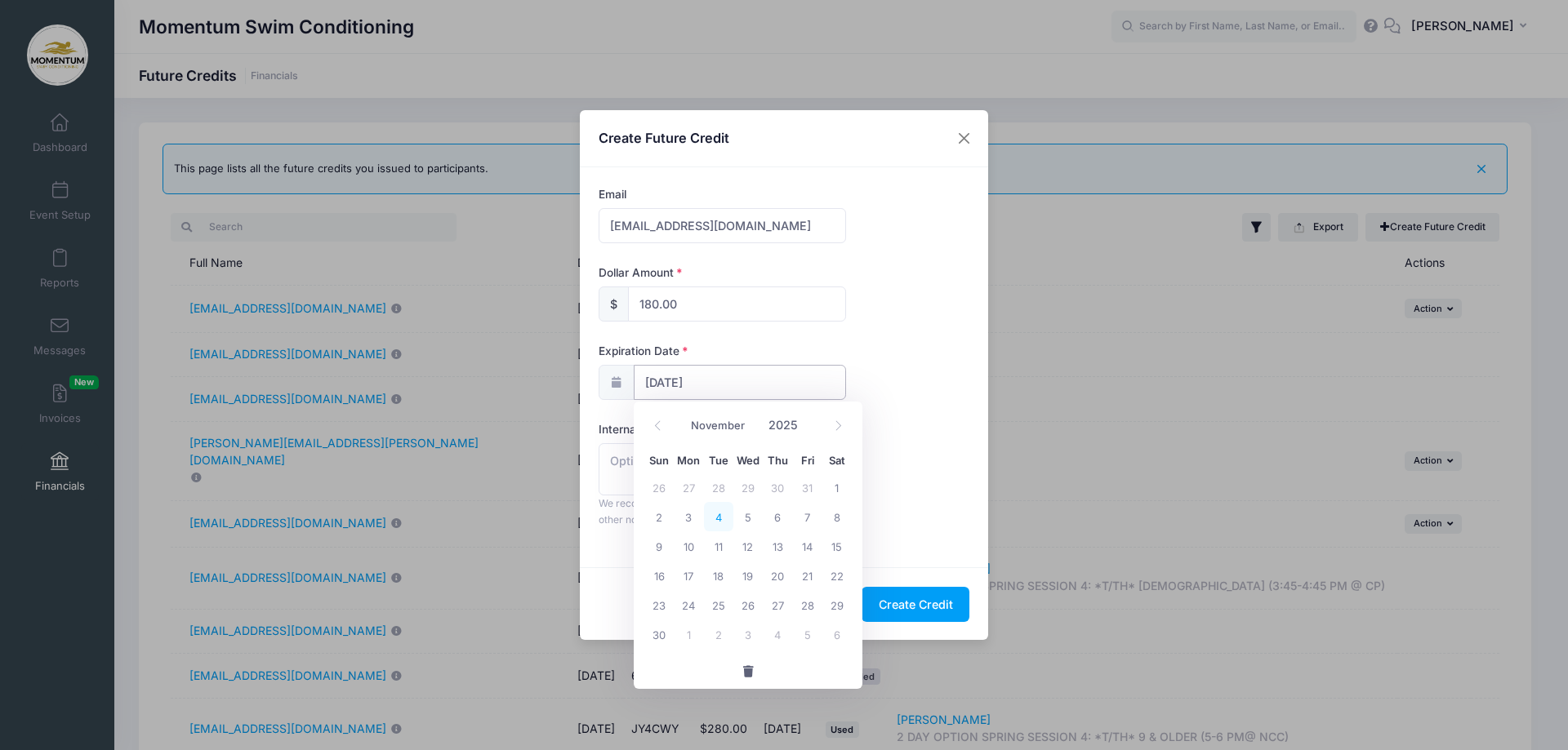
type input "[DATE]"
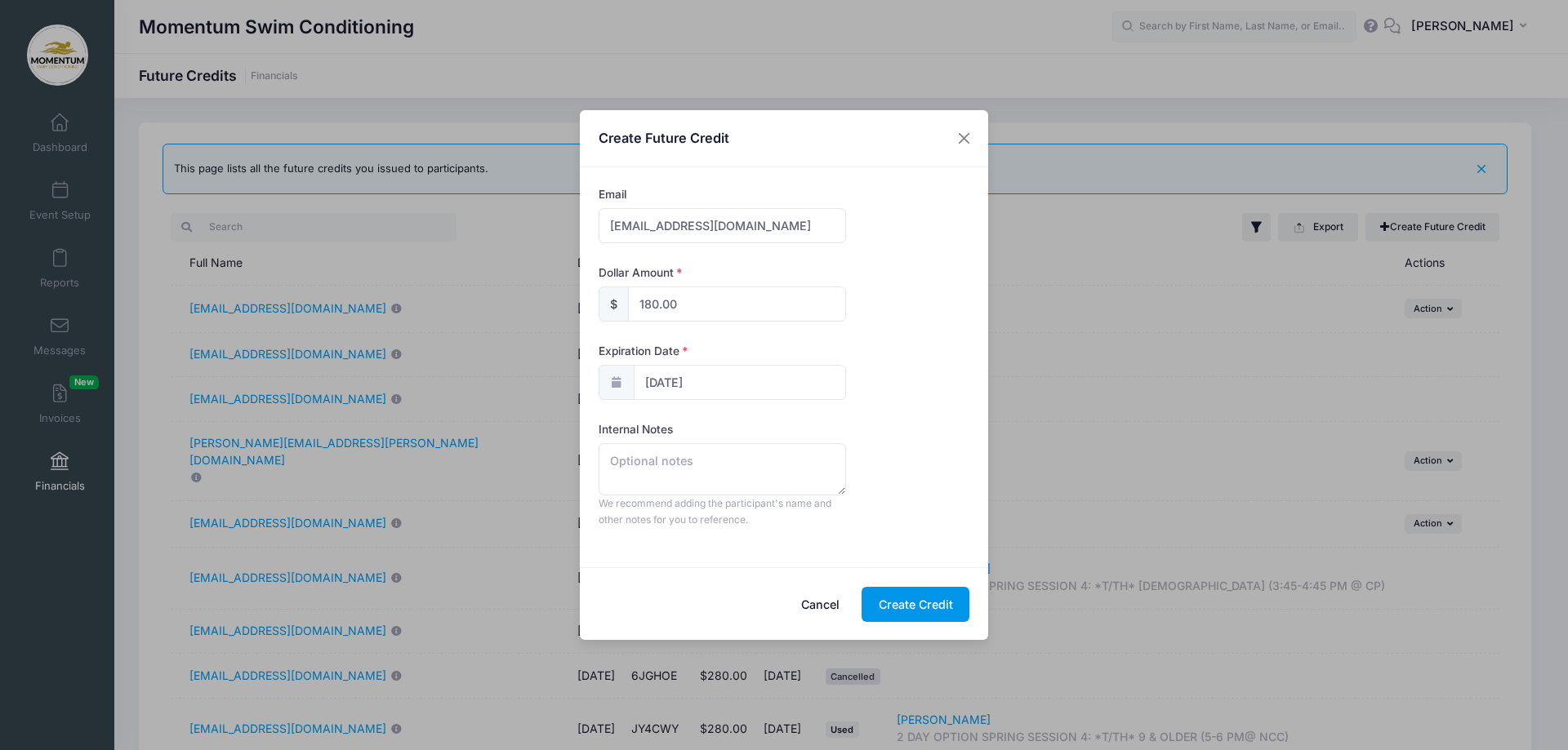
click at [909, 598] on button "Create Credit" at bounding box center [915, 605] width 108 height 36
